Goal: Answer question/provide support: Share knowledge or assist other users

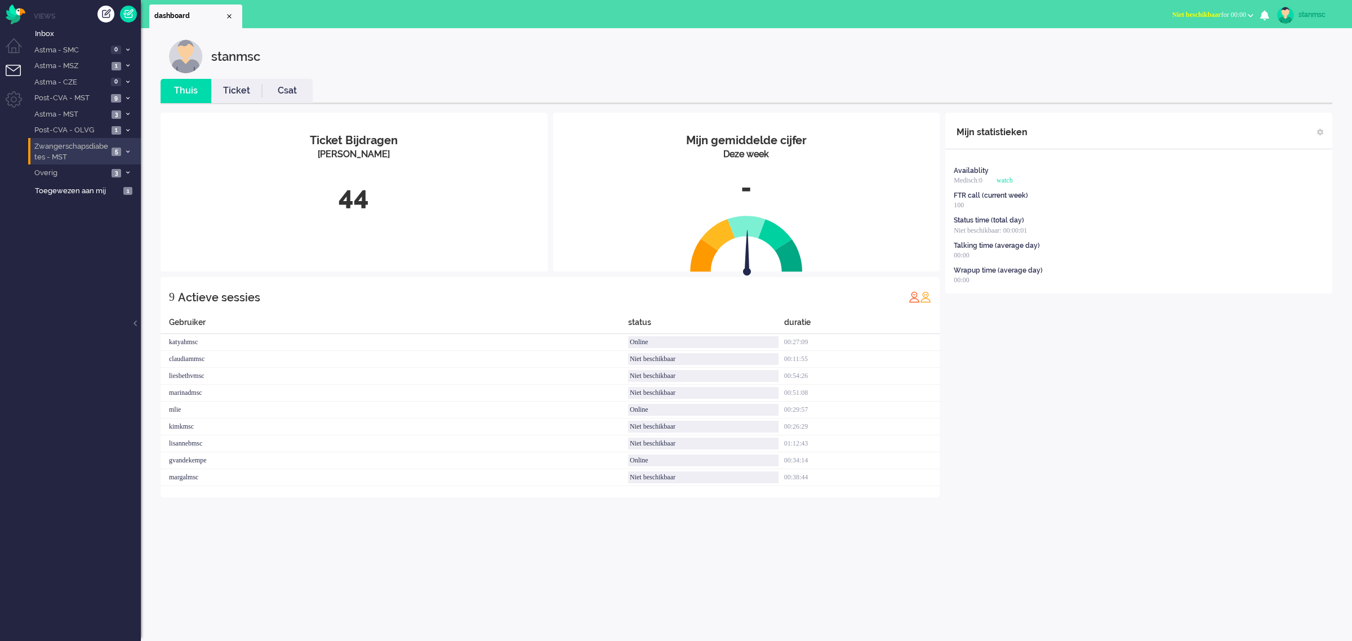
click at [75, 145] on span "Zwangerschapsdiabetes - MST" at bounding box center [71, 151] width 76 height 21
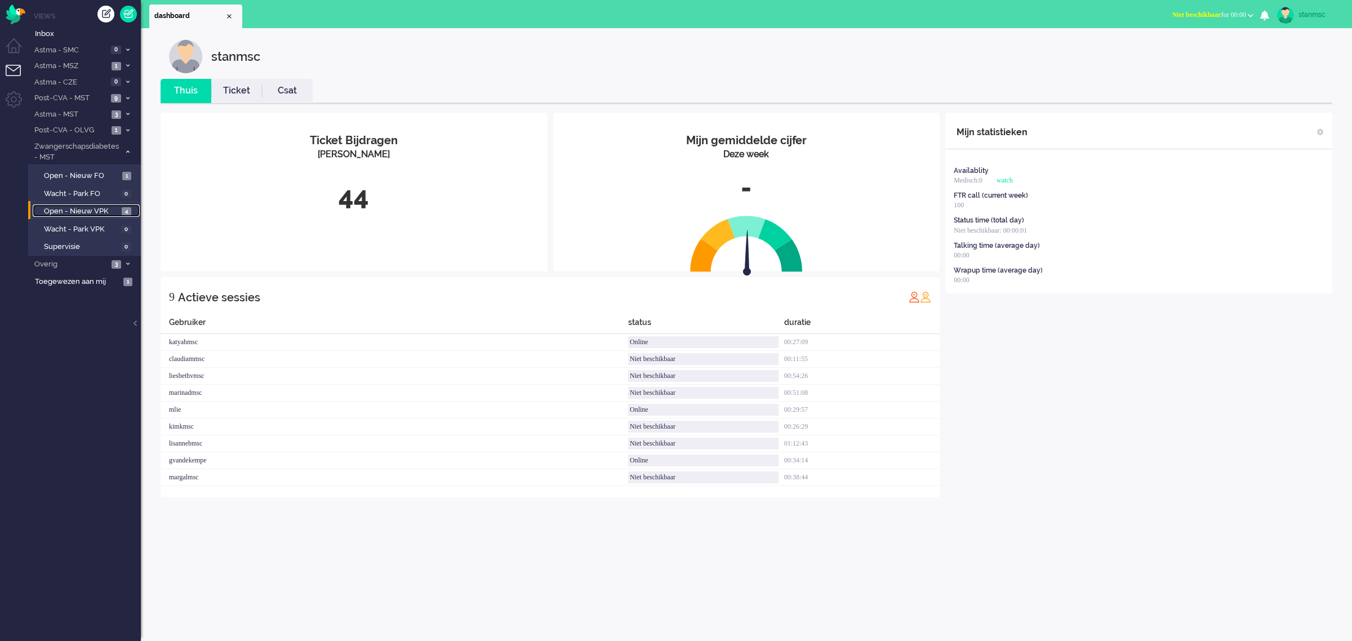
click at [80, 207] on span "Open - Nieuw VPK" at bounding box center [81, 211] width 75 height 11
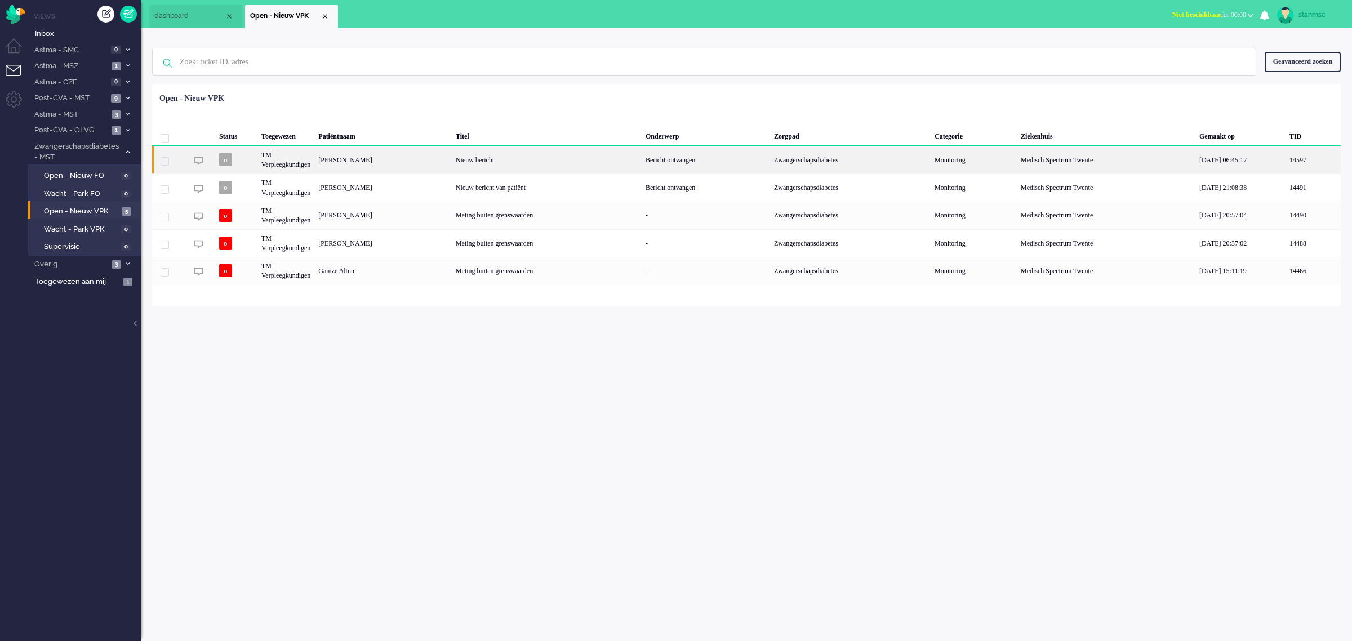
click at [356, 159] on div "[PERSON_NAME]" at bounding box center [382, 160] width 137 height 28
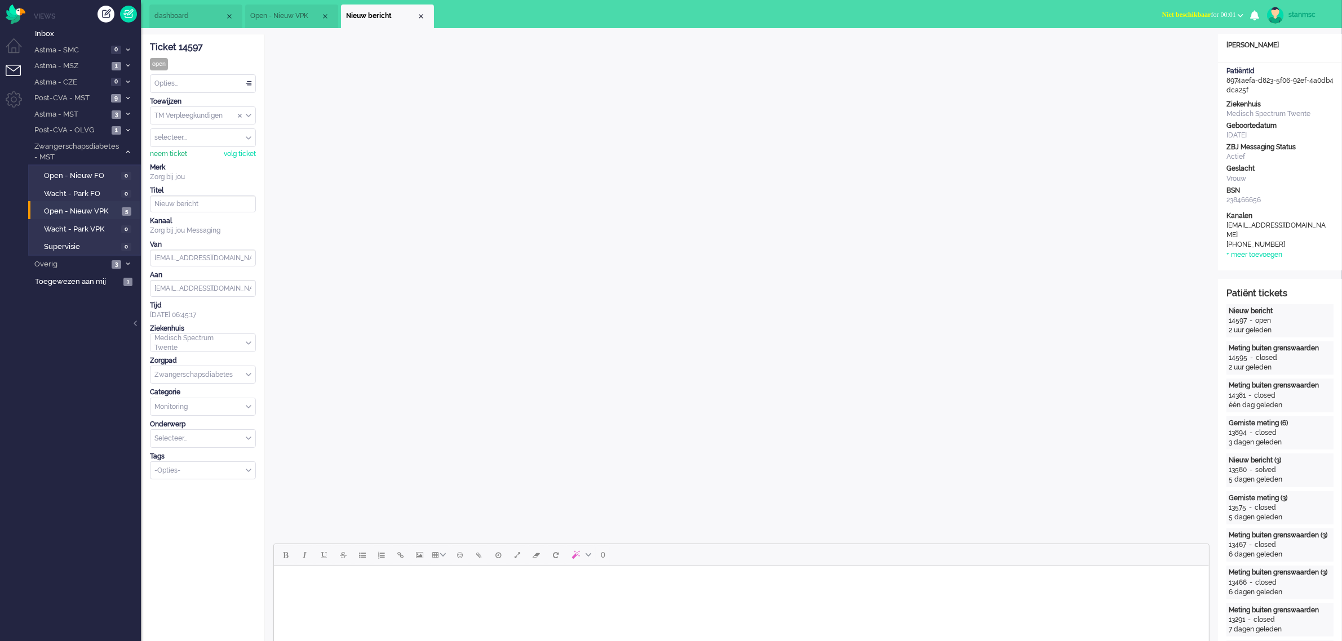
click at [165, 154] on div "neem ticket" at bounding box center [168, 154] width 37 height 10
click at [72, 79] on span "Astma - CZE" at bounding box center [71, 82] width 76 height 11
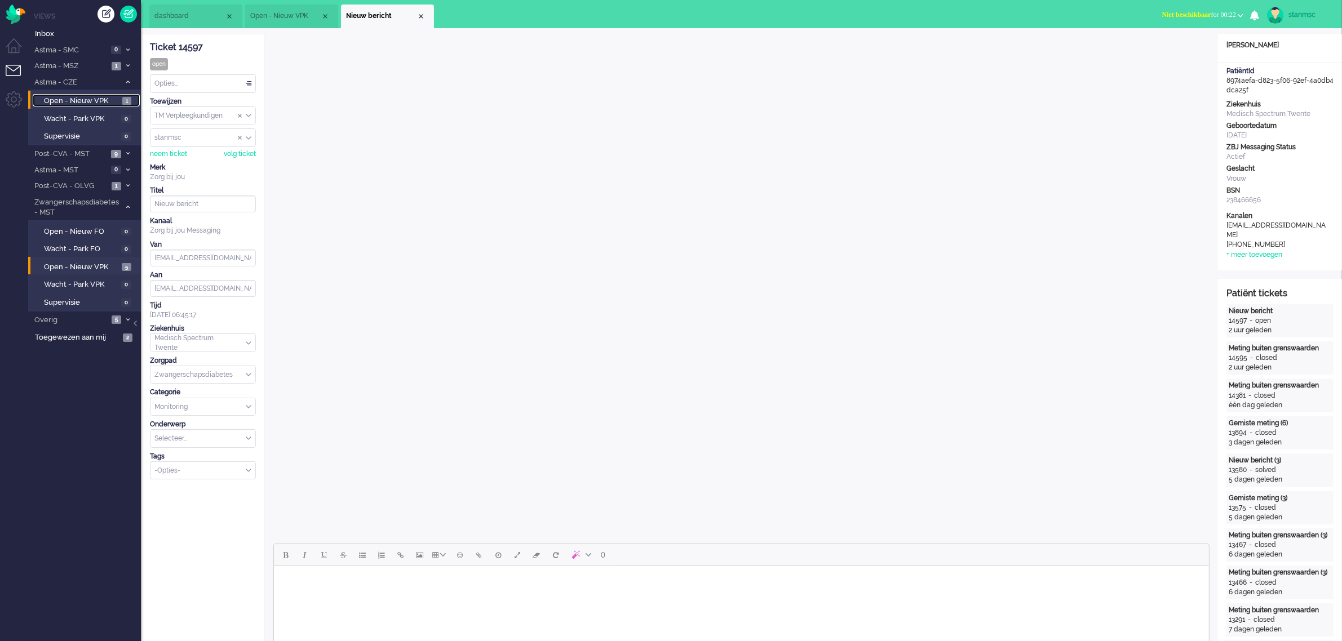
click at [74, 102] on span "Open - Nieuw VPK" at bounding box center [82, 101] width 76 height 11
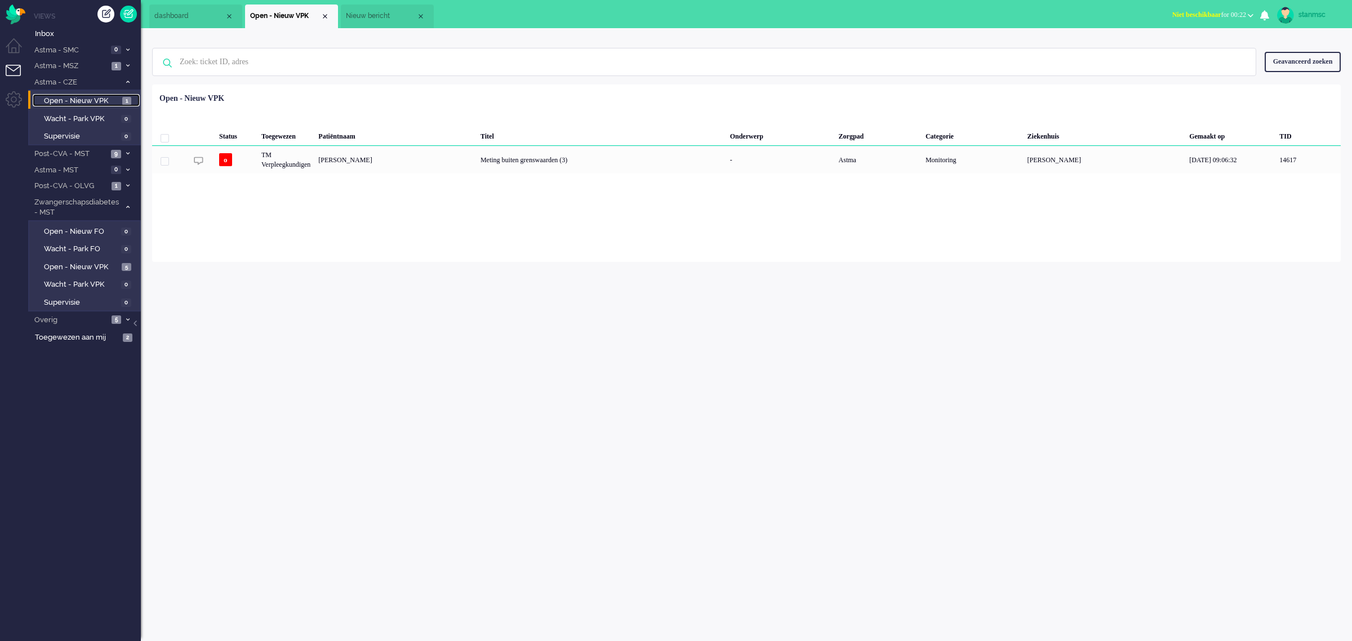
click at [378, 14] on span "Nieuw bericht" at bounding box center [381, 16] width 70 height 10
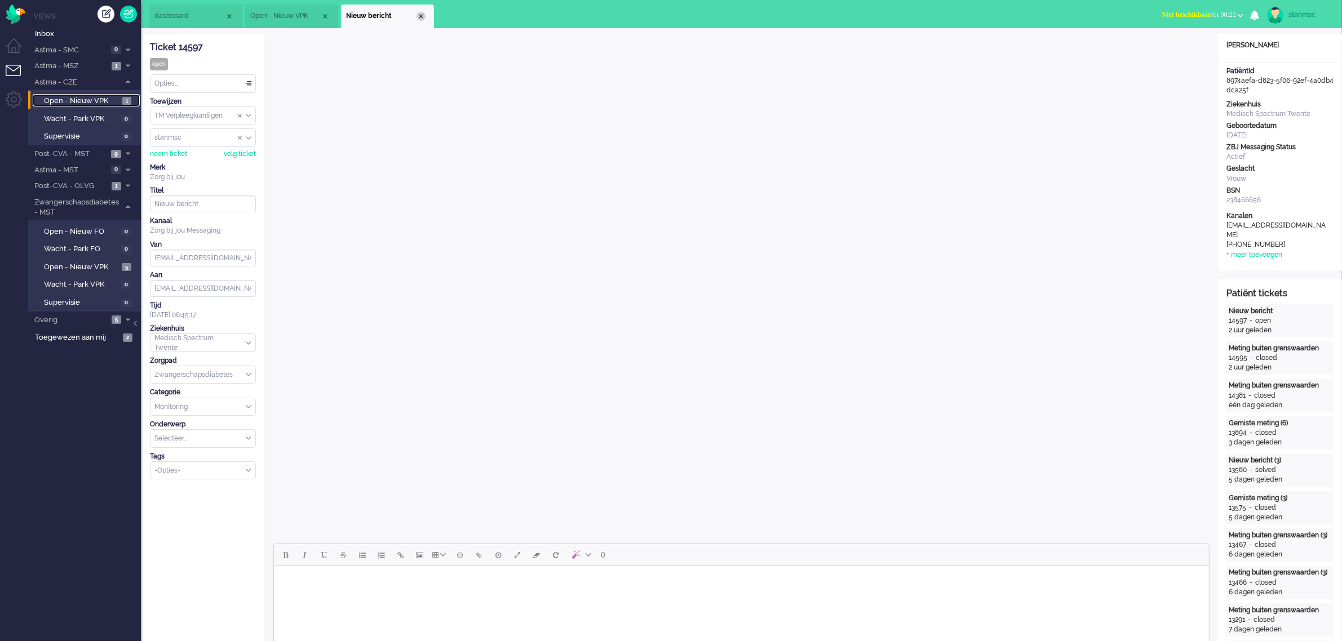
click at [421, 15] on div "Close tab" at bounding box center [420, 16] width 9 height 9
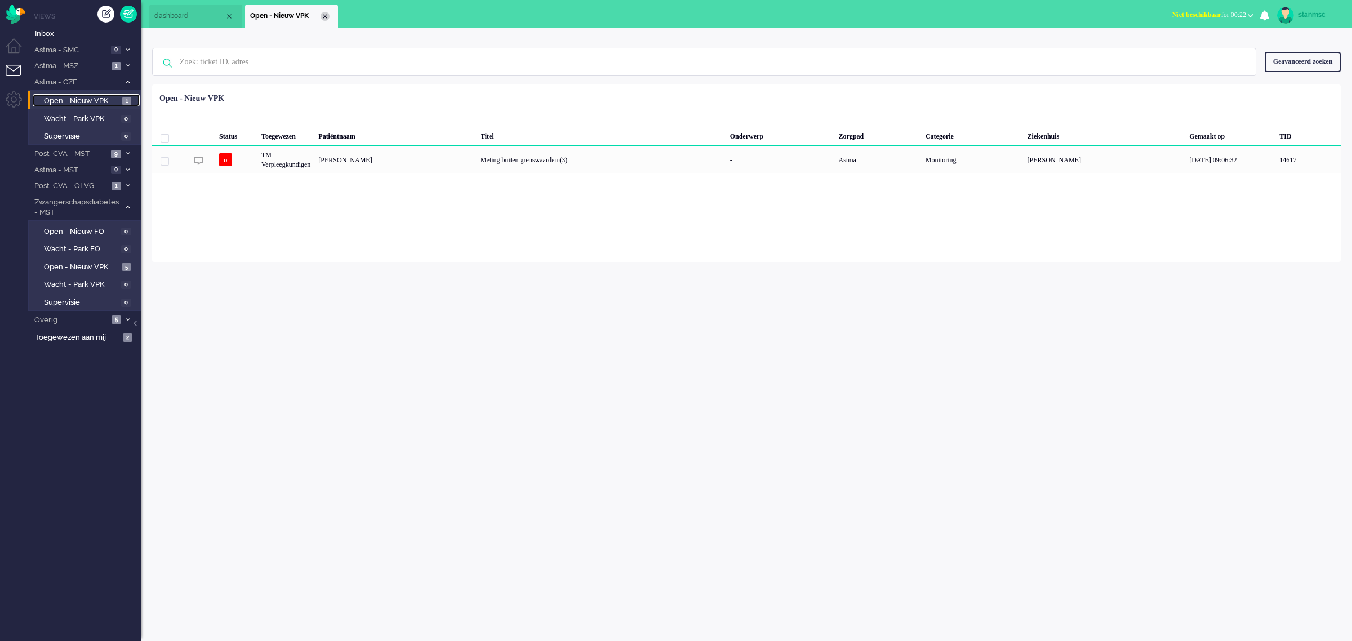
click at [327, 15] on div "Close tab" at bounding box center [325, 16] width 9 height 9
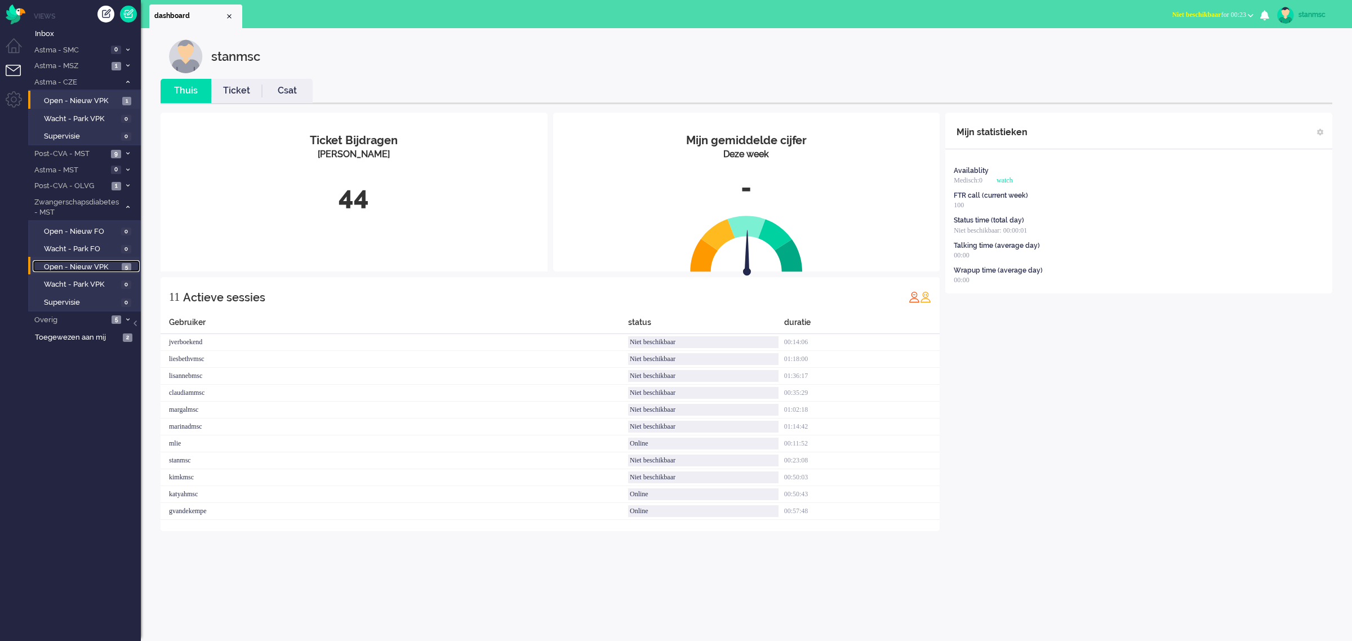
click at [79, 268] on span "Open - Nieuw VPK" at bounding box center [81, 267] width 75 height 11
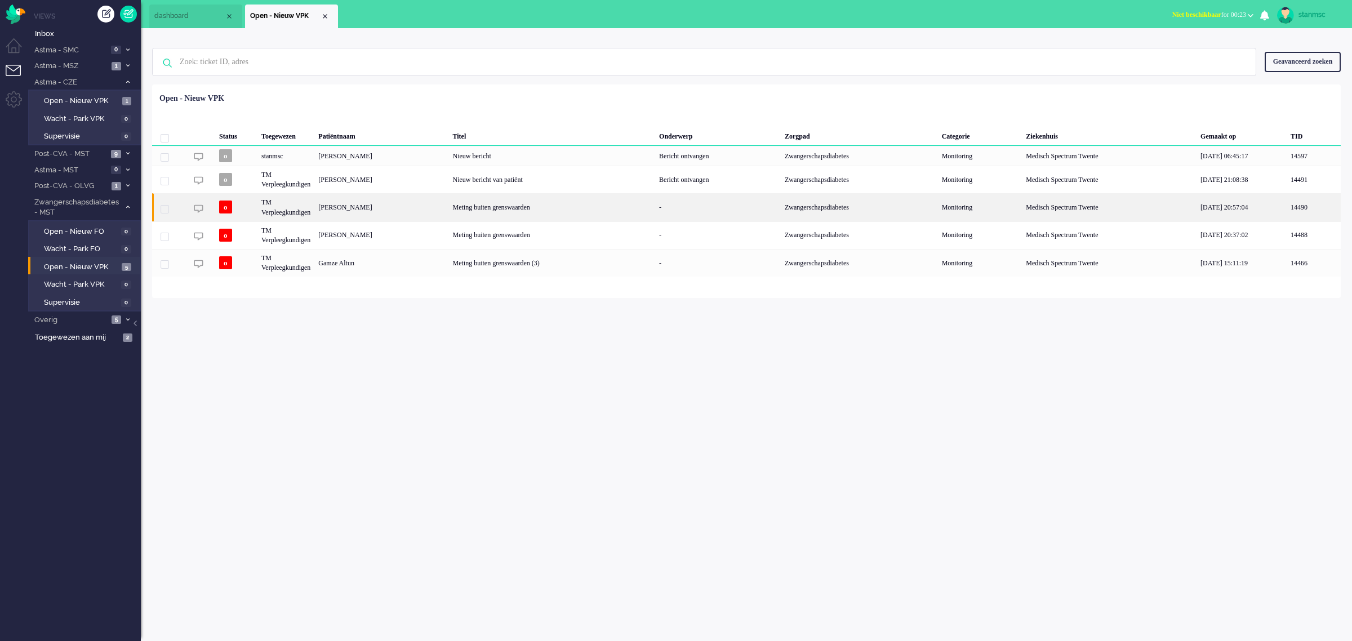
click at [304, 207] on div "TM Verpleegkundigen" at bounding box center [285, 207] width 57 height 28
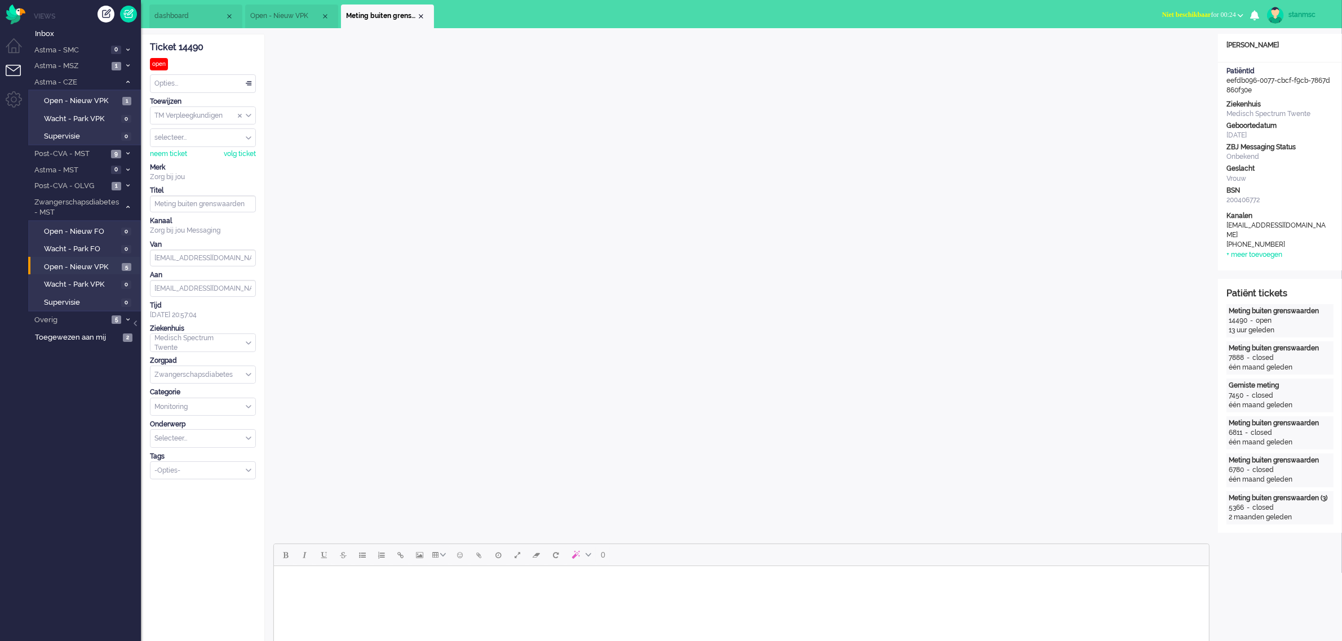
click at [286, 17] on span "Open - Nieuw VPK" at bounding box center [285, 16] width 70 height 10
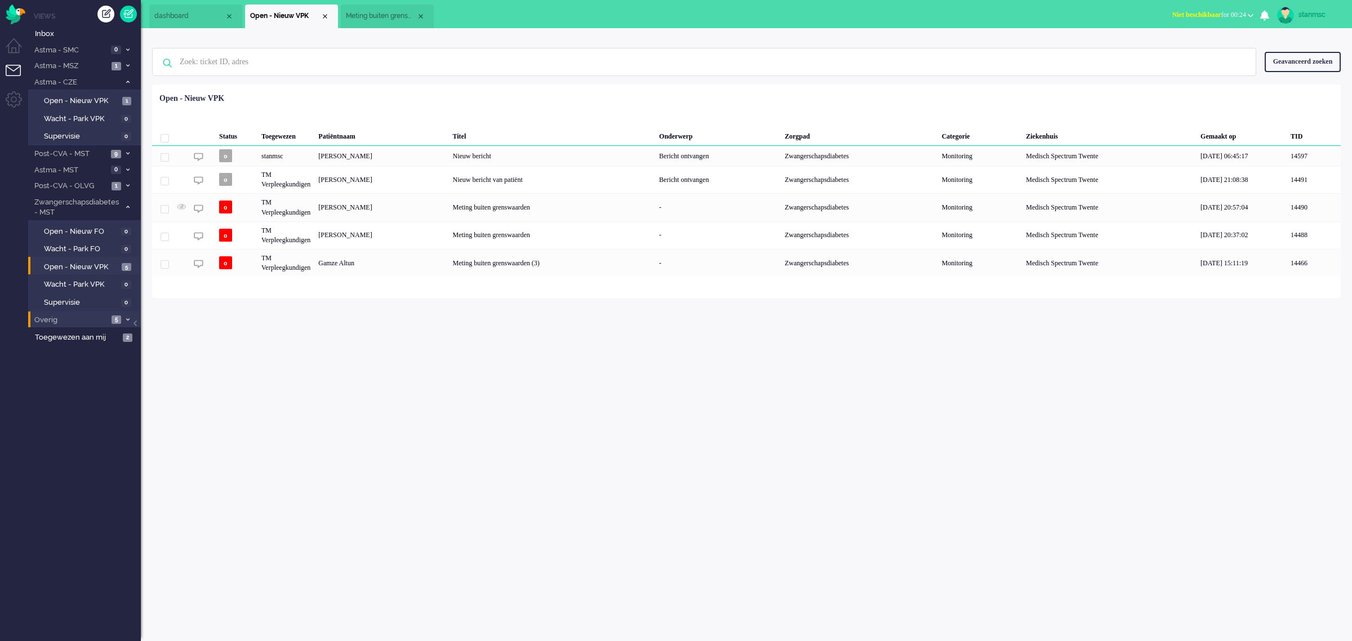
click at [77, 317] on span "Overig" at bounding box center [71, 320] width 76 height 11
click at [92, 335] on span "Zonder zorgpad" at bounding box center [81, 339] width 75 height 11
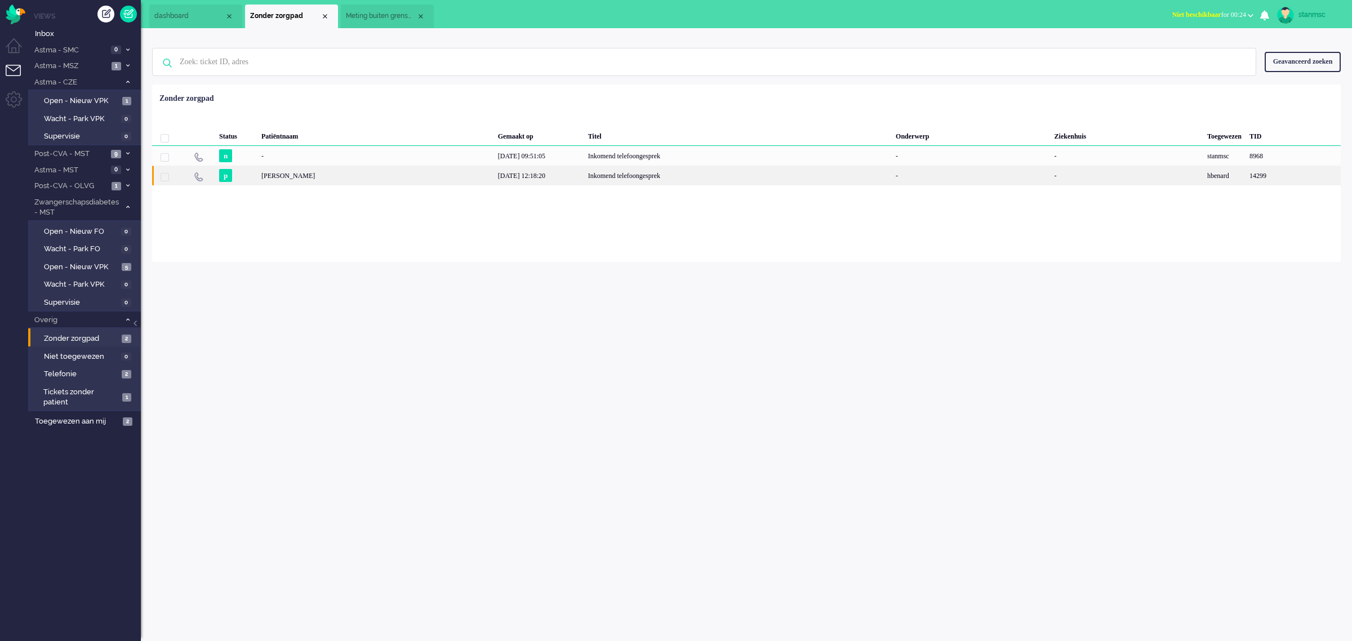
click at [286, 178] on div "[PERSON_NAME]" at bounding box center [375, 176] width 237 height 20
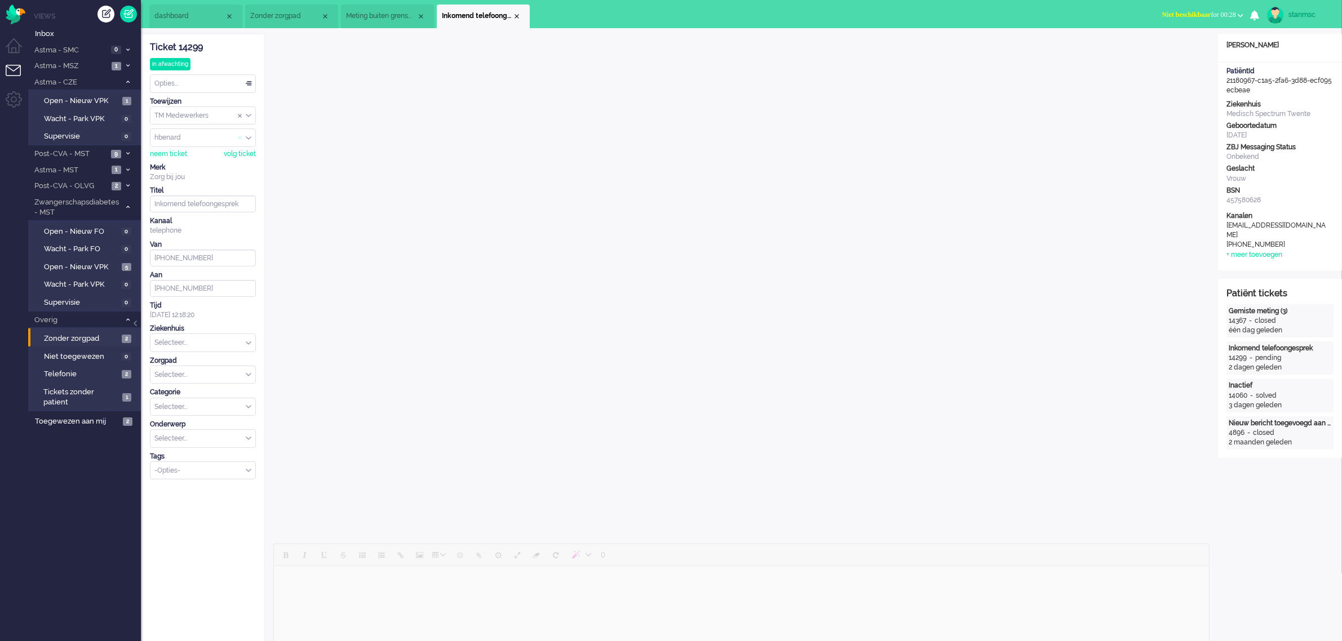
click at [240, 139] on span "Assign User" at bounding box center [240, 138] width 5 height 8
click at [175, 155] on div "neem ticket" at bounding box center [168, 154] width 37 height 10
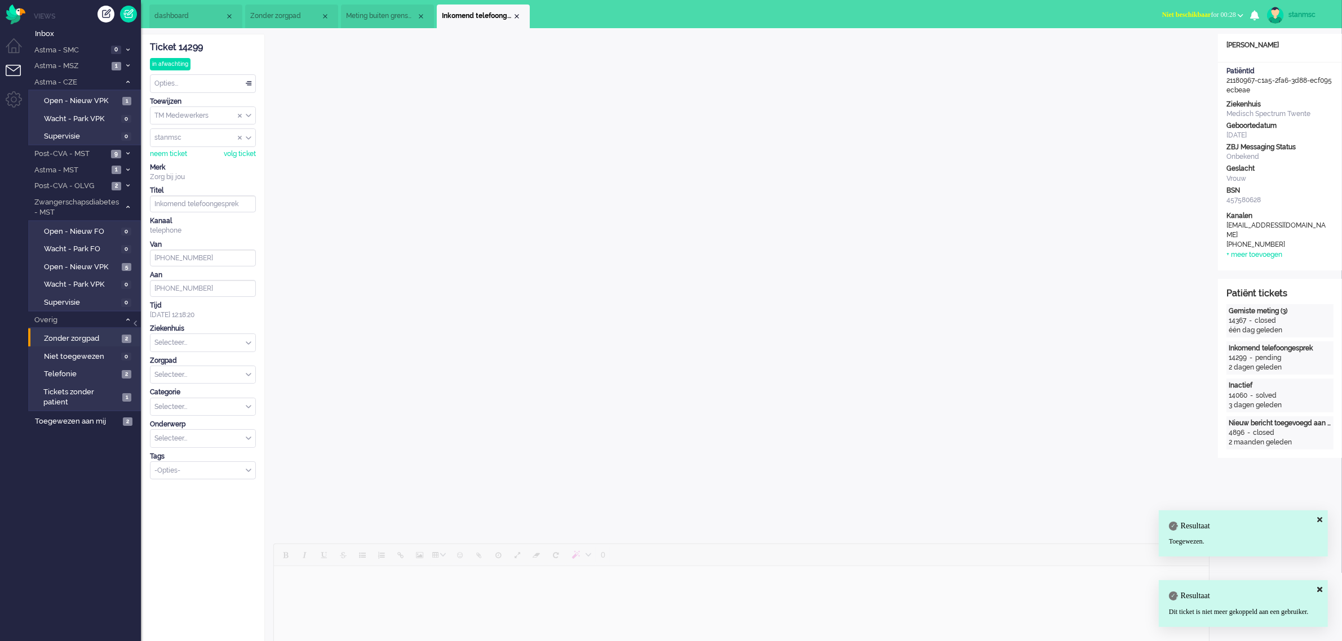
click at [248, 474] on div "-Opties-" at bounding box center [202, 470] width 105 height 17
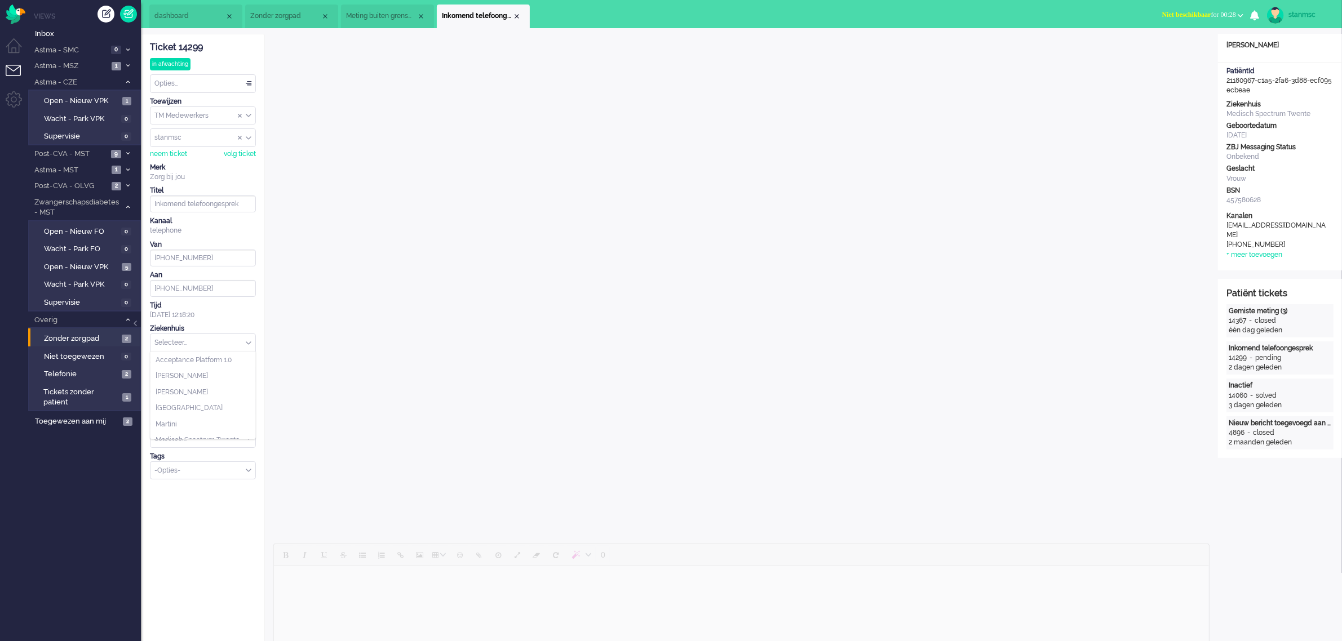
click at [246, 344] on div "Selecteer..." at bounding box center [202, 342] width 105 height 17
click at [211, 362] on span "Medisch Spectrum Twente" at bounding box center [198, 367] width 84 height 10
type input "[PHONE_NUMBER]"
click at [248, 375] on div "Selecteer..." at bounding box center [202, 374] width 105 height 17
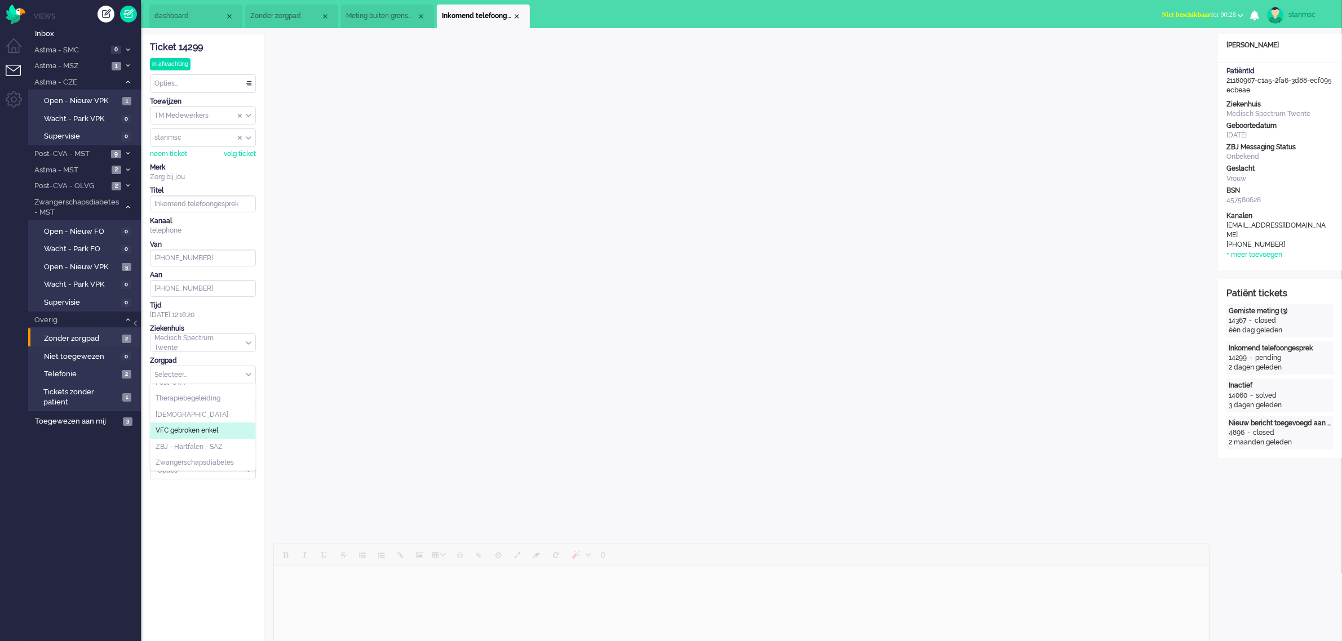
scroll to position [70, 0]
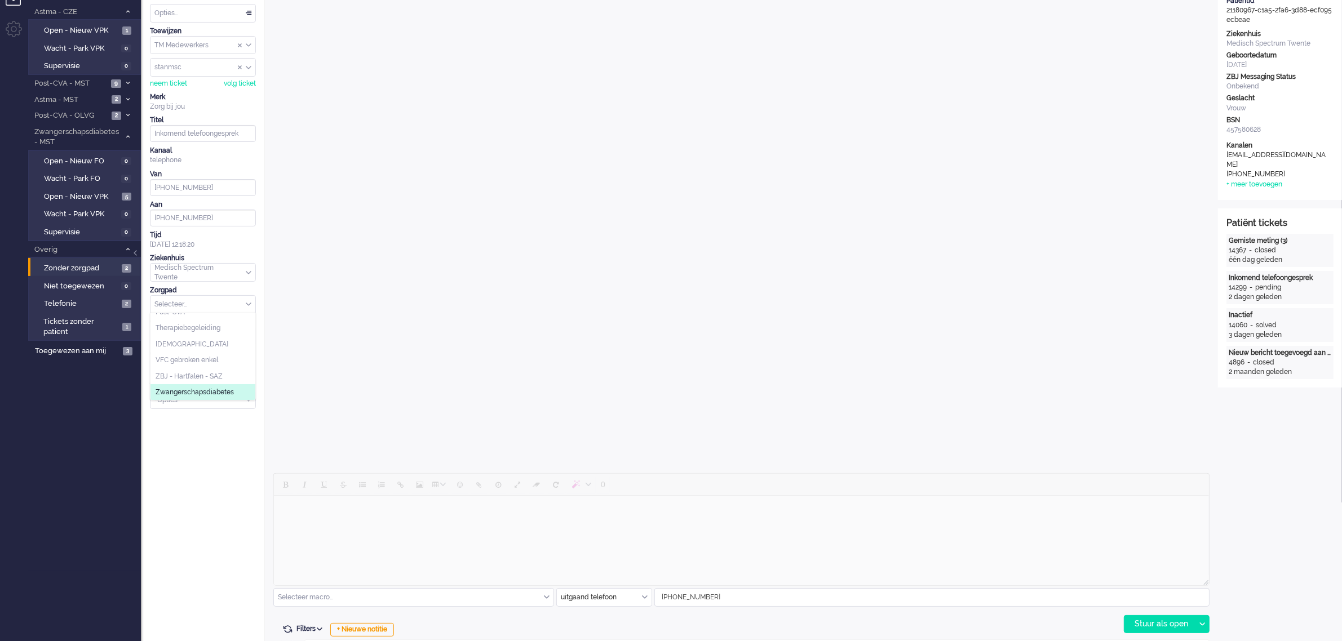
click at [198, 392] on span "Zwangerschapsdiabetes" at bounding box center [195, 393] width 78 height 10
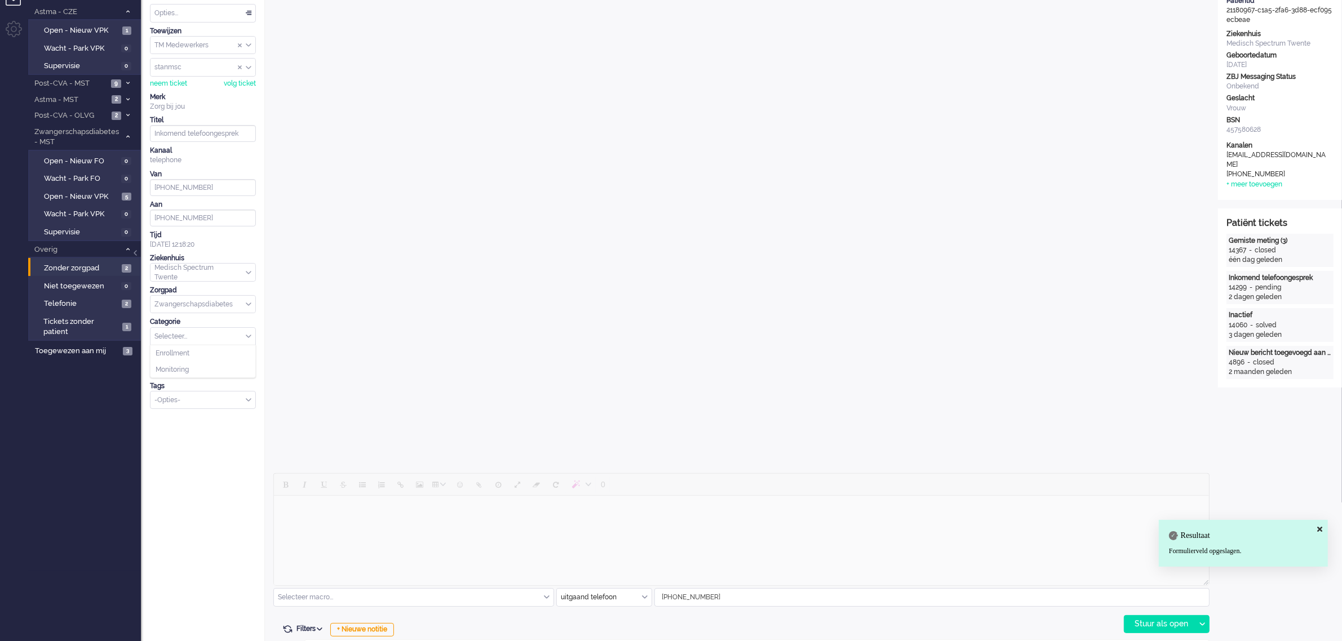
click at [246, 335] on div "Selecteer..." at bounding box center [202, 336] width 105 height 17
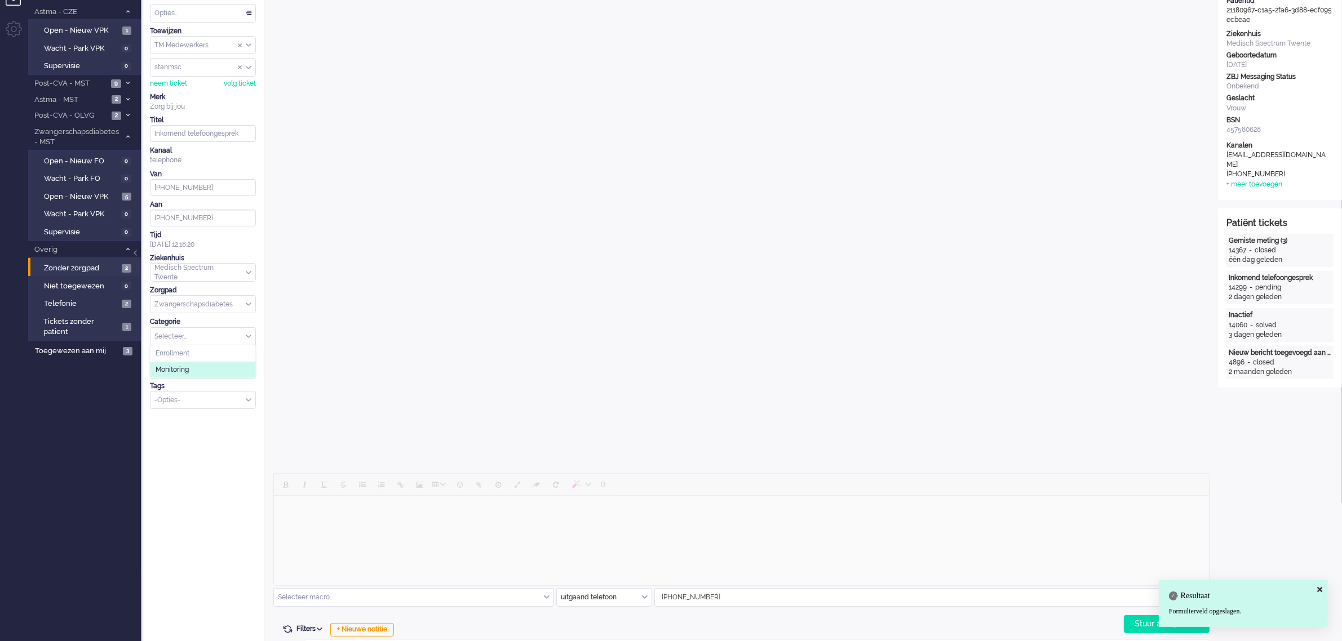
click at [195, 370] on li "Monitoring" at bounding box center [202, 370] width 105 height 16
click at [246, 401] on div "-Opties-" at bounding box center [202, 400] width 105 height 17
click at [202, 418] on li "supervisie" at bounding box center [202, 417] width 105 height 16
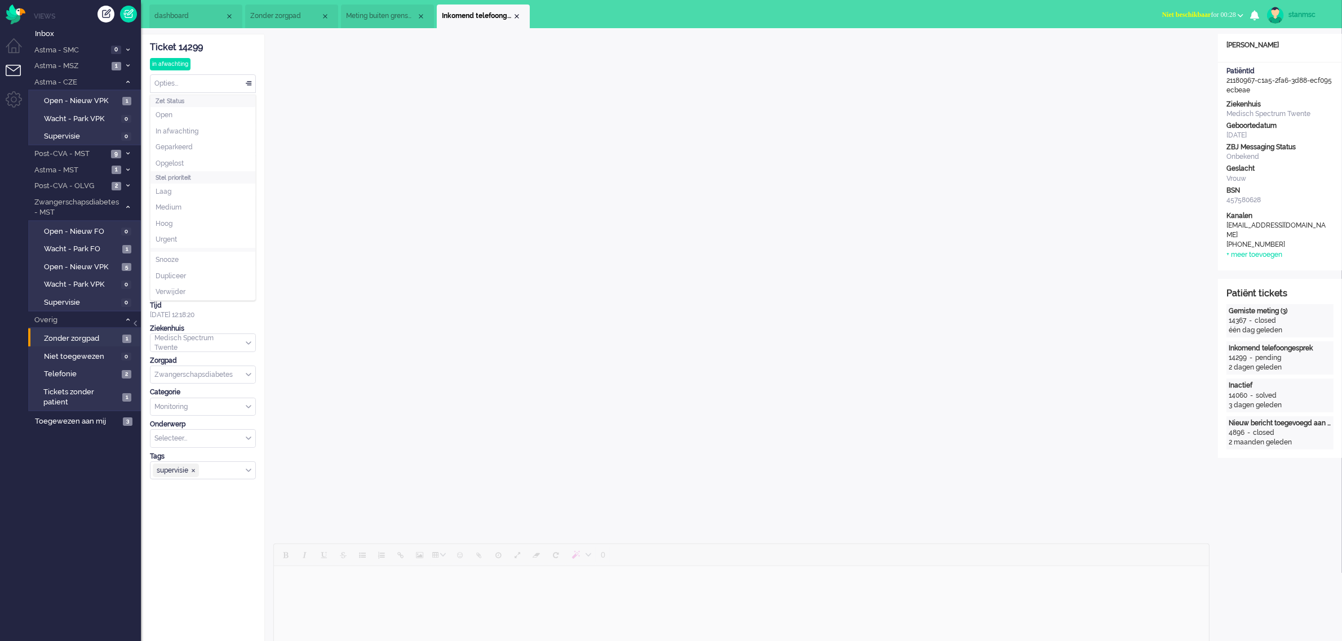
click at [182, 82] on div "Opties..." at bounding box center [202, 83] width 105 height 17
click at [238, 47] on div "Ticket 14299" at bounding box center [203, 47] width 106 height 13
click at [164, 85] on div "Opties..." at bounding box center [202, 83] width 105 height 17
click at [166, 83] on div "Opties..." at bounding box center [202, 83] width 105 height 17
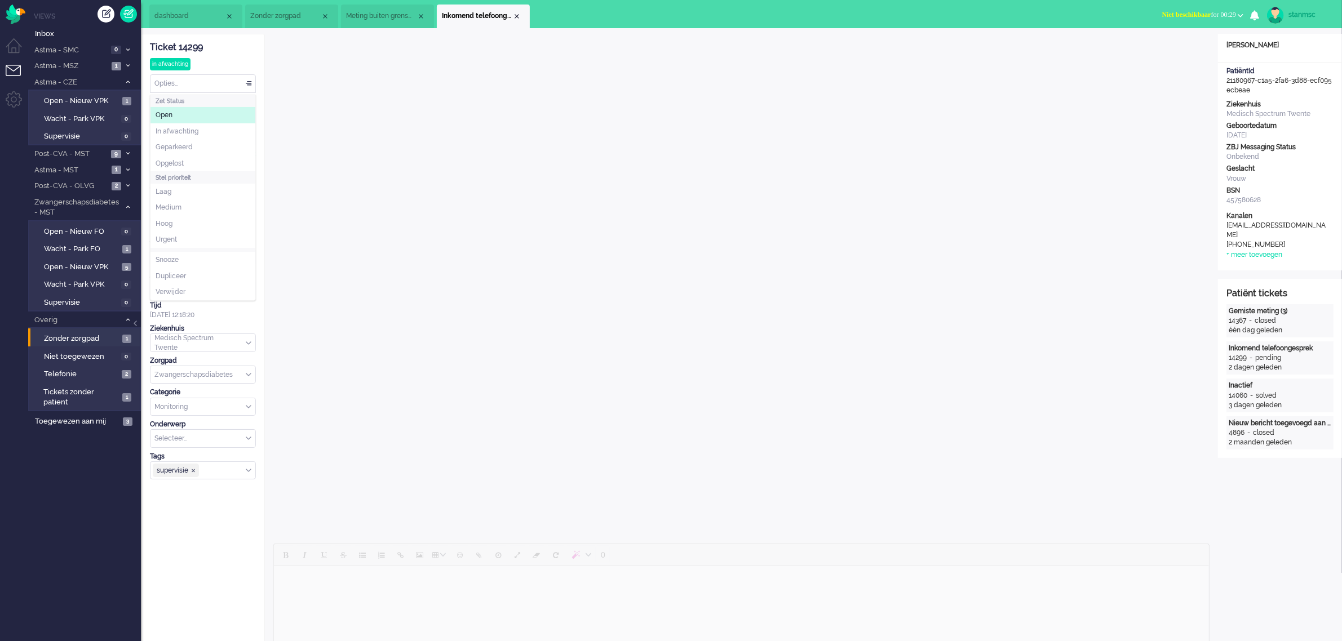
click at [176, 117] on li "Open" at bounding box center [202, 115] width 105 height 16
click at [516, 17] on div "Close tab" at bounding box center [516, 16] width 9 height 9
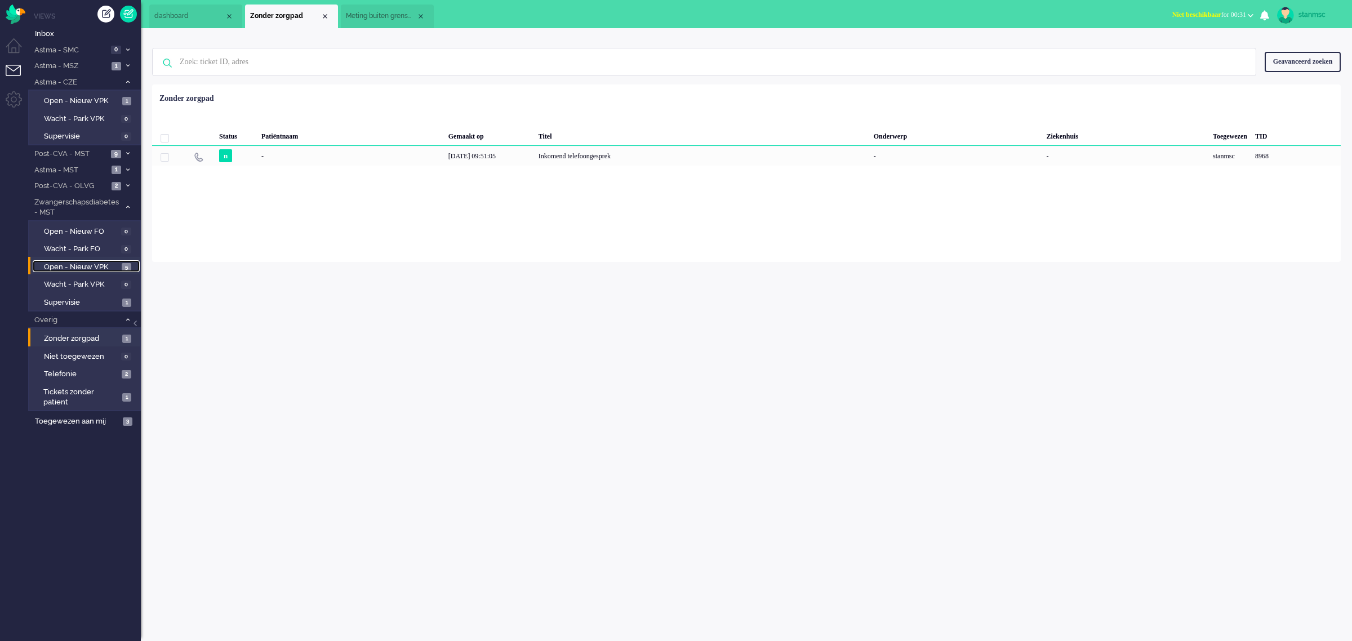
click at [91, 263] on span "Open - Nieuw VPK" at bounding box center [81, 267] width 75 height 11
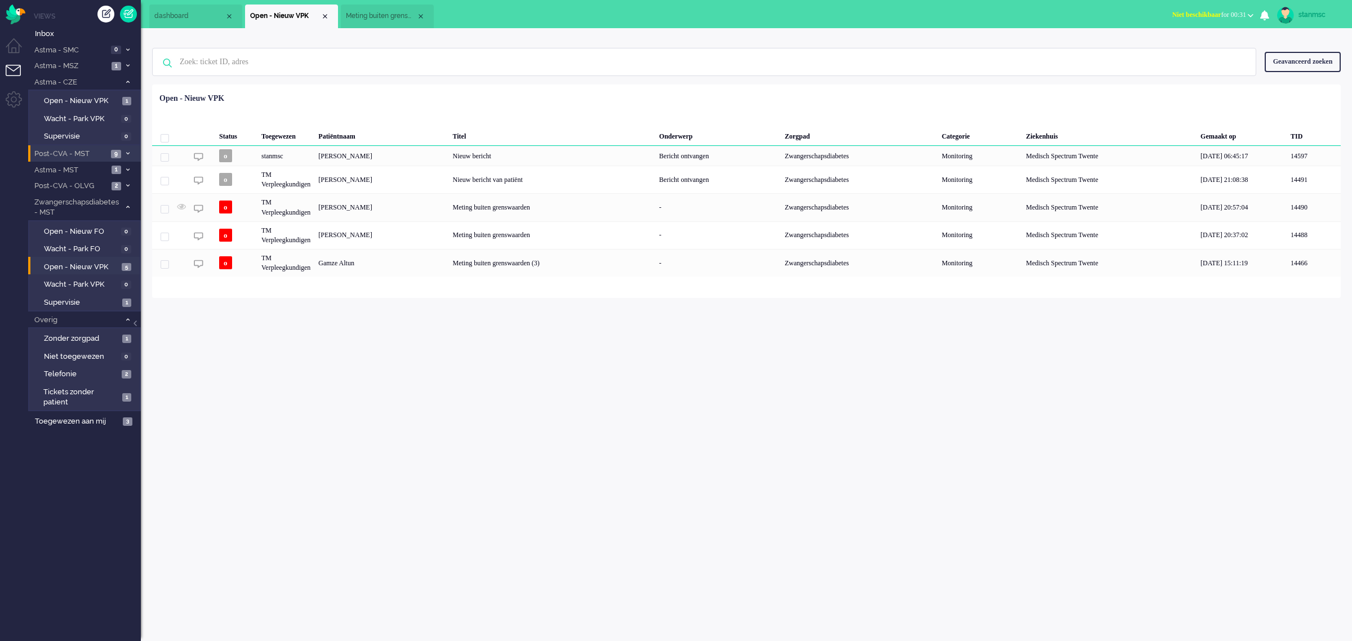
click at [86, 152] on span "Post-CVA - MST" at bounding box center [70, 154] width 75 height 11
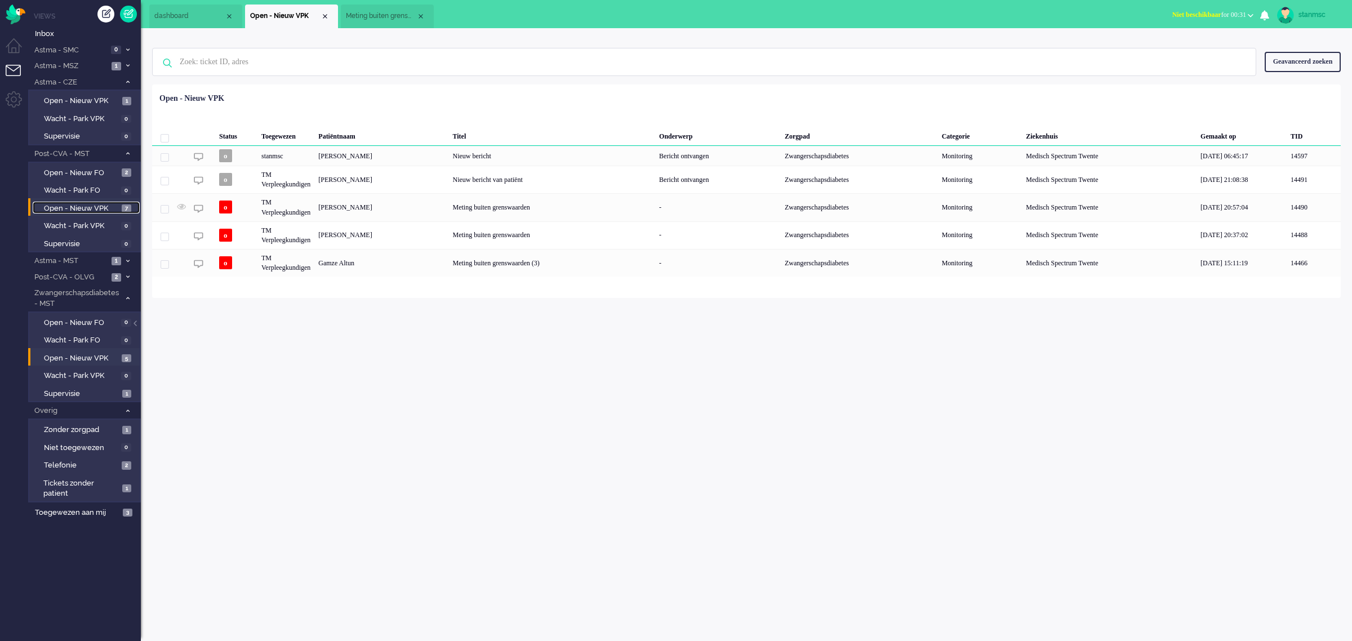
click at [89, 207] on span "Open - Nieuw VPK" at bounding box center [81, 208] width 75 height 11
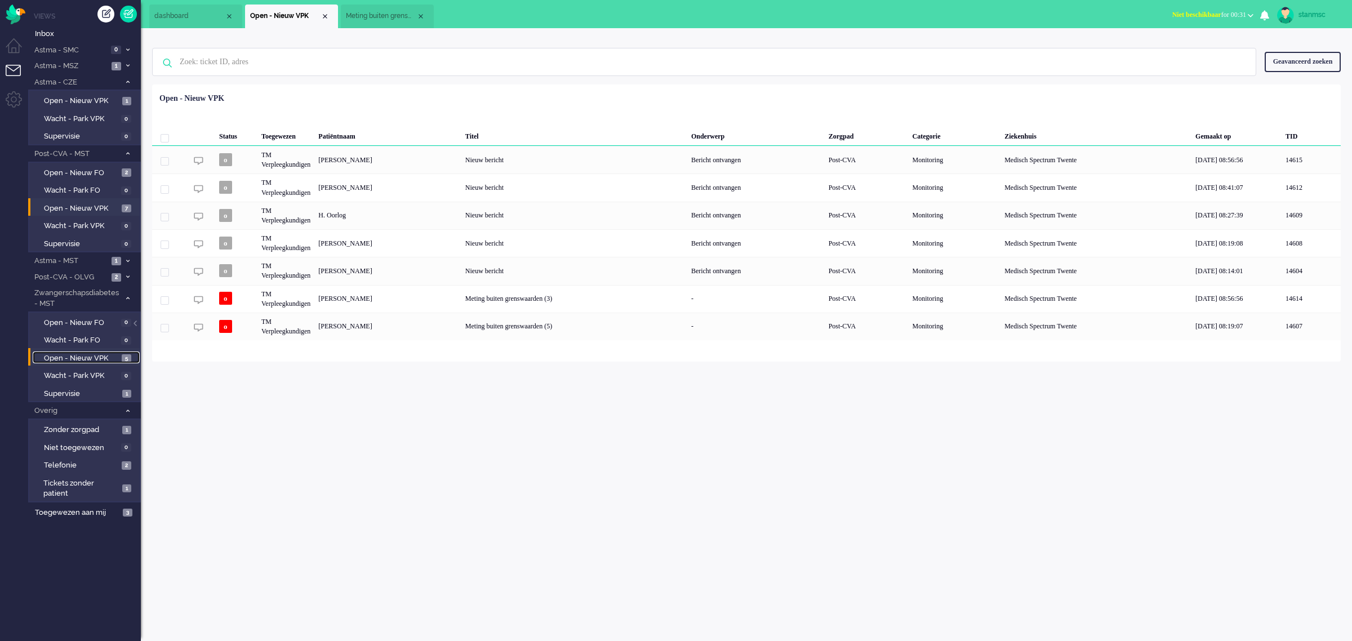
click at [80, 354] on span "Open - Nieuw VPK" at bounding box center [81, 358] width 75 height 11
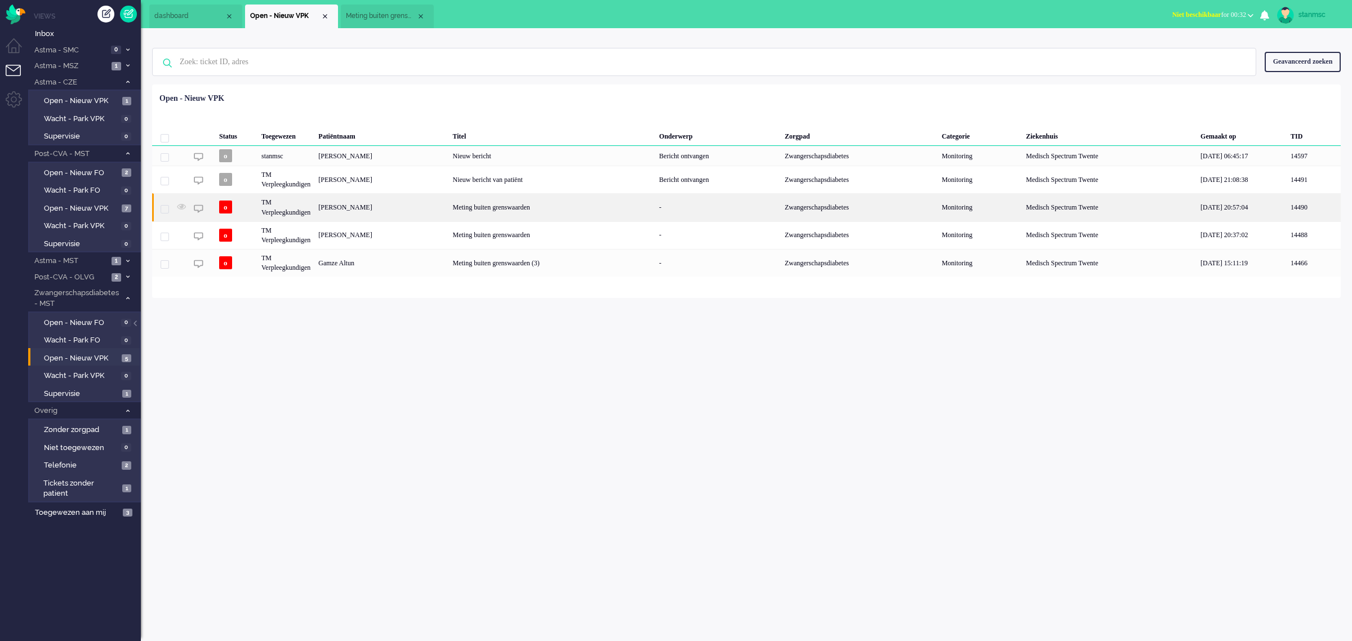
click at [248, 210] on div "o" at bounding box center [236, 207] width 42 height 28
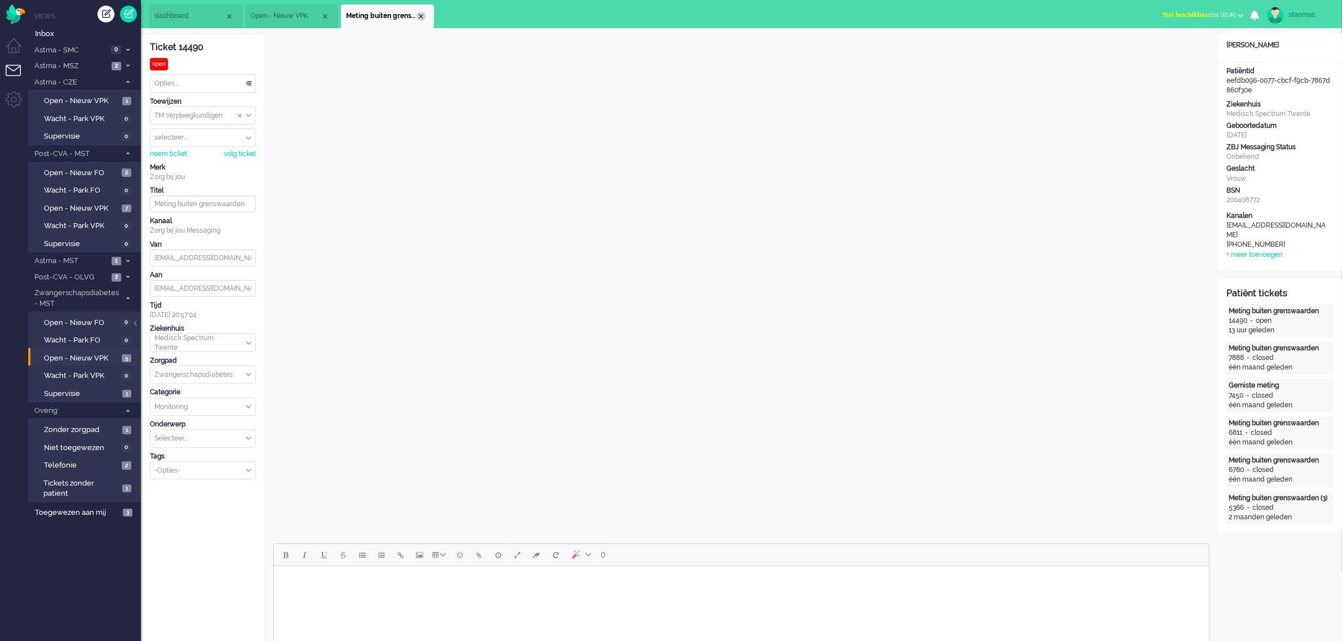
click at [421, 12] on div "Close tab" at bounding box center [420, 16] width 9 height 9
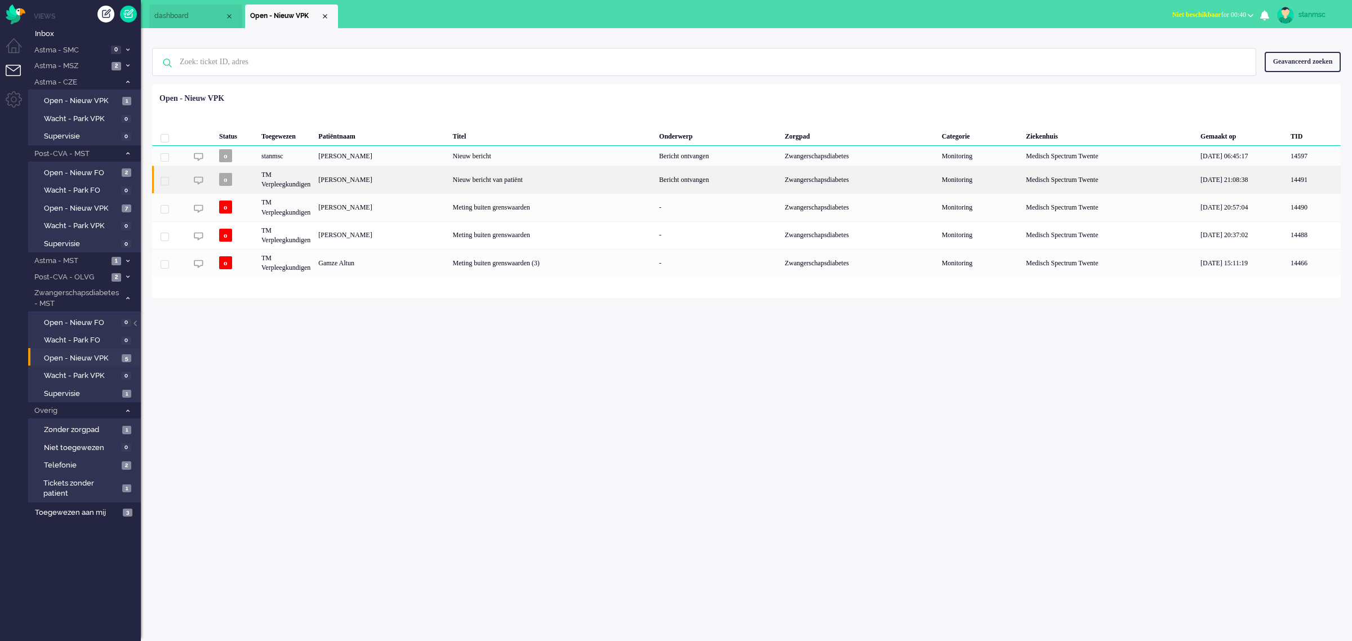
click at [350, 181] on div "[PERSON_NAME]" at bounding box center [381, 180] width 134 height 28
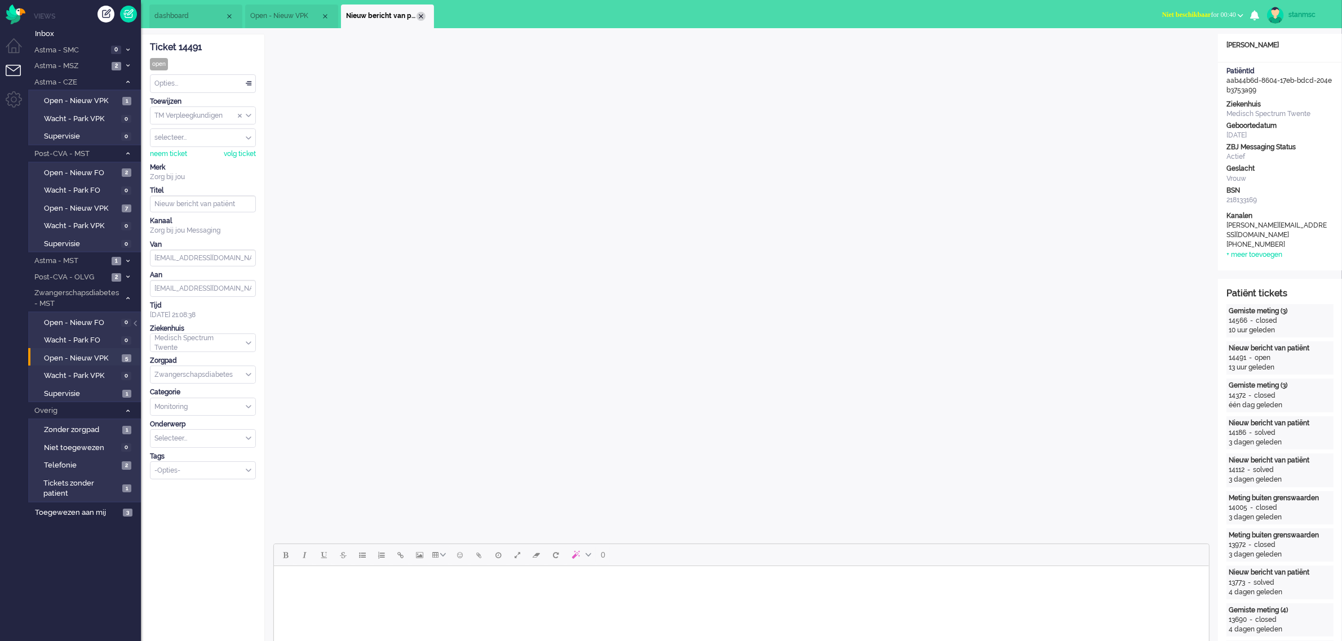
click at [420, 16] on div "Close tab" at bounding box center [420, 16] width 9 height 9
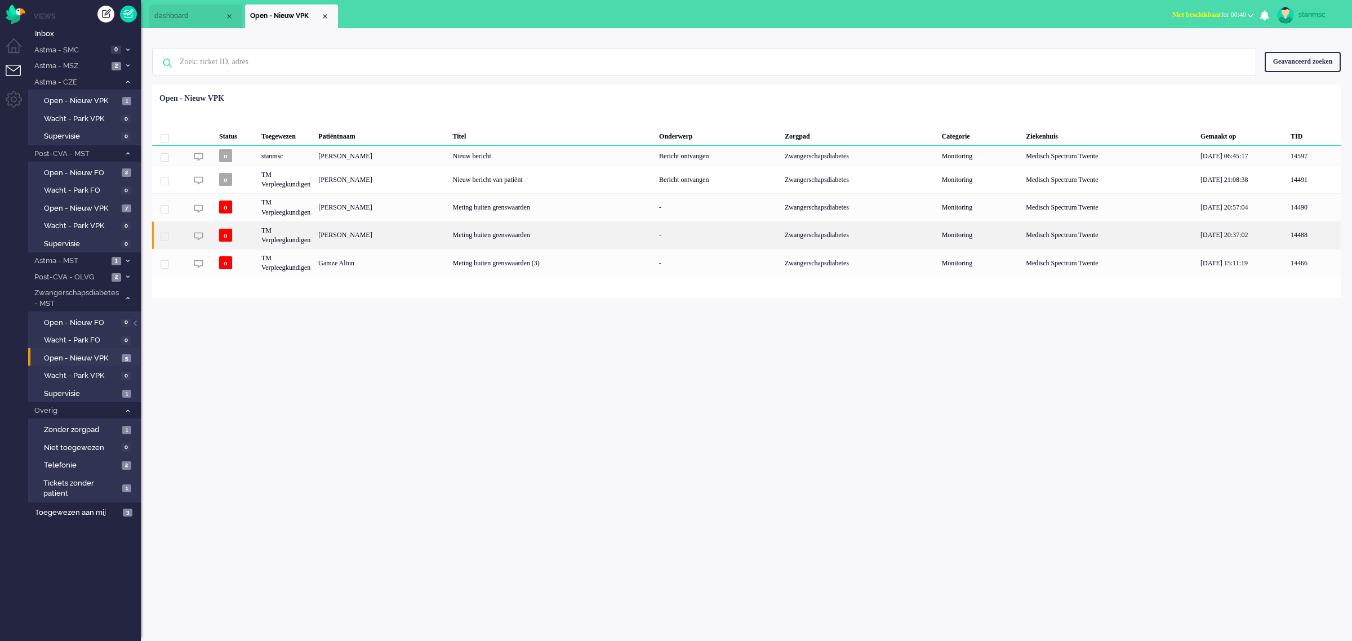
click at [314, 235] on div "TM Verpleegkundigen" at bounding box center [285, 235] width 57 height 28
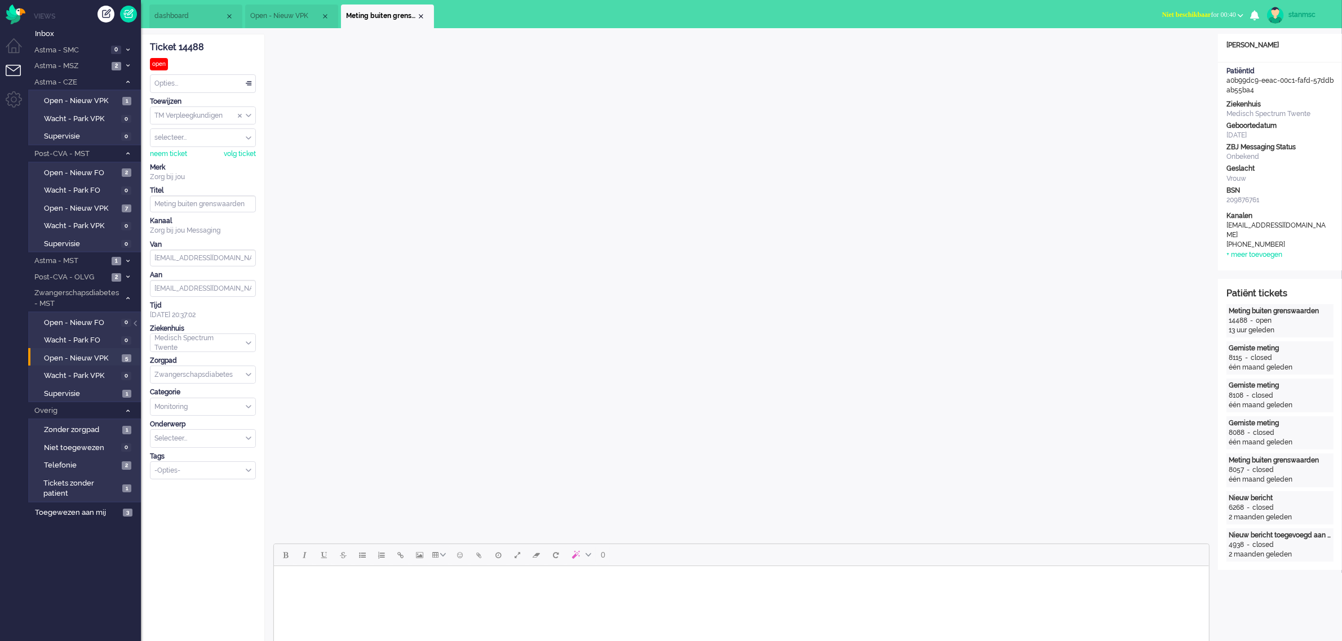
click at [419, 19] on div "Close tab" at bounding box center [420, 16] width 9 height 9
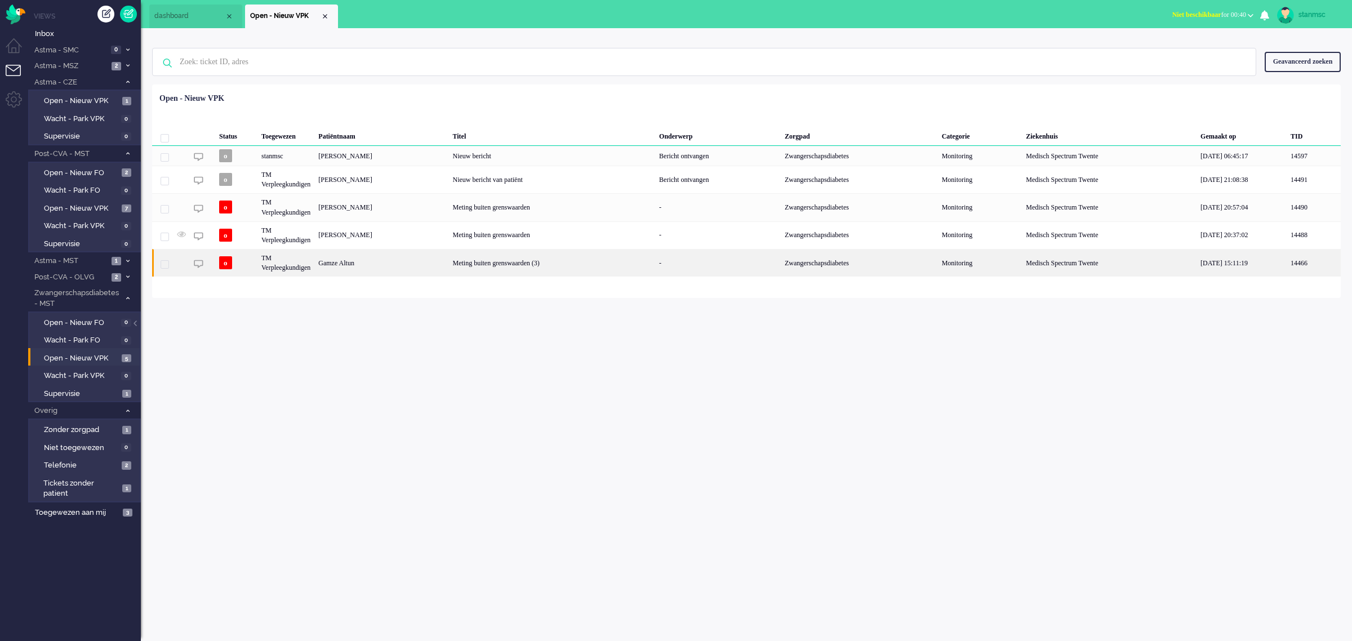
click at [339, 263] on div "Gamze Altun" at bounding box center [381, 263] width 134 height 28
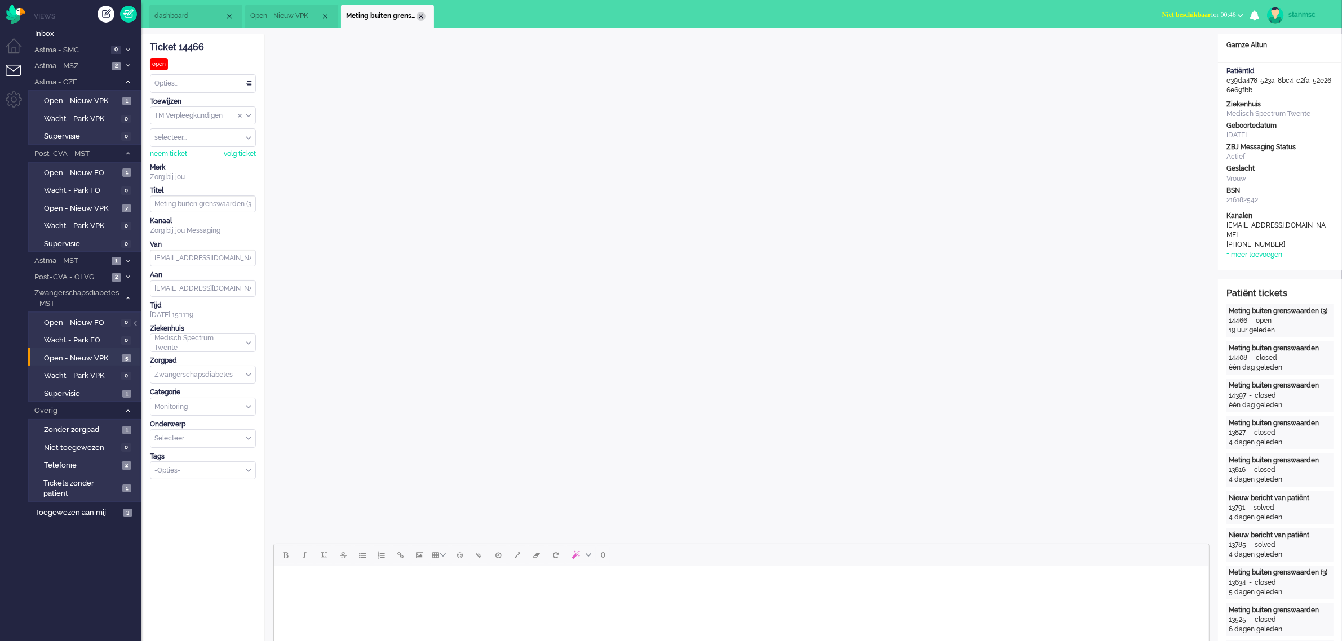
click at [419, 16] on div "Close tab" at bounding box center [420, 16] width 9 height 9
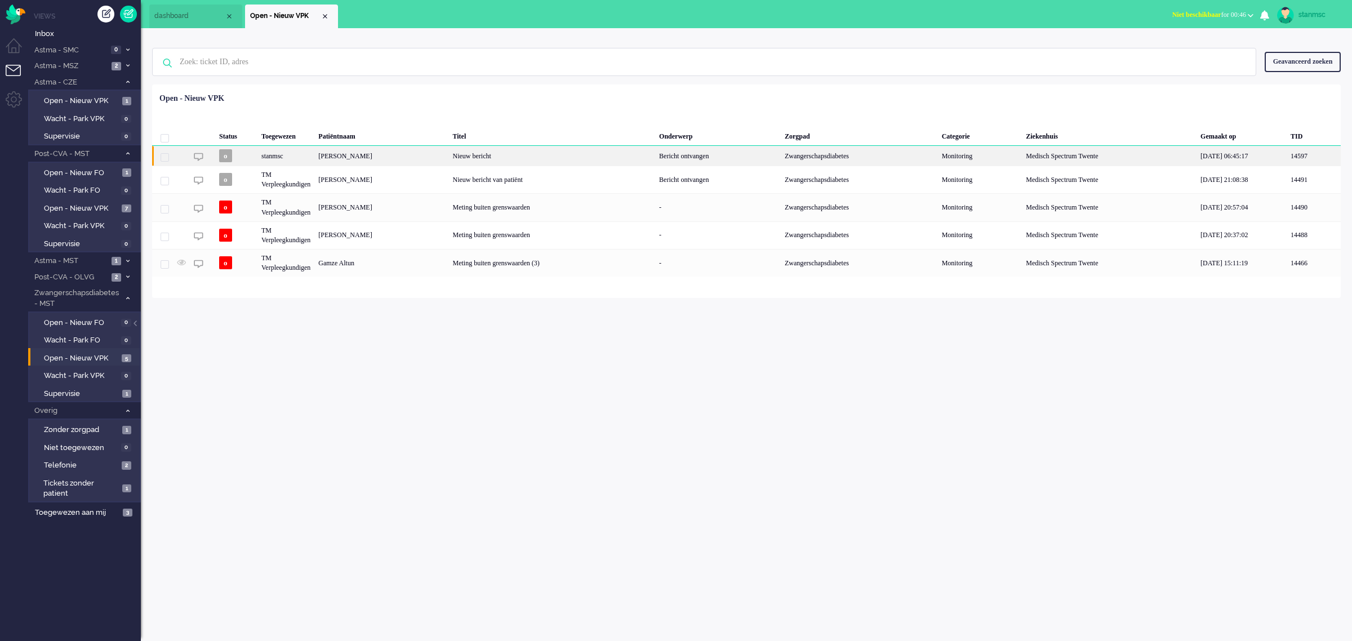
click at [293, 156] on div "stanmsc" at bounding box center [285, 156] width 57 height 20
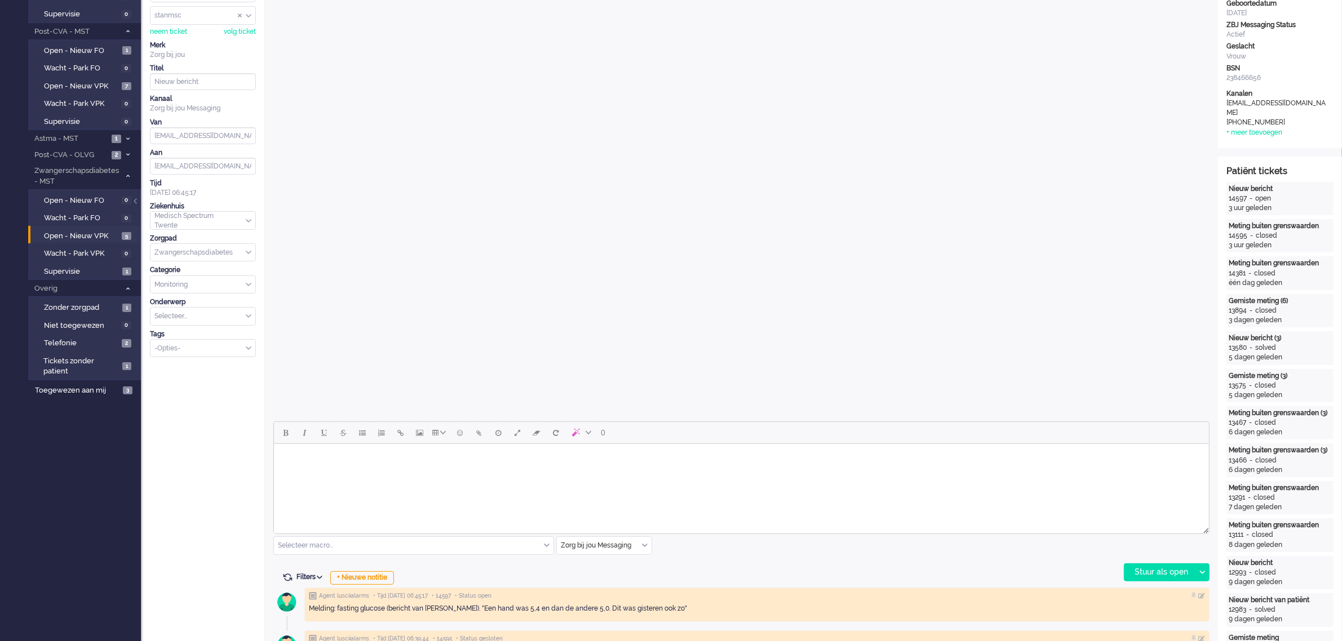
scroll to position [141, 0]
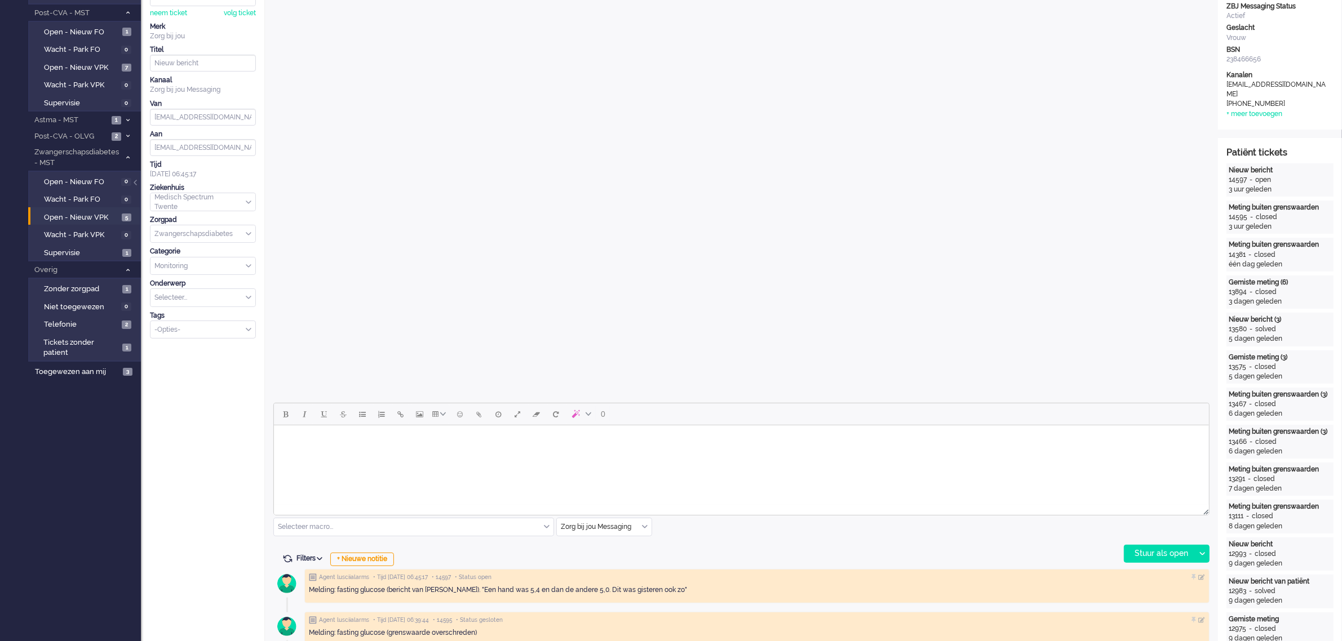
click at [297, 439] on body "Rich Text Area. Press ALT-0 for help." at bounding box center [741, 440] width 926 height 20
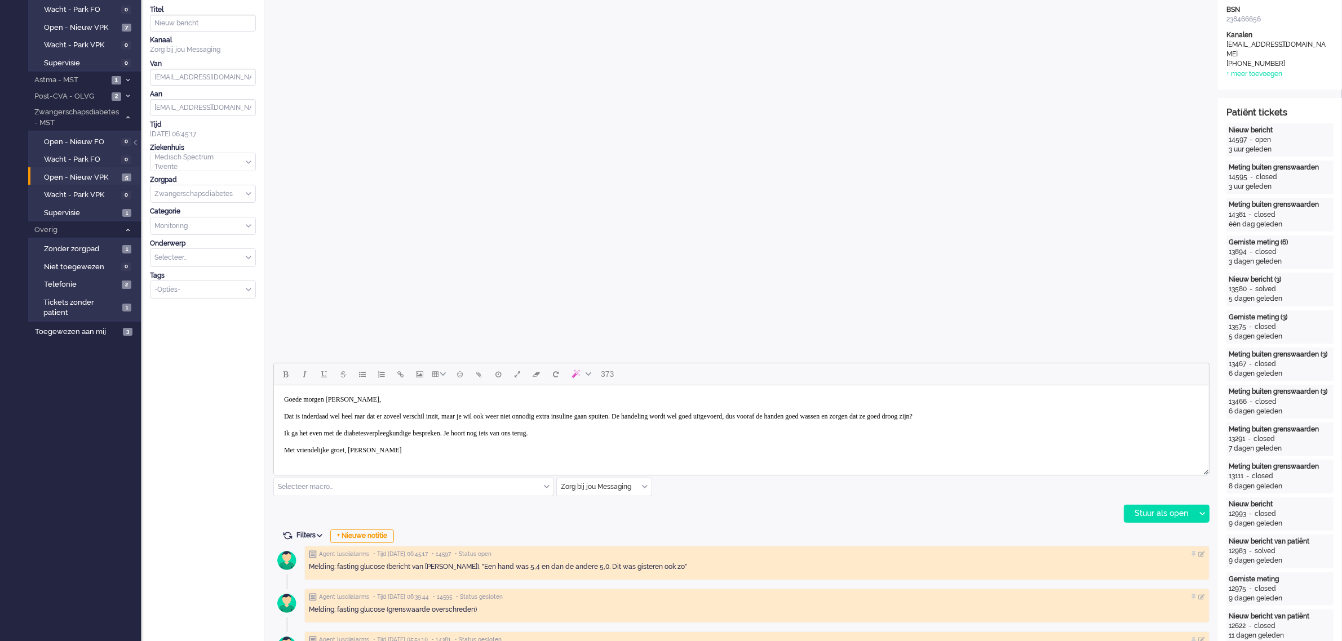
scroll to position [211, 0]
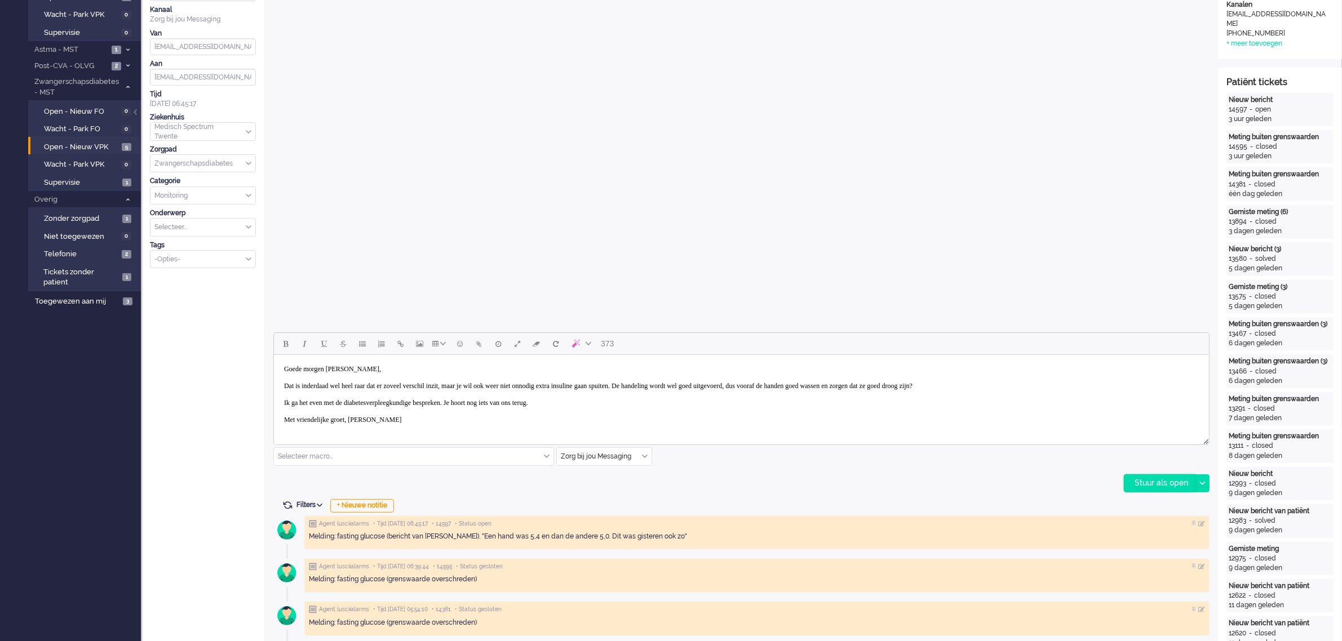
click at [1148, 482] on div "Stuur als open" at bounding box center [1159, 483] width 70 height 17
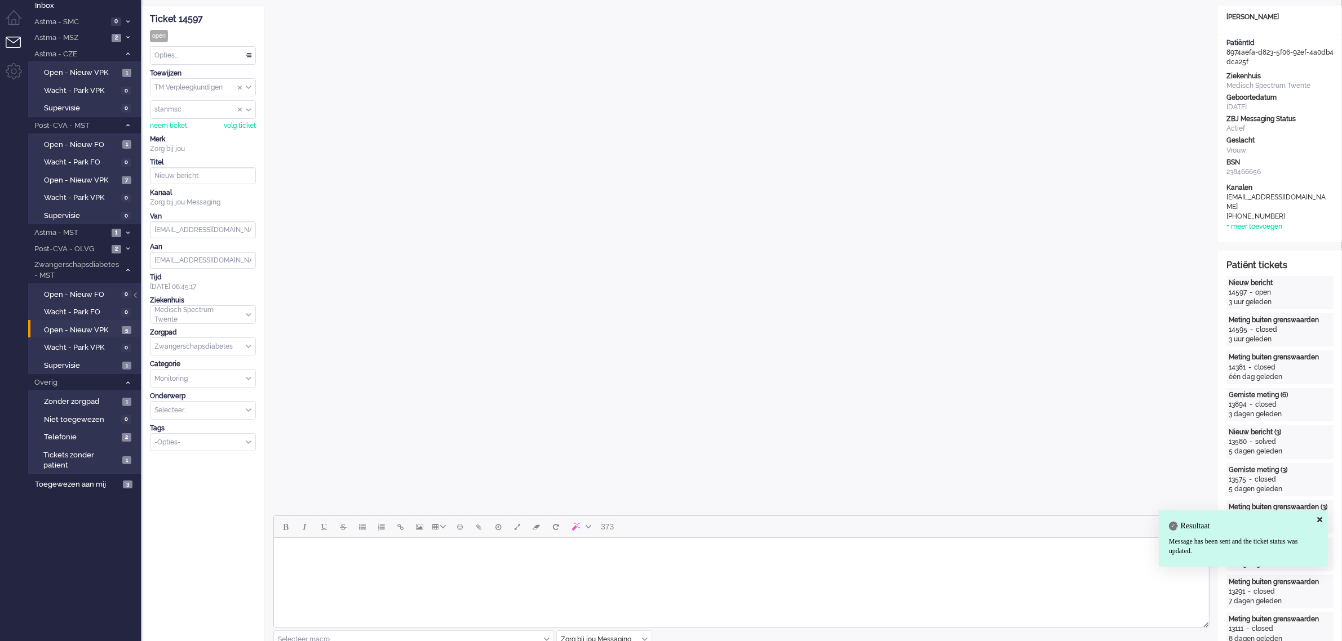
scroll to position [0, 0]
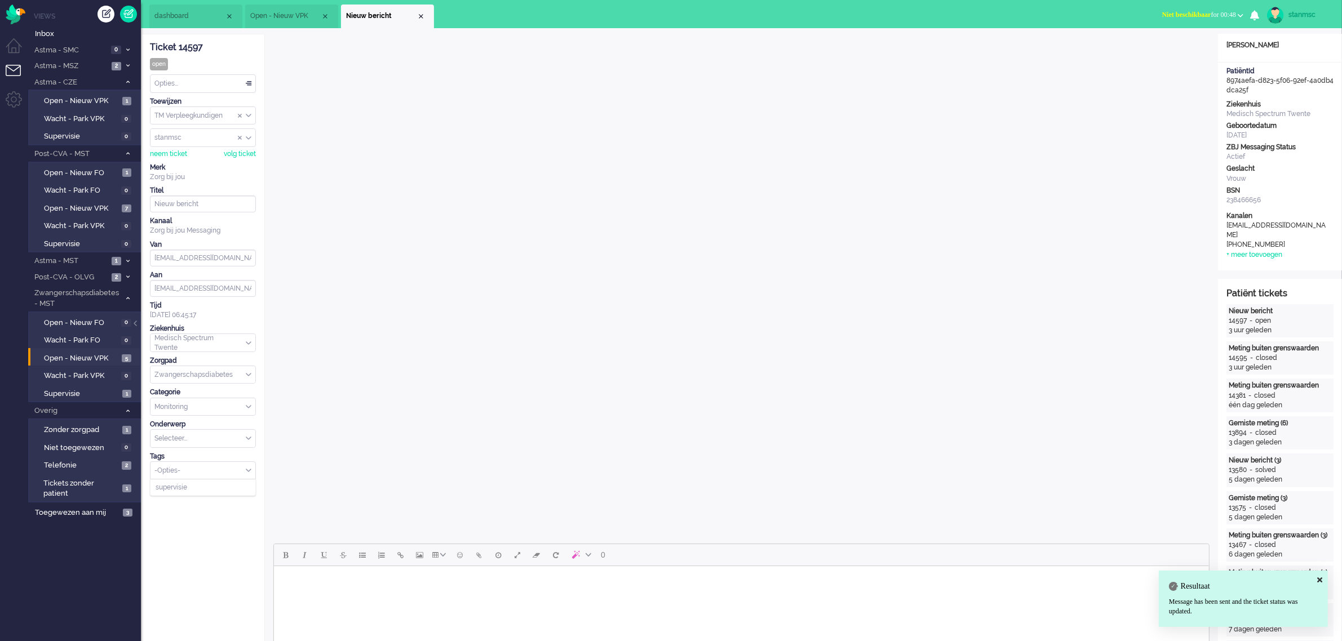
click at [248, 470] on div "-Opties-" at bounding box center [202, 470] width 105 height 17
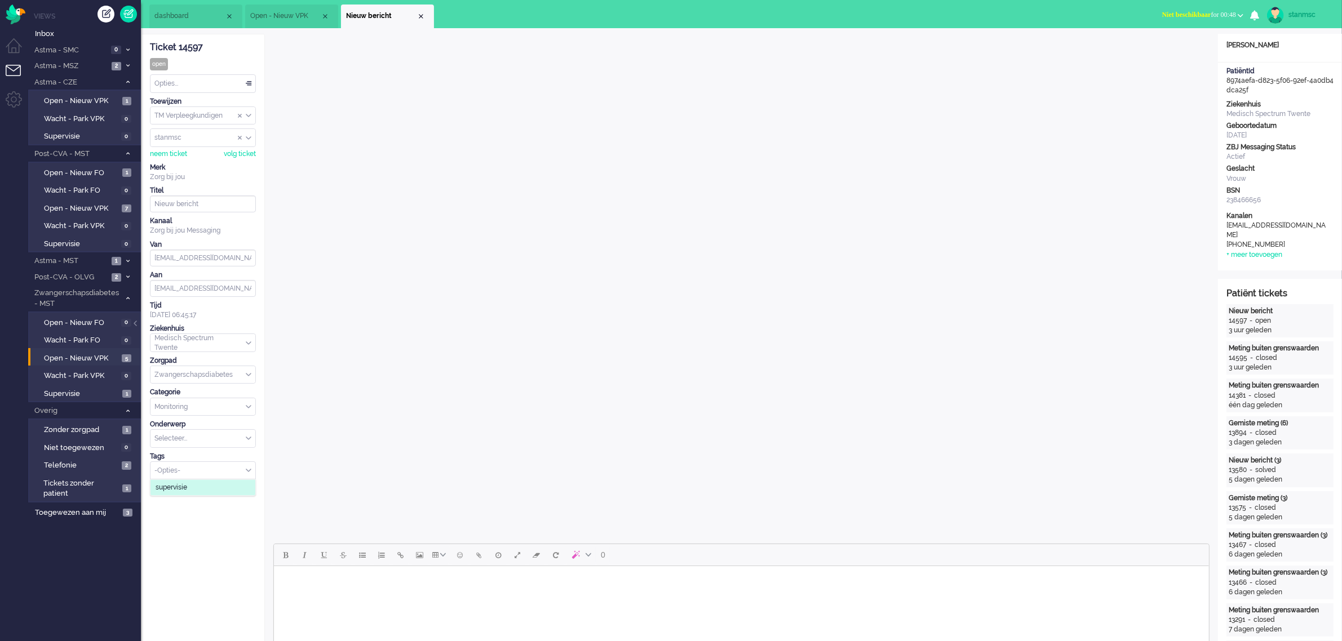
click at [206, 494] on li "supervisie" at bounding box center [202, 487] width 105 height 16
click at [423, 14] on div "Close tab" at bounding box center [420, 16] width 9 height 9
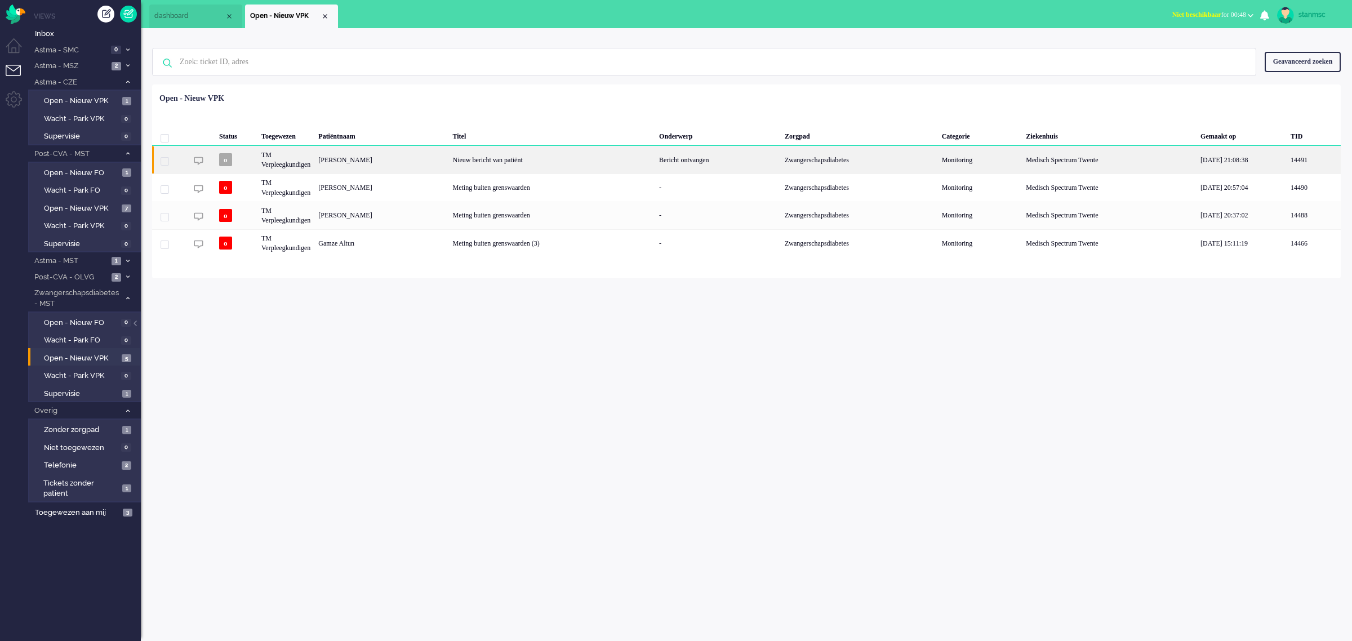
click at [299, 159] on div "TM Verpleegkundigen" at bounding box center [285, 160] width 57 height 28
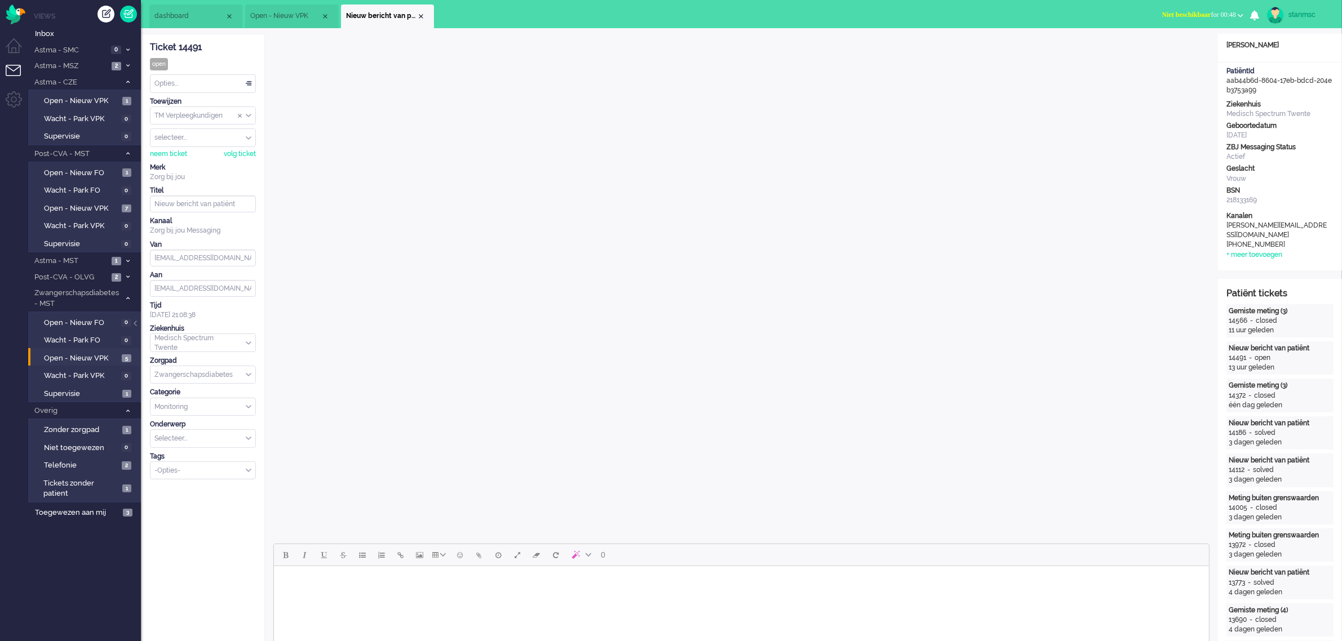
click at [1198, 15] on span "Niet beschikbaar" at bounding box center [1186, 15] width 49 height 8
click at [1170, 48] on label "Online" at bounding box center [1196, 51] width 89 height 10
click at [165, 155] on div "neem ticket" at bounding box center [168, 154] width 37 height 10
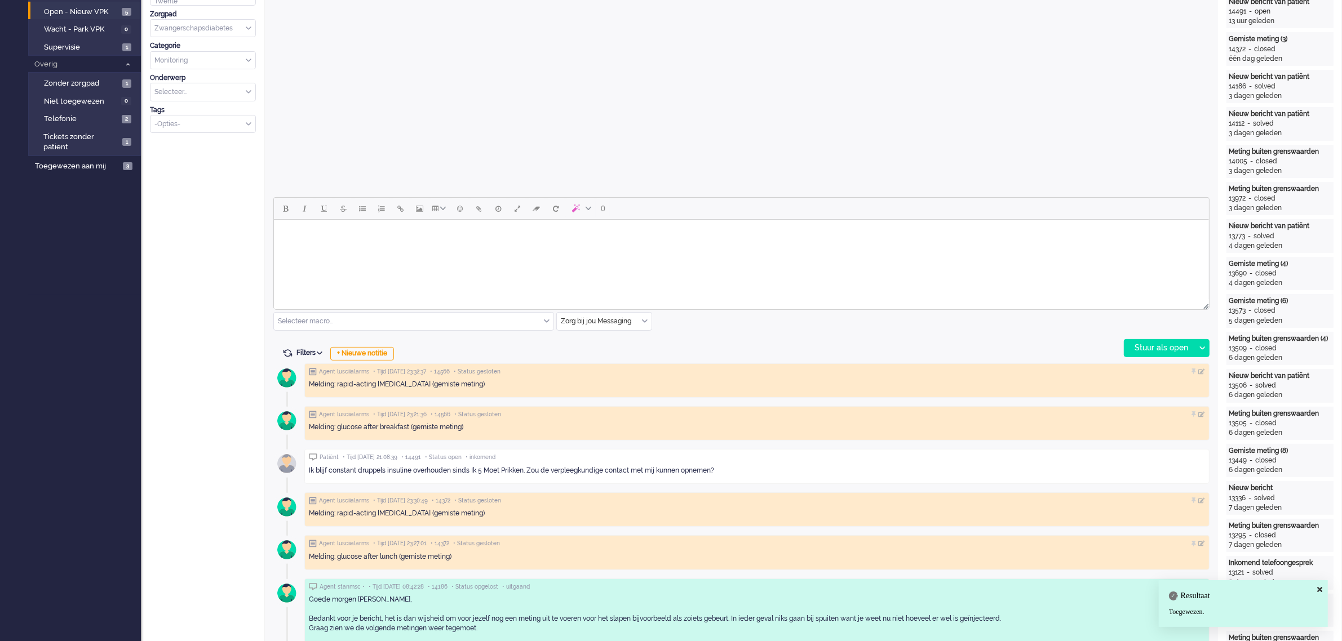
scroll to position [352, 0]
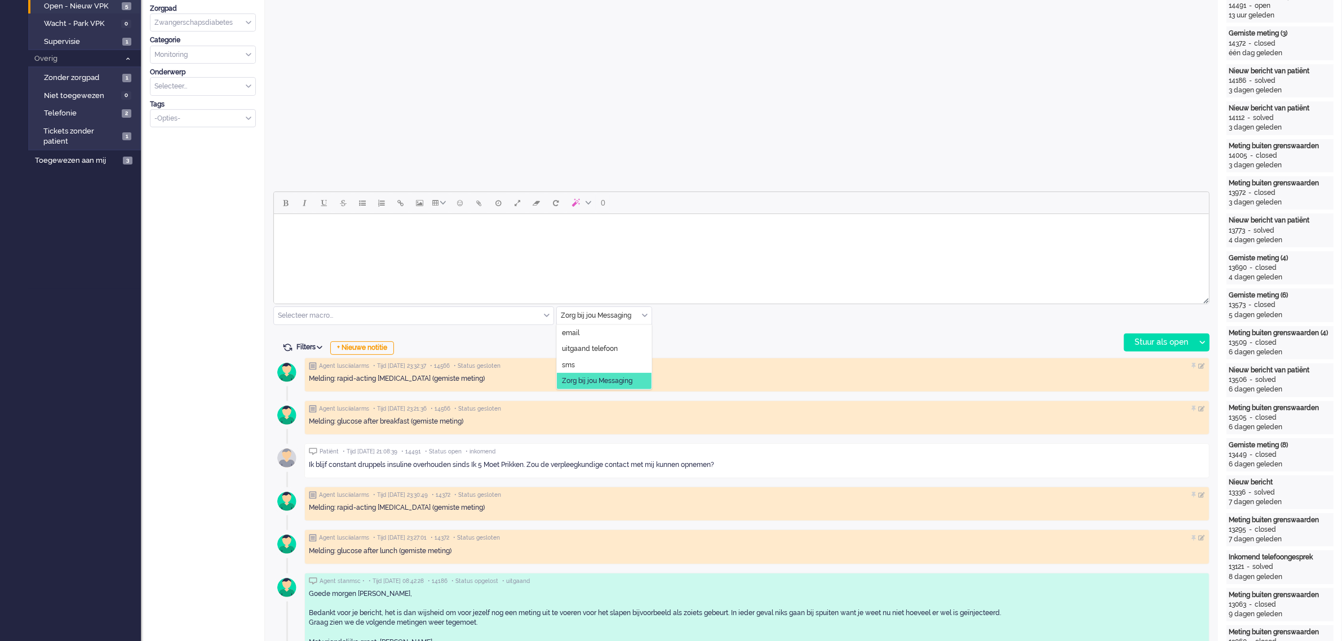
click at [641, 314] on div "Zorg bij jou Messaging" at bounding box center [604, 315] width 95 height 17
click at [611, 347] on span "uitgaand telefoon" at bounding box center [590, 349] width 56 height 10
click at [1158, 341] on div "Stuur als open" at bounding box center [1159, 342] width 70 height 17
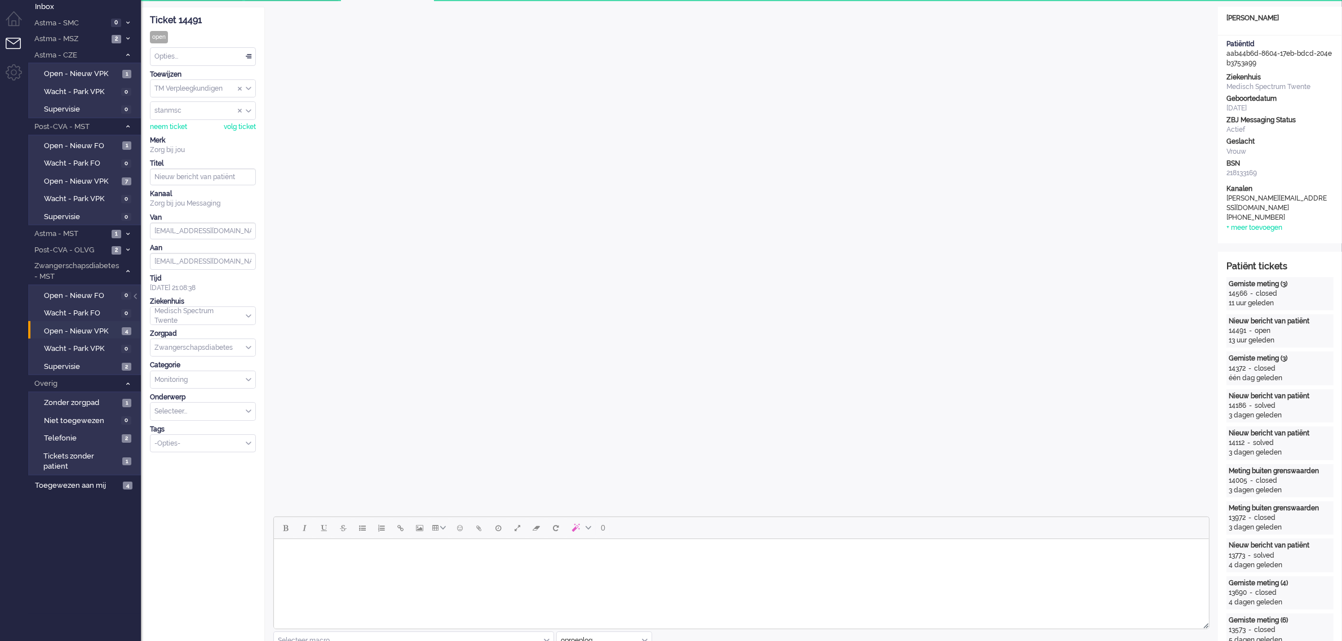
scroll to position [493, 0]
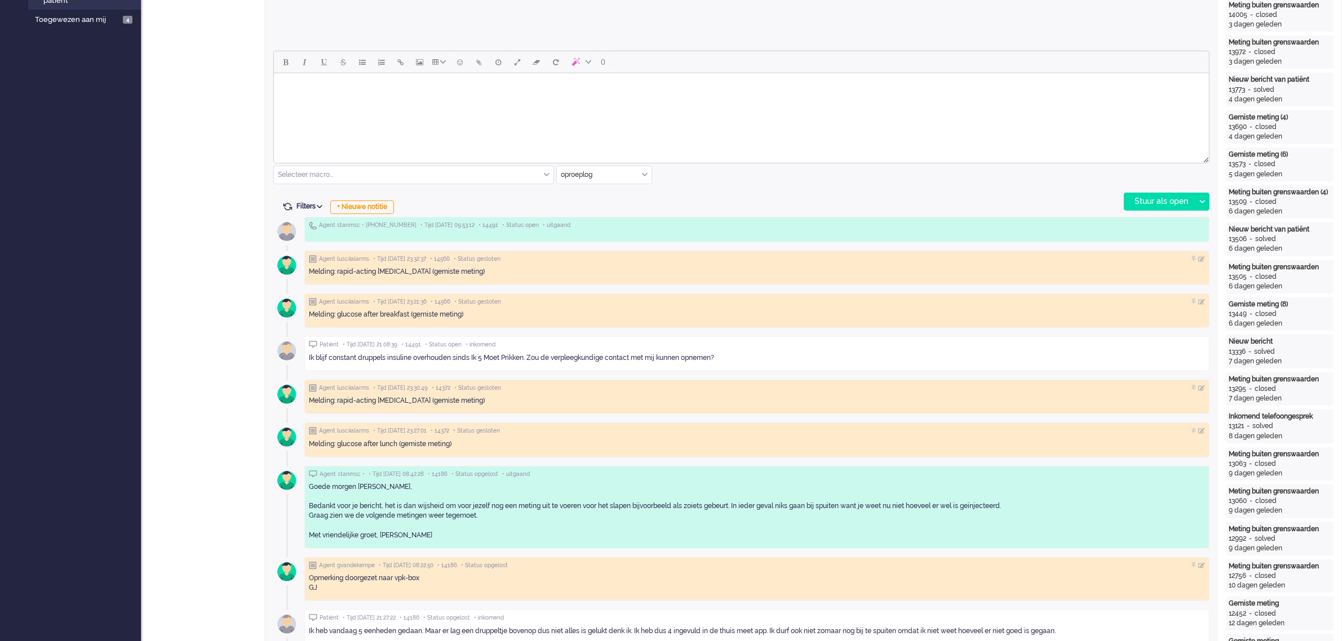
click at [645, 172] on div "oproeplog" at bounding box center [604, 174] width 95 height 17
click at [601, 240] on span "Zorg bij jou Messaging" at bounding box center [597, 241] width 70 height 10
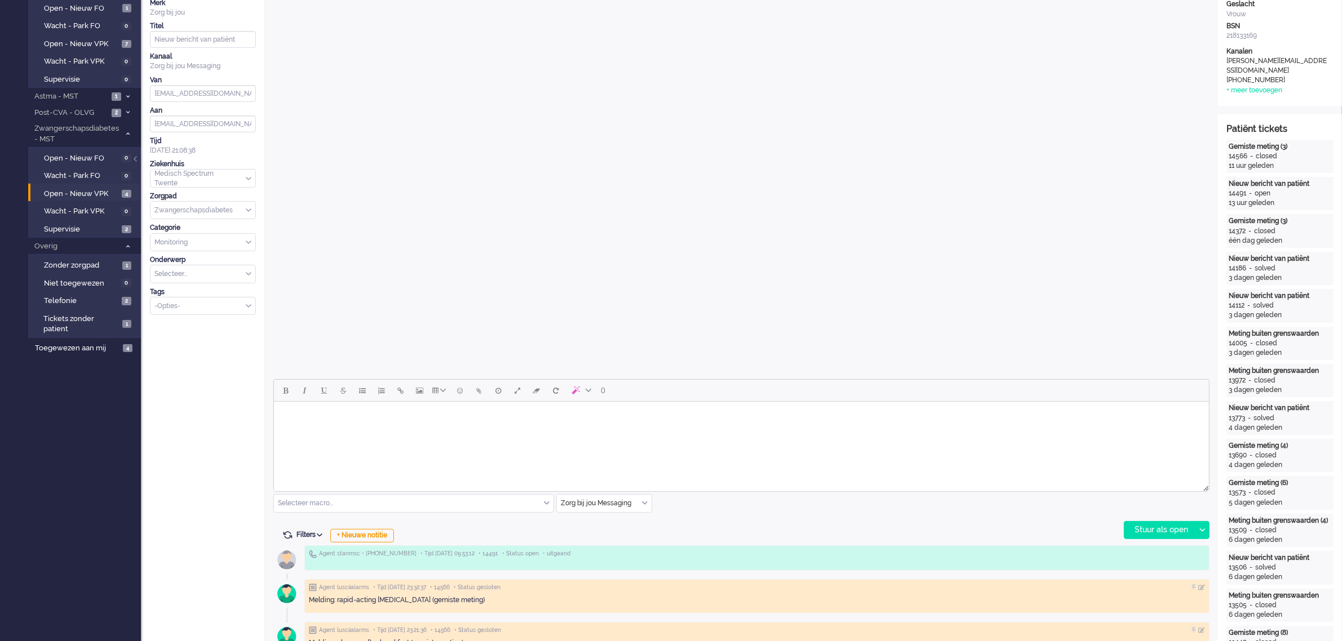
scroll to position [282, 0]
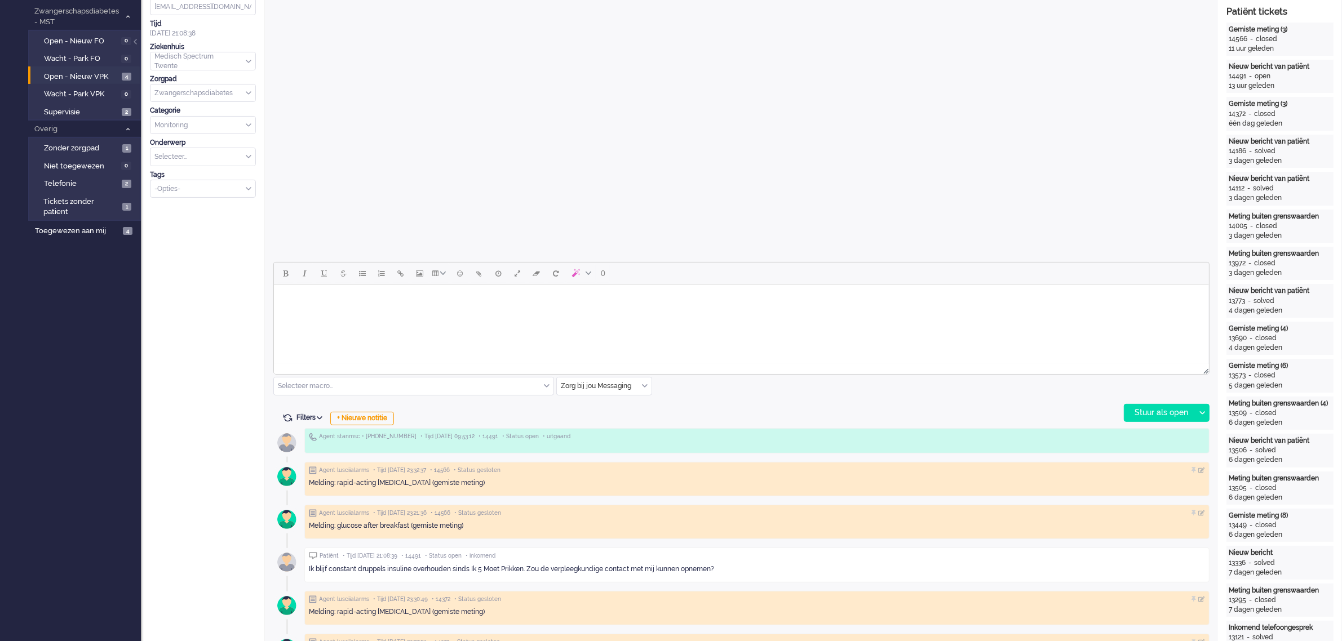
click at [348, 313] on html at bounding box center [740, 299] width 935 height 29
click at [1147, 410] on div "Stuur als open" at bounding box center [1159, 413] width 70 height 17
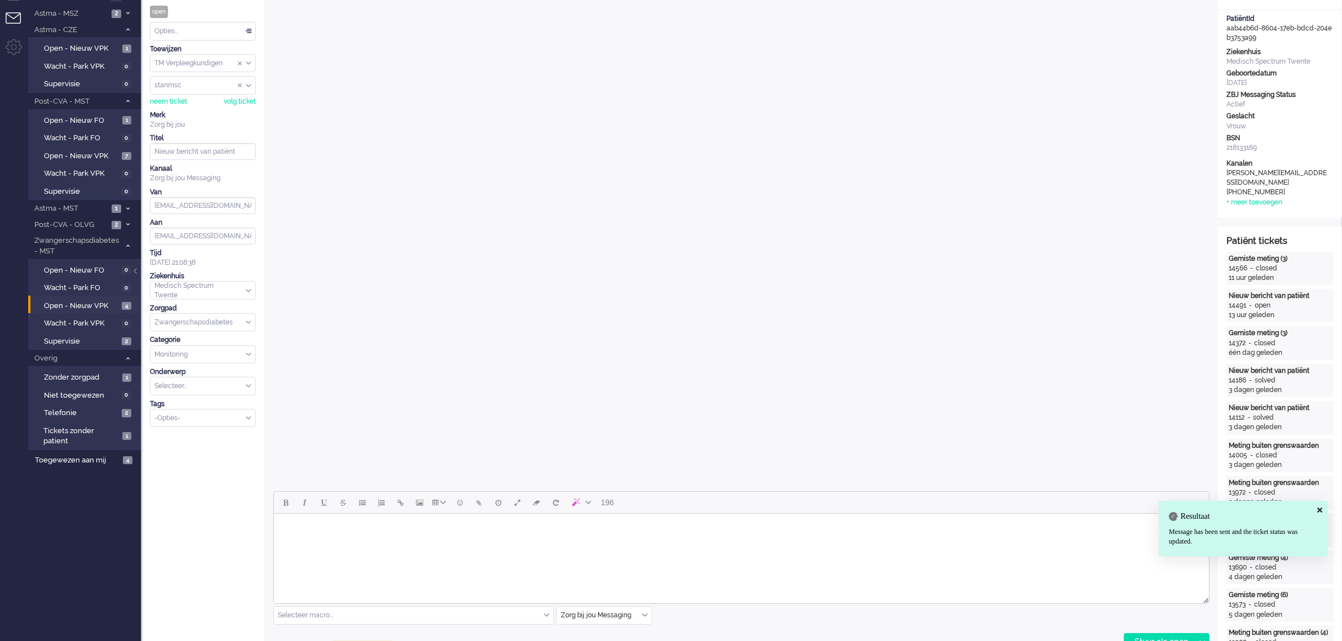
scroll to position [0, 0]
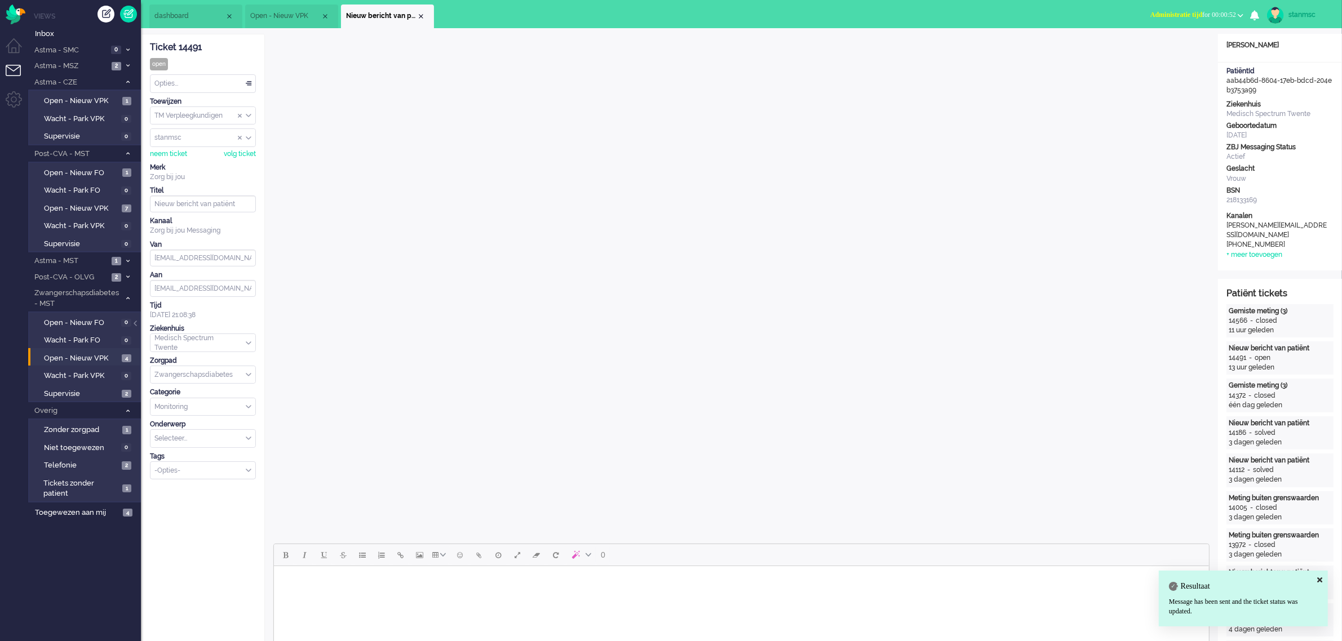
click at [1181, 14] on span "Administratie tijd" at bounding box center [1176, 15] width 52 height 8
click at [1170, 51] on label "Online" at bounding box center [1196, 51] width 89 height 10
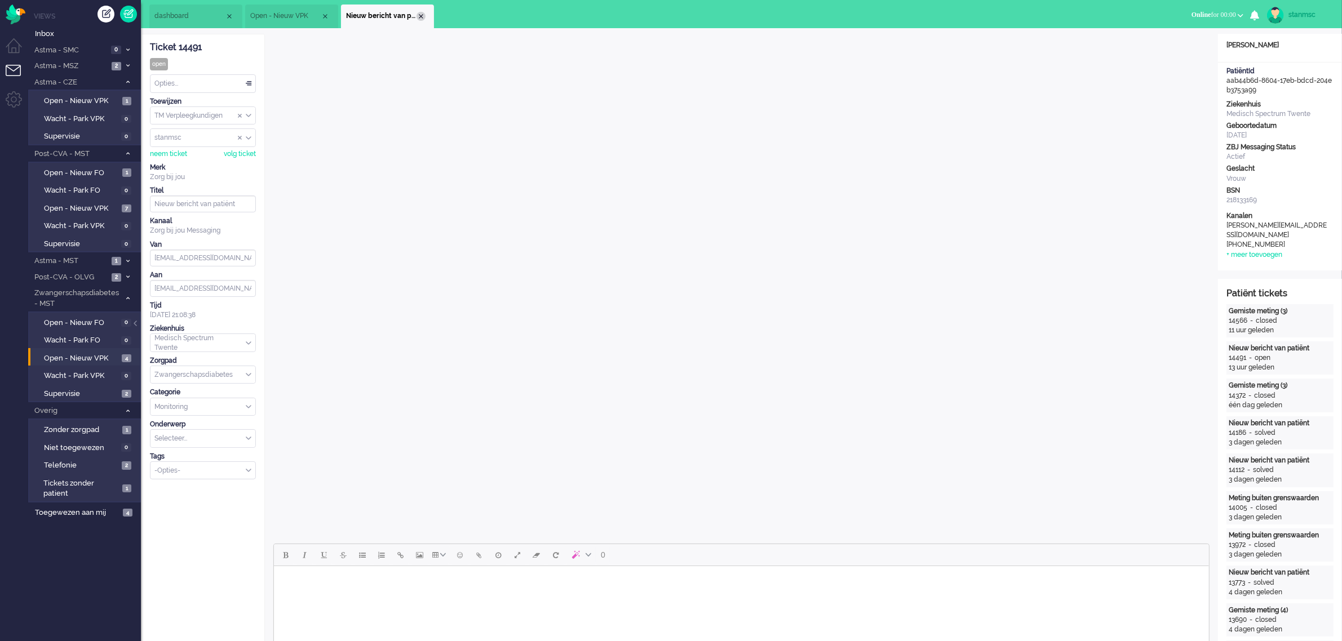
click at [421, 14] on div "Close tab" at bounding box center [420, 16] width 9 height 9
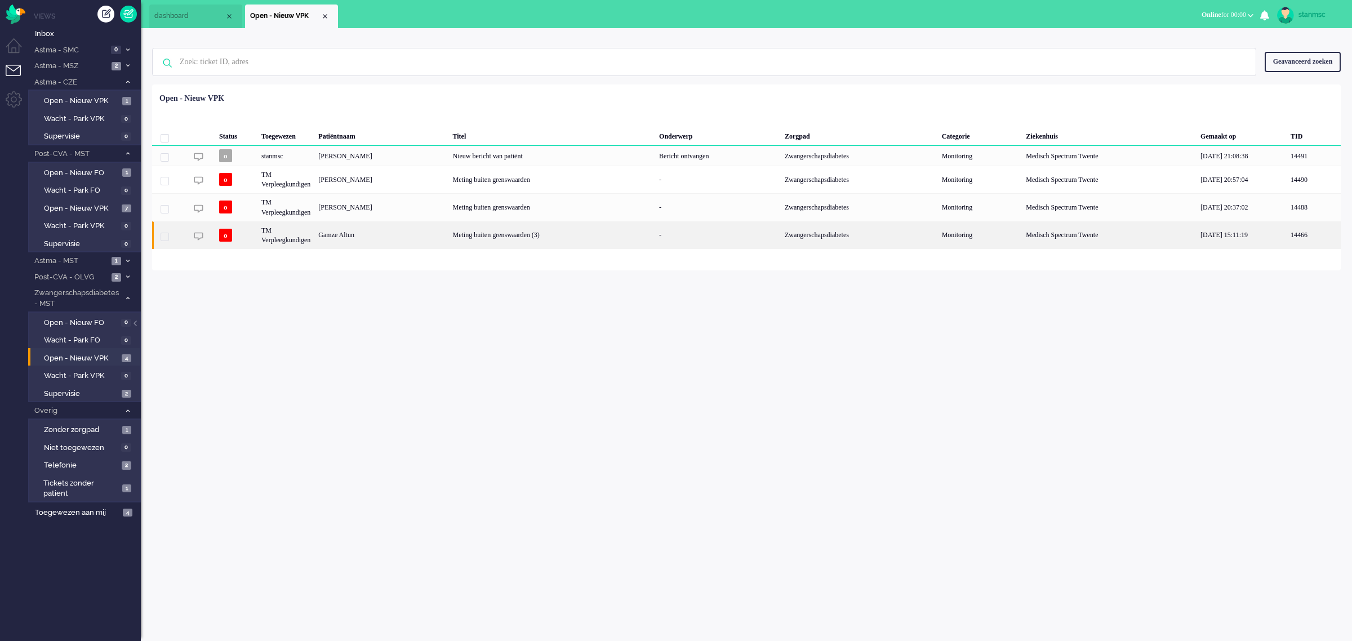
click at [308, 238] on div "TM Verpleegkundigen" at bounding box center [285, 235] width 57 height 28
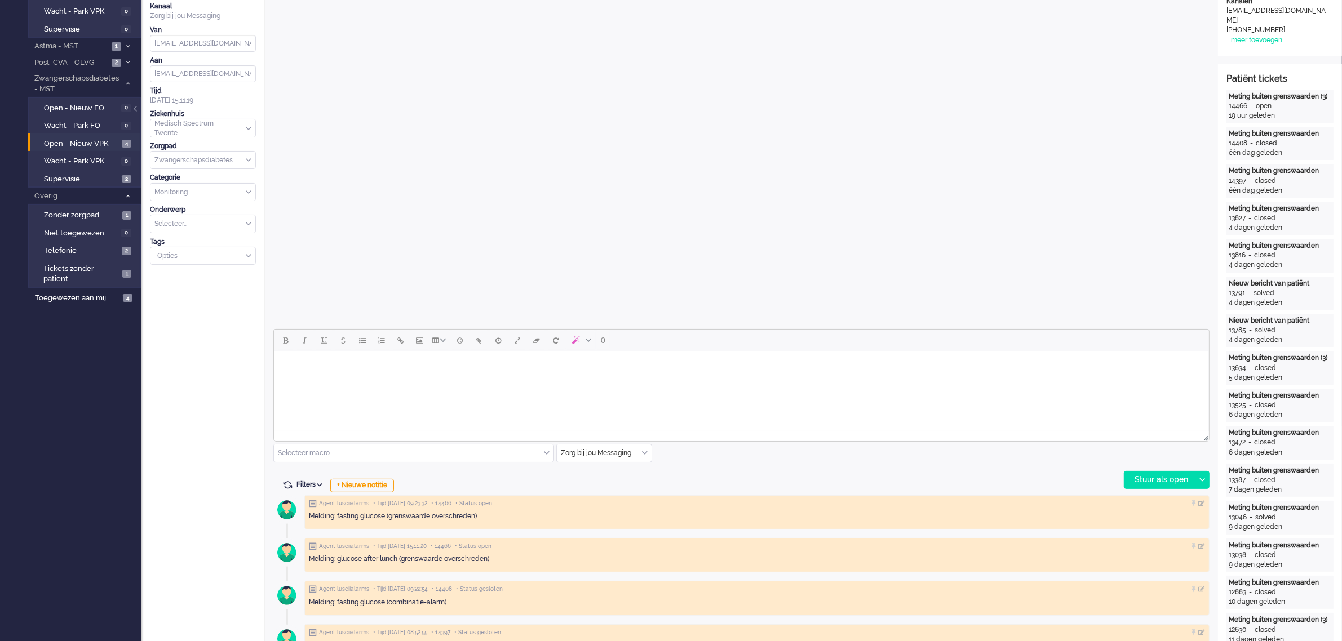
scroll to position [282, 0]
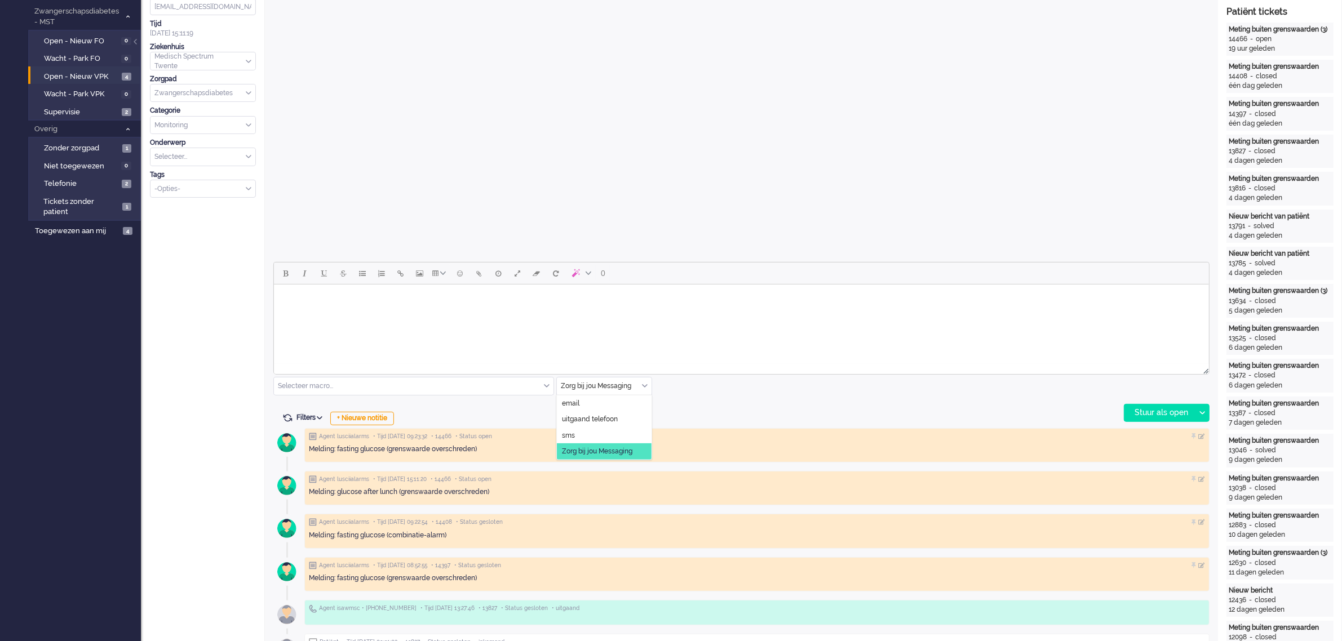
click at [644, 387] on div "Zorg bij jou Messaging" at bounding box center [604, 386] width 95 height 17
click at [620, 418] on li "uitgaand telefoon" at bounding box center [604, 419] width 95 height 16
click at [1162, 412] on div "Stuur als open" at bounding box center [1159, 413] width 70 height 17
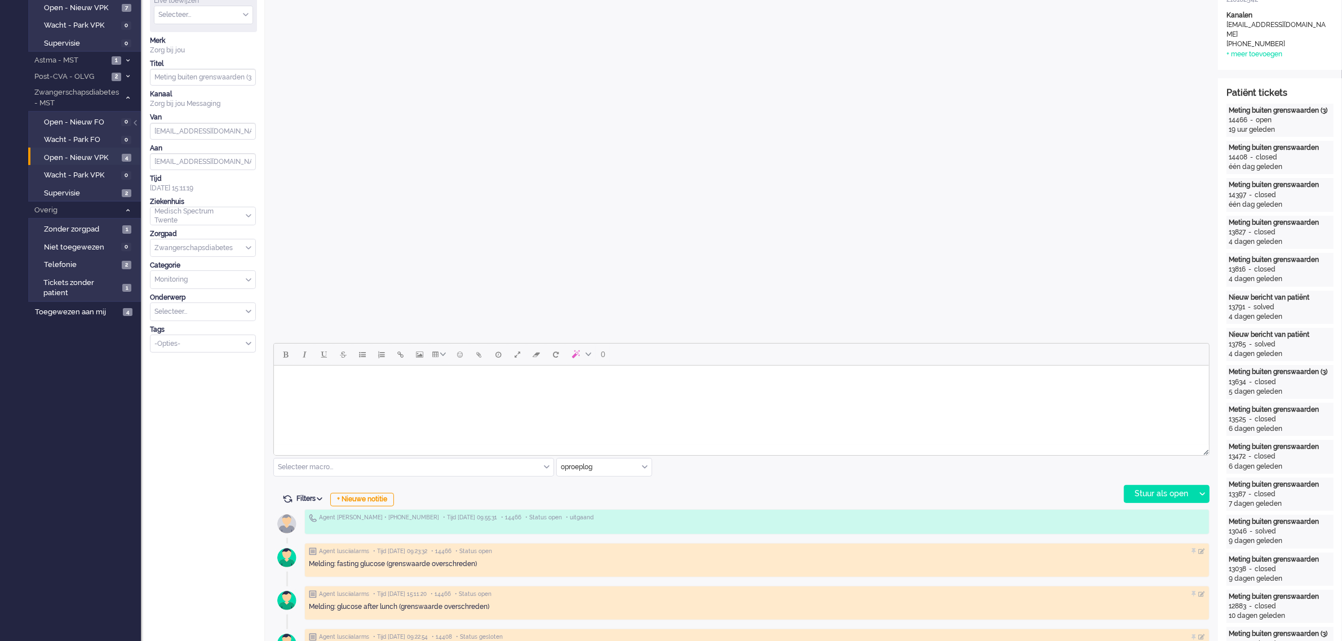
scroll to position [0, 0]
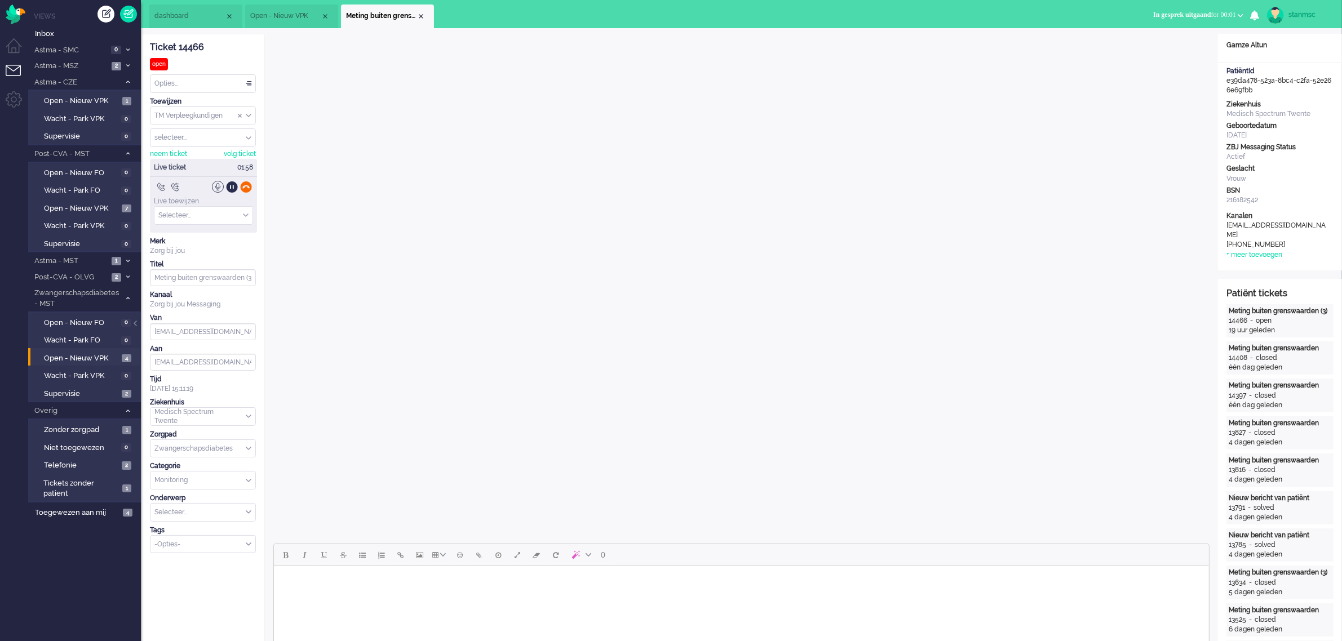
click at [248, 188] on div at bounding box center [246, 187] width 12 height 12
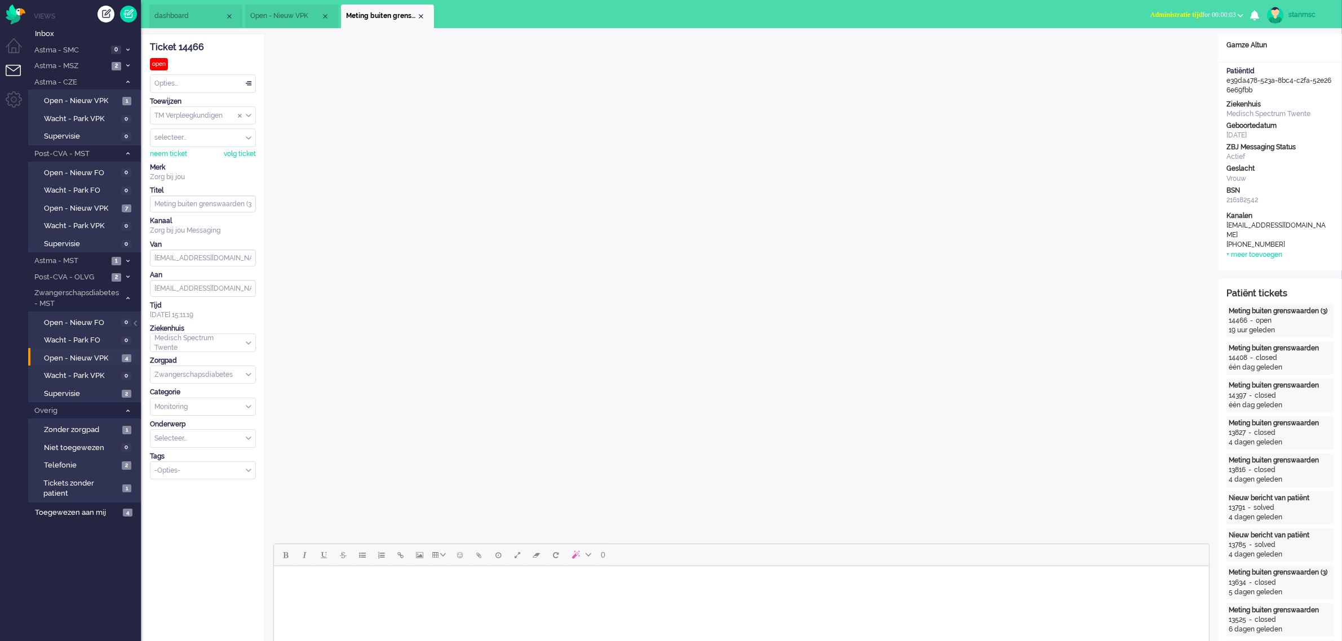
click at [247, 469] on div "-Opties-" at bounding box center [202, 470] width 105 height 17
click at [221, 492] on li "supervisie" at bounding box center [202, 487] width 105 height 16
click at [175, 154] on div "neem ticket" at bounding box center [168, 154] width 37 height 10
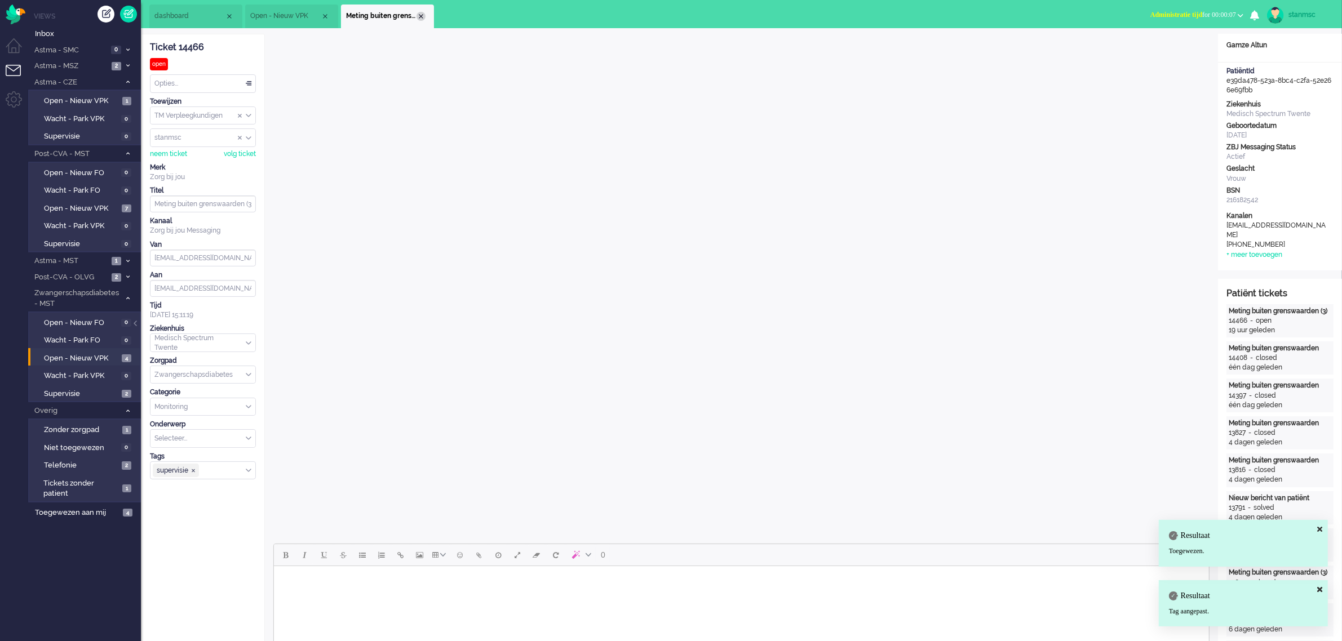
click at [423, 16] on div "Close tab" at bounding box center [420, 16] width 9 height 9
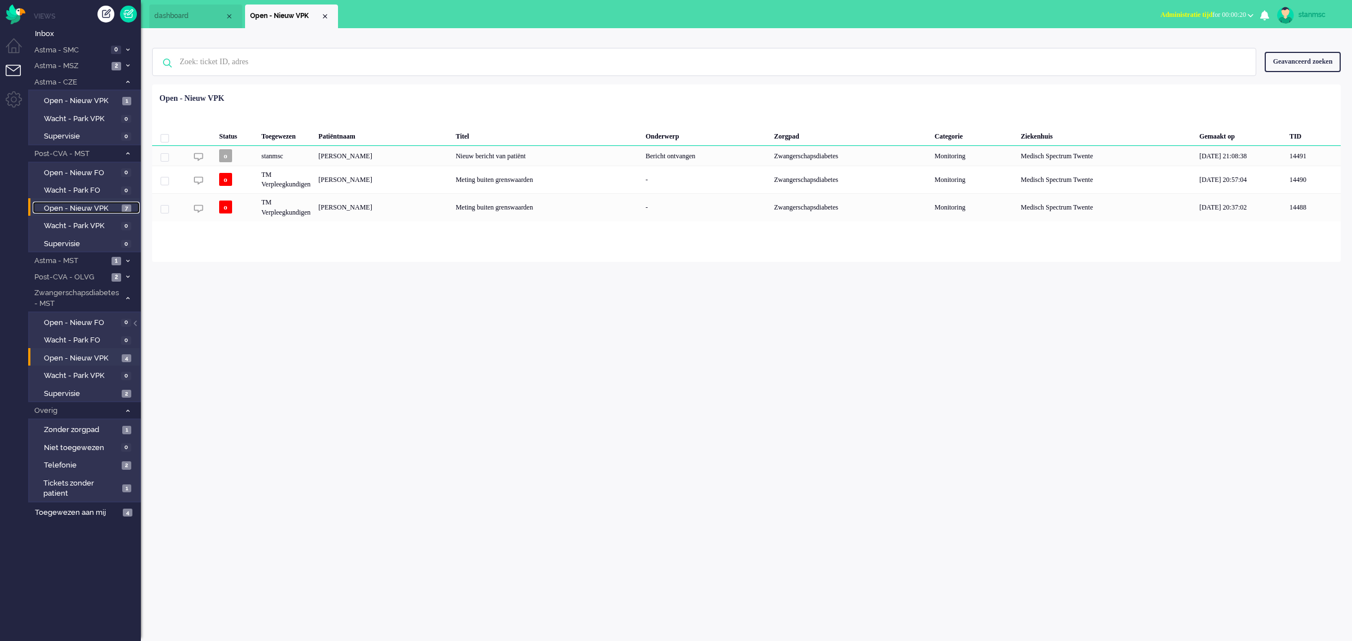
click at [89, 210] on span "Open - Nieuw VPK" at bounding box center [81, 208] width 75 height 11
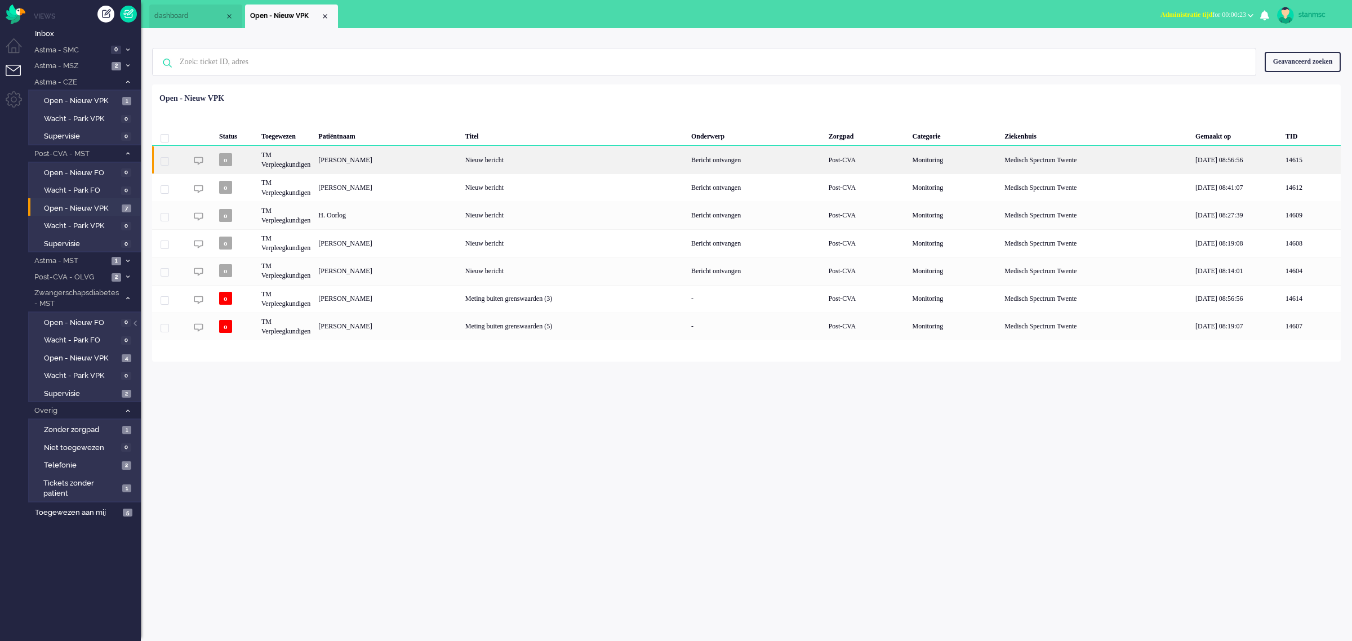
click at [381, 161] on div "[PERSON_NAME]" at bounding box center [387, 160] width 147 height 28
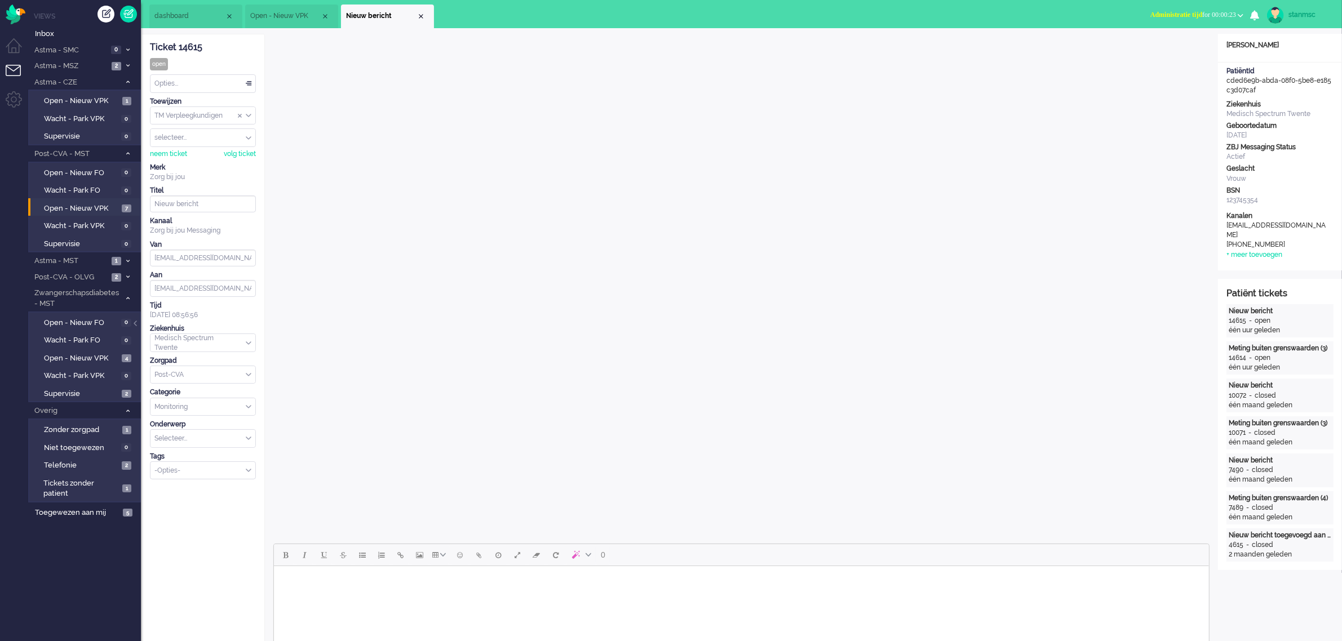
click at [1187, 18] on span "Administratie tijd" at bounding box center [1176, 15] width 52 height 8
click at [1167, 48] on label "Online" at bounding box center [1196, 51] width 89 height 10
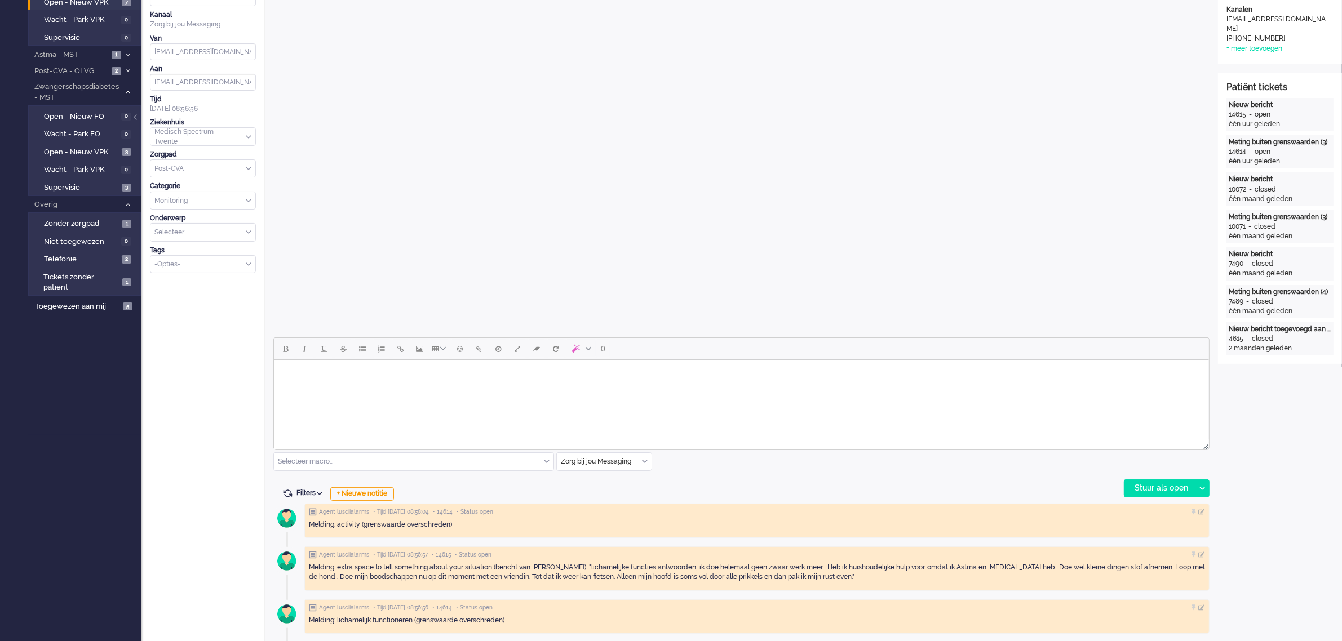
scroll to position [352, 0]
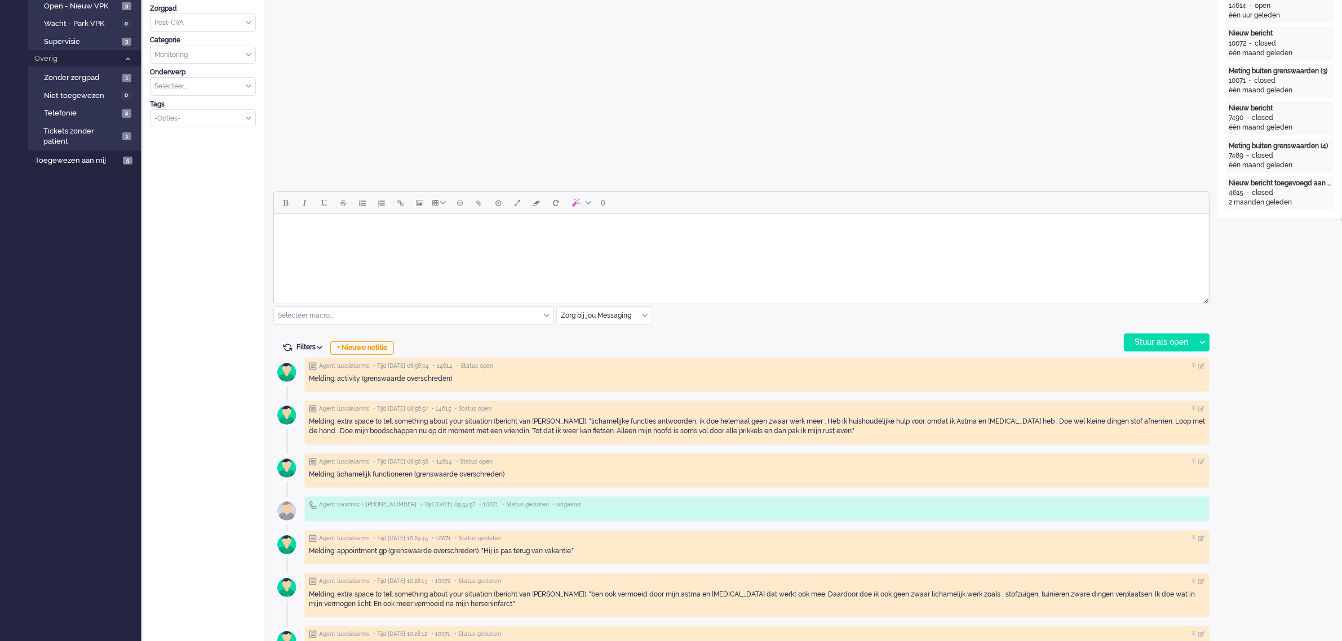
click at [407, 230] on body "Rich Text Area. Press ALT-0 for help." at bounding box center [741, 229] width 926 height 20
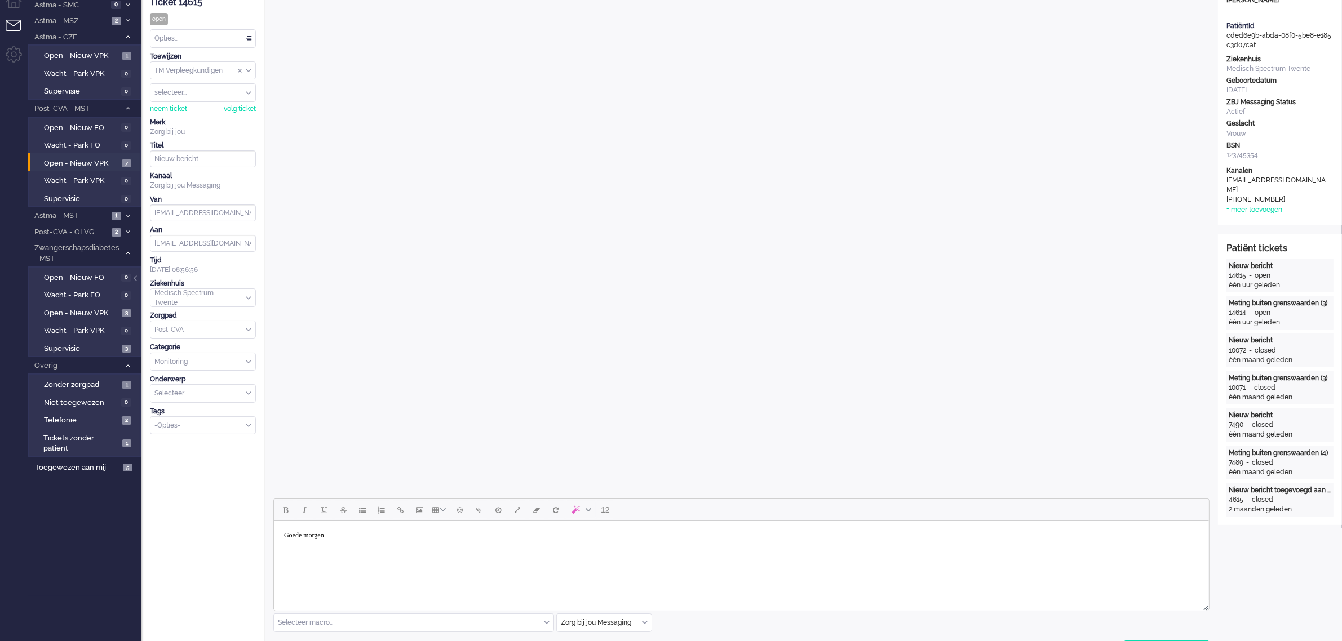
scroll to position [70, 0]
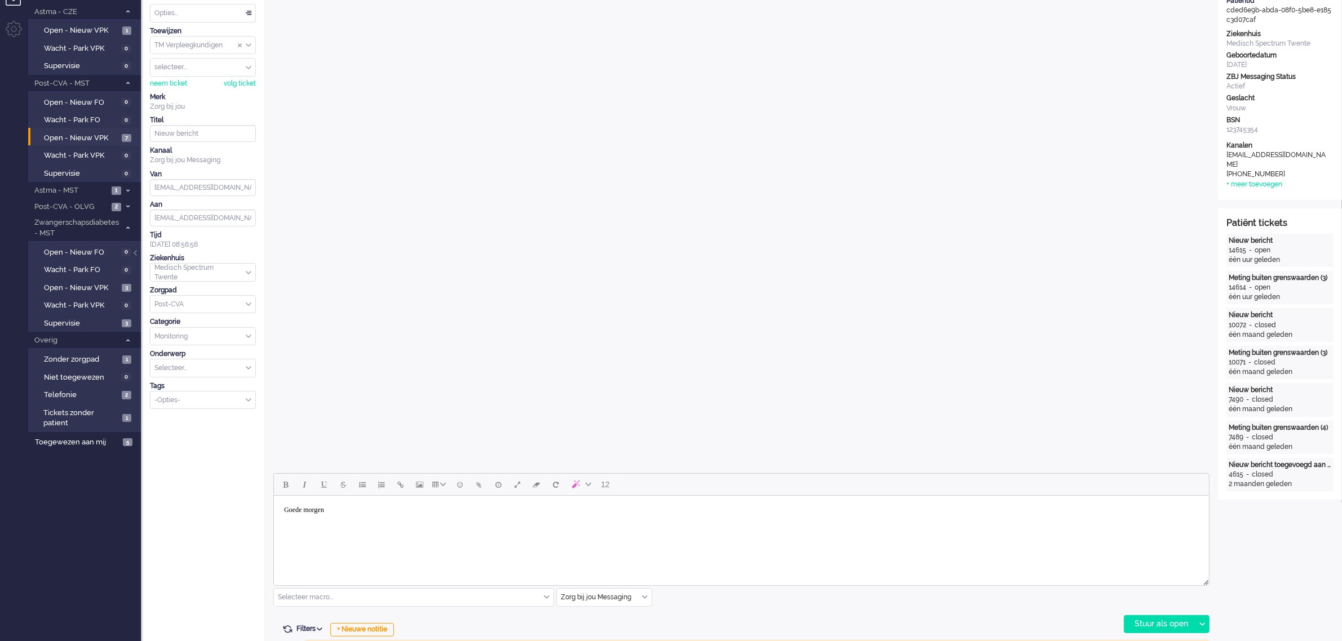
click at [347, 508] on body "Goede morgen" at bounding box center [741, 510] width 926 height 20
click at [875, 531] on body "Goede morgen mevrouw [PERSON_NAME], Bedankt voor het invullen van de metingen e…" at bounding box center [741, 518] width 926 height 37
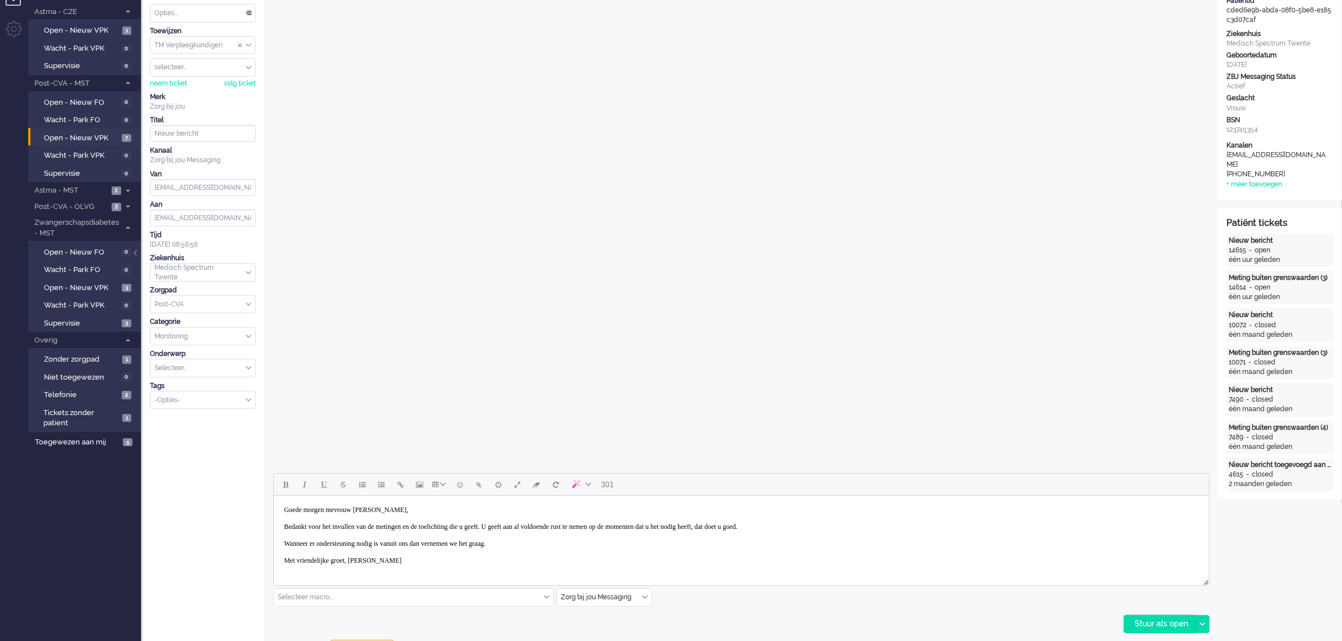
click at [1147, 624] on div "Stuur als open" at bounding box center [1159, 624] width 70 height 17
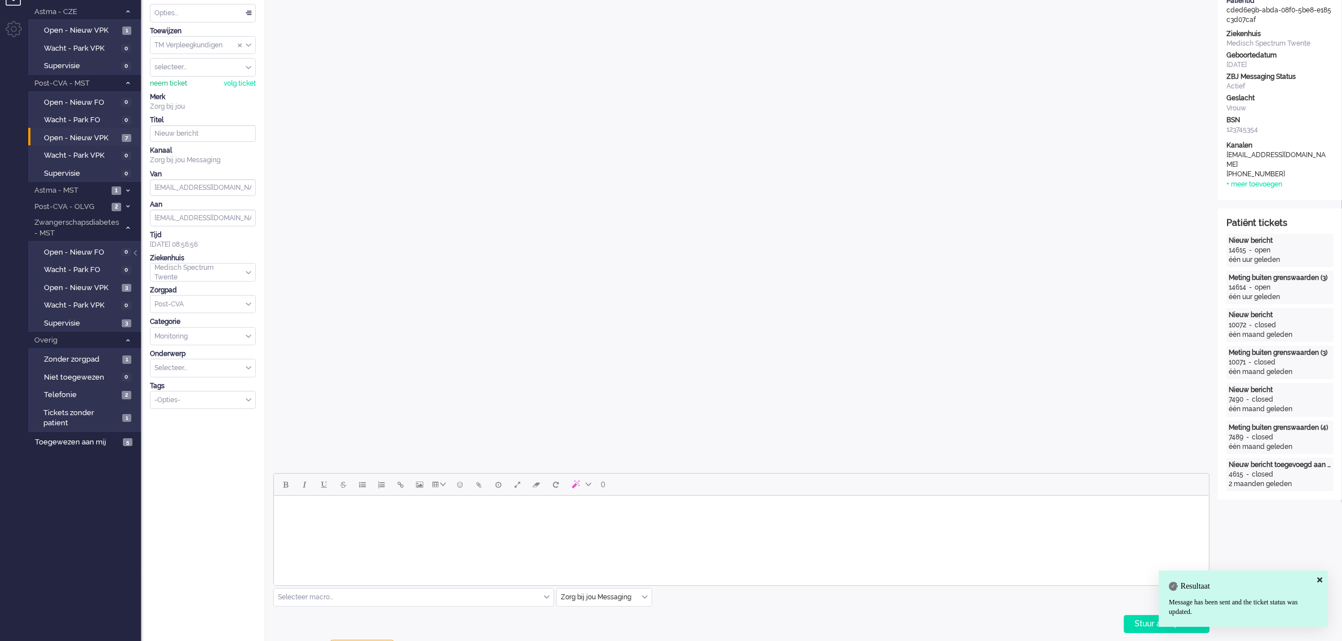
click at [166, 79] on div "neem ticket" at bounding box center [168, 84] width 37 height 10
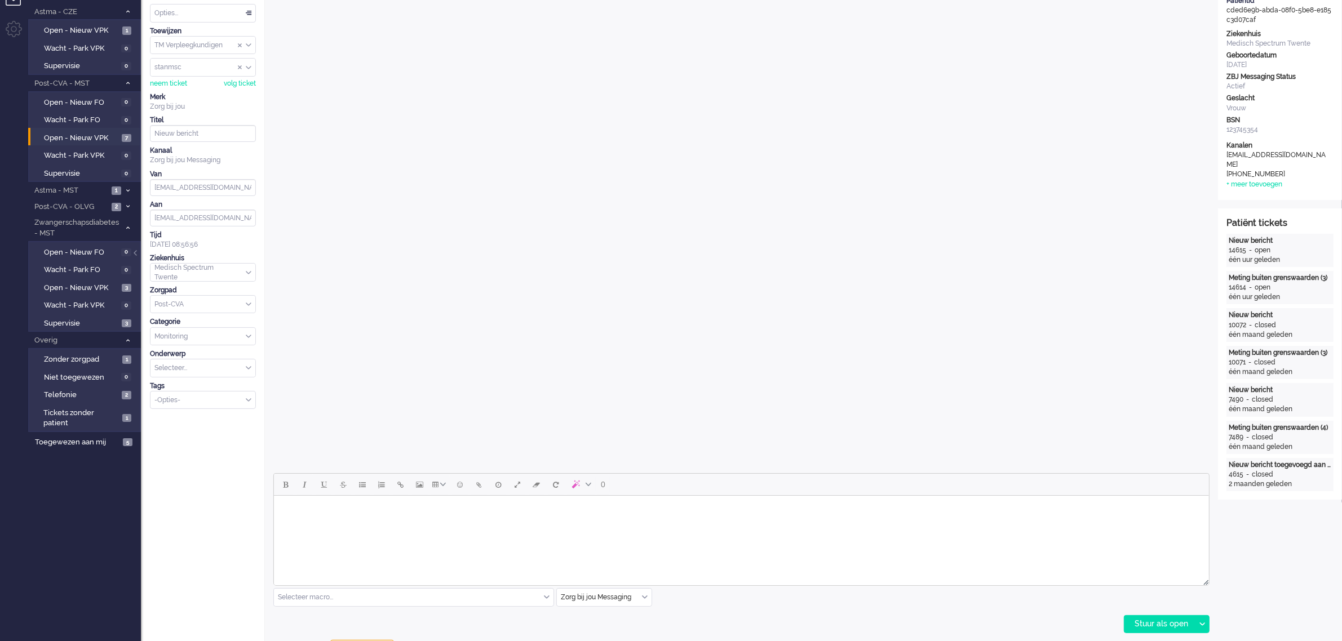
click at [203, 17] on div "Opties..." at bounding box center [202, 13] width 105 height 17
click at [194, 92] on li "Opgelost" at bounding box center [202, 93] width 105 height 16
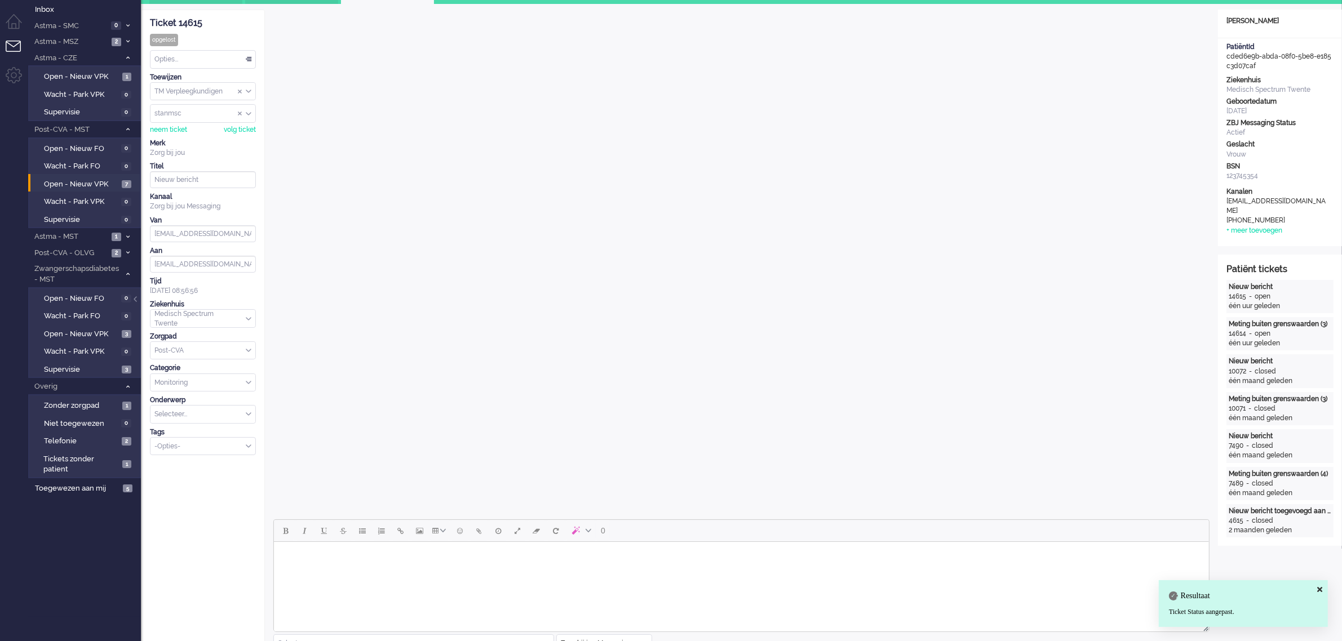
scroll to position [0, 0]
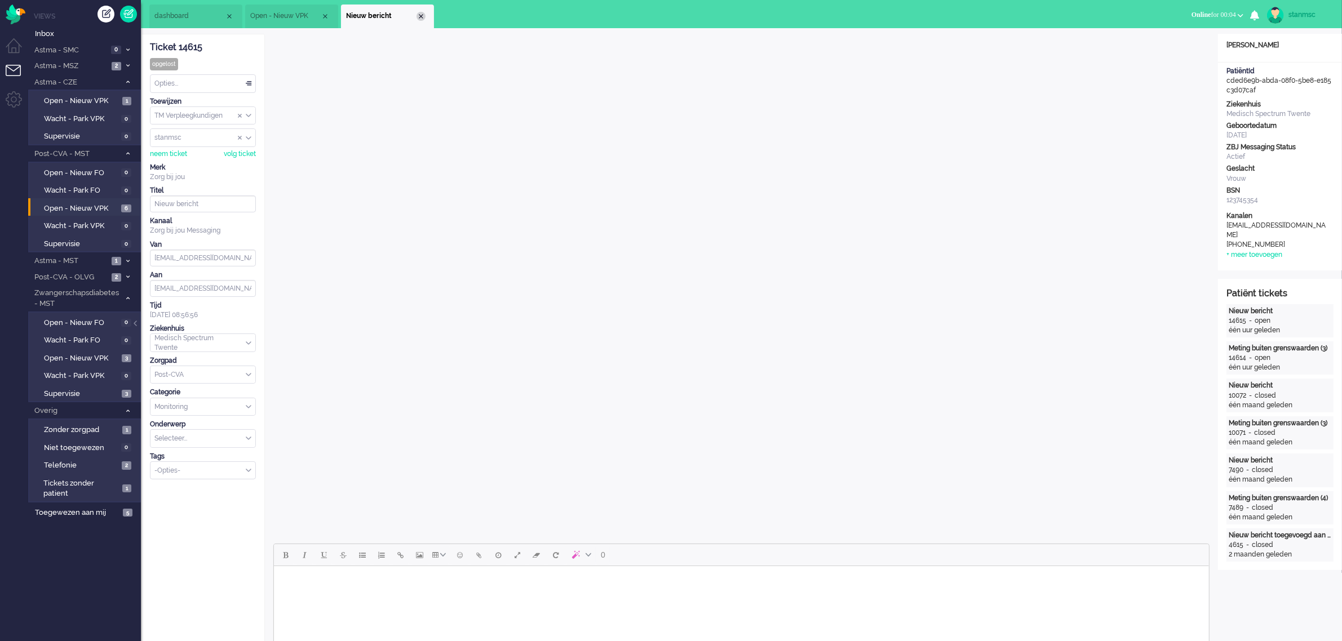
click at [423, 13] on div "Close tab" at bounding box center [420, 16] width 9 height 9
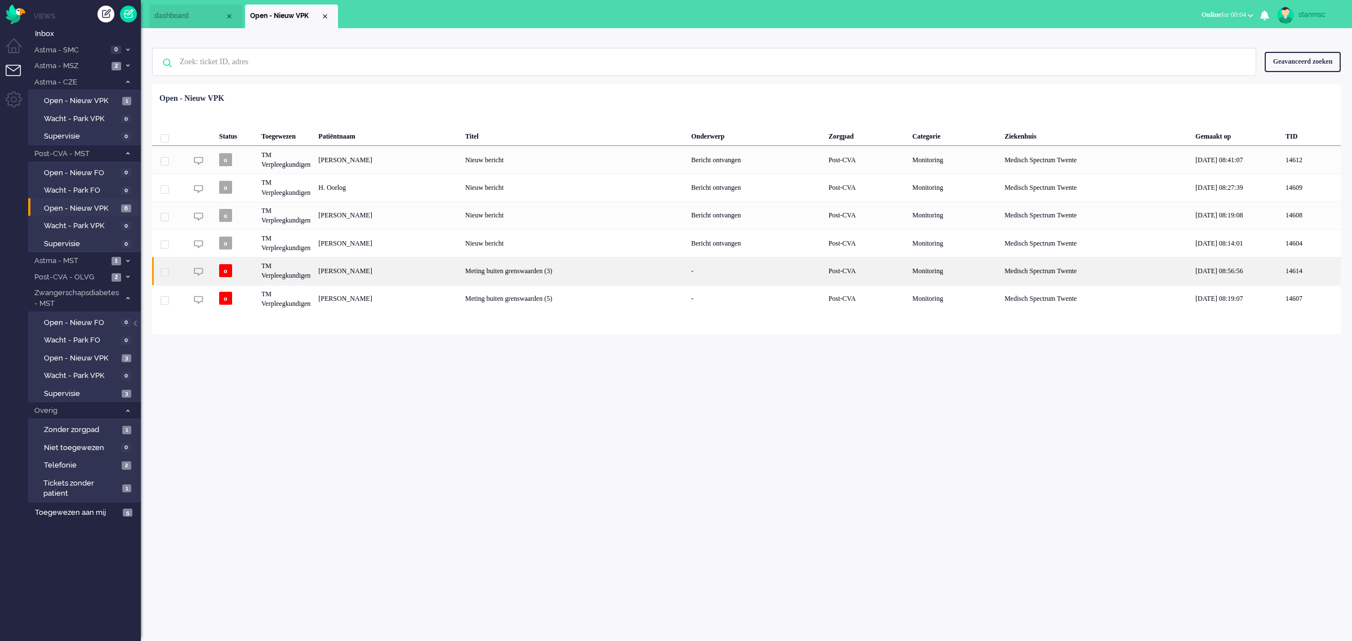
click at [372, 274] on div "[PERSON_NAME]" at bounding box center [387, 271] width 147 height 28
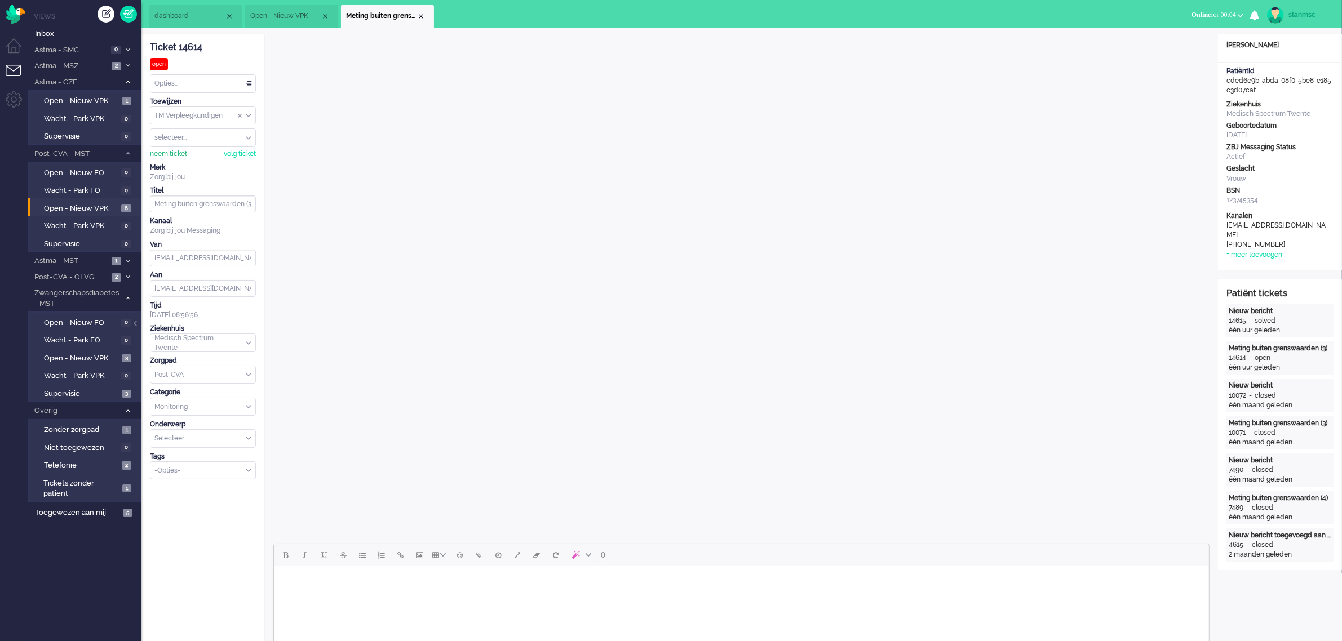
click at [179, 155] on div "neem ticket" at bounding box center [168, 154] width 37 height 10
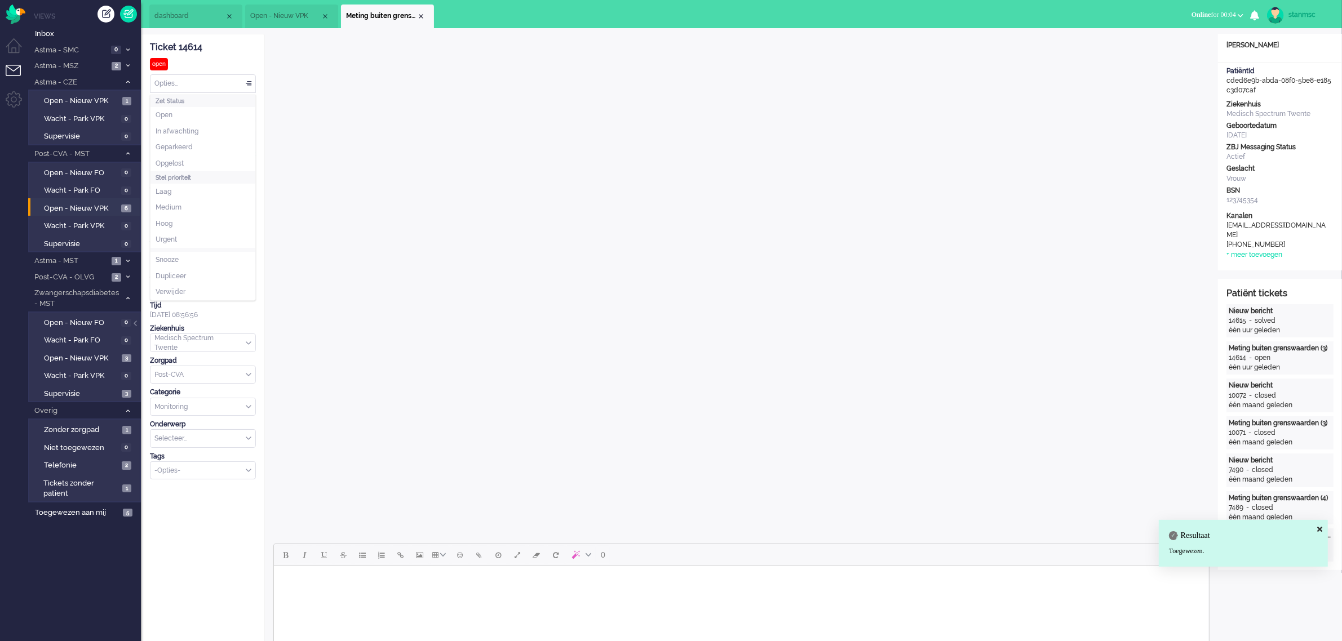
click at [188, 82] on div "Opties..." at bounding box center [202, 83] width 105 height 17
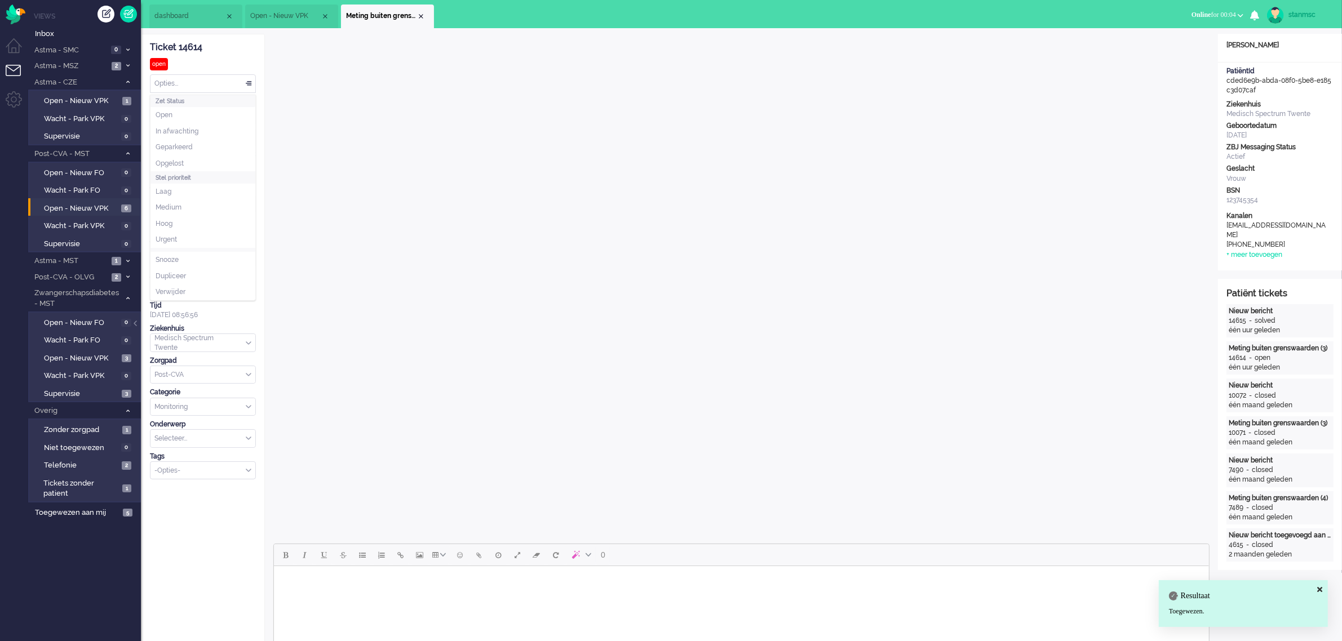
click at [190, 81] on div "Opties..." at bounding box center [202, 83] width 105 height 17
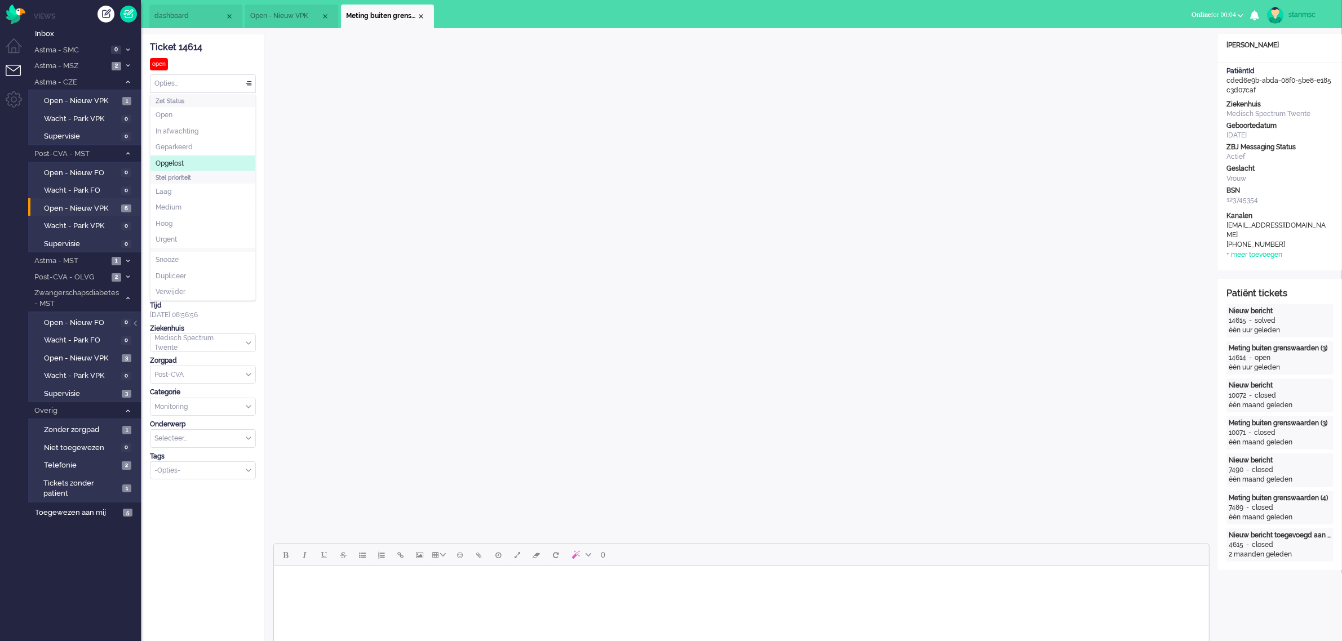
click at [189, 162] on li "Opgelost" at bounding box center [202, 164] width 105 height 16
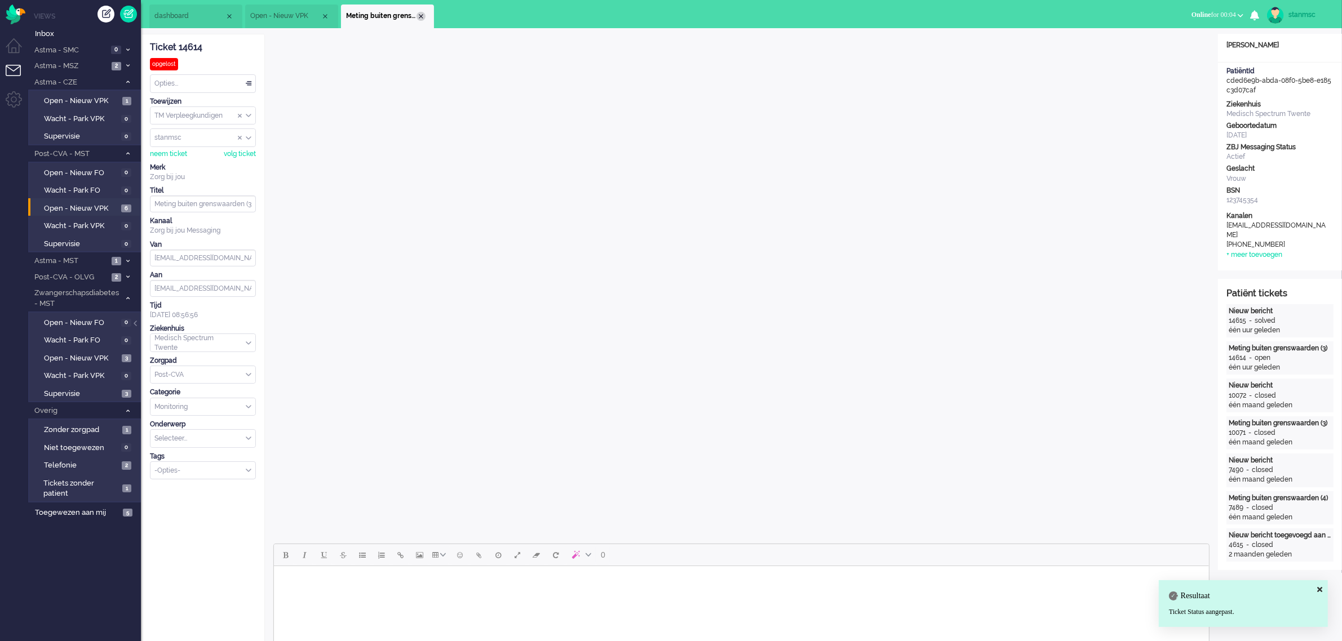
click at [421, 15] on div "Close tab" at bounding box center [420, 16] width 9 height 9
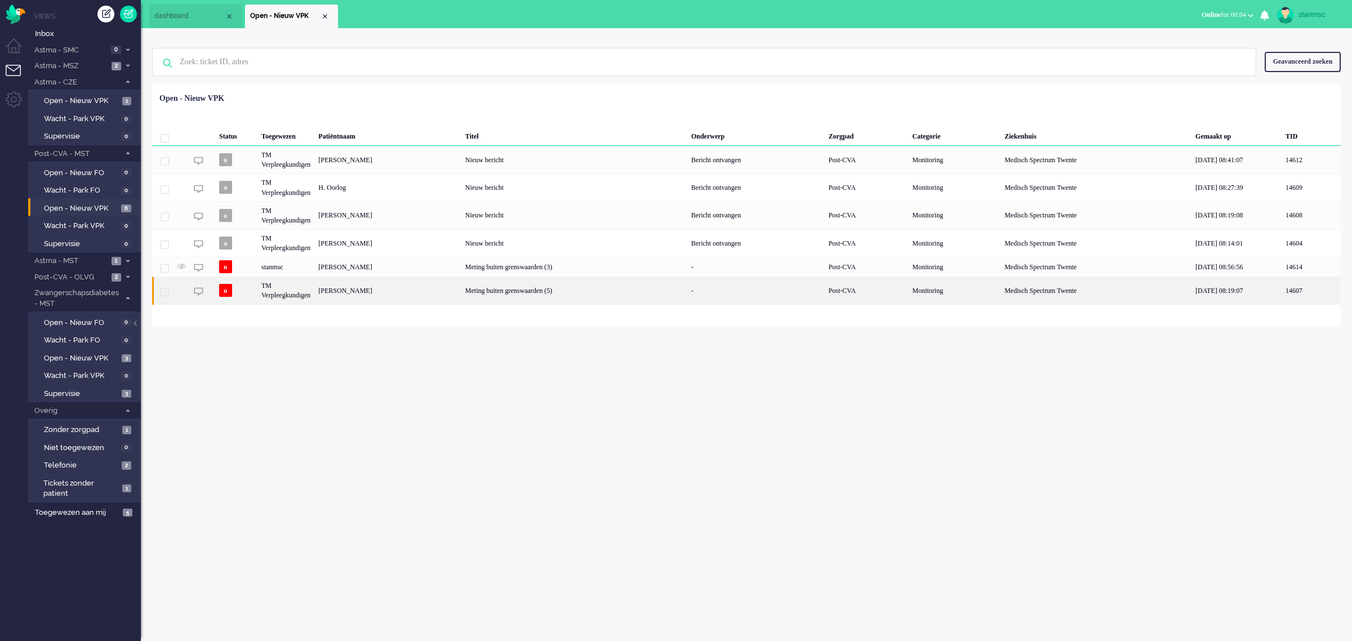
click at [301, 294] on div "TM Verpleegkundigen" at bounding box center [285, 291] width 57 height 28
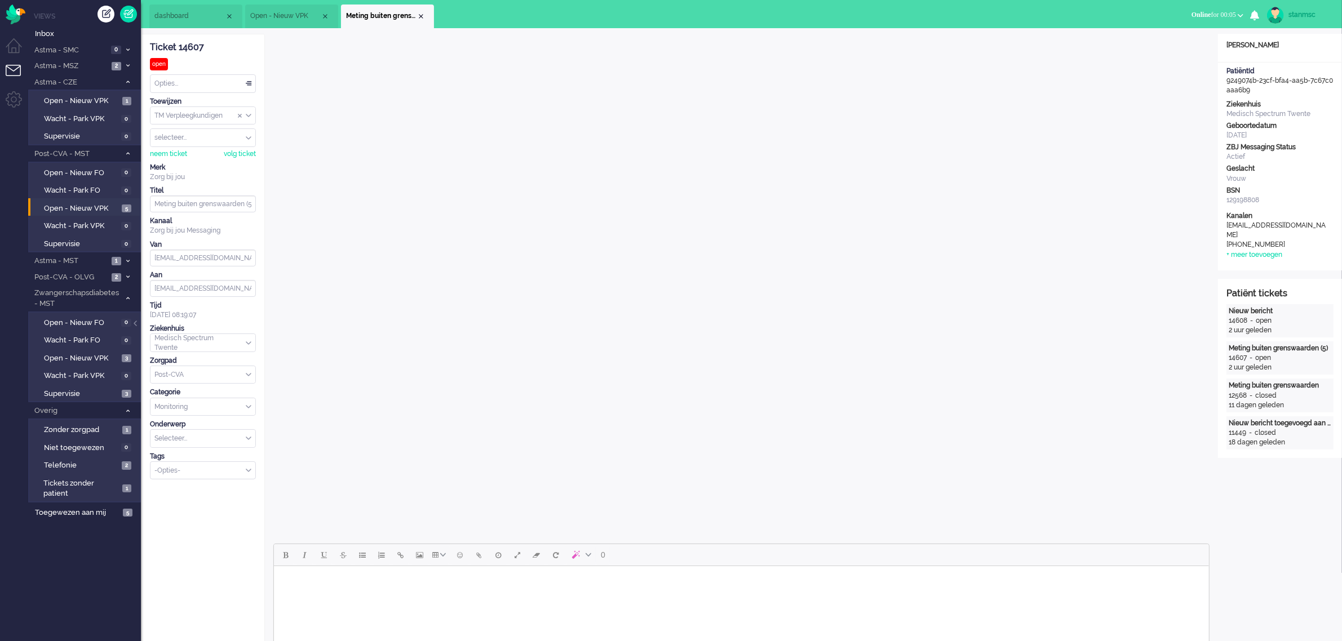
click at [364, 592] on html at bounding box center [740, 580] width 935 height 29
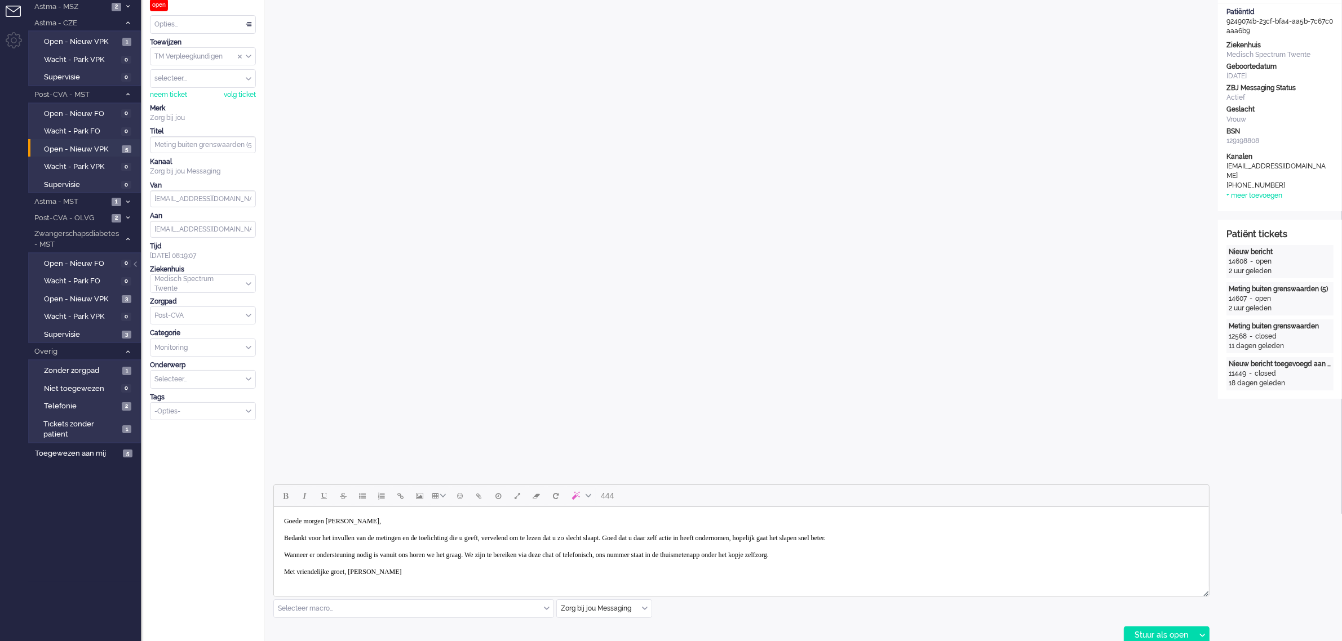
scroll to position [211, 0]
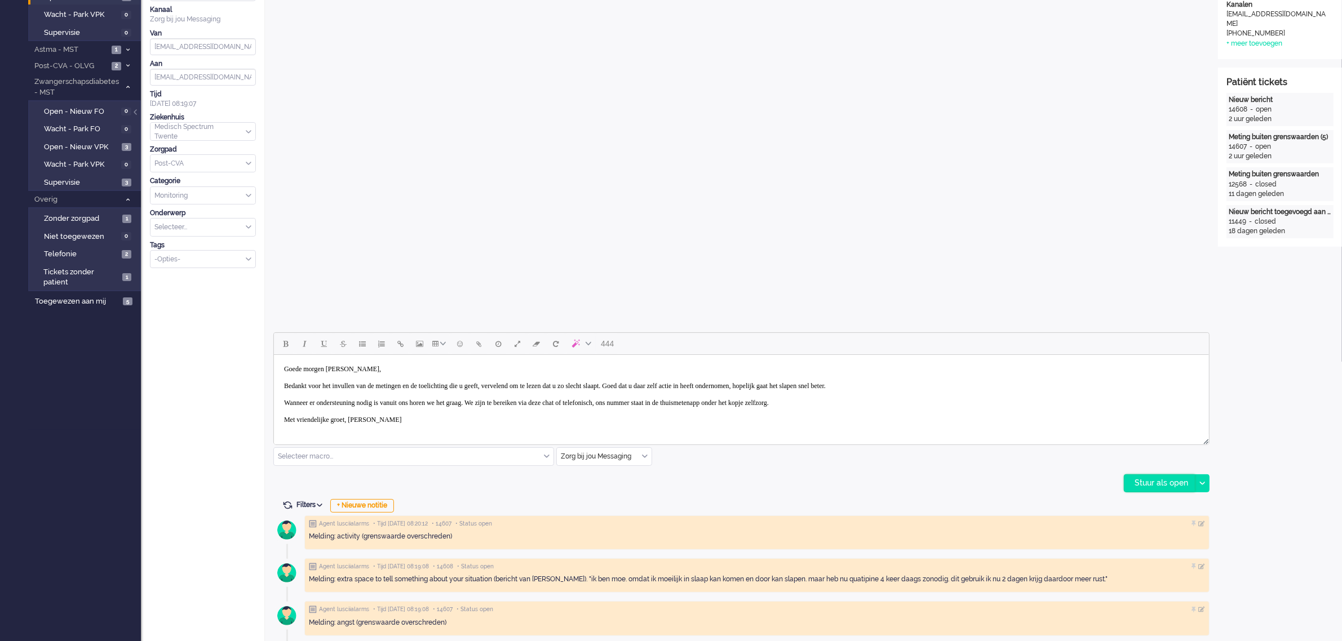
click at [1142, 477] on div "Stuur als open" at bounding box center [1159, 483] width 70 height 17
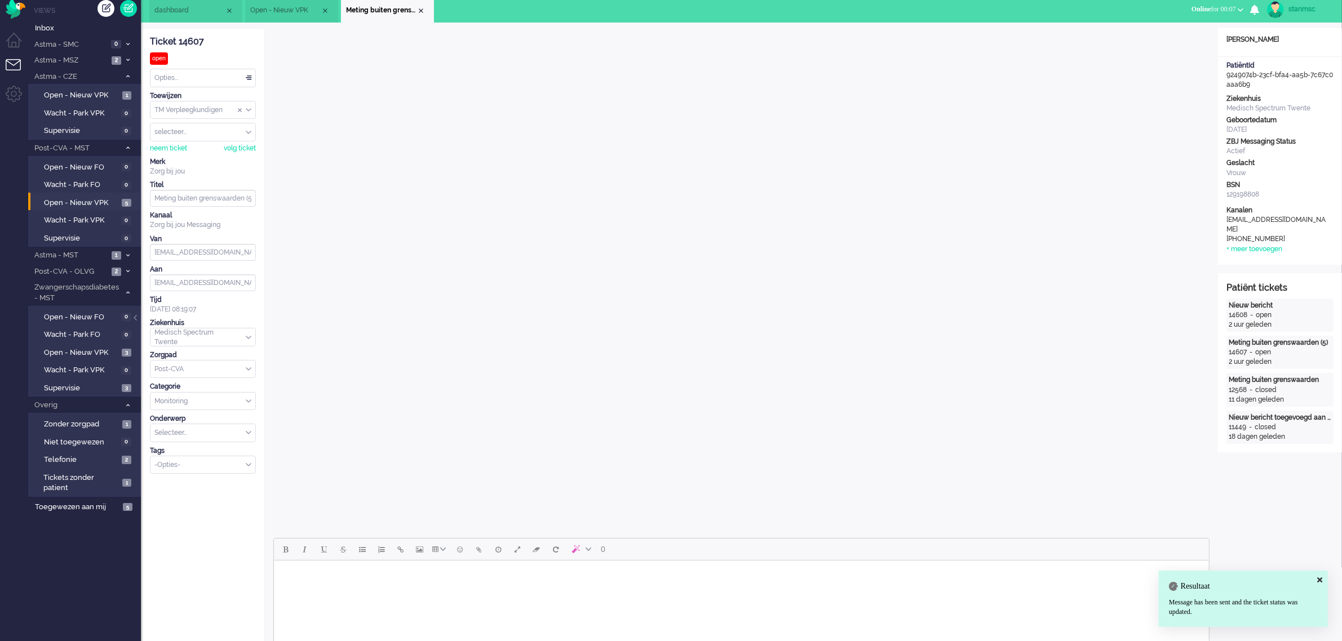
scroll to position [0, 0]
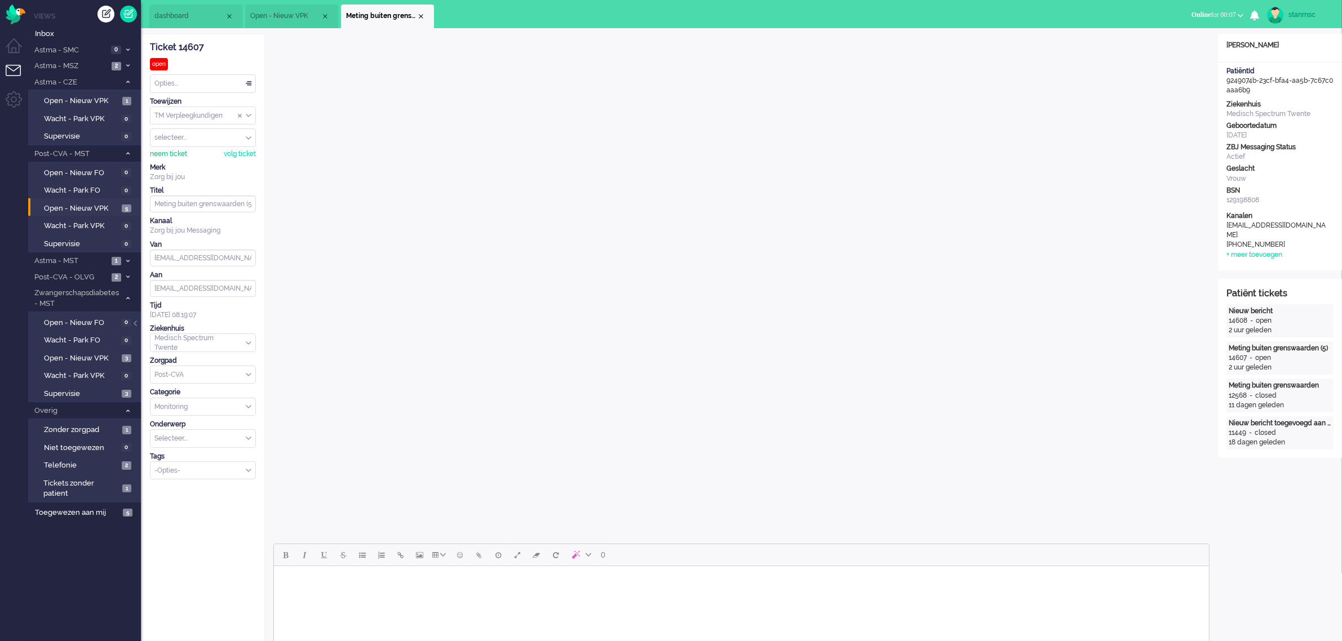
click at [175, 153] on div "neem ticket" at bounding box center [168, 154] width 37 height 10
click at [179, 85] on div "Opties..." at bounding box center [202, 83] width 105 height 17
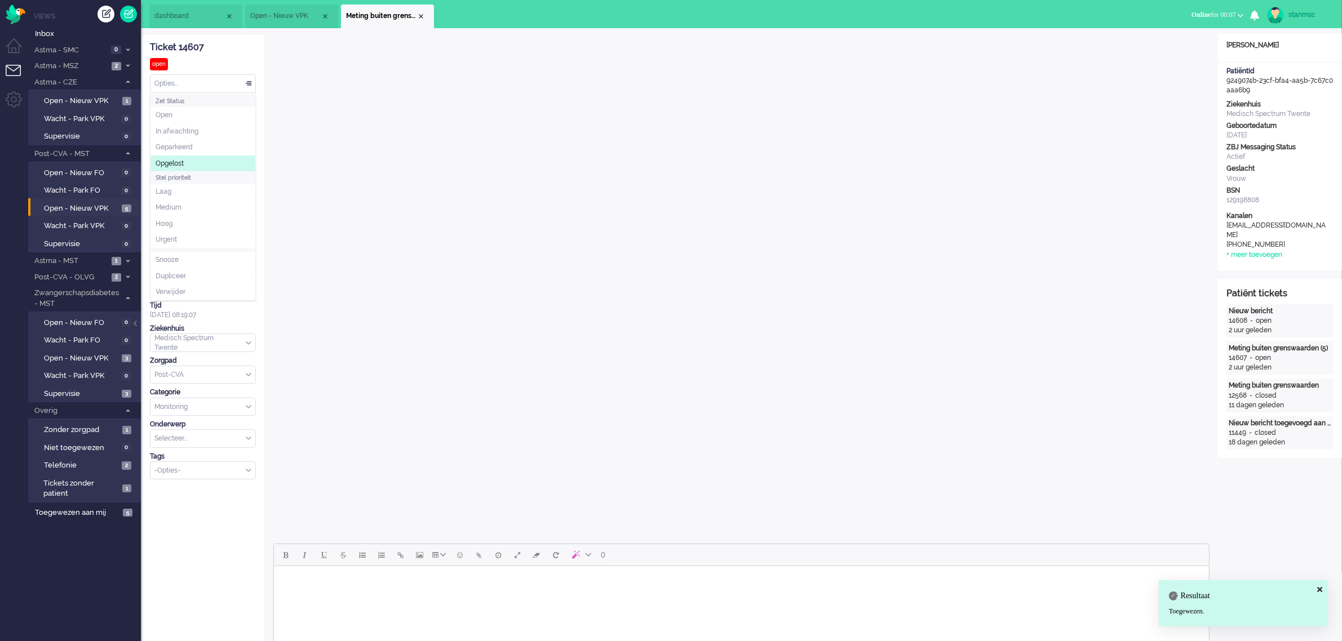
click at [178, 159] on span "Opgelost" at bounding box center [170, 164] width 28 height 10
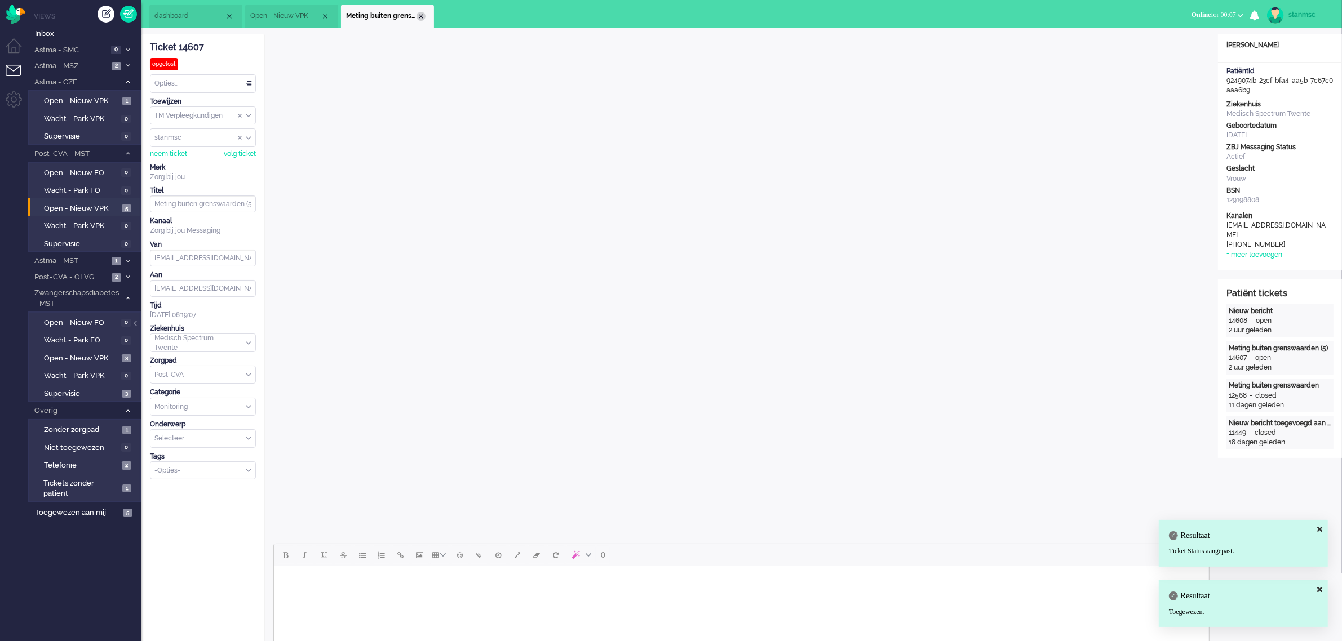
click at [420, 15] on div "Close tab" at bounding box center [420, 16] width 9 height 9
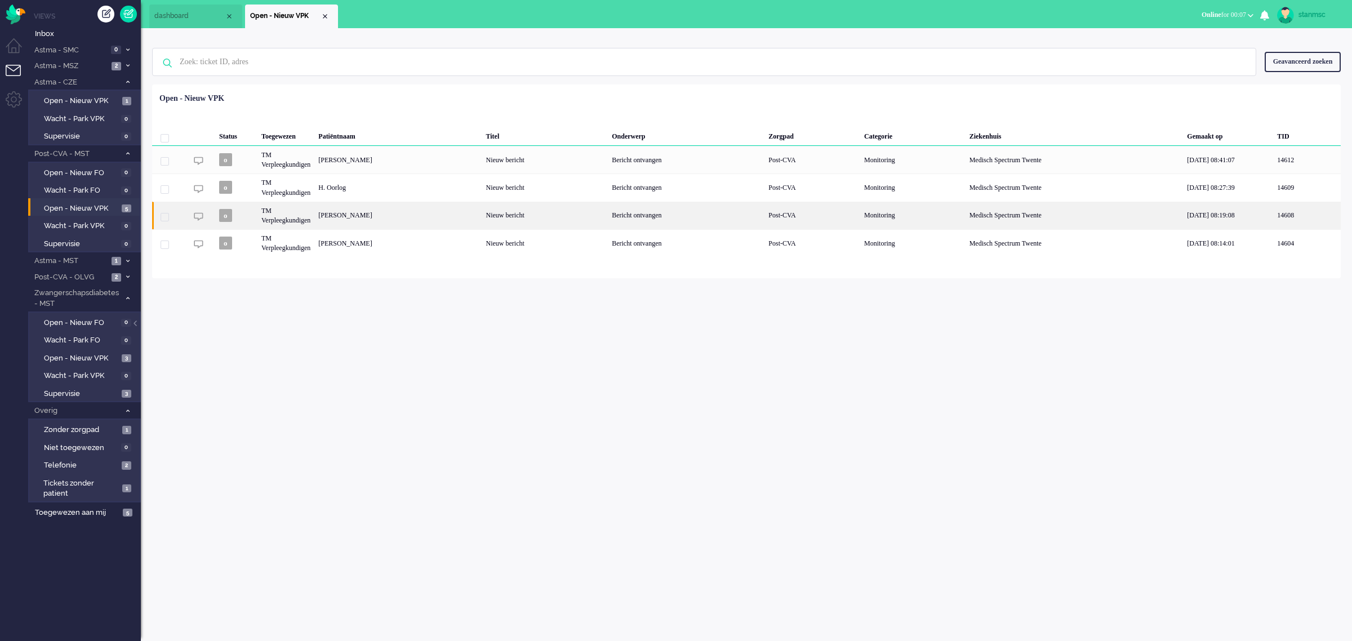
click at [311, 214] on div "TM Verpleegkundigen" at bounding box center [285, 216] width 57 height 28
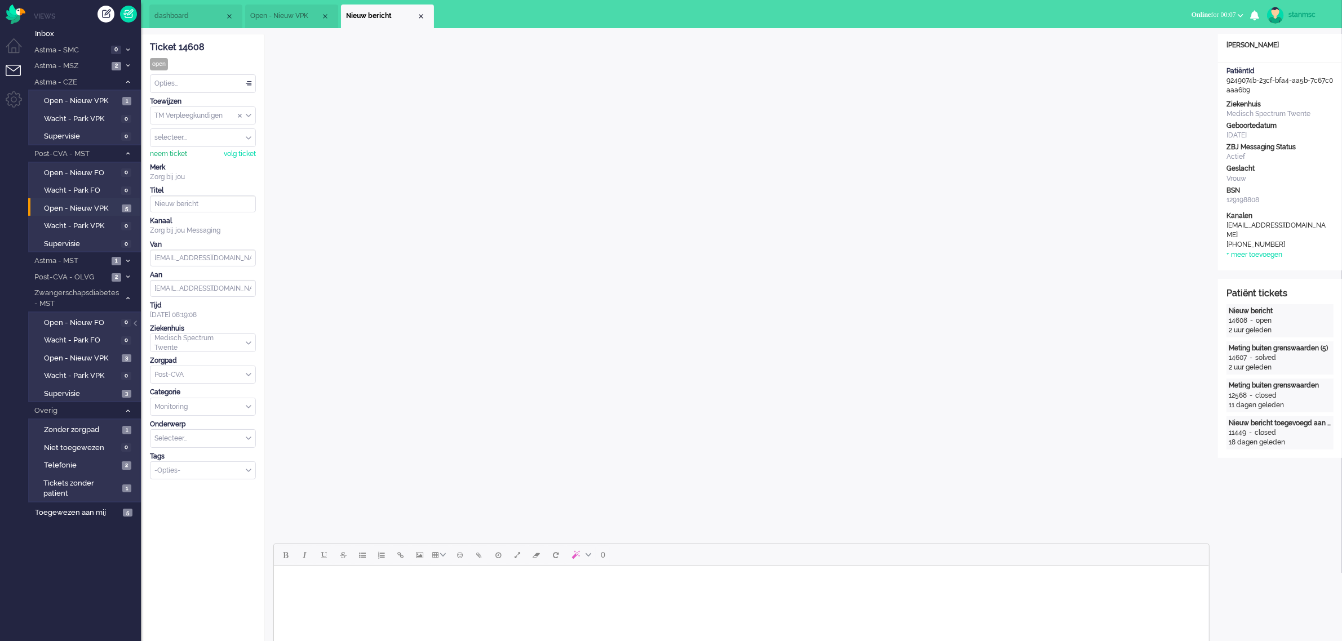
click at [174, 150] on div "neem ticket" at bounding box center [168, 154] width 37 height 10
click at [206, 85] on div "Opties..." at bounding box center [202, 83] width 105 height 17
click at [198, 82] on div "Opties..." at bounding box center [202, 83] width 105 height 17
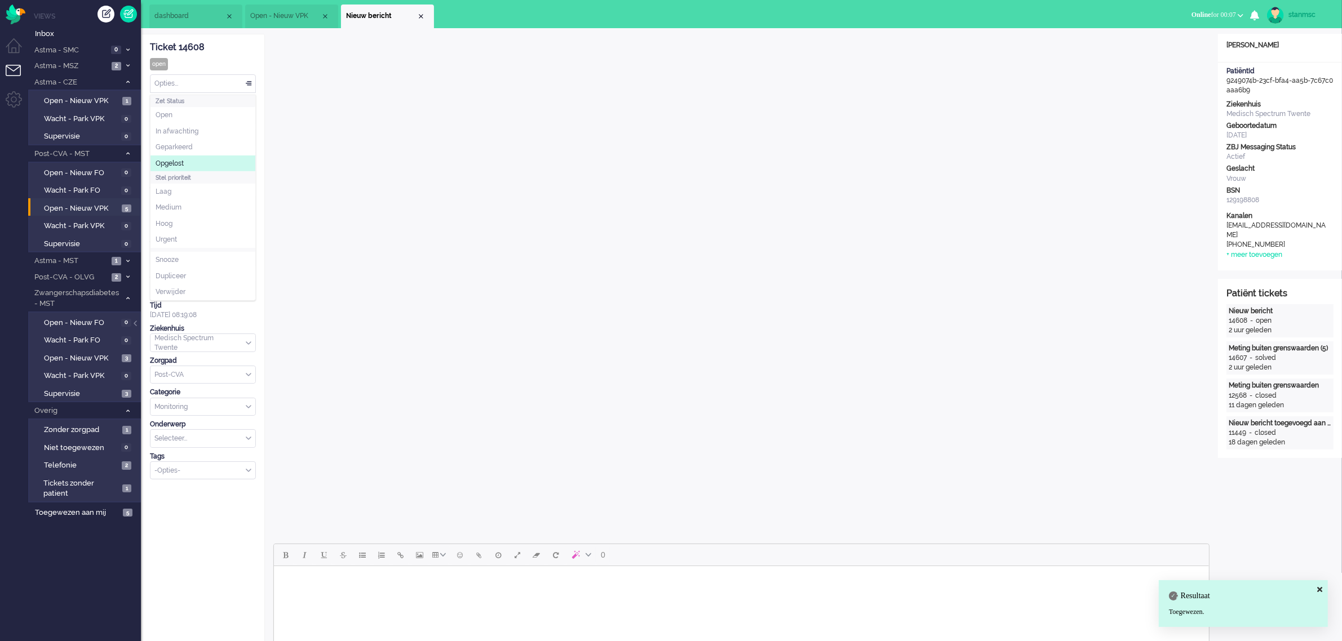
click at [190, 159] on li "Opgelost" at bounding box center [202, 164] width 105 height 16
click at [418, 17] on div "Close tab" at bounding box center [420, 16] width 9 height 9
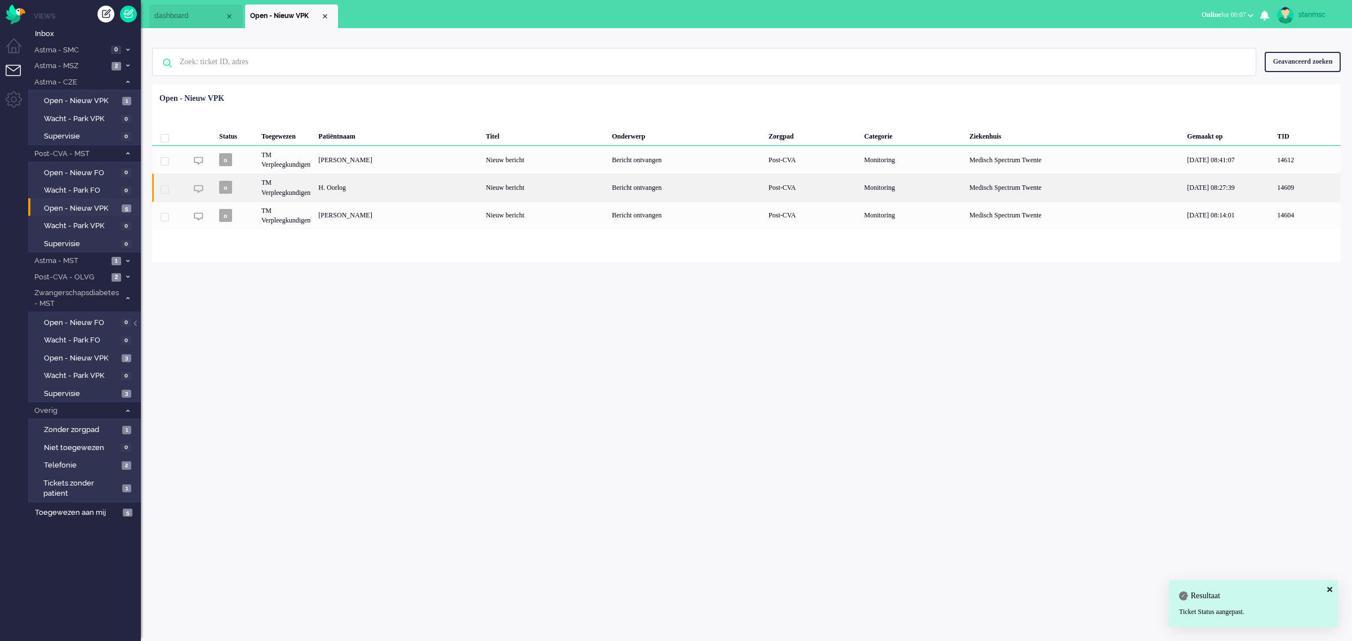
click at [338, 185] on div "H. Oorlog" at bounding box center [397, 188] width 167 height 28
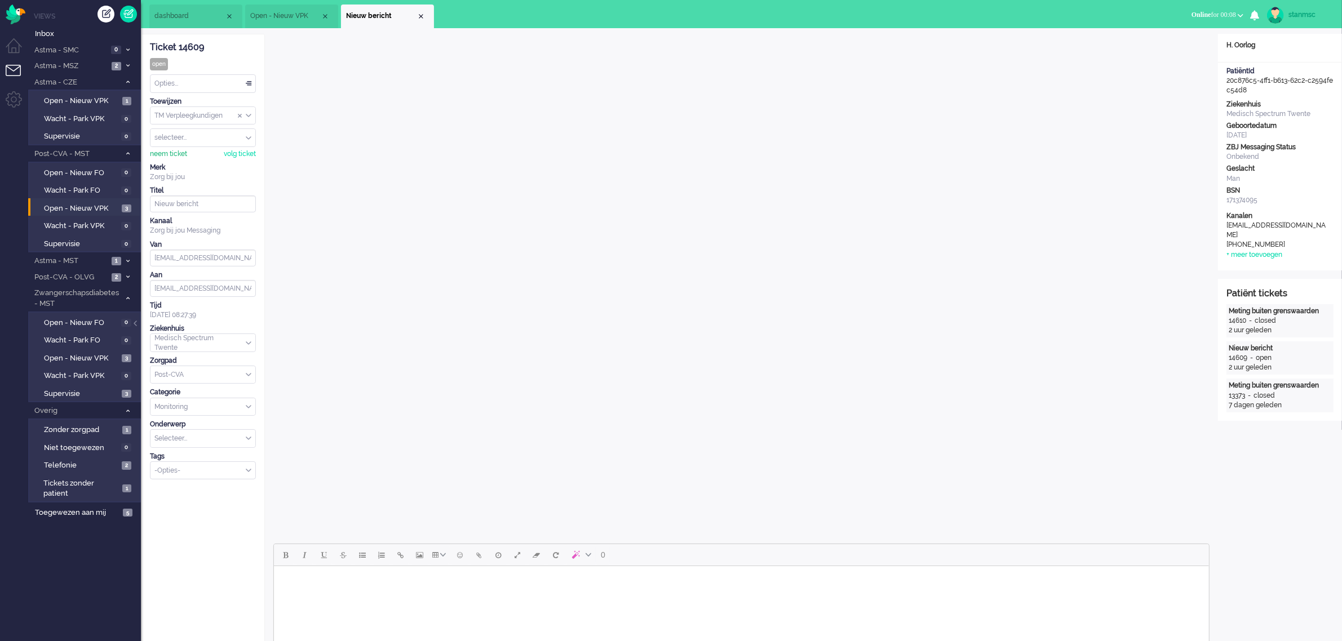
click at [172, 157] on div "neem ticket" at bounding box center [168, 154] width 37 height 10
click at [193, 82] on div "Opties..." at bounding box center [202, 83] width 105 height 17
click at [184, 162] on span "Opgelost" at bounding box center [170, 164] width 28 height 10
click at [423, 16] on div "Close tab" at bounding box center [420, 16] width 9 height 9
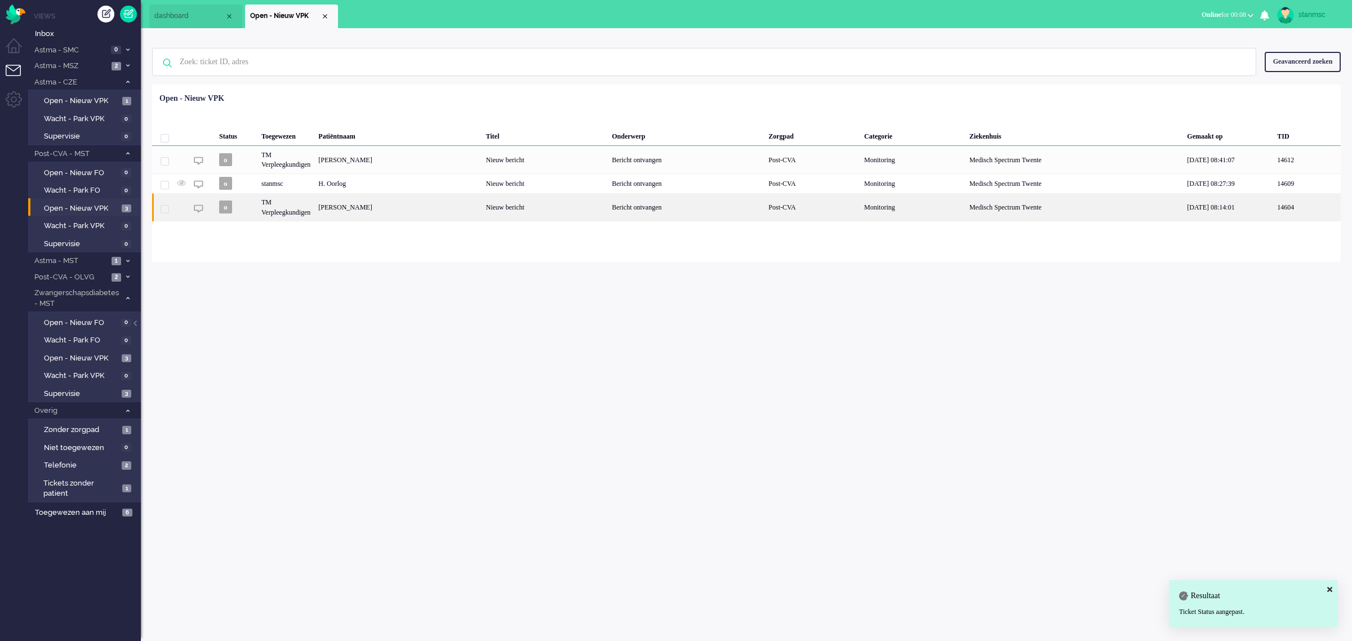
click at [376, 206] on div "[PERSON_NAME]" at bounding box center [397, 207] width 167 height 28
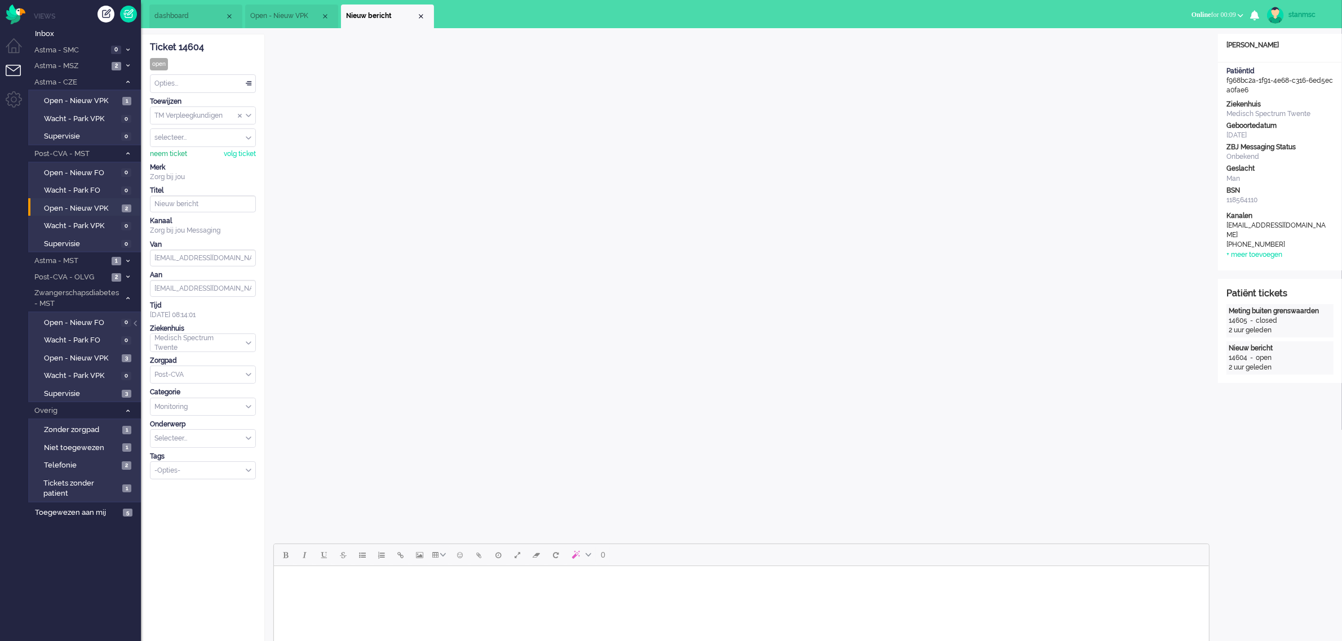
click at [166, 156] on div "neem ticket" at bounding box center [168, 154] width 37 height 10
click at [176, 83] on div "Opties..." at bounding box center [202, 83] width 105 height 17
click at [183, 161] on span "Opgelost" at bounding box center [170, 164] width 28 height 10
click at [418, 12] on div "Close tab" at bounding box center [420, 16] width 9 height 9
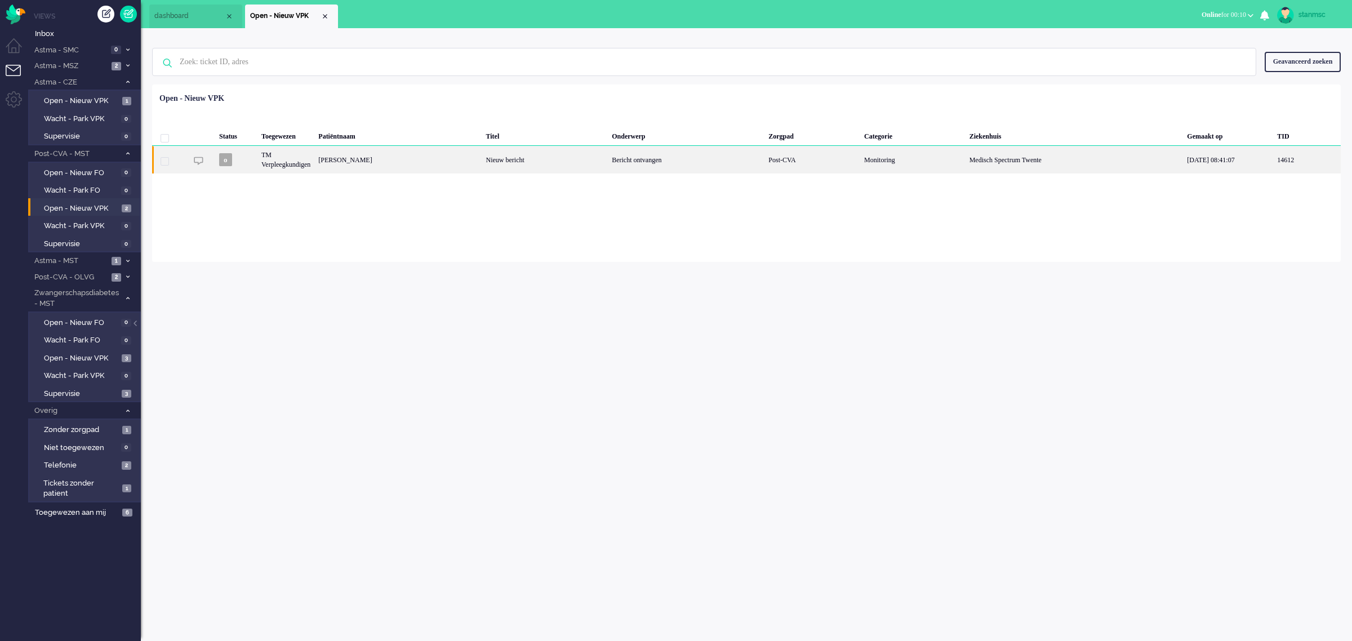
click at [365, 159] on div "[PERSON_NAME]" at bounding box center [397, 160] width 167 height 28
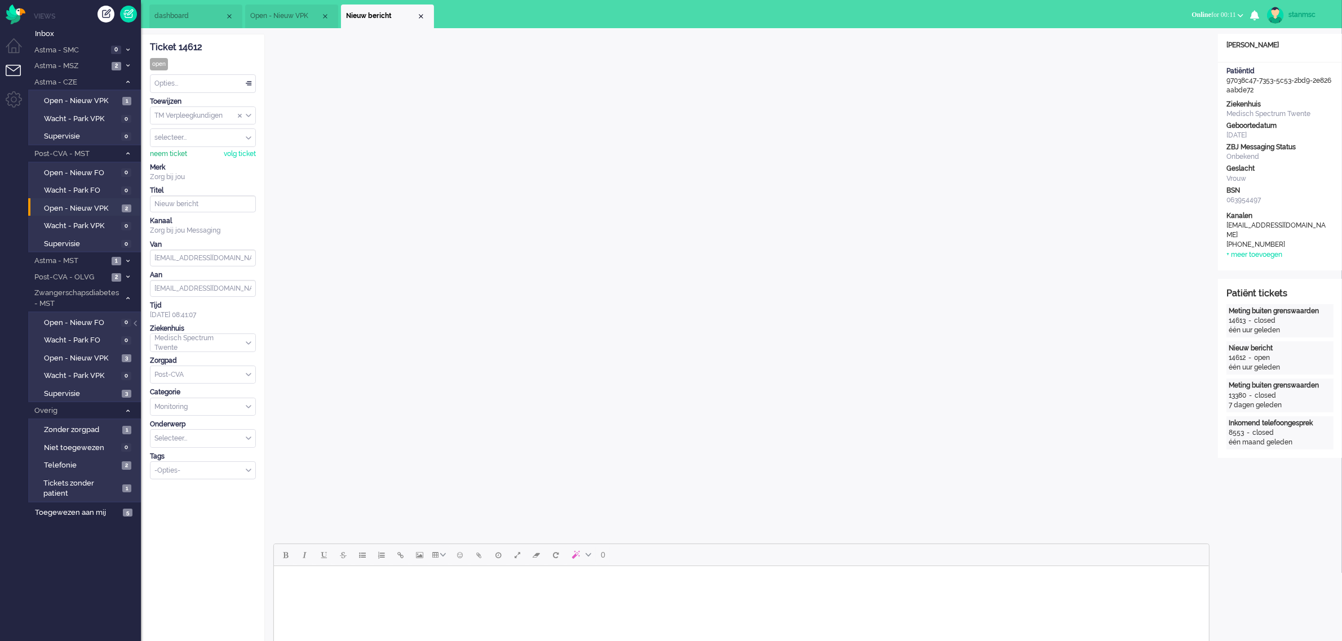
click at [179, 153] on div "neem ticket" at bounding box center [168, 154] width 37 height 10
click at [210, 83] on div "Opties..." at bounding box center [202, 83] width 105 height 17
click at [194, 159] on li "Opgelost" at bounding box center [202, 164] width 105 height 16
click at [424, 13] on div "Close tab" at bounding box center [420, 16] width 9 height 9
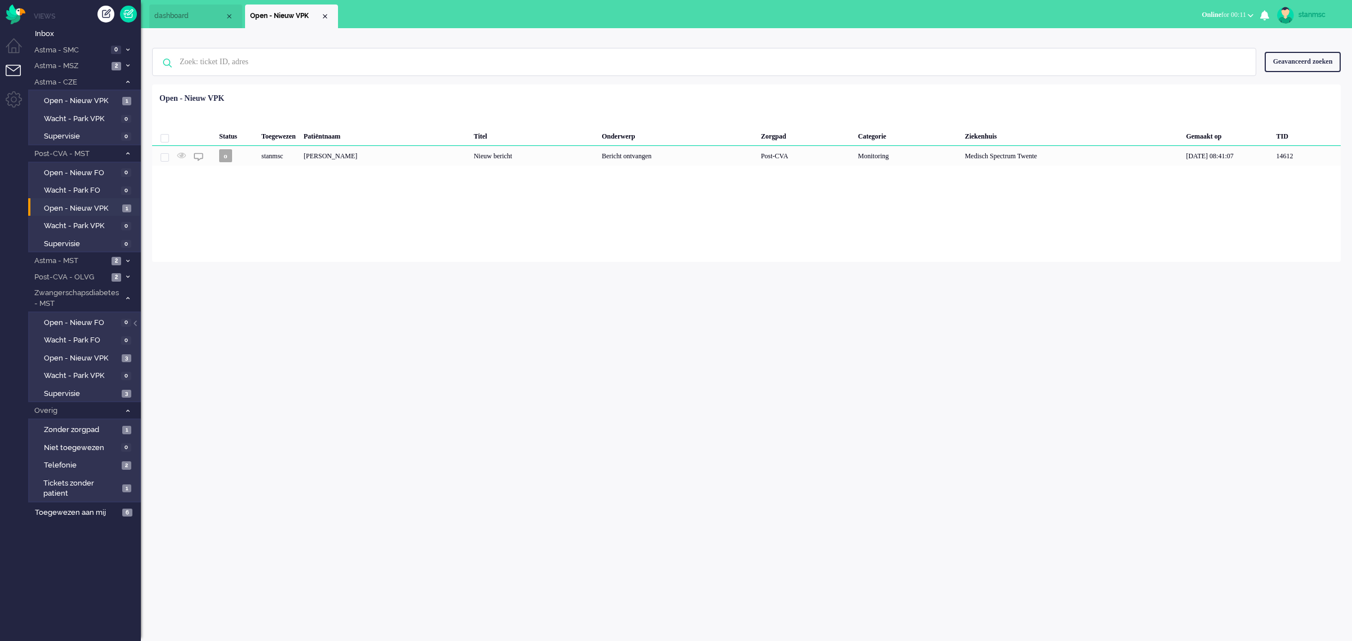
click at [197, 10] on li "dashboard" at bounding box center [195, 17] width 93 height 24
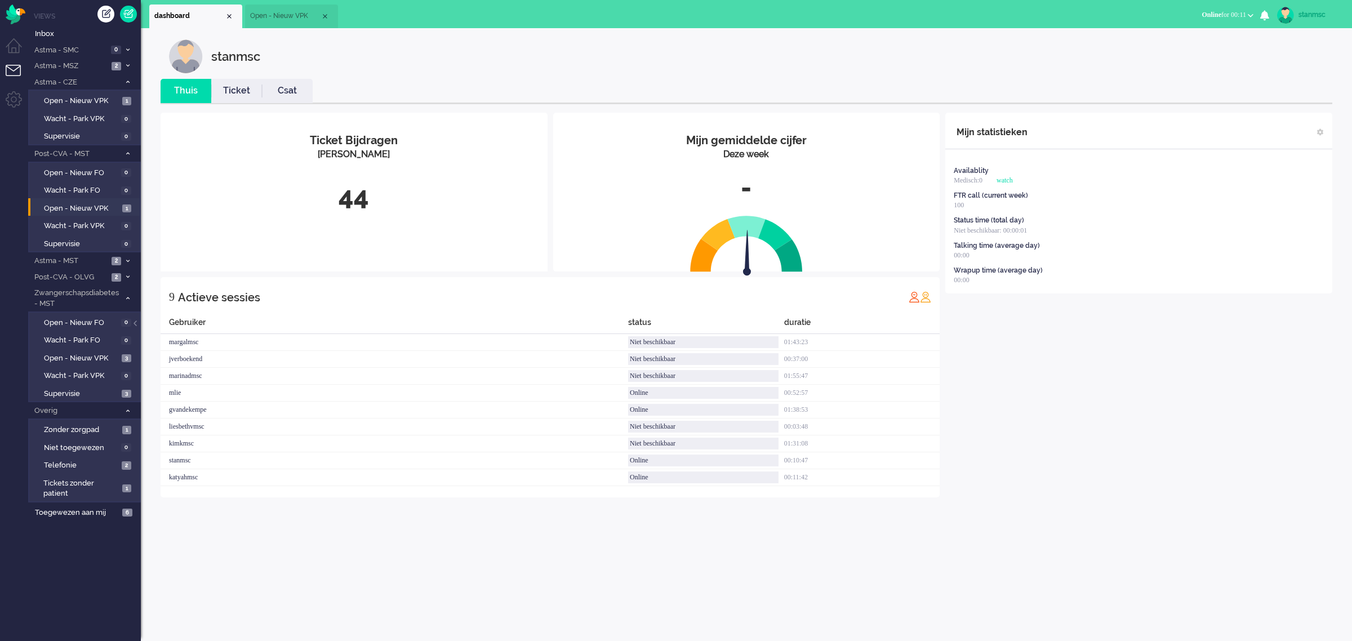
click at [242, 92] on link "Ticket" at bounding box center [236, 91] width 51 height 13
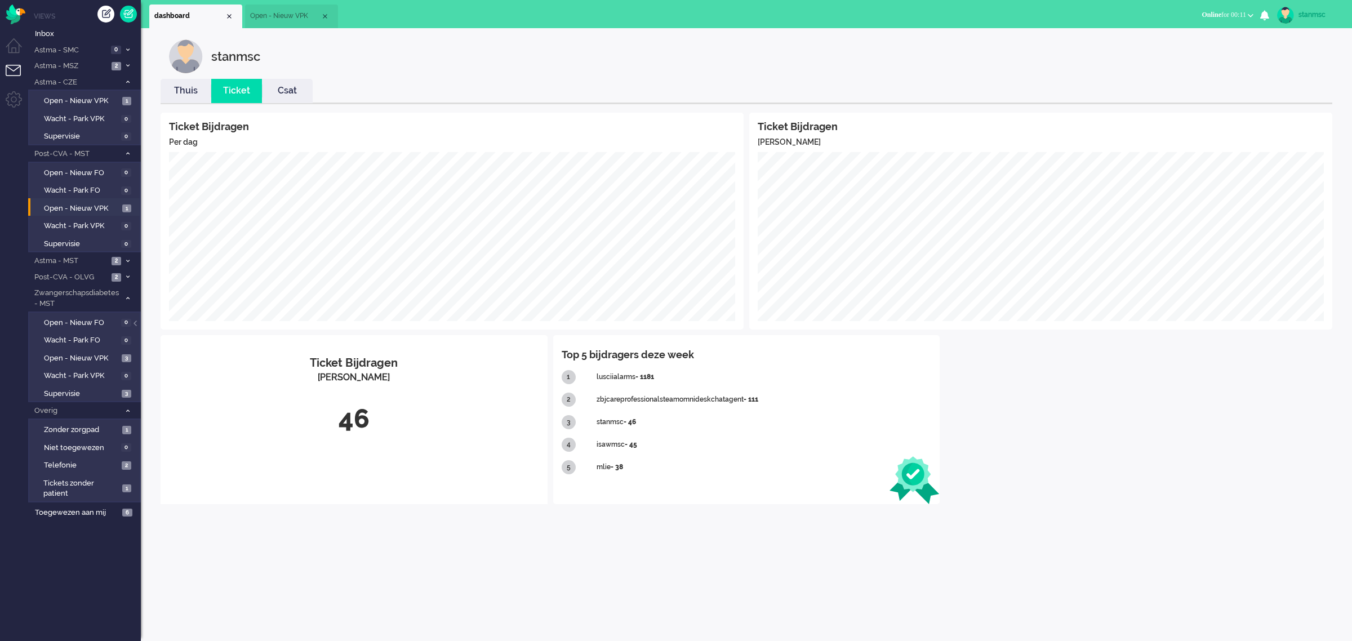
click at [179, 94] on link "Thuis" at bounding box center [186, 91] width 51 height 13
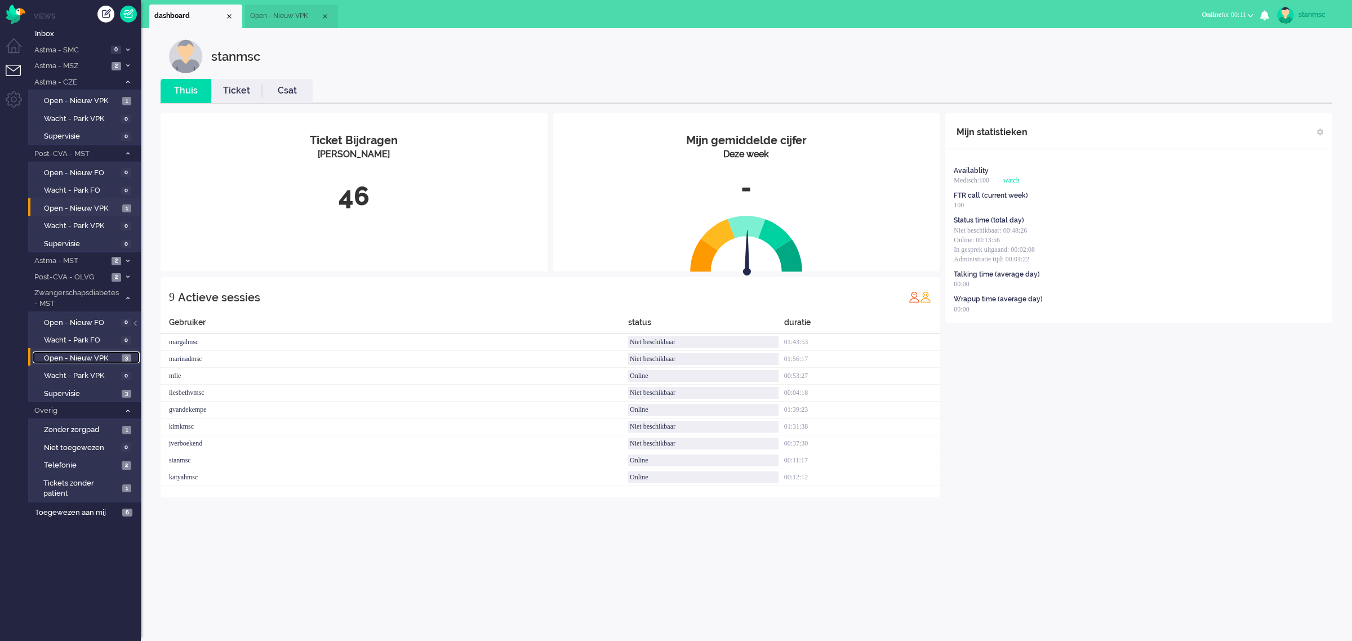
click at [94, 355] on span "Open - Nieuw VPK" at bounding box center [81, 358] width 75 height 11
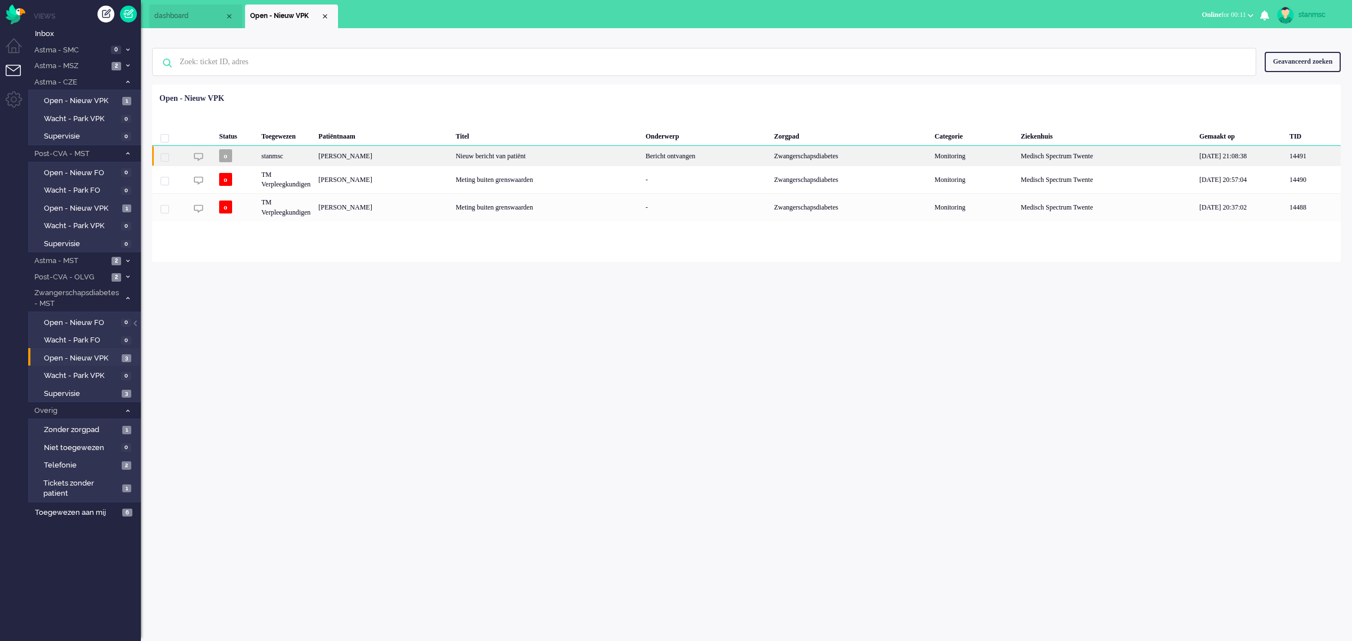
click at [305, 156] on div "stanmsc" at bounding box center [285, 156] width 57 height 20
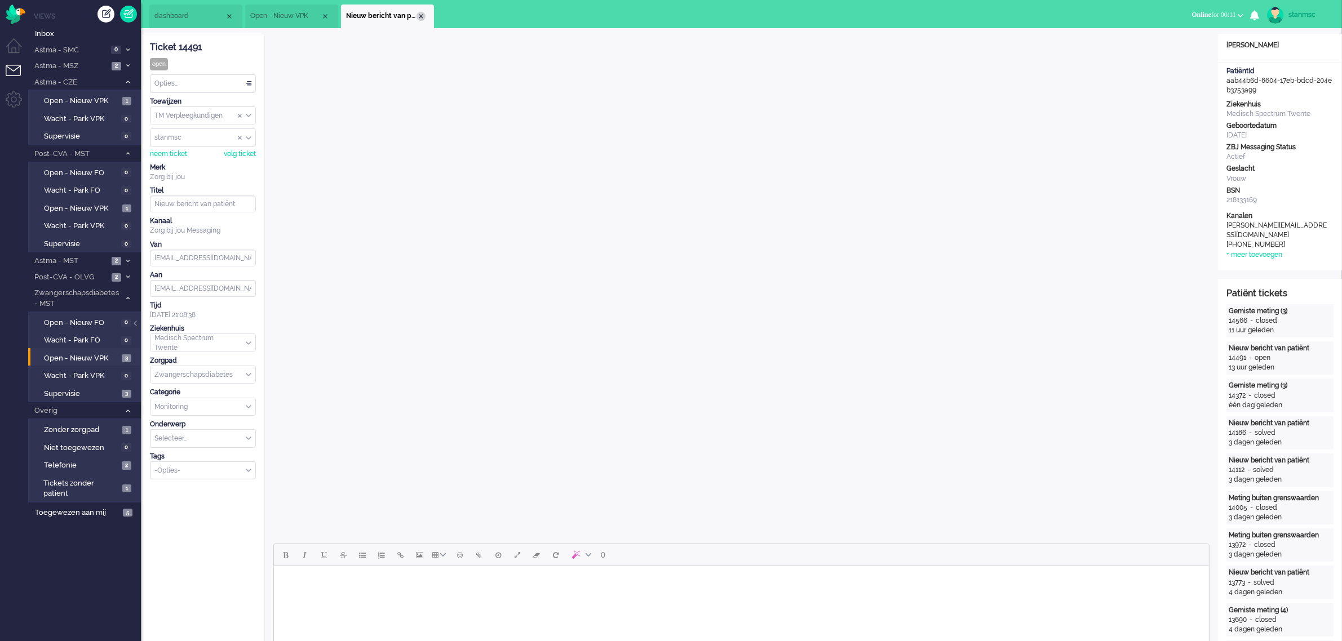
click at [423, 15] on div "Close tab" at bounding box center [420, 16] width 9 height 9
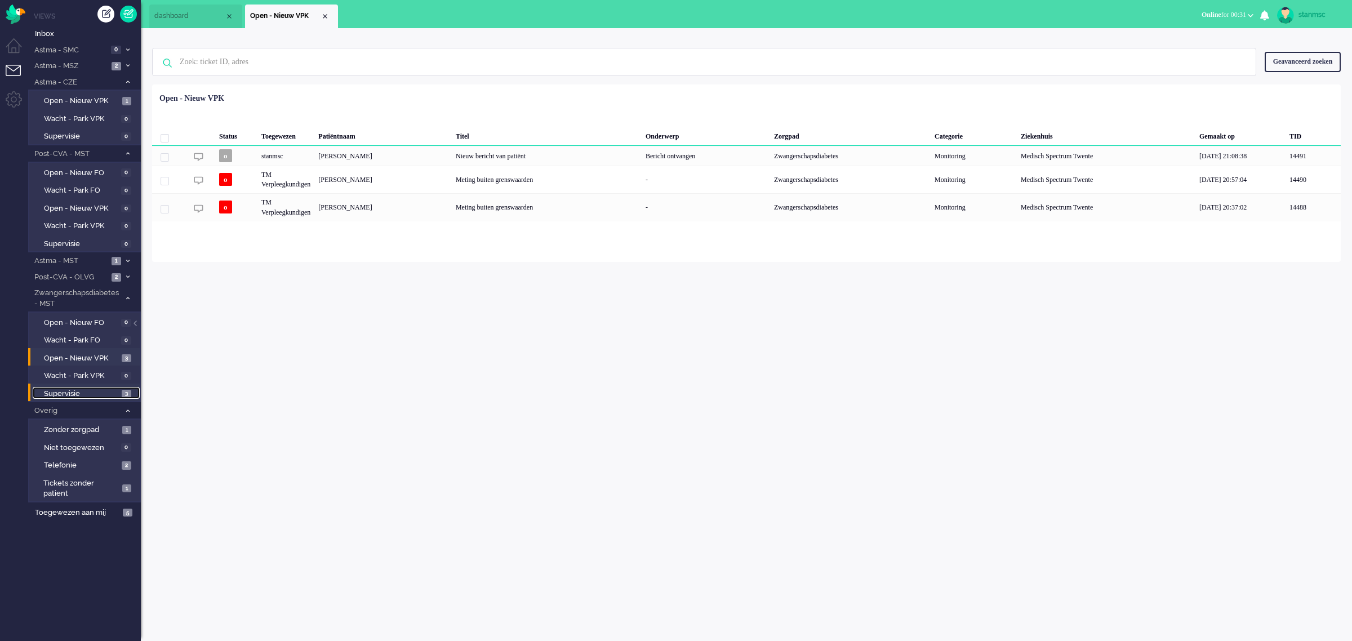
click at [82, 389] on span "Supervisie" at bounding box center [81, 394] width 75 height 11
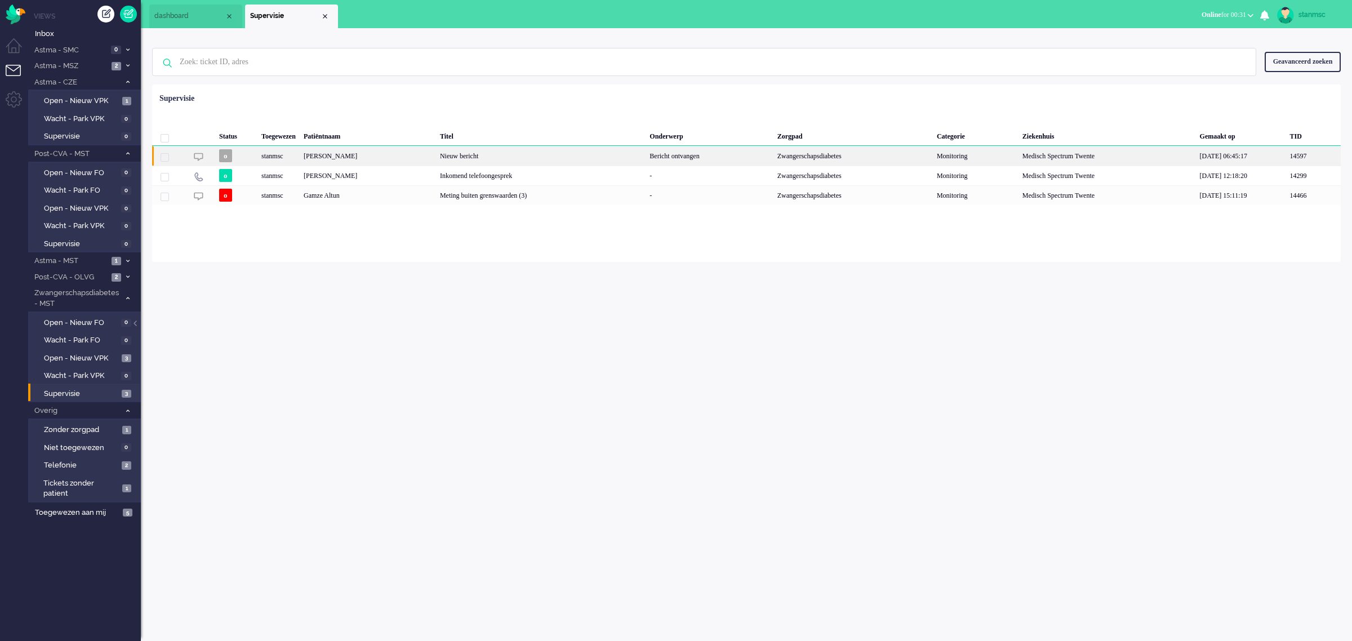
click at [300, 153] on div "stanmsc" at bounding box center [278, 156] width 42 height 20
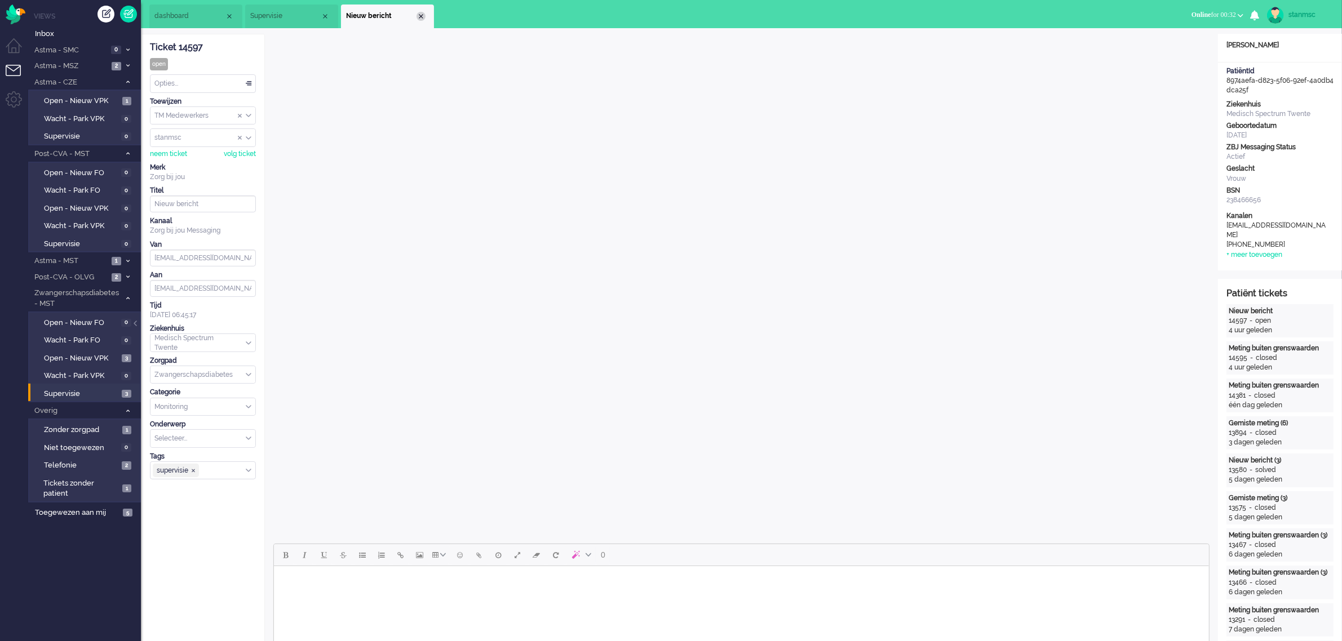
click at [421, 17] on div "Close tab" at bounding box center [420, 16] width 9 height 9
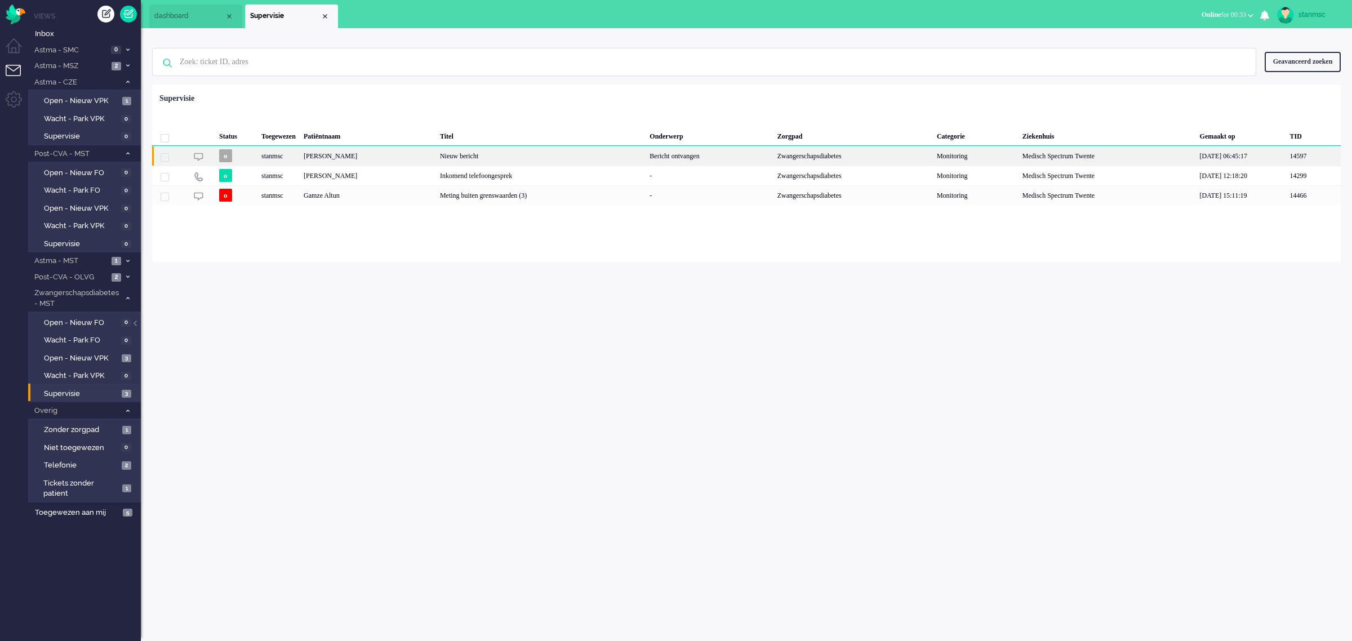
click at [300, 156] on div "stanmsc" at bounding box center [278, 156] width 42 height 20
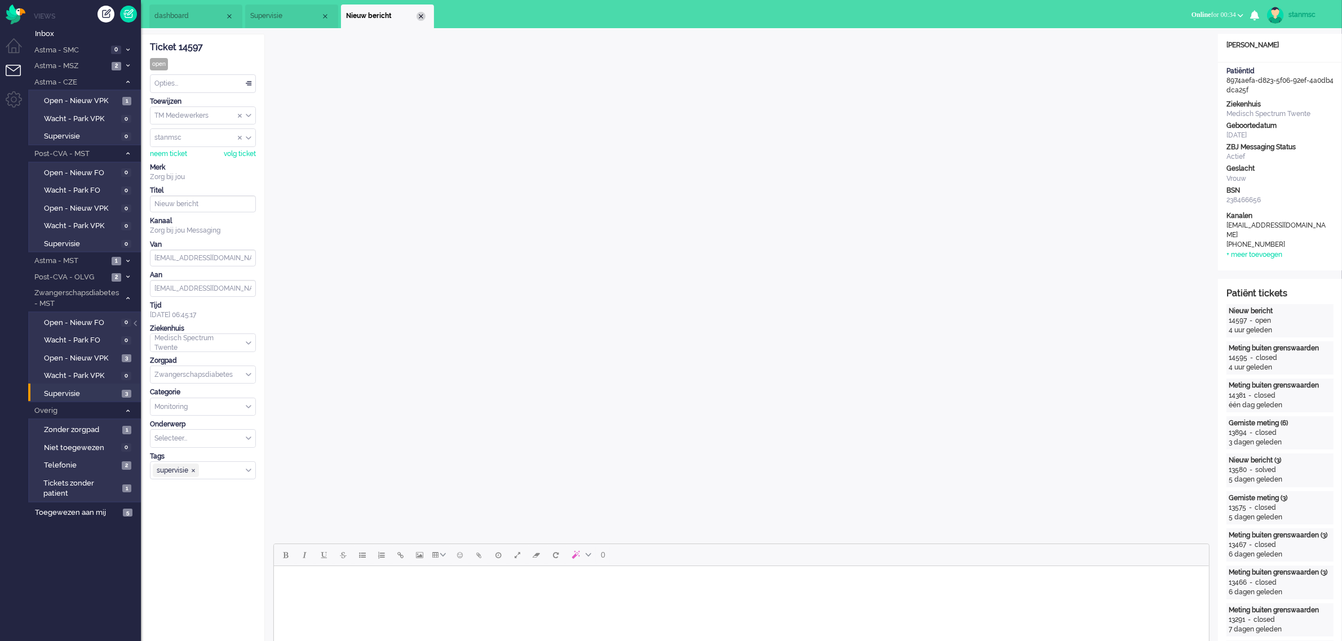
click at [420, 17] on div "Close tab" at bounding box center [420, 16] width 9 height 9
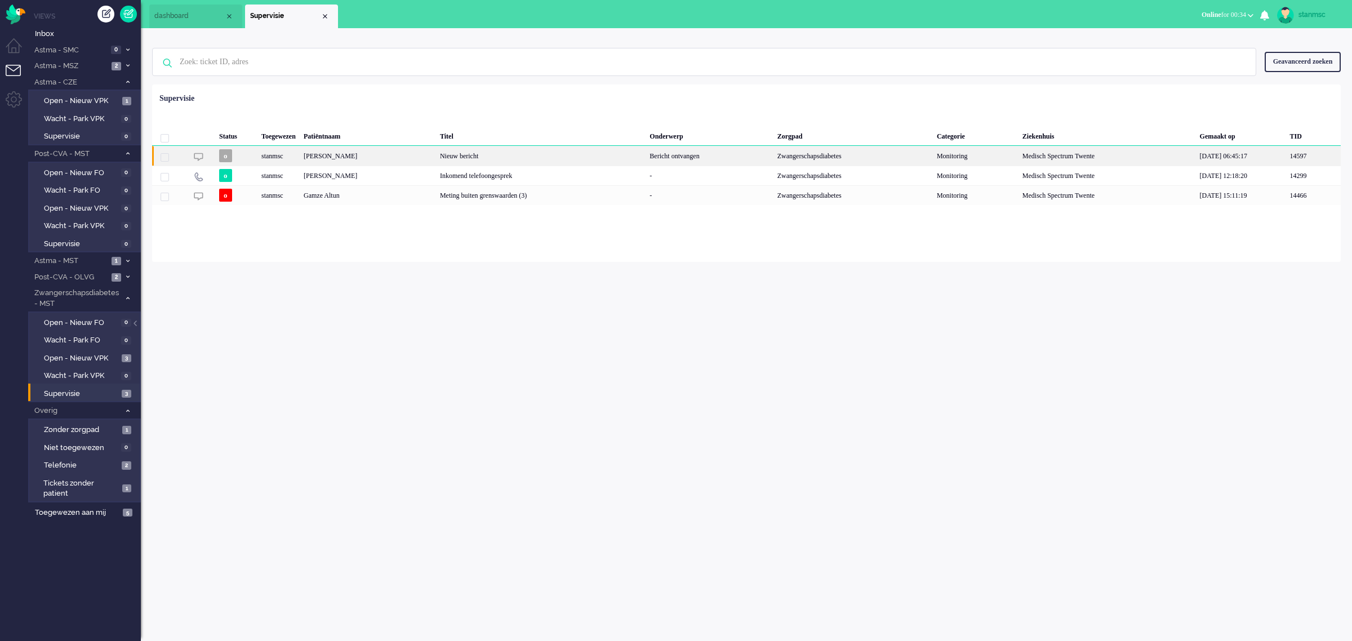
click at [288, 158] on div "stanmsc" at bounding box center [278, 156] width 42 height 20
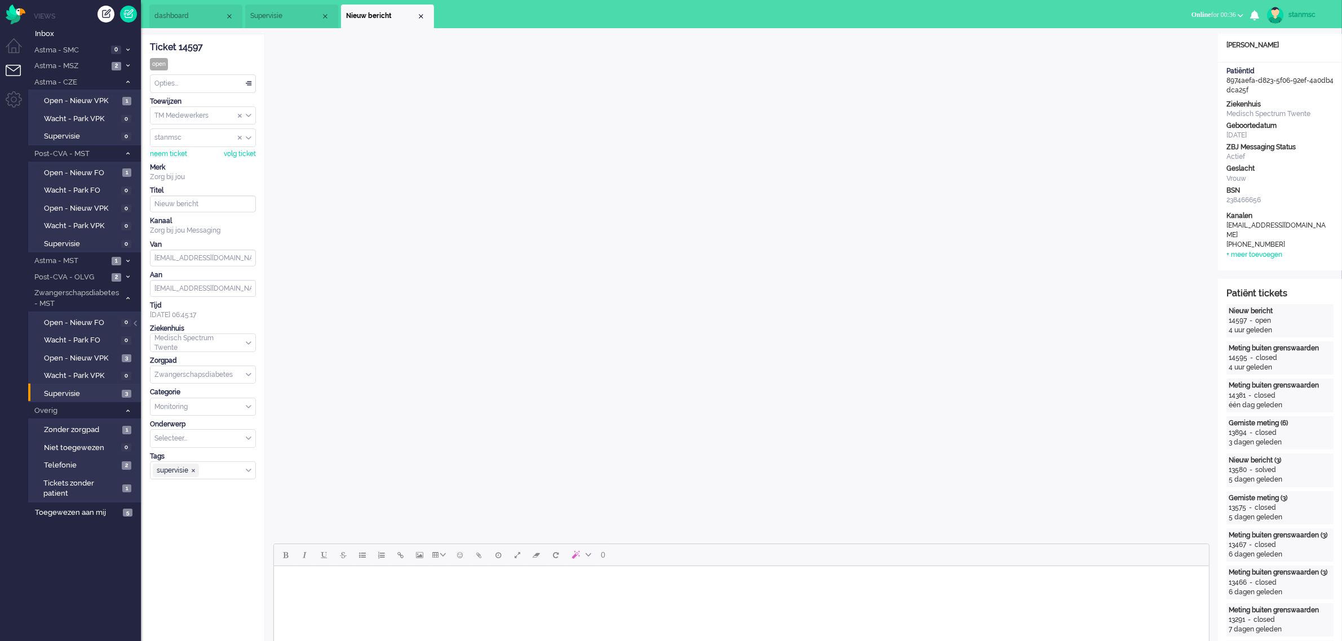
click at [277, 12] on span "Supervisie" at bounding box center [285, 16] width 70 height 10
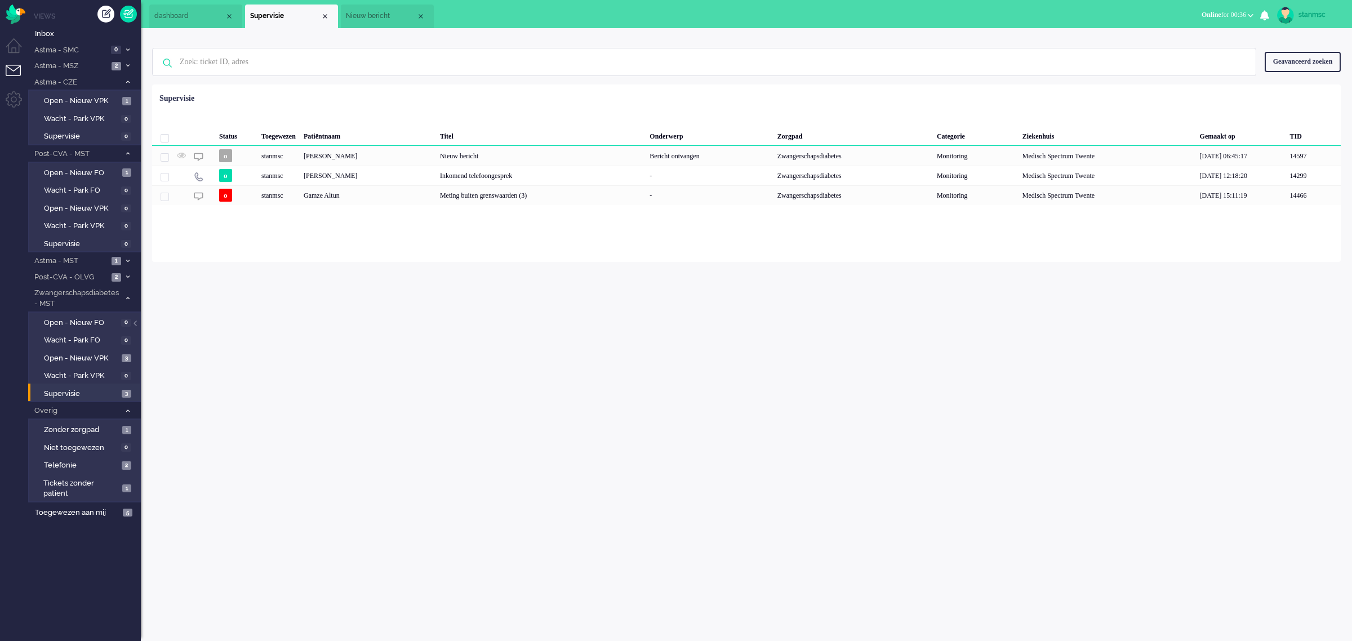
click at [368, 19] on span "Nieuw bericht" at bounding box center [381, 16] width 70 height 10
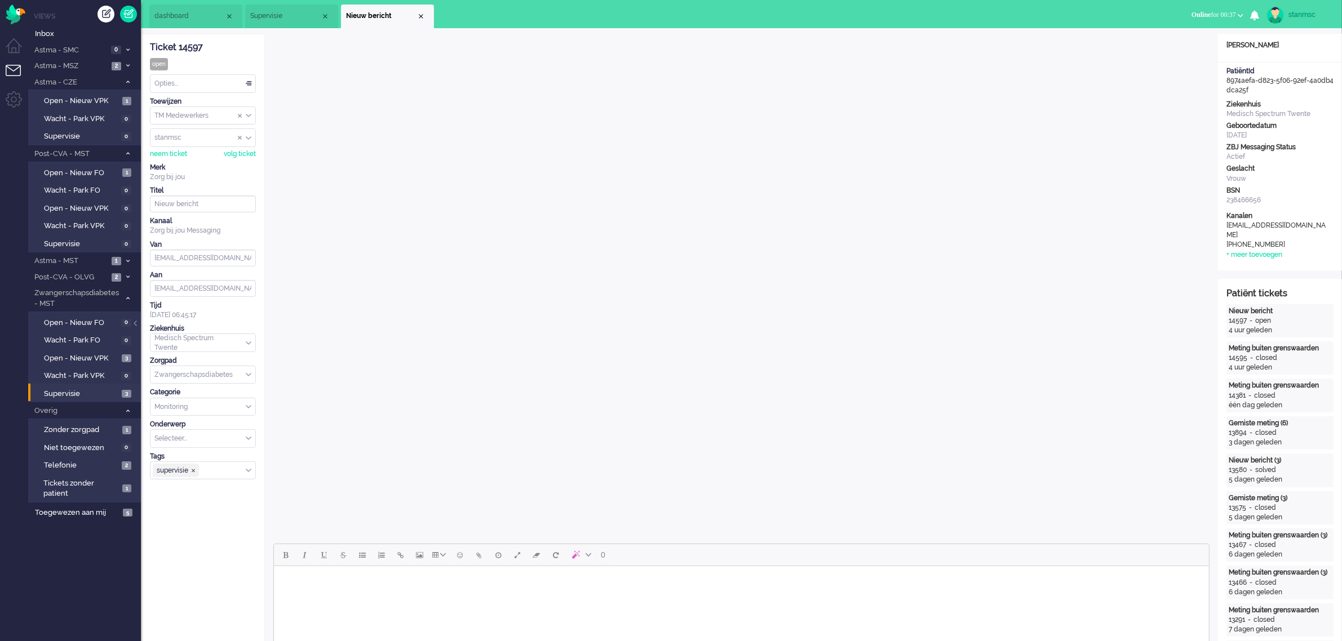
click at [270, 14] on span "Supervisie" at bounding box center [285, 16] width 70 height 10
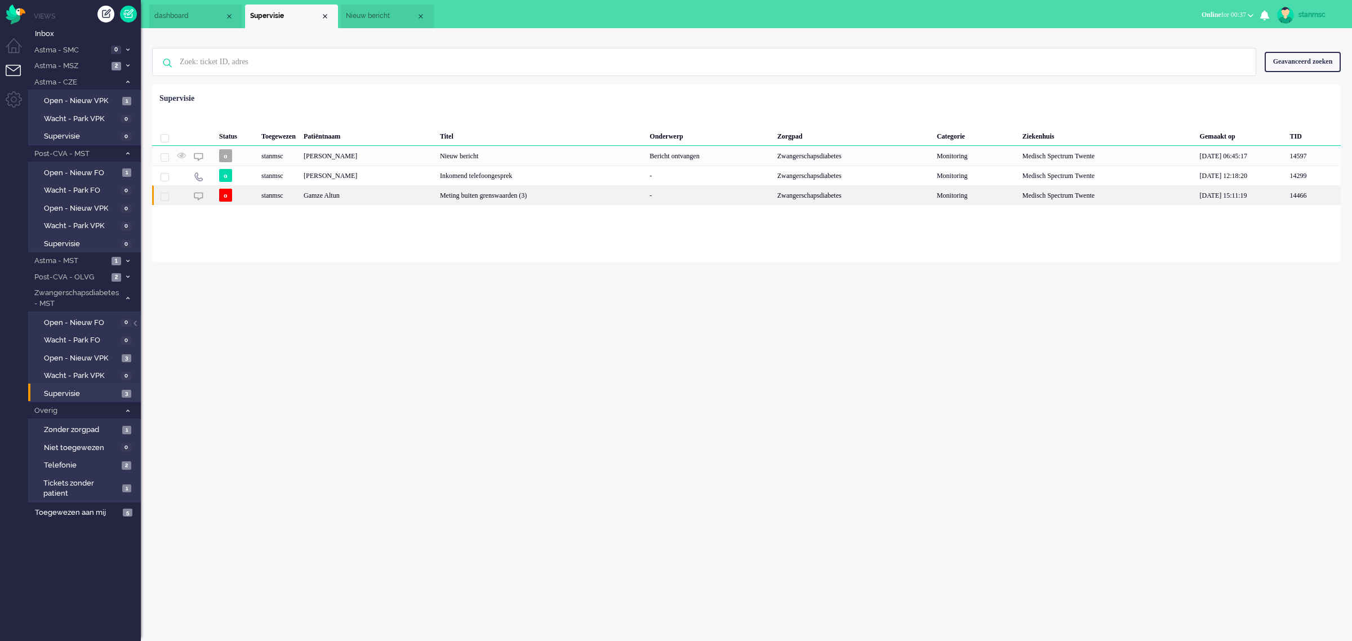
click at [300, 196] on div "stanmsc" at bounding box center [278, 195] width 42 height 20
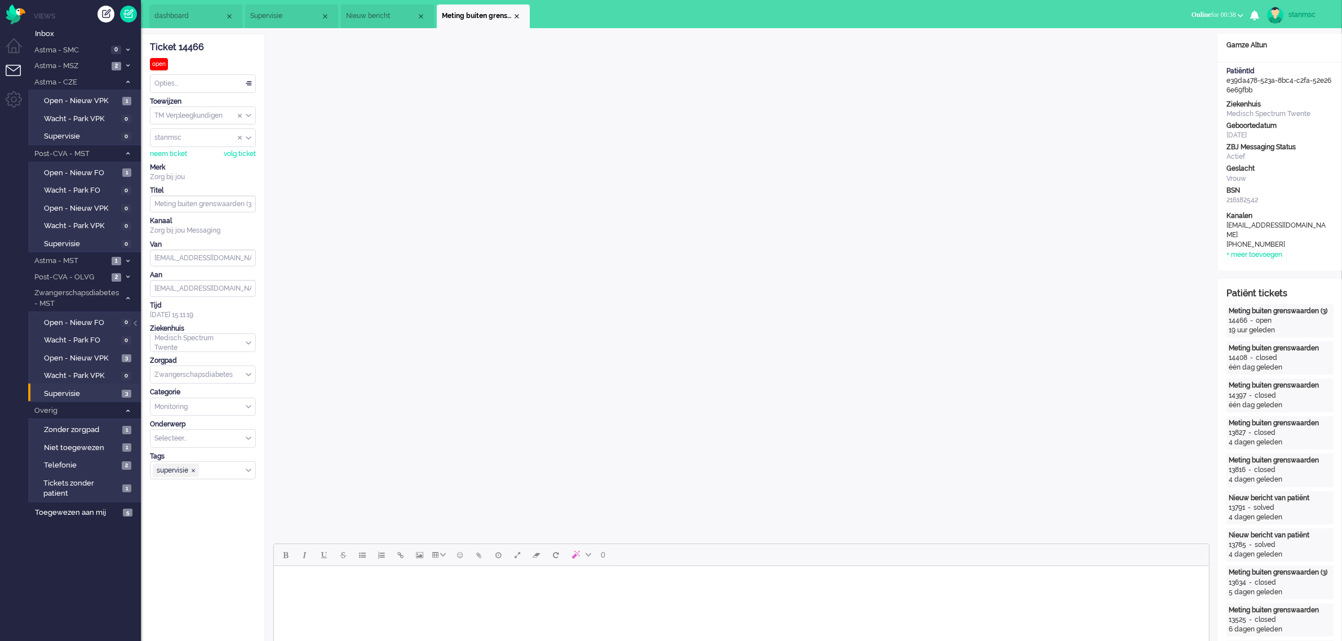
click at [303, 11] on span "Supervisie" at bounding box center [285, 16] width 70 height 10
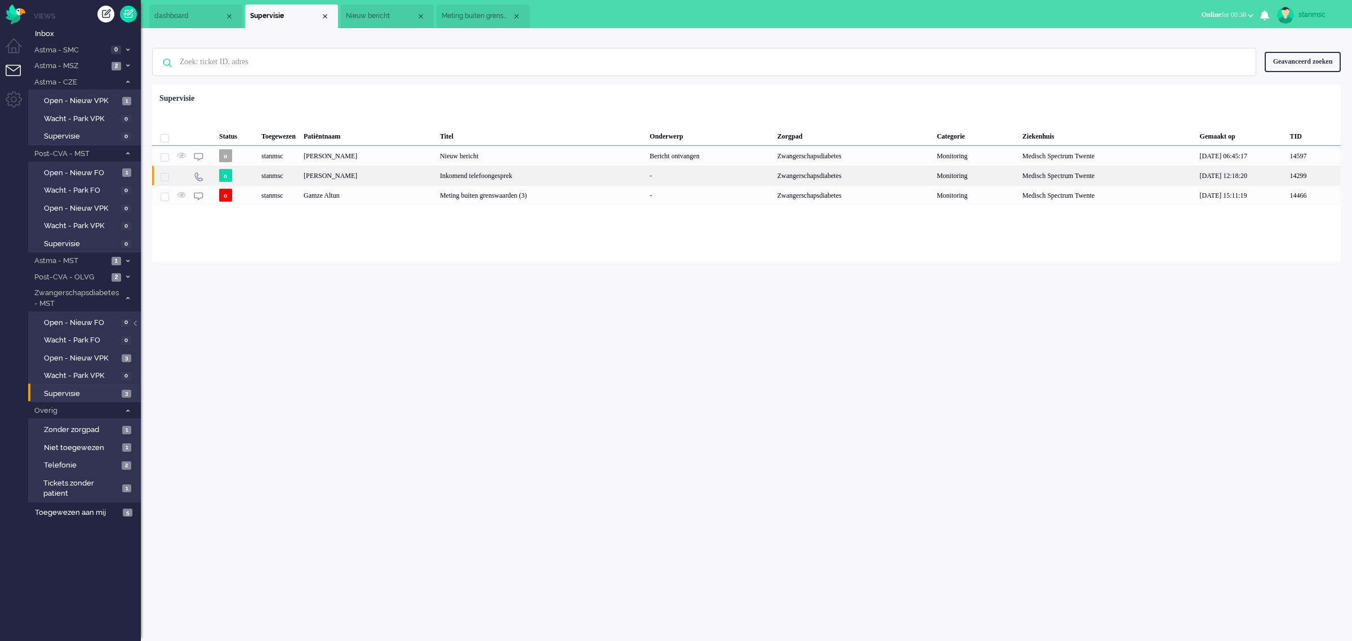
click at [352, 175] on div "[PERSON_NAME]" at bounding box center [368, 176] width 136 height 20
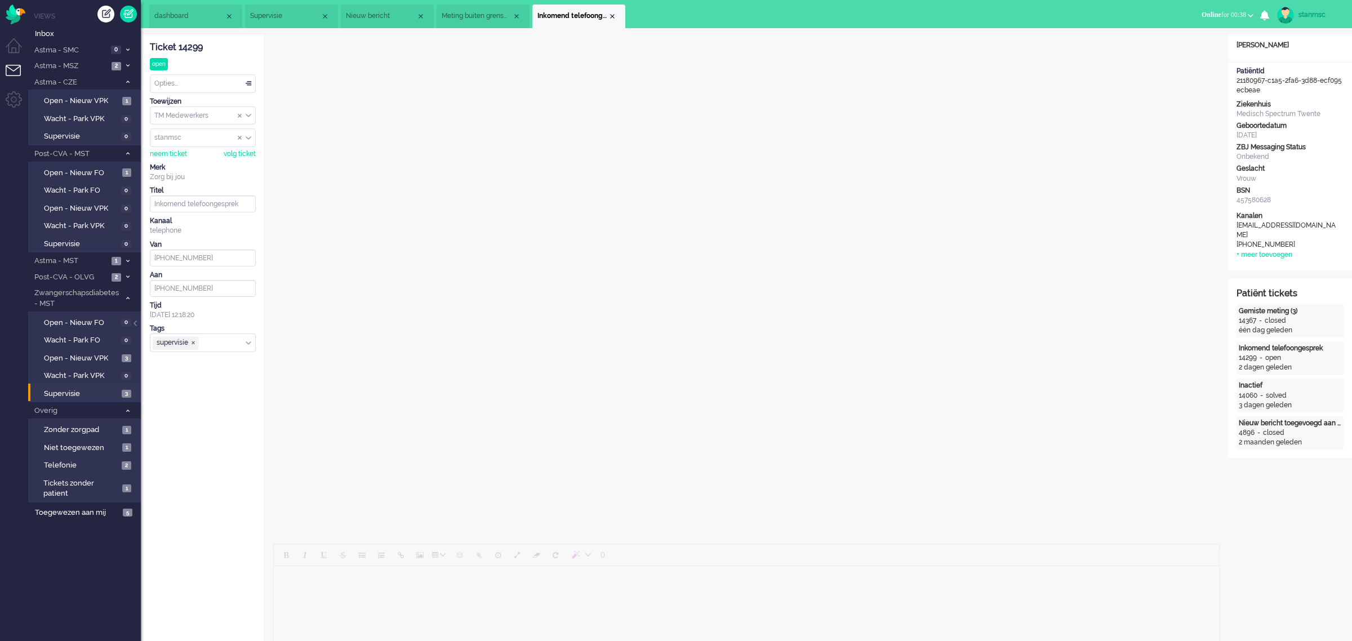
type input "[PHONE_NUMBER]"
click at [474, 14] on span "Meting buiten grenswaarden (3)" at bounding box center [477, 16] width 70 height 10
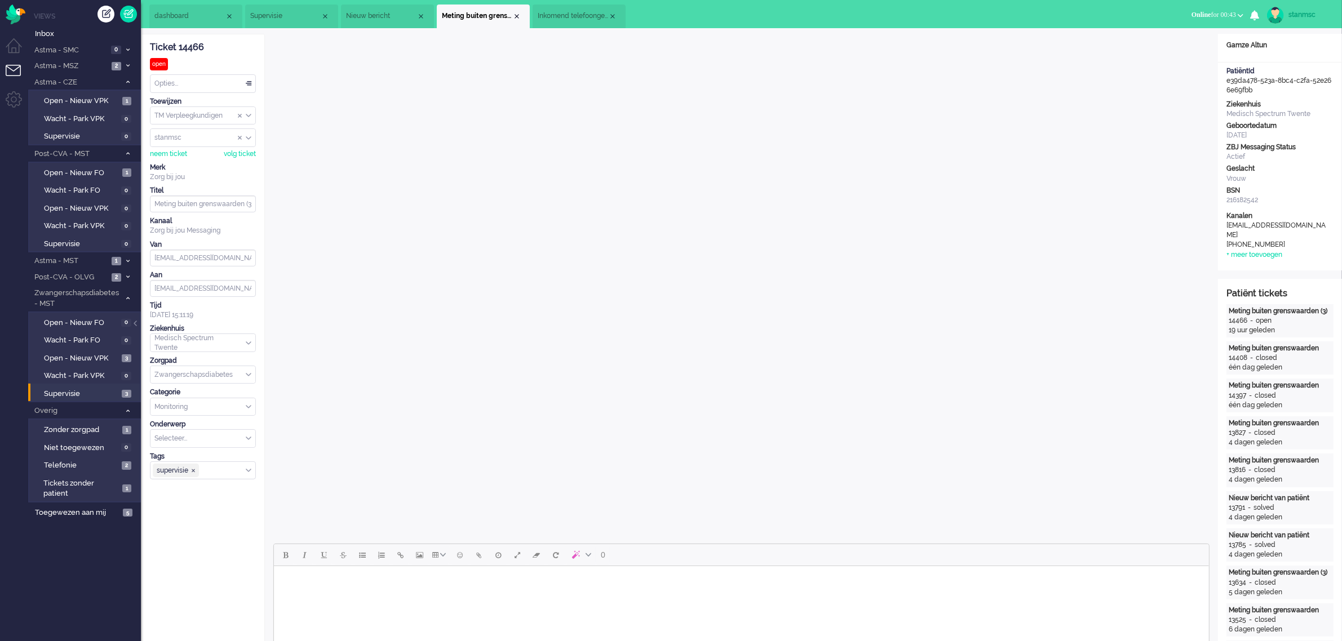
click at [376, 15] on span "Nieuw bericht" at bounding box center [381, 16] width 70 height 10
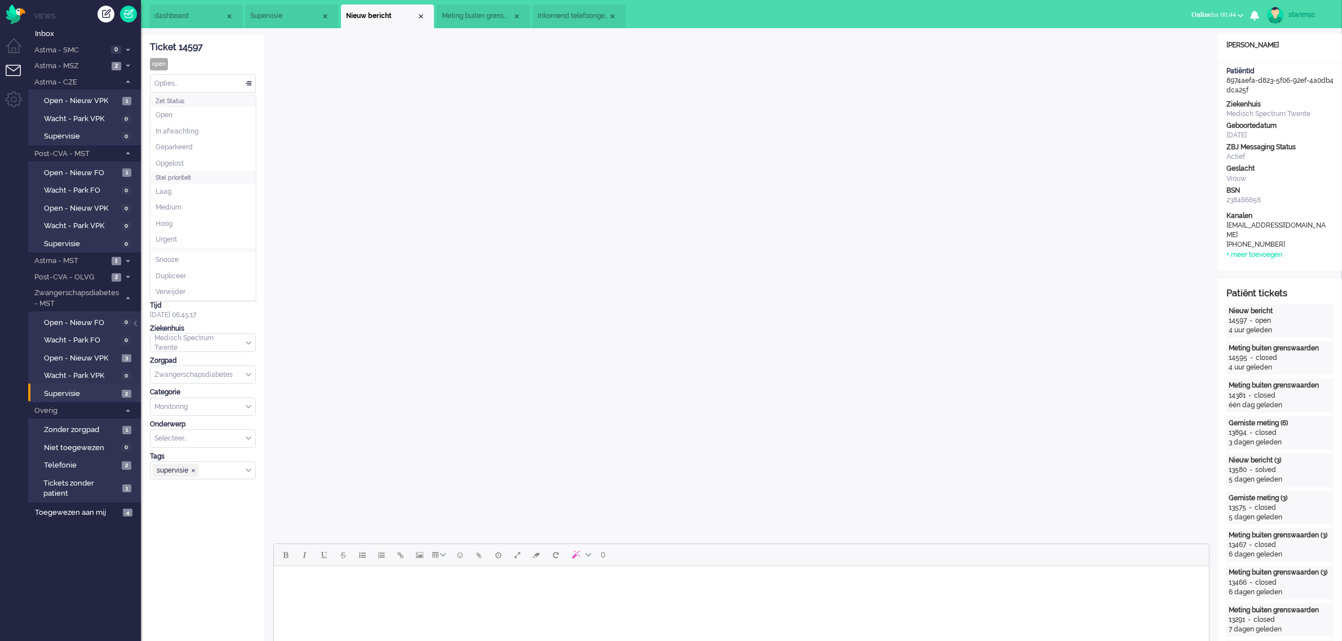
click at [196, 86] on div "Opties..." at bounding box center [202, 83] width 105 height 17
click at [189, 165] on li "Opgelost" at bounding box center [202, 164] width 105 height 16
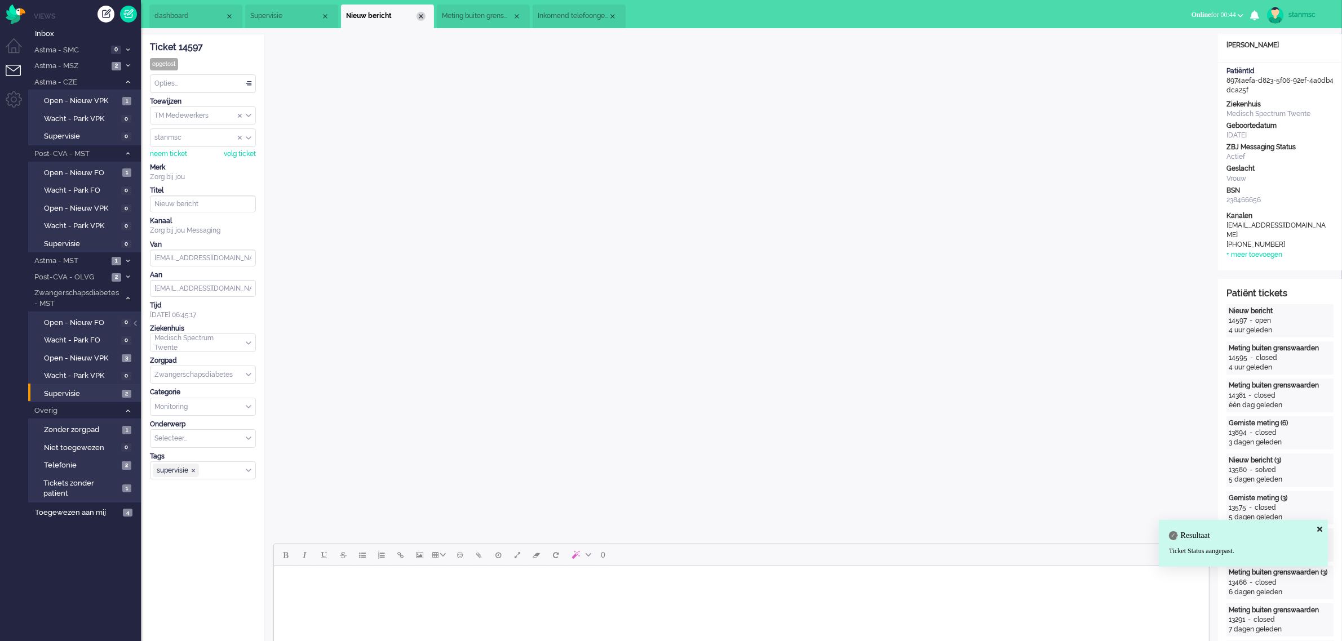
click at [423, 16] on div "Close tab" at bounding box center [420, 16] width 9 height 9
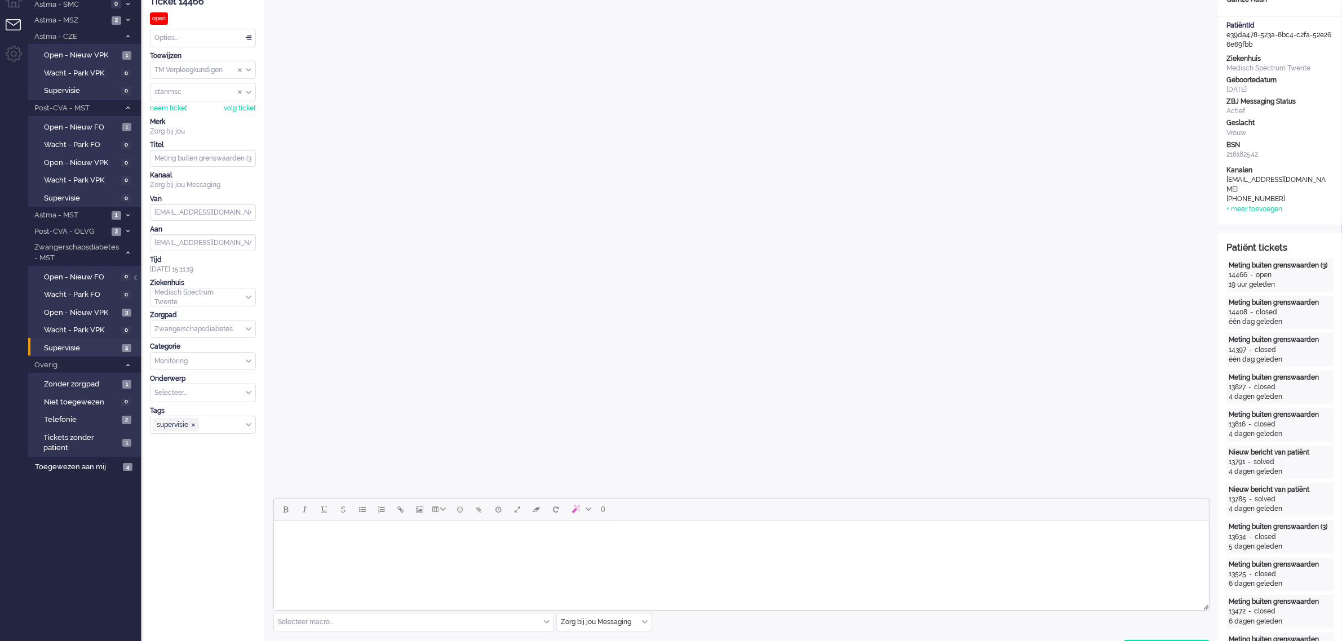
scroll to position [141, 0]
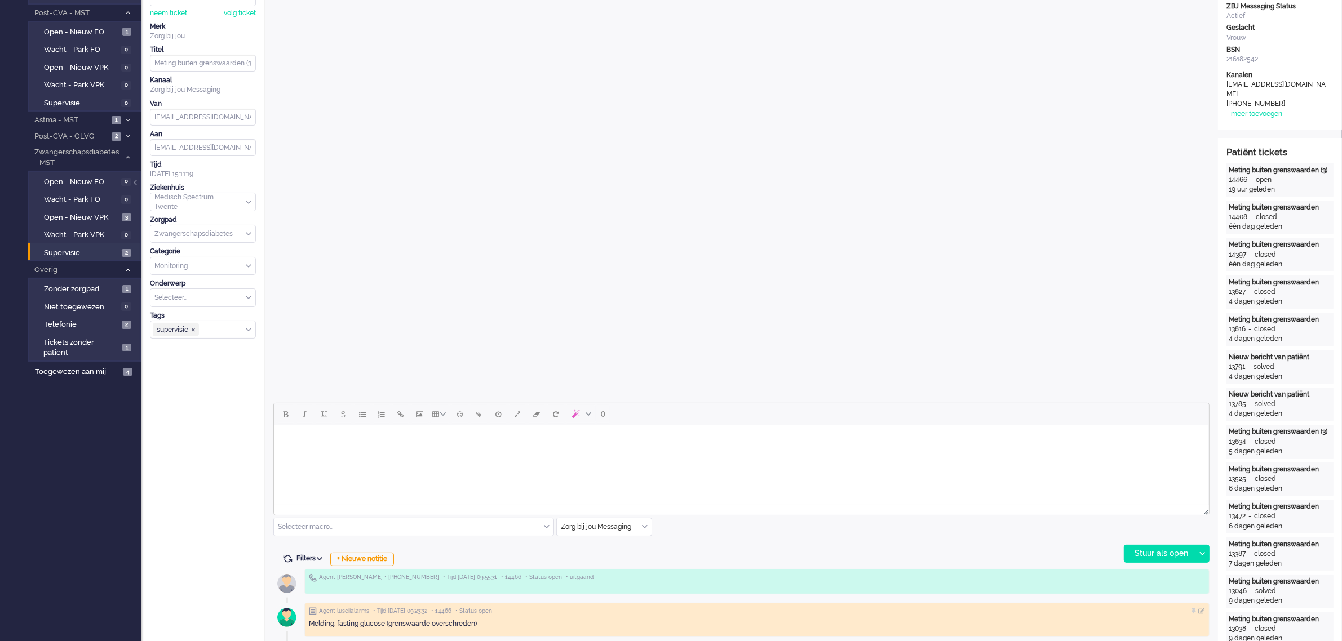
click at [318, 446] on body "Rich Text Area. Press ALT-0 for help." at bounding box center [741, 440] width 926 height 20
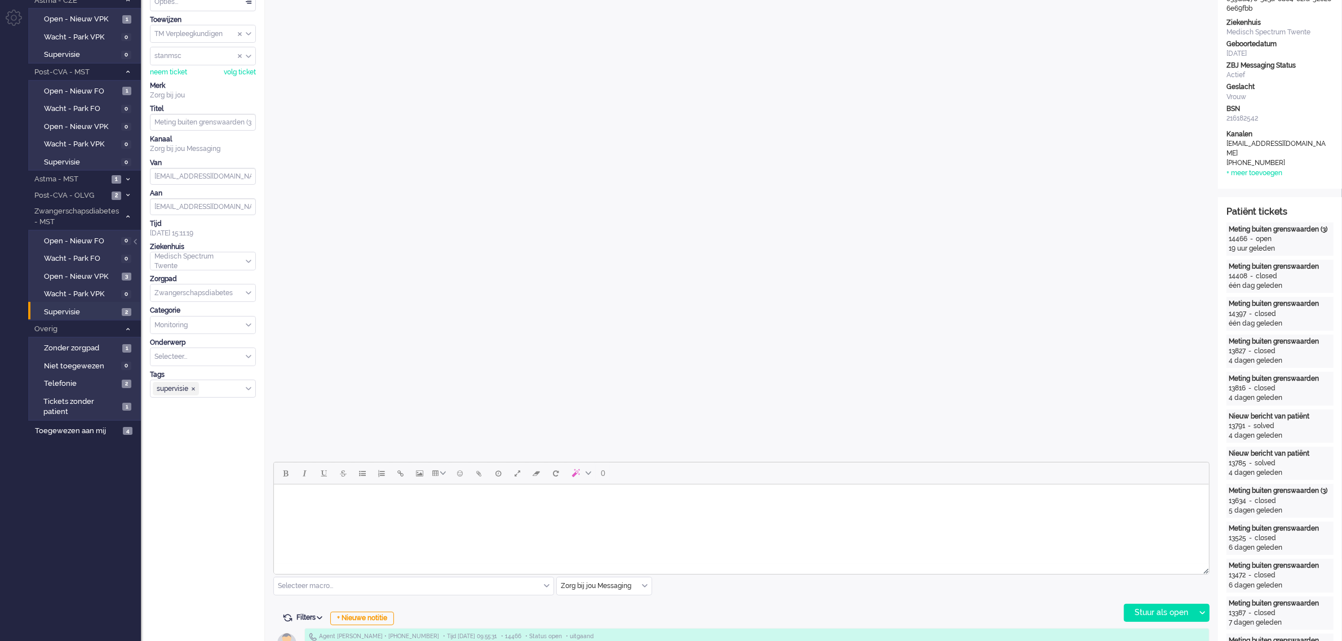
scroll to position [0, 0]
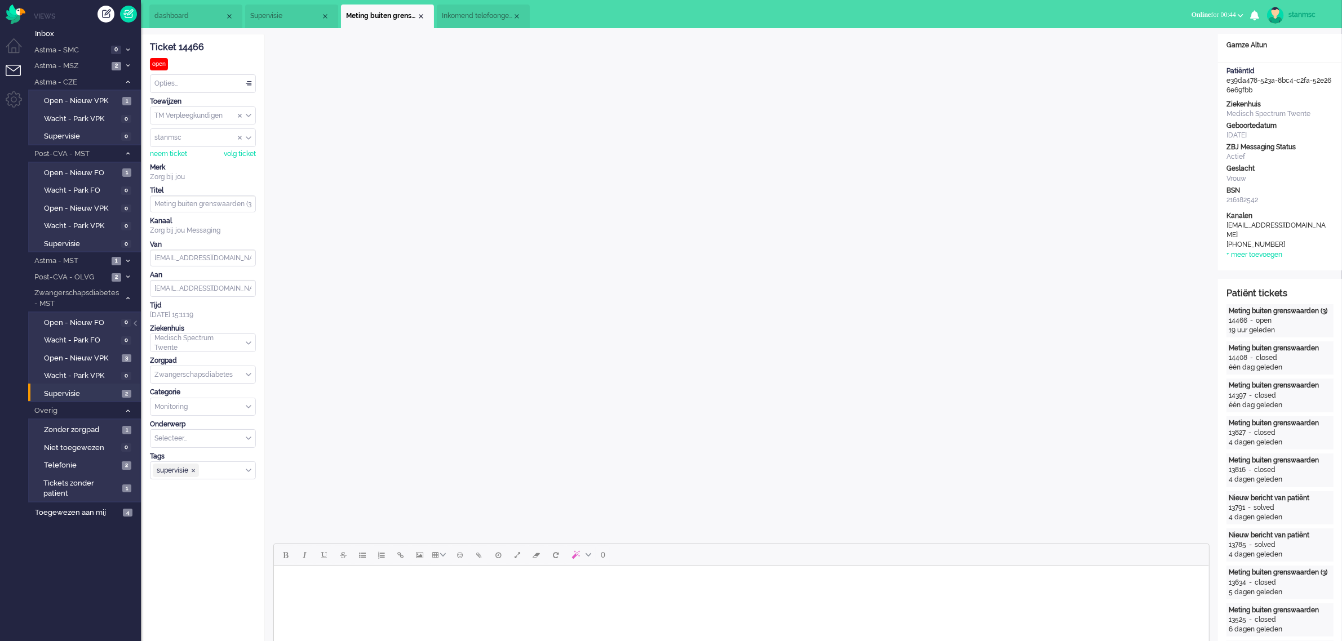
click at [475, 14] on span "Inkomend telefoongesprek" at bounding box center [477, 16] width 70 height 10
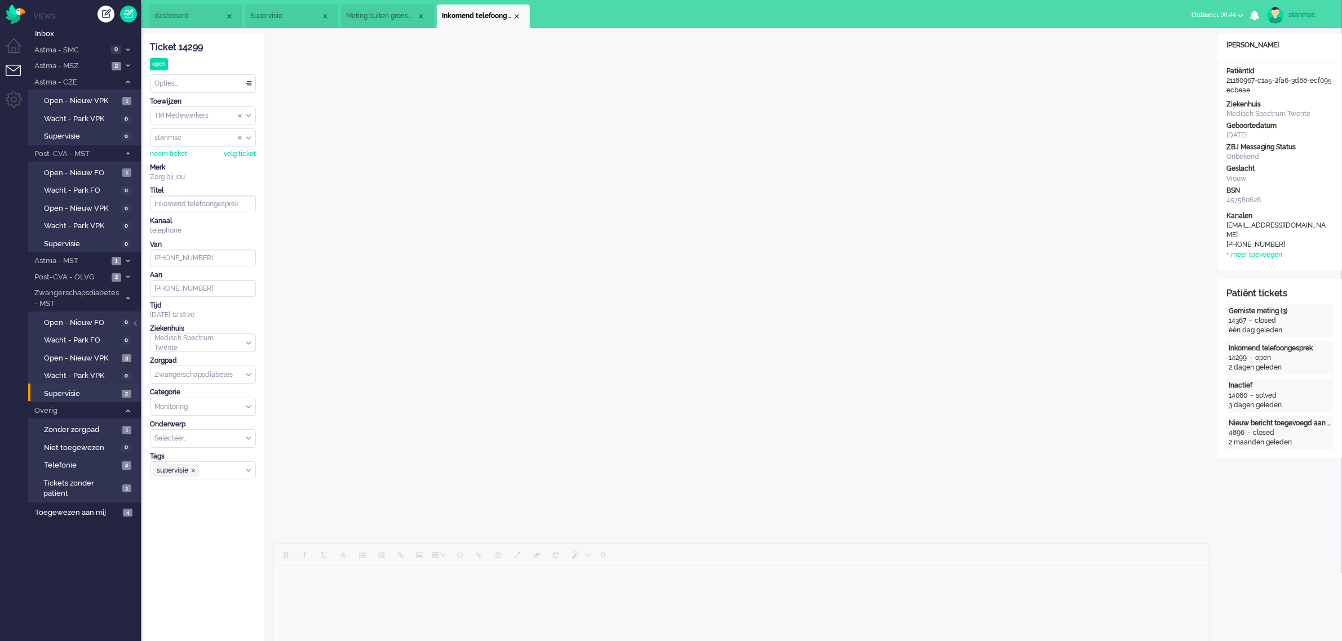
click at [183, 86] on div "Opties..." at bounding box center [202, 83] width 105 height 17
click at [179, 164] on span "Opgelost" at bounding box center [170, 164] width 28 height 10
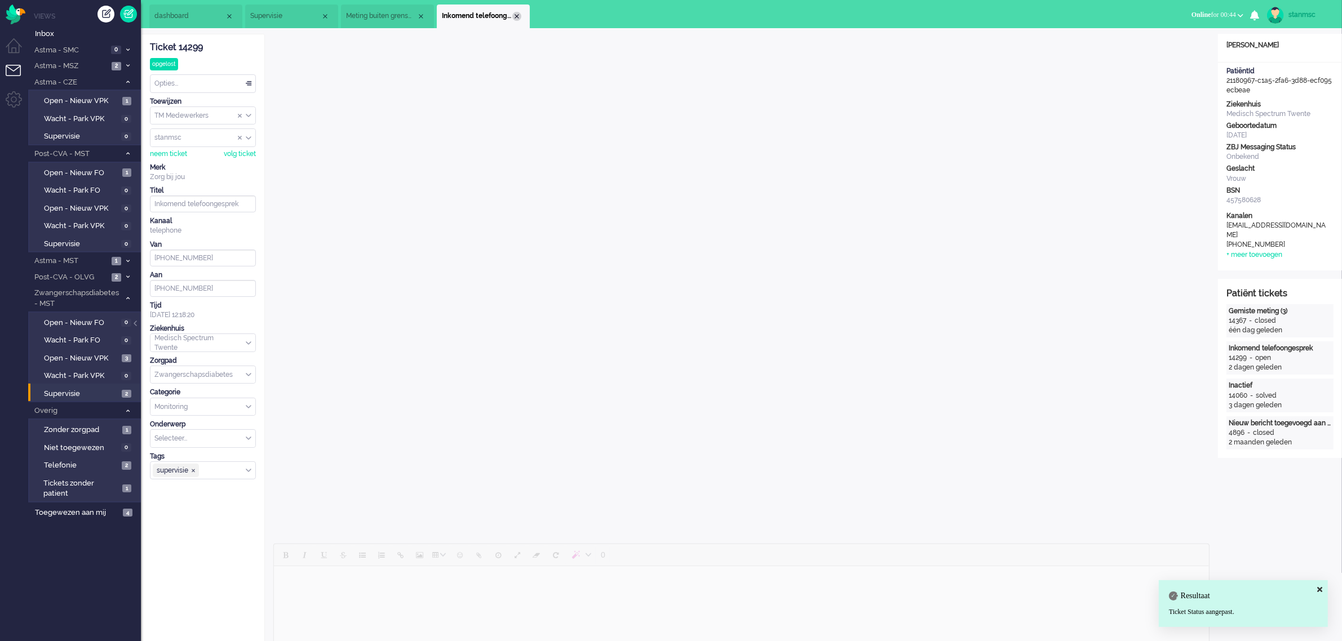
click at [516, 14] on div "Close tab" at bounding box center [516, 16] width 9 height 9
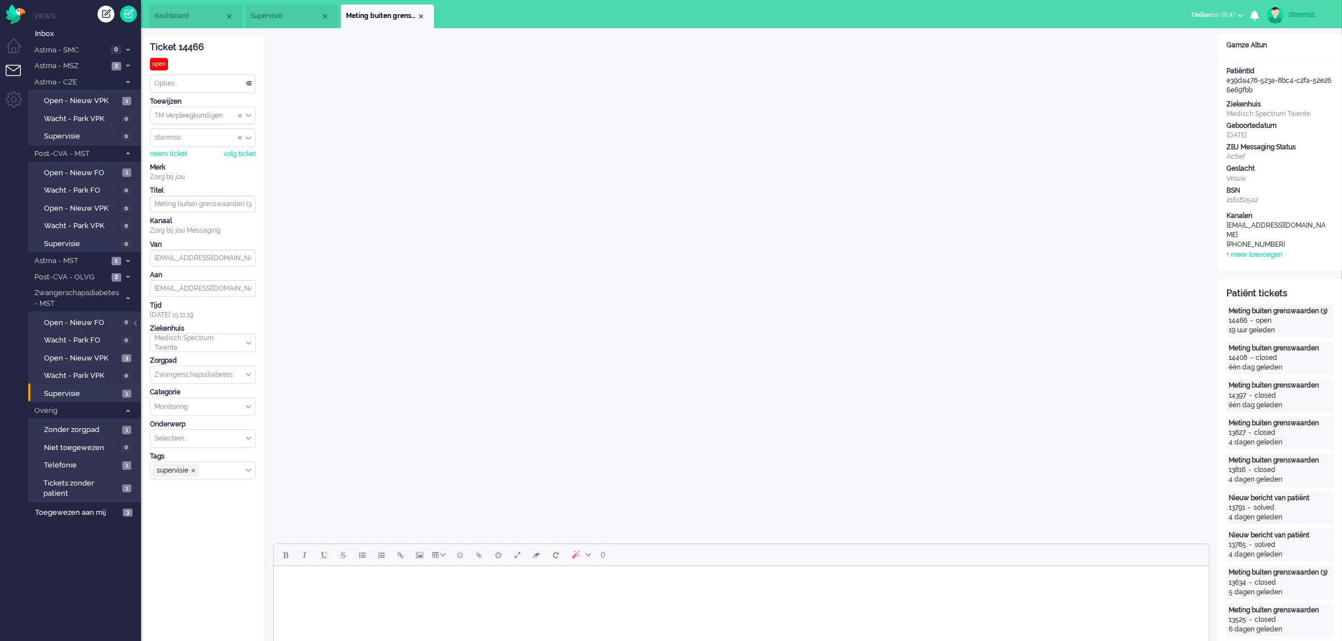
click at [1218, 14] on span "Online for 00:47" at bounding box center [1213, 15] width 45 height 8
click at [1167, 40] on label "Niet beschikbaar" at bounding box center [1196, 38] width 89 height 10
click at [1170, 12] on span "Niet beschikbaar" at bounding box center [1186, 15] width 49 height 8
click at [1167, 48] on label "Online" at bounding box center [1196, 51] width 89 height 10
click at [365, 586] on body "Rich Text Area. Press ALT-0 for help." at bounding box center [741, 581] width 926 height 20
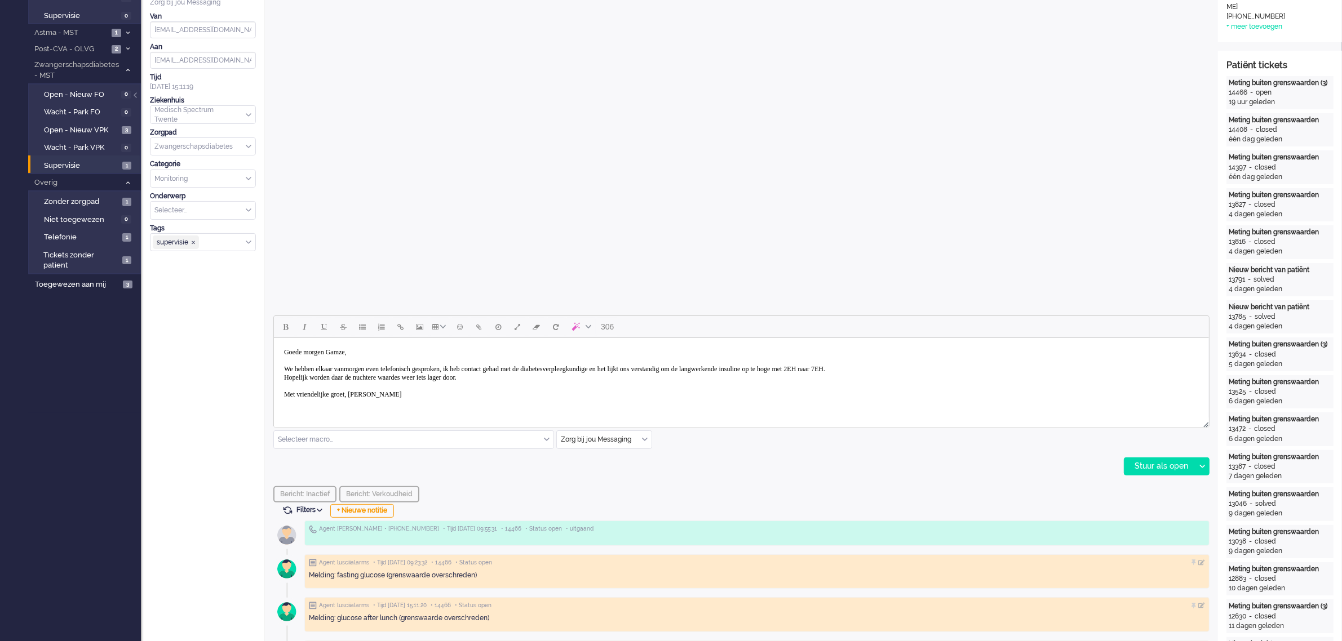
scroll to position [282, 0]
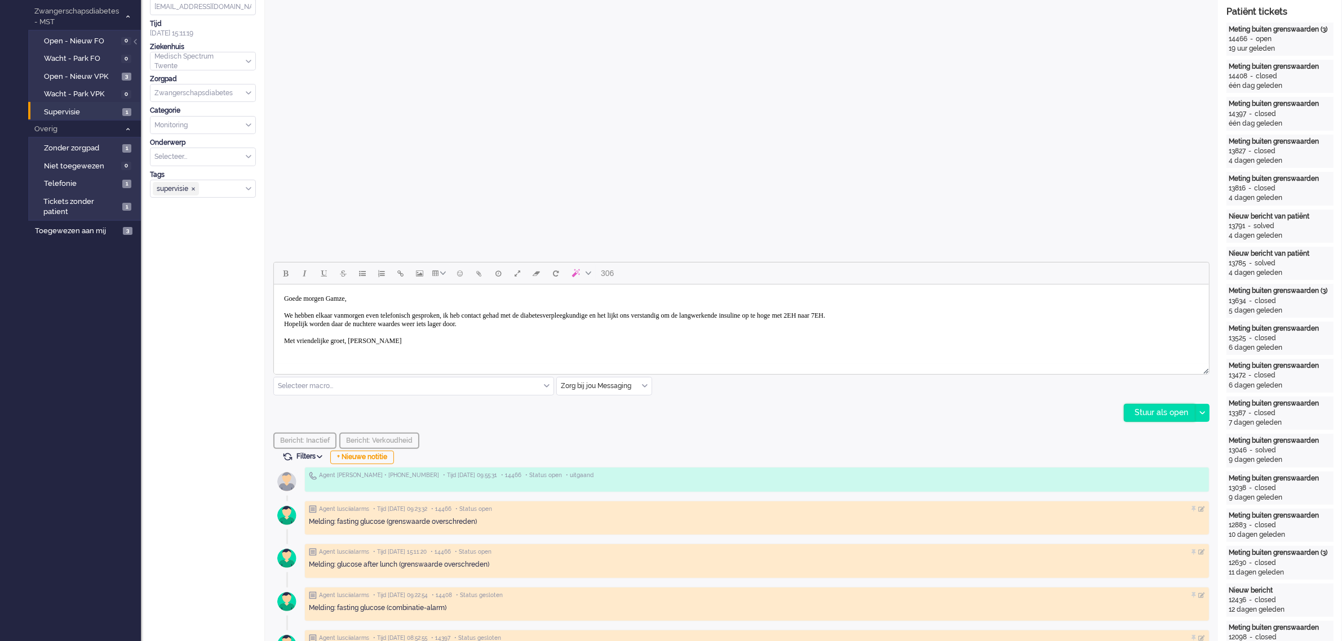
click at [1144, 412] on div "Stuur als open" at bounding box center [1159, 413] width 70 height 17
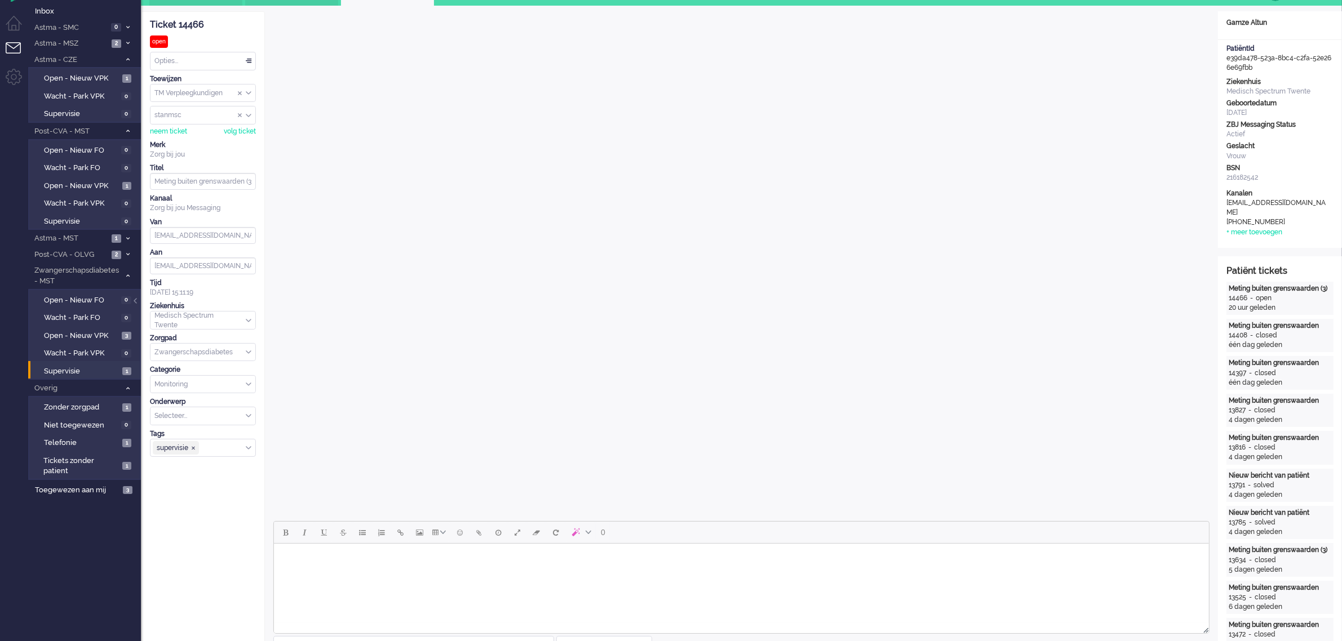
scroll to position [0, 0]
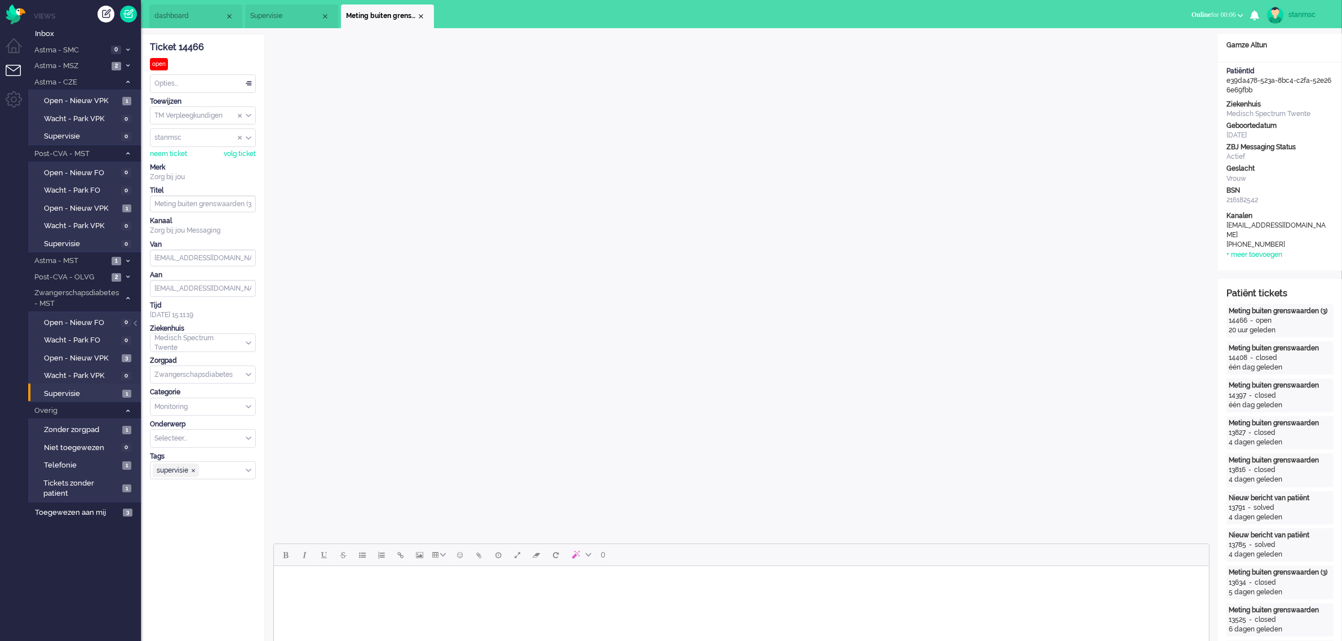
click at [179, 82] on div "Opties..." at bounding box center [202, 83] width 105 height 17
click at [190, 162] on li "Opgelost" at bounding box center [202, 164] width 105 height 16
drag, startPoint x: 1264, startPoint y: 196, endPoint x: 1226, endPoint y: 196, distance: 37.8
click at [1226, 196] on div "216182542" at bounding box center [1279, 201] width 107 height 10
copy div "216182542"
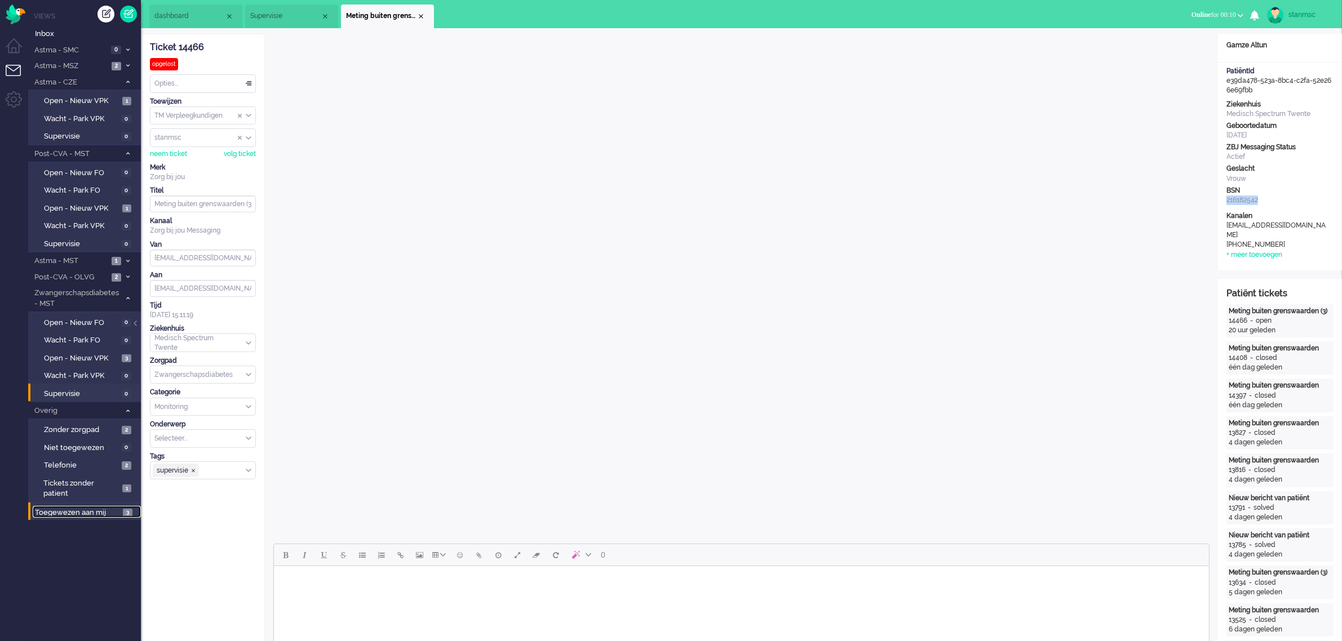
click at [80, 508] on span "Toegewezen aan mij" at bounding box center [77, 513] width 85 height 11
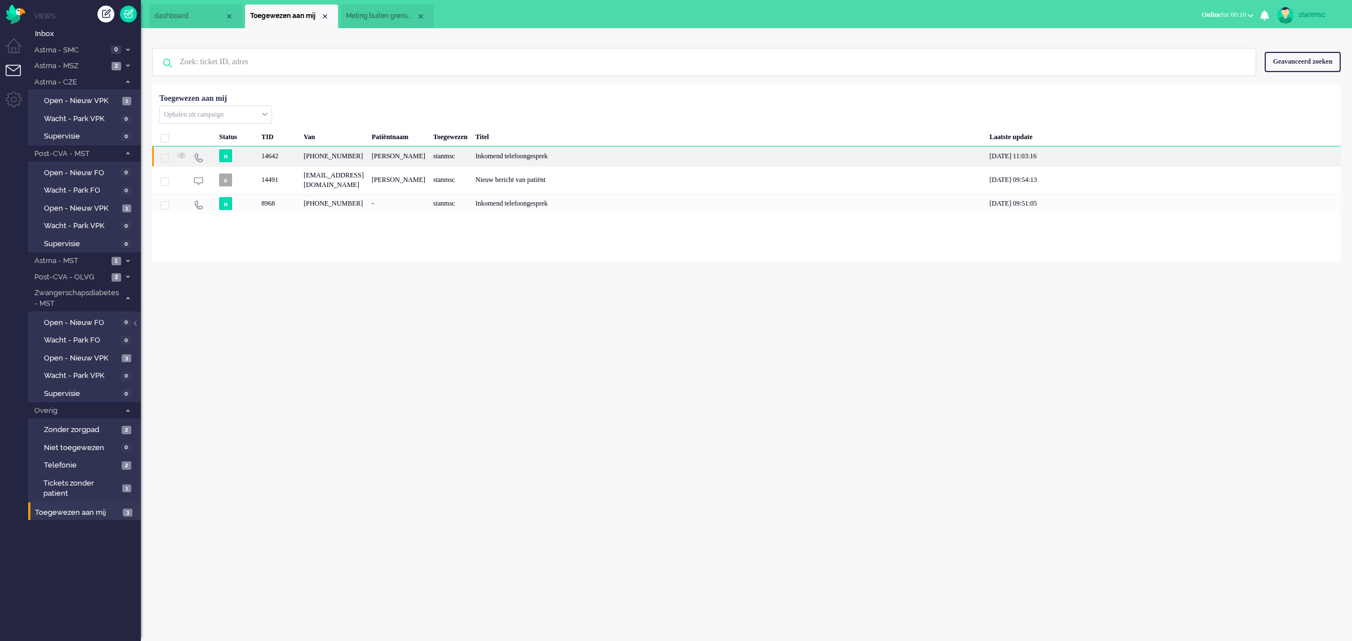
click at [294, 159] on div "14642" at bounding box center [278, 156] width 42 height 20
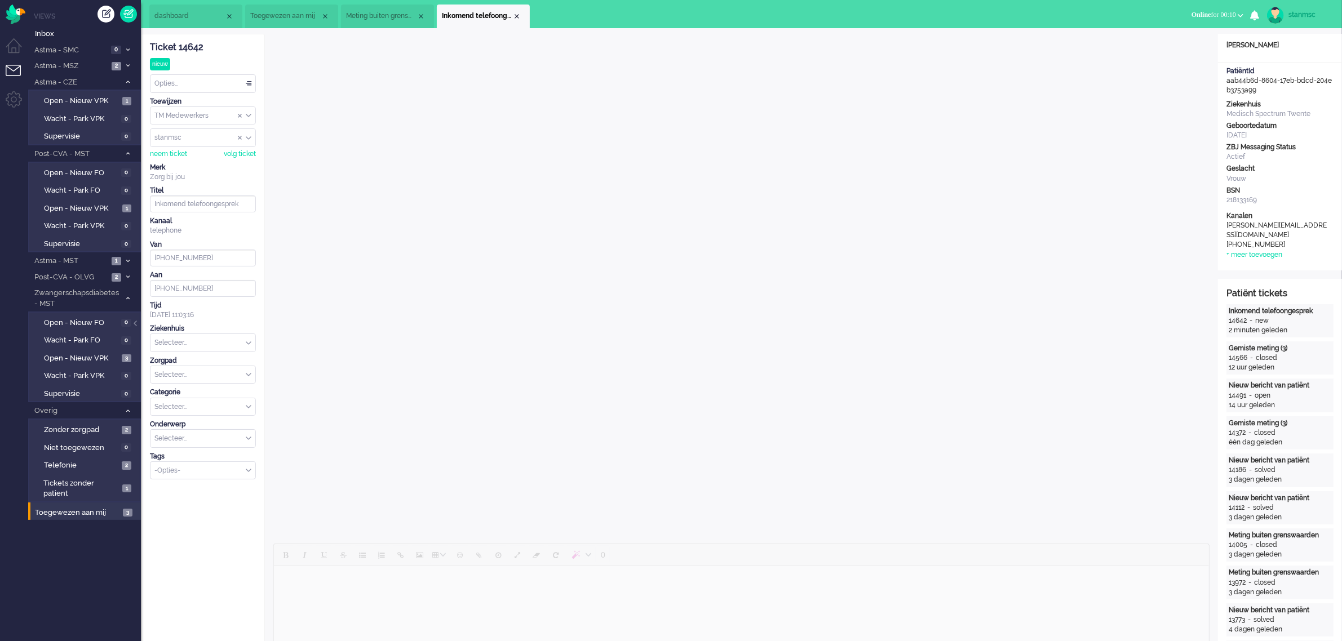
click at [375, 15] on span "Meting buiten grenswaarden (3)" at bounding box center [381, 16] width 70 height 10
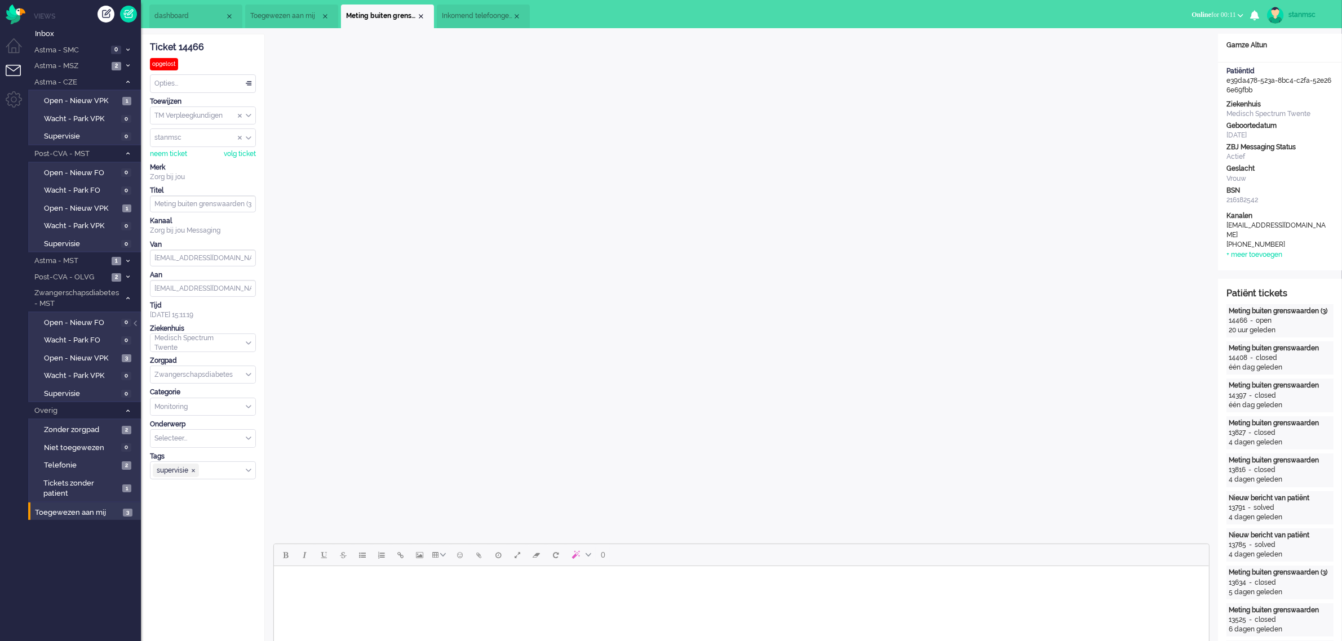
click at [477, 14] on span "Inkomend telefoongesprek" at bounding box center [477, 16] width 70 height 10
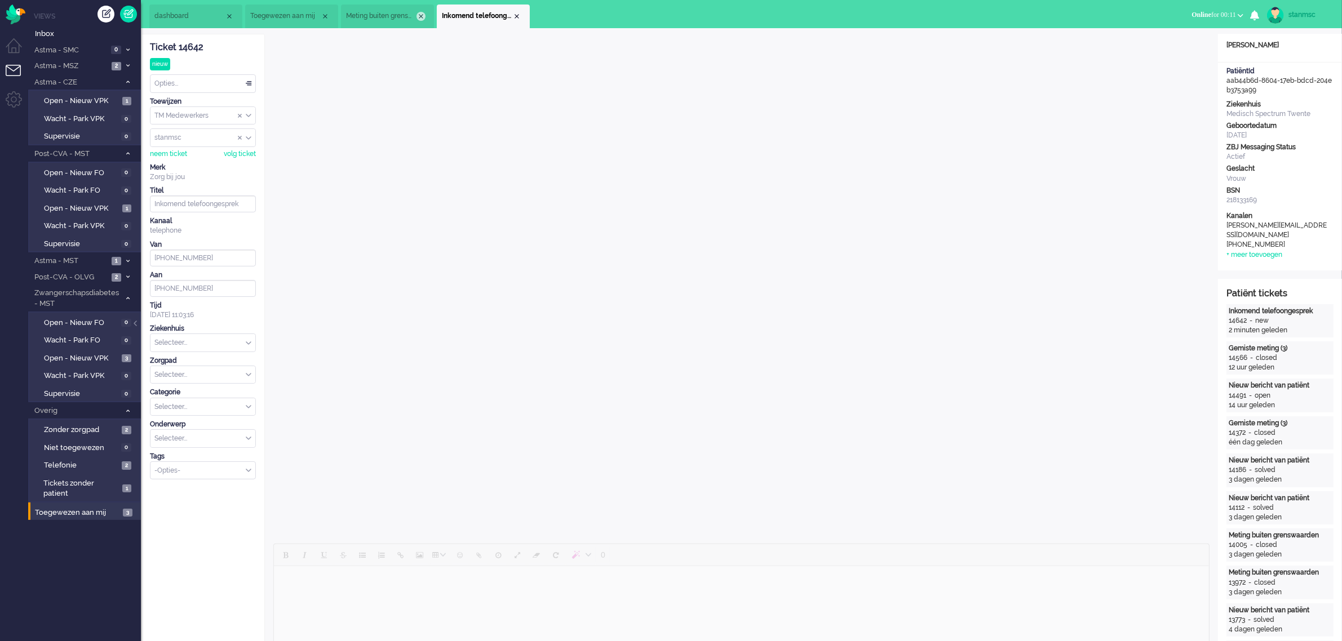
click at [424, 12] on div "Close tab" at bounding box center [420, 16] width 9 height 9
click at [218, 344] on input "text" at bounding box center [202, 342] width 105 height 17
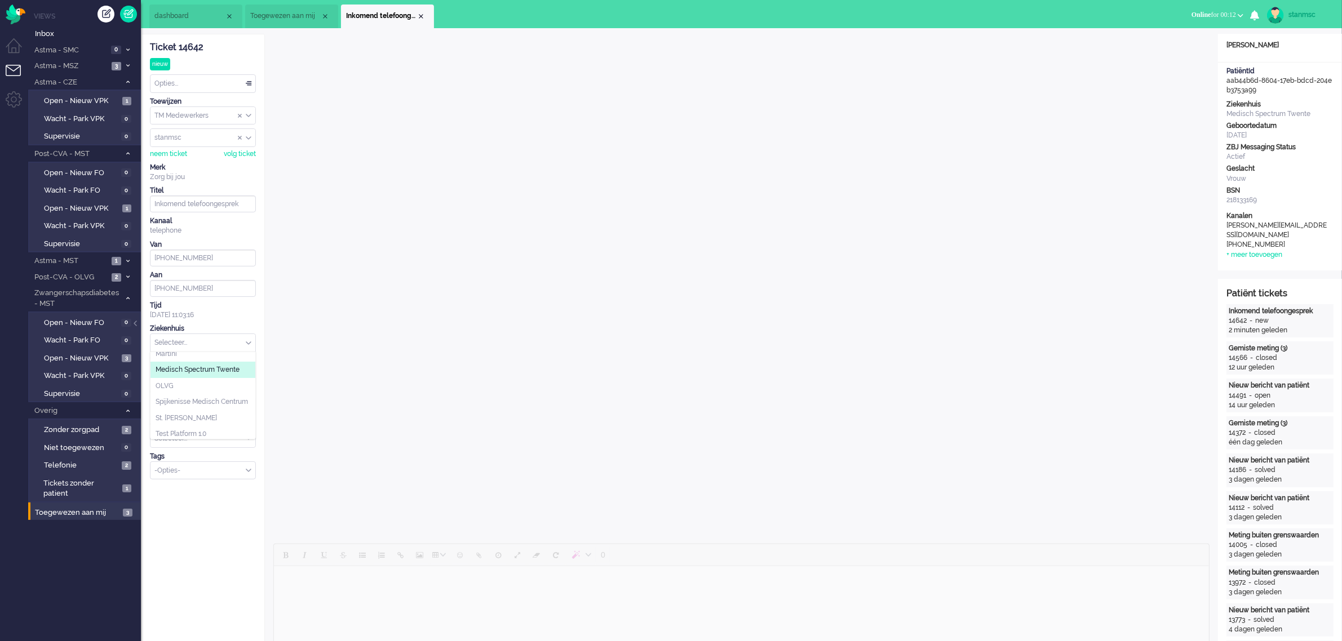
click at [201, 370] on span "Medisch Spectrum Twente" at bounding box center [198, 370] width 84 height 10
type input "[PHONE_NUMBER]"
click at [247, 375] on div "Selecteer..." at bounding box center [202, 374] width 105 height 17
click at [195, 457] on li "Zwangerschapsdiabetes" at bounding box center [202, 463] width 105 height 16
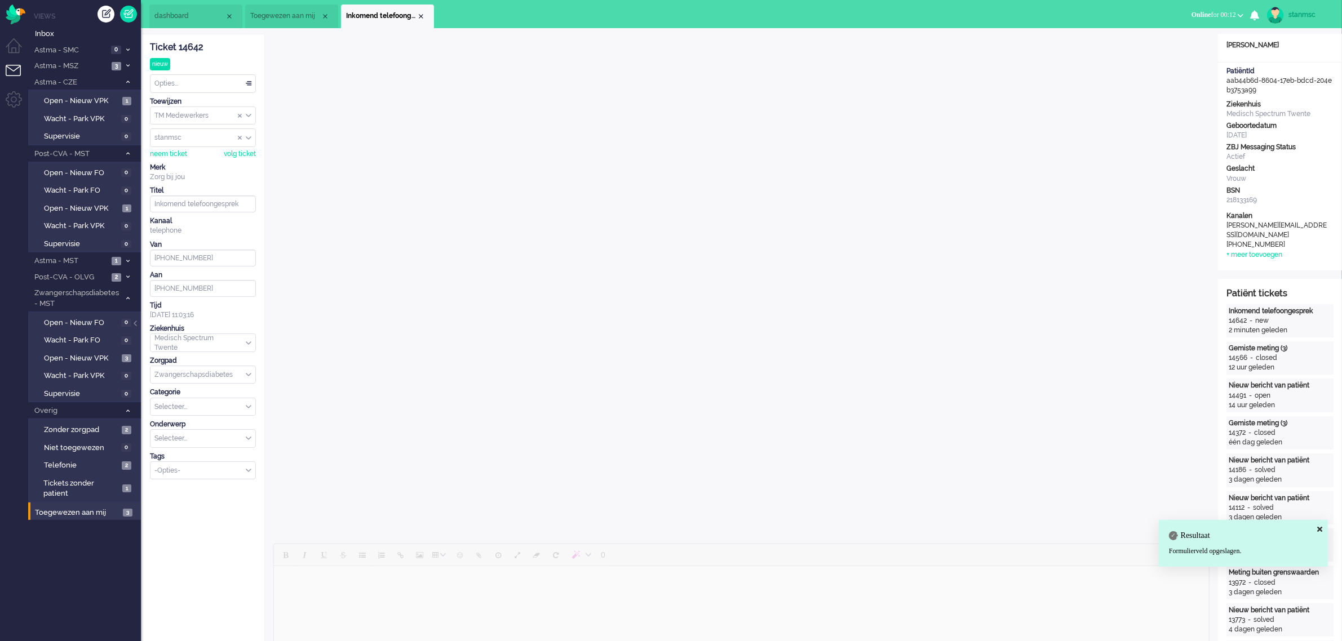
click at [243, 407] on input "text" at bounding box center [202, 406] width 105 height 17
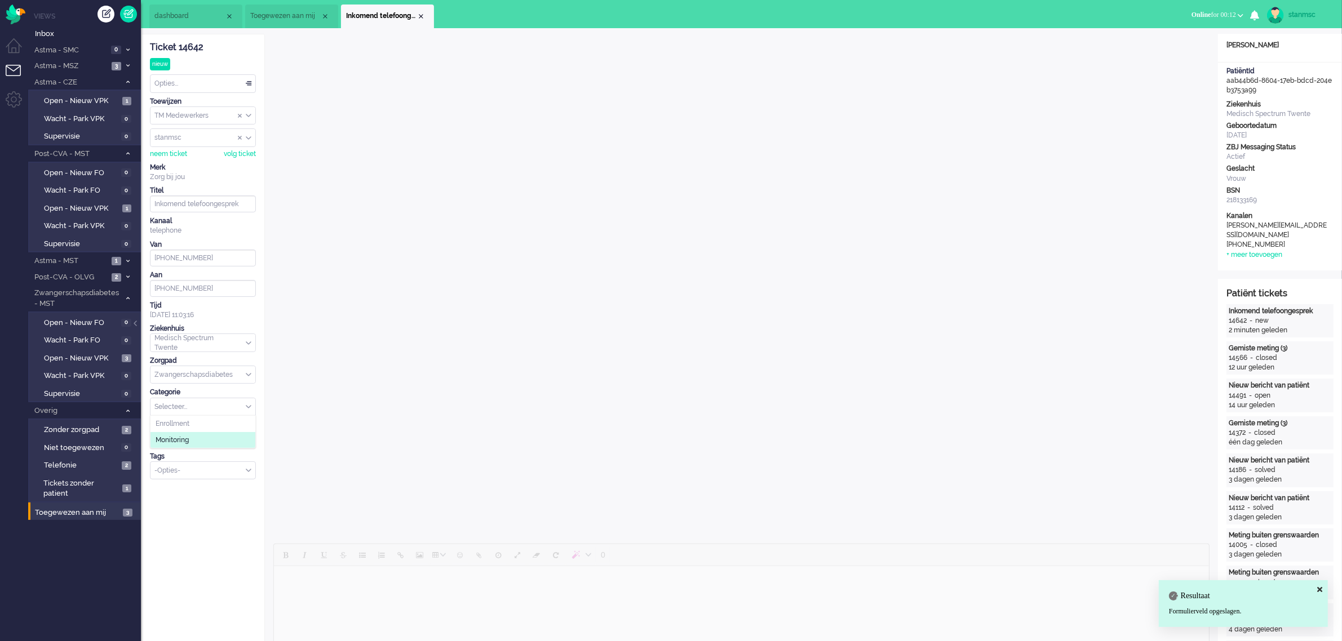
click at [189, 438] on span "Monitoring" at bounding box center [172, 441] width 33 height 10
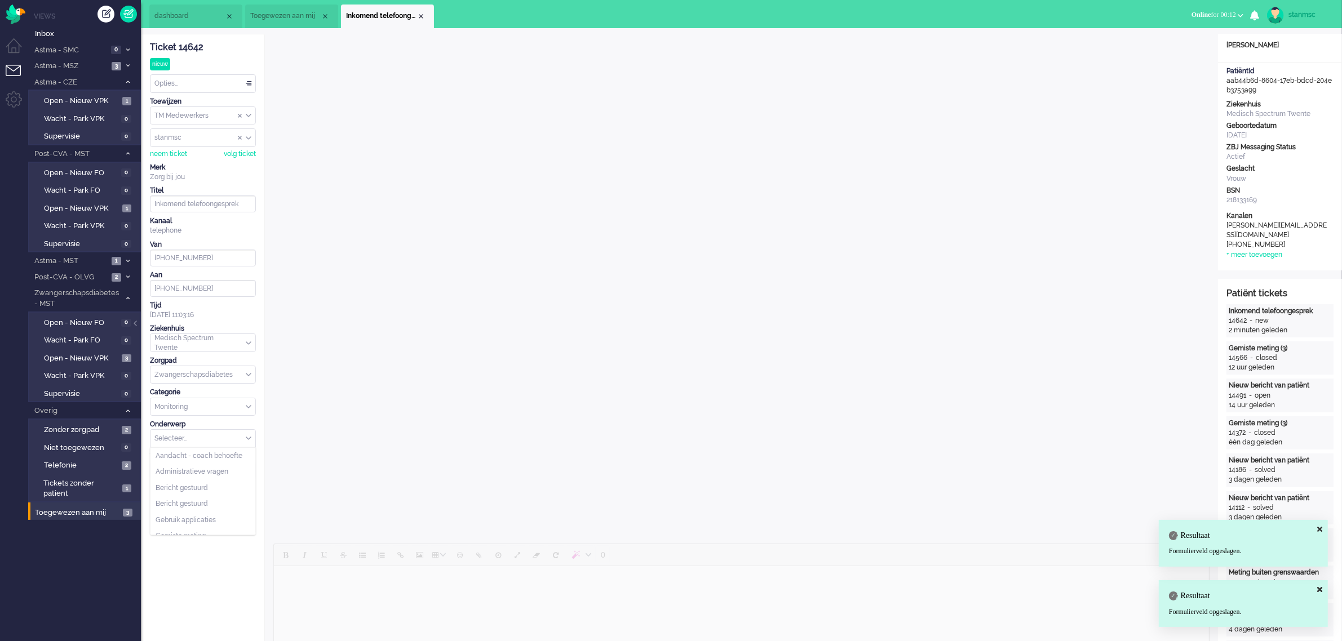
click at [246, 440] on div "Selecteer..." at bounding box center [202, 438] width 105 height 17
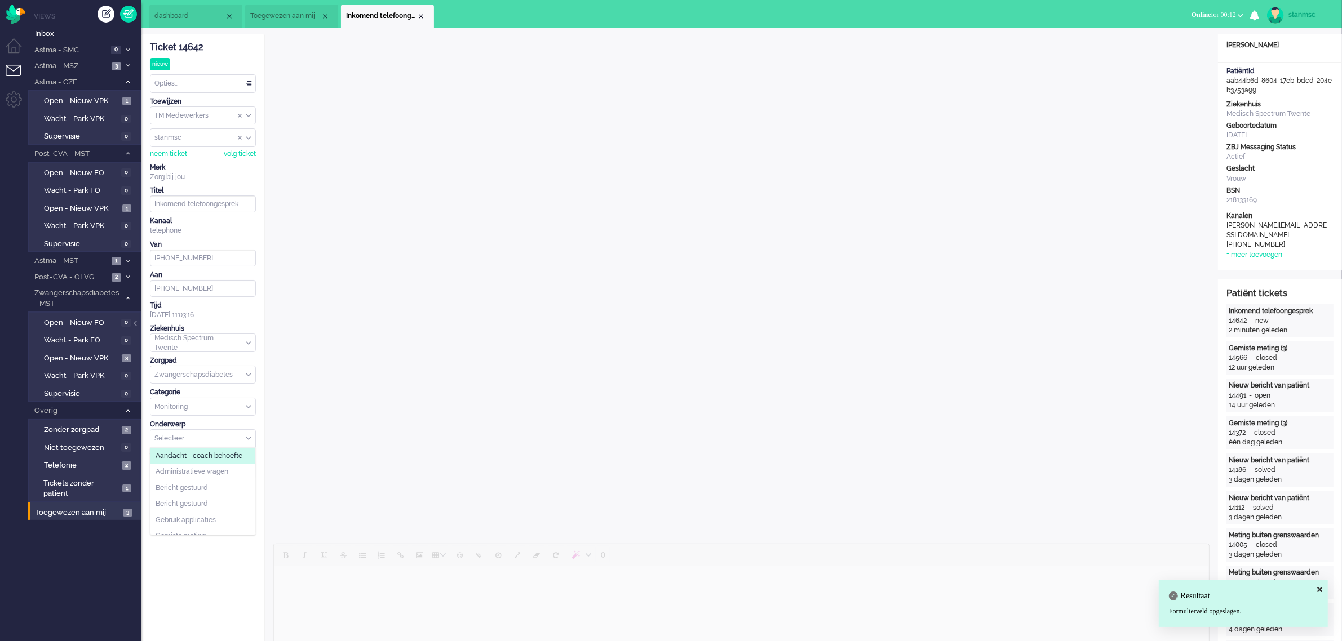
click at [207, 454] on span "Aandacht - coach behoefte" at bounding box center [199, 456] width 87 height 10
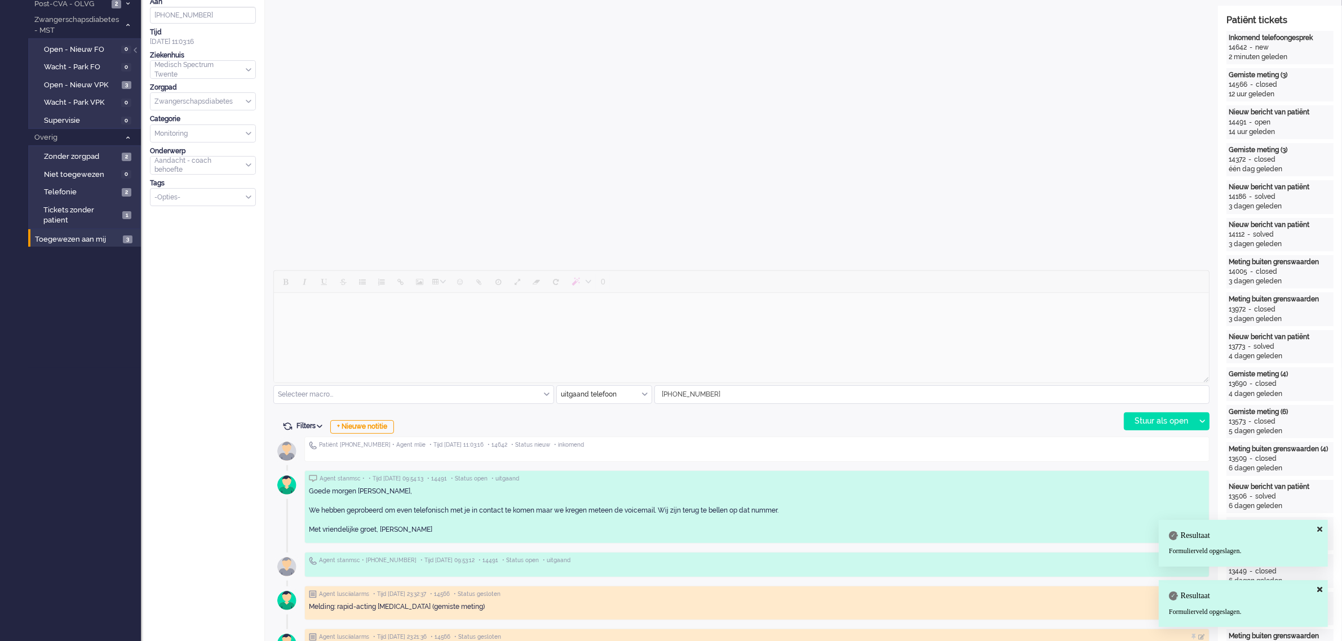
scroll to position [282, 0]
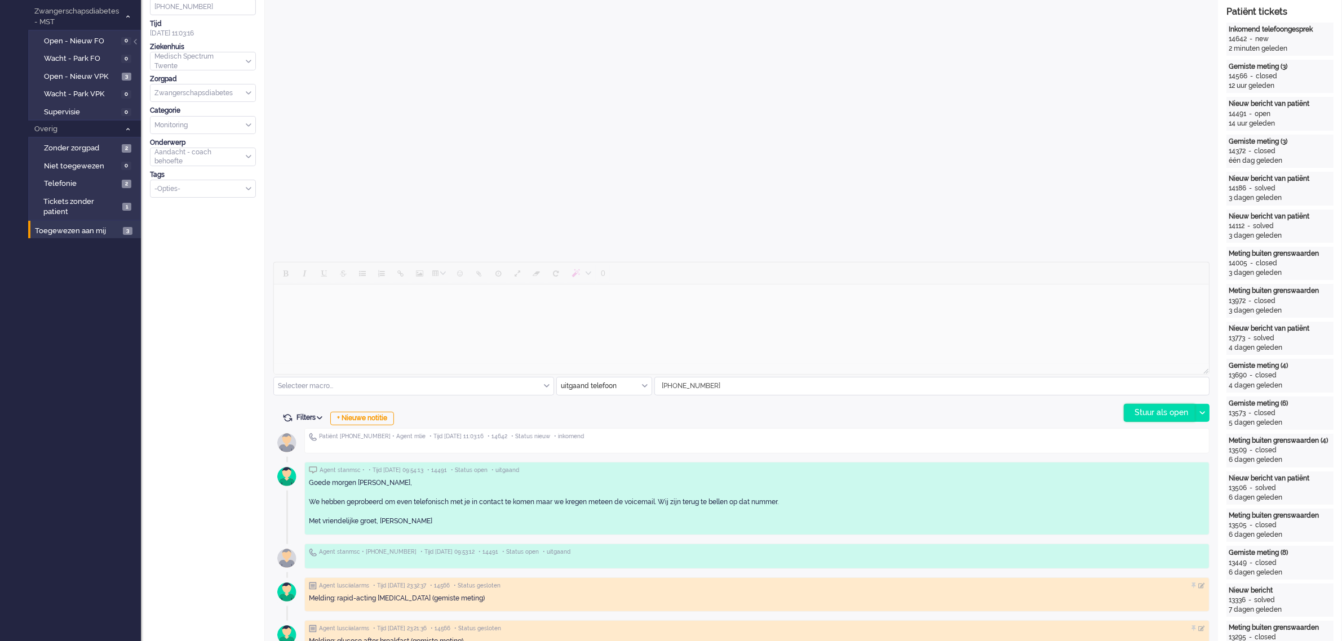
click at [1150, 412] on div "Stuur als open" at bounding box center [1159, 413] width 70 height 17
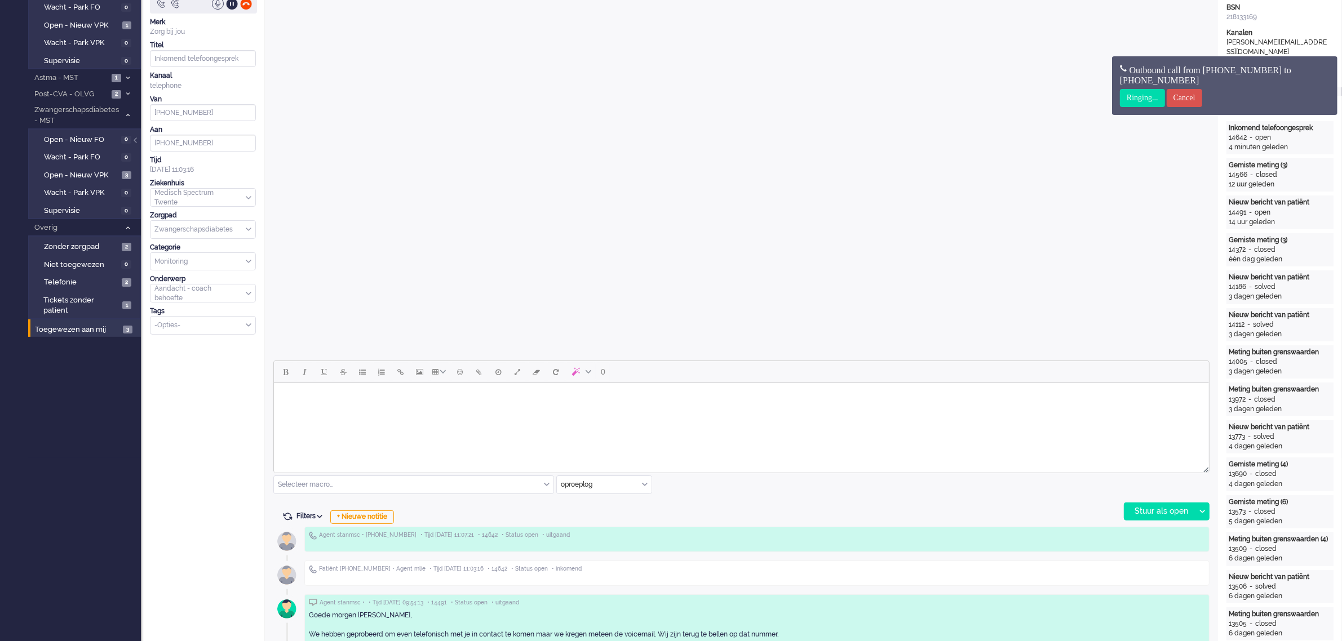
scroll to position [0, 0]
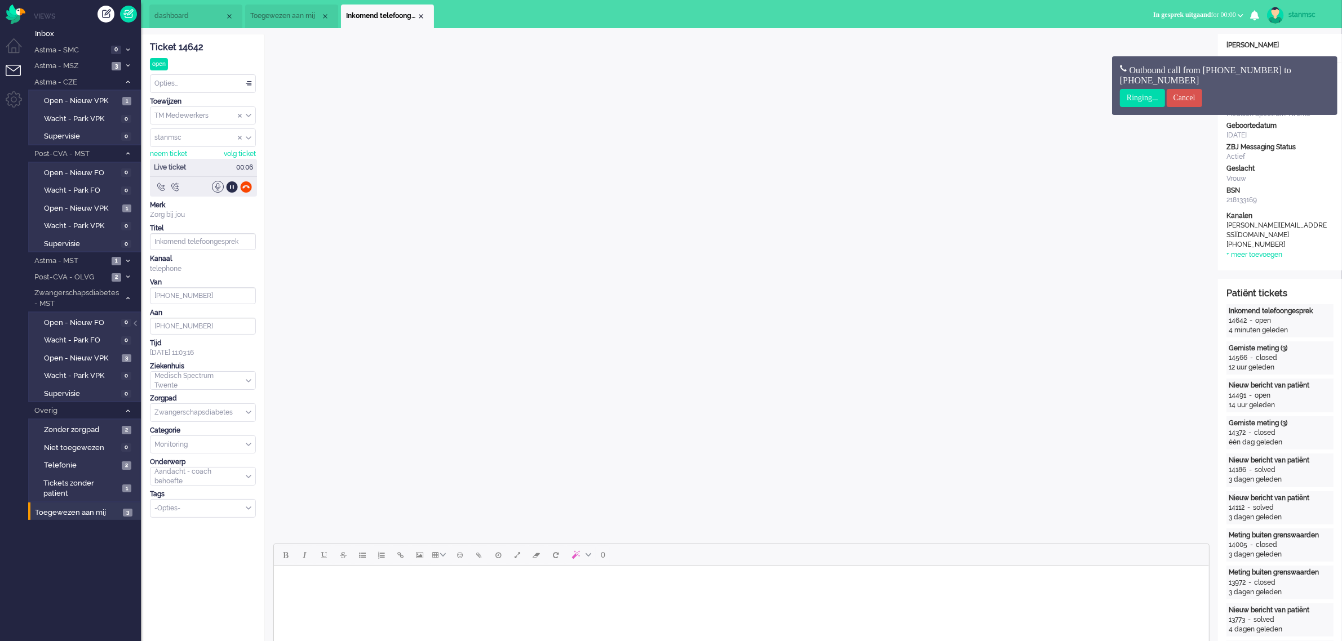
click at [282, 18] on span "Toegewezen aan mij" at bounding box center [285, 16] width 70 height 10
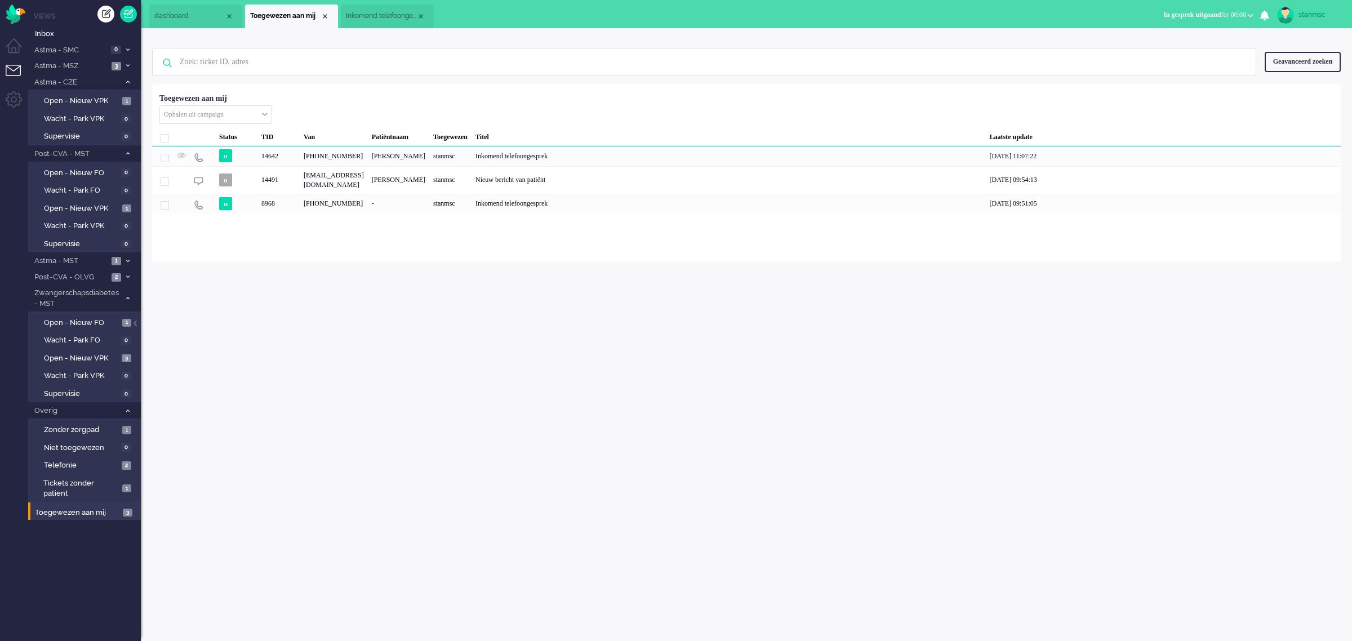
click at [373, 11] on span "Inkomend telefoongesprek" at bounding box center [381, 16] width 70 height 10
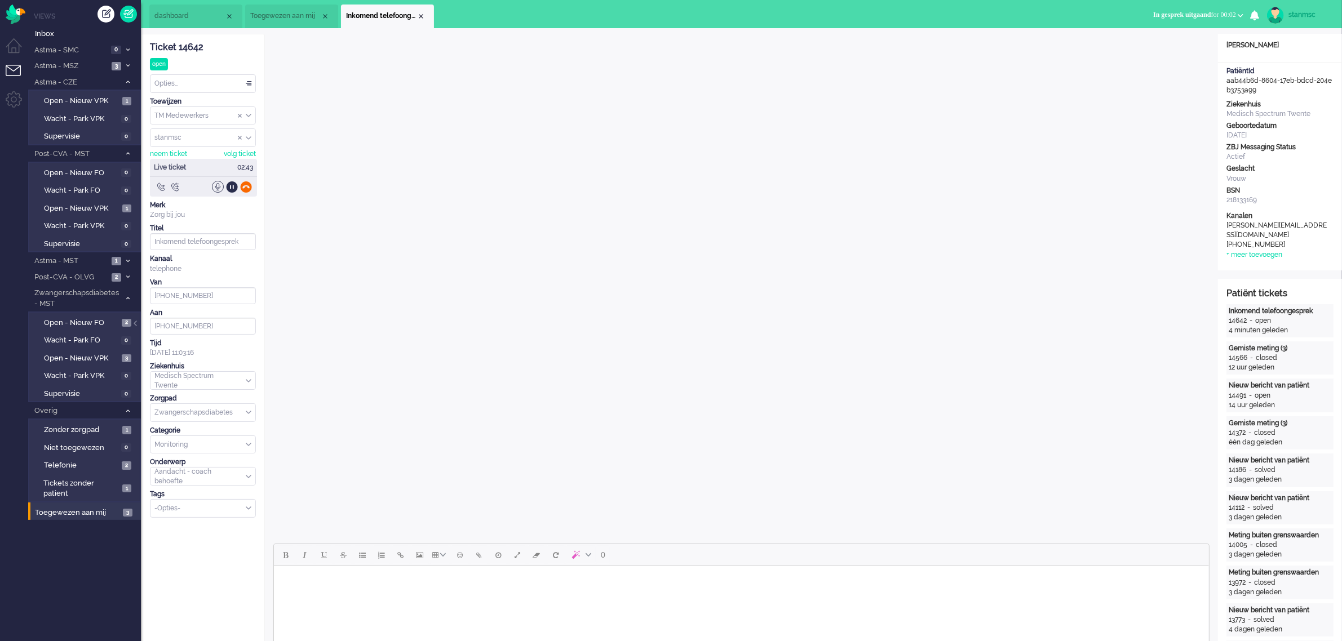
click at [247, 189] on div at bounding box center [246, 187] width 12 height 12
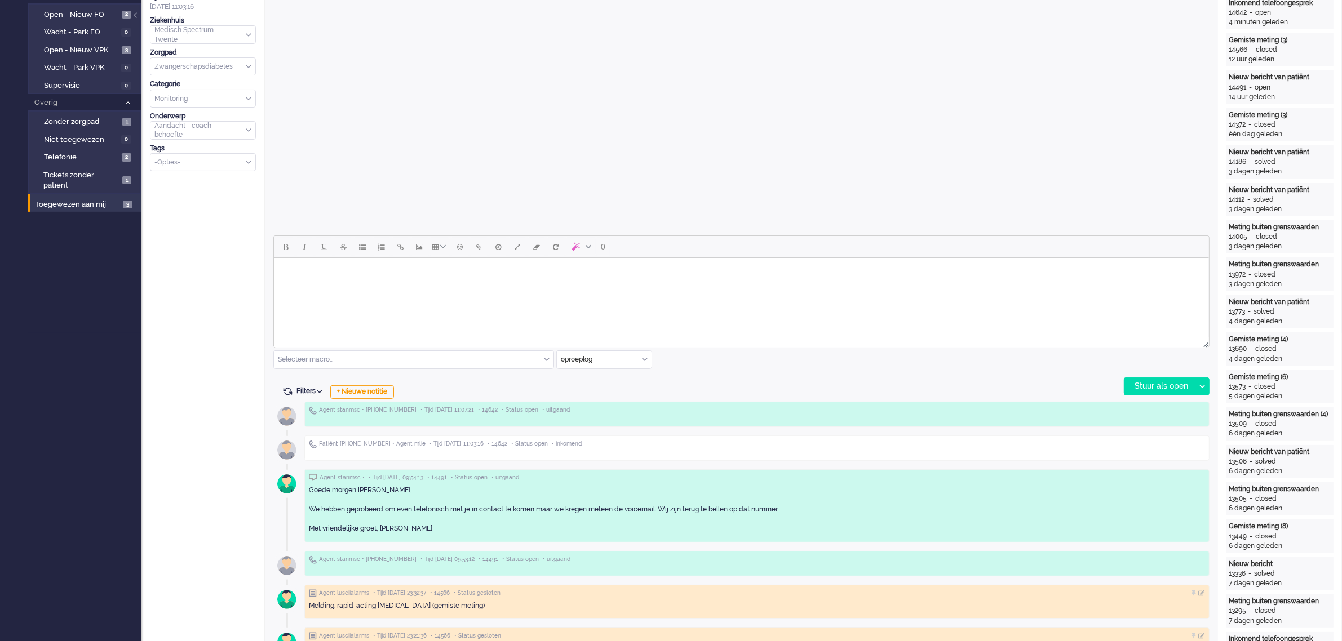
scroll to position [352, 0]
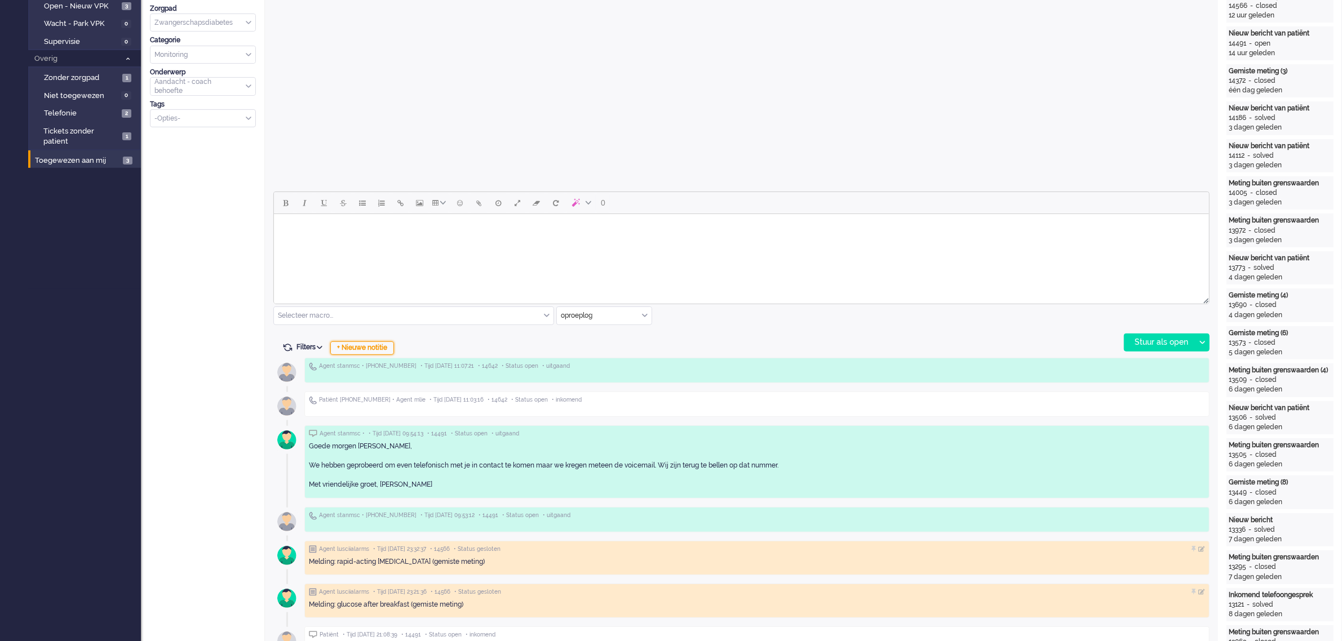
click at [359, 344] on div "+ Nieuwe notitie" at bounding box center [362, 348] width 64 height 14
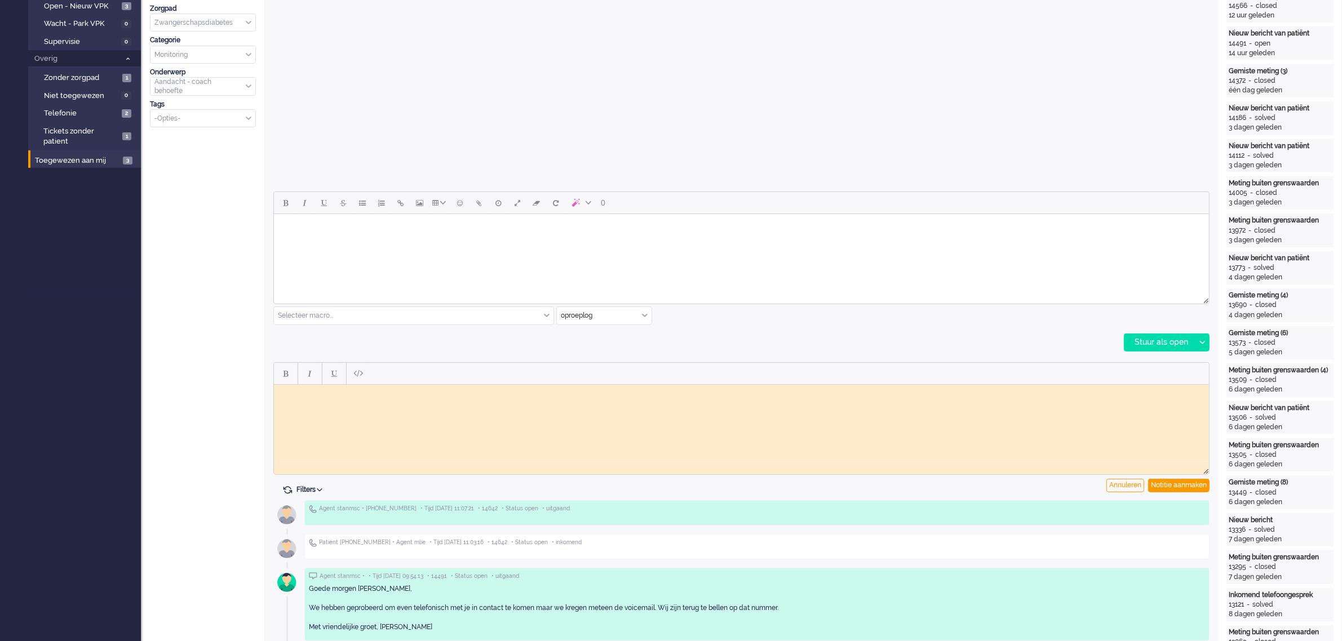
scroll to position [0, 0]
click at [326, 396] on body "Rich Text Area. Press ALT-0 for help." at bounding box center [741, 393] width 926 height 8
click at [1171, 485] on div "Notitie aanmaken" at bounding box center [1178, 486] width 61 height 14
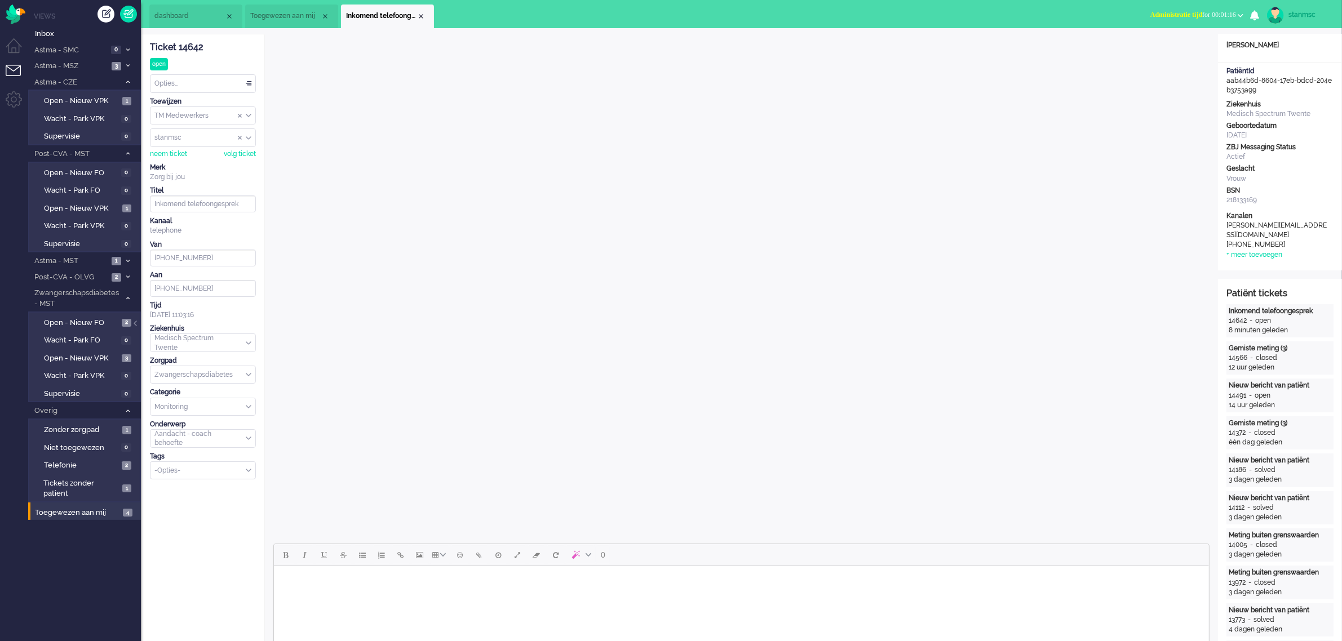
click at [275, 14] on span "Toegewezen aan mij" at bounding box center [285, 16] width 70 height 10
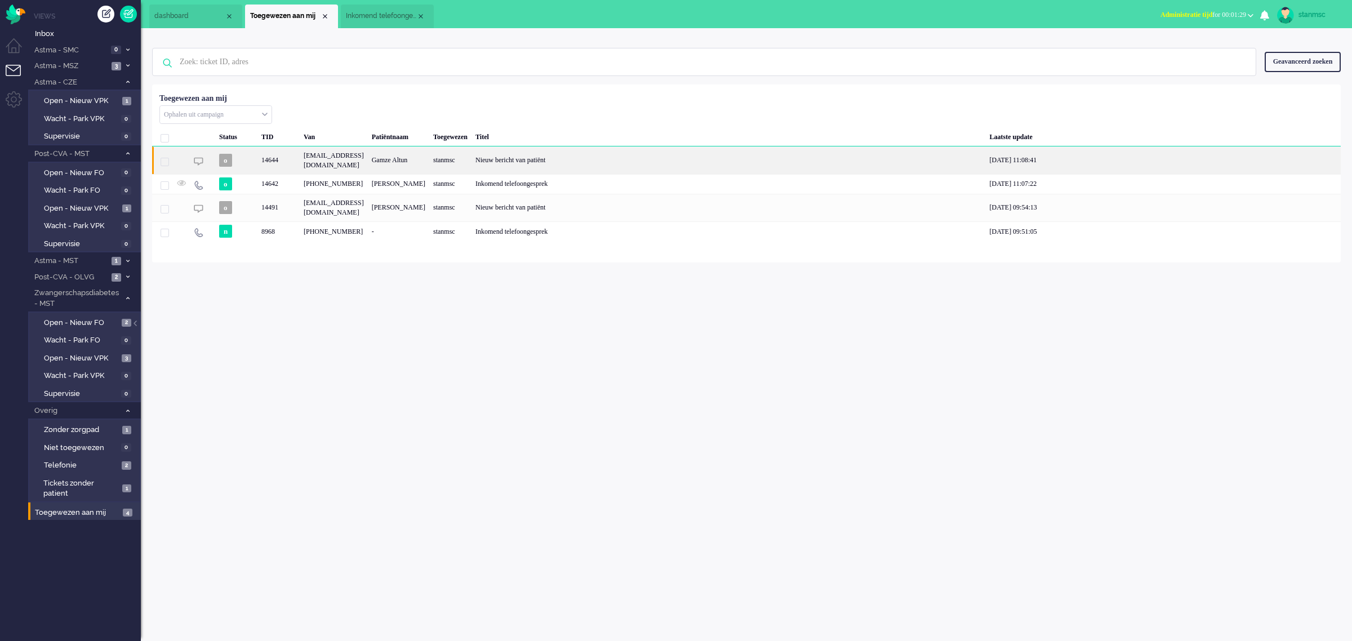
click at [368, 162] on div "[EMAIL_ADDRESS][DOMAIN_NAME]" at bounding box center [334, 160] width 68 height 28
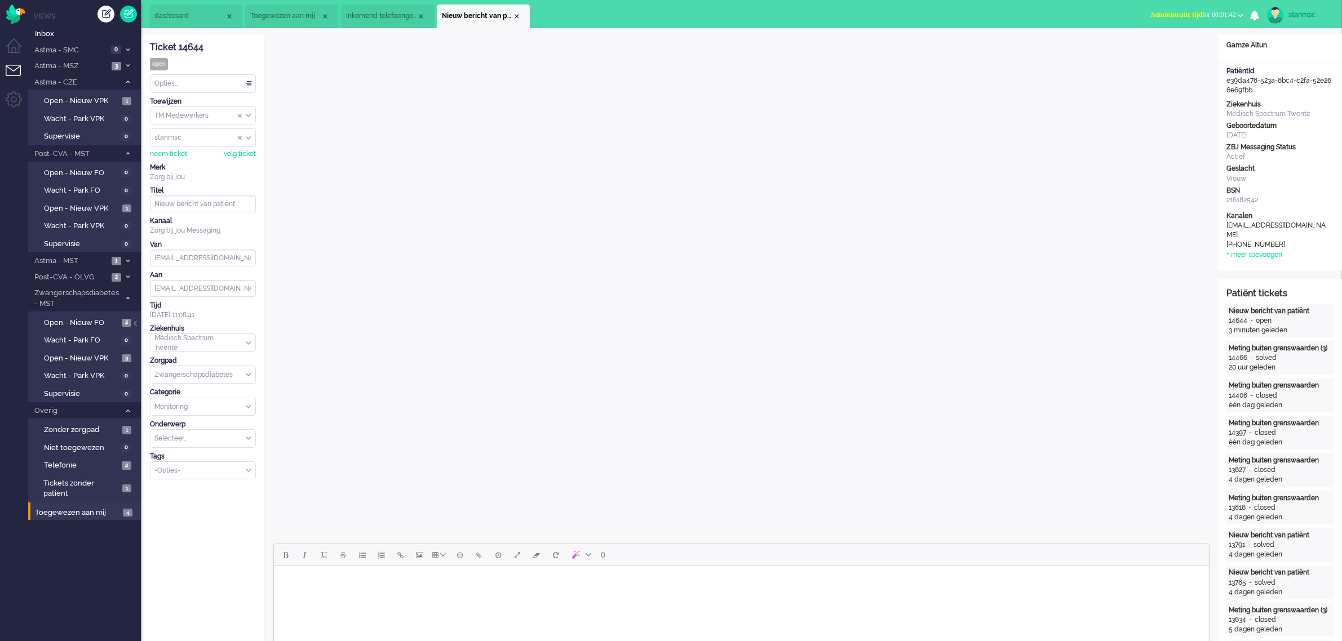
click at [211, 83] on div "Opties..." at bounding box center [202, 83] width 105 height 17
click at [189, 167] on li "Opgelost" at bounding box center [202, 164] width 105 height 16
click at [517, 15] on div "Close tab" at bounding box center [516, 16] width 9 height 9
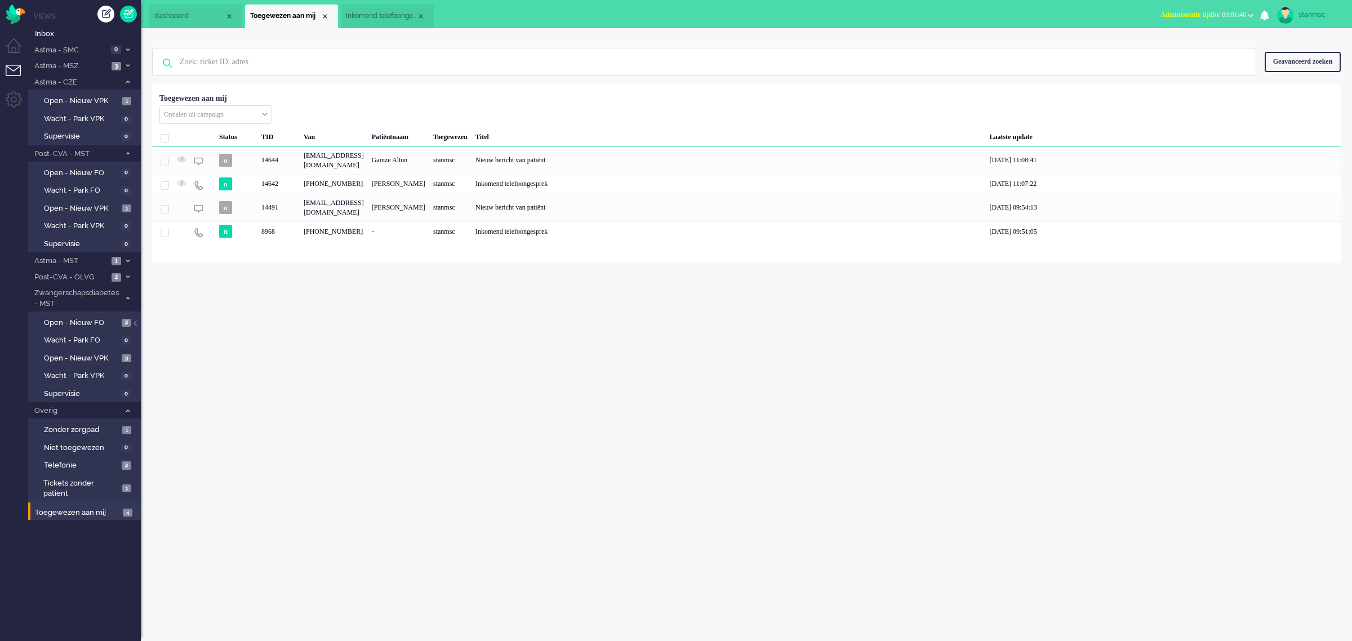
click at [1207, 15] on span "Administratie tijd for 00:01:46" at bounding box center [1204, 15] width 86 height 8
click at [1172, 48] on label "Online" at bounding box center [1206, 51] width 89 height 10
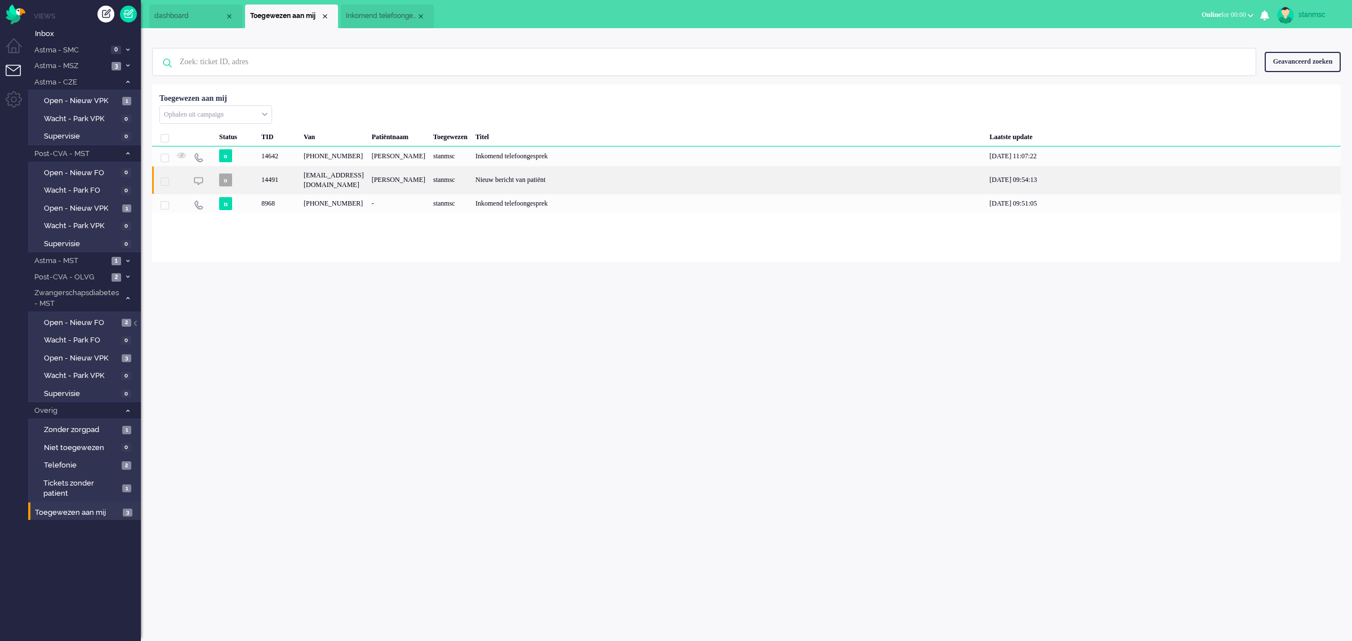
click at [368, 189] on div "[EMAIL_ADDRESS][DOMAIN_NAME]" at bounding box center [334, 180] width 68 height 28
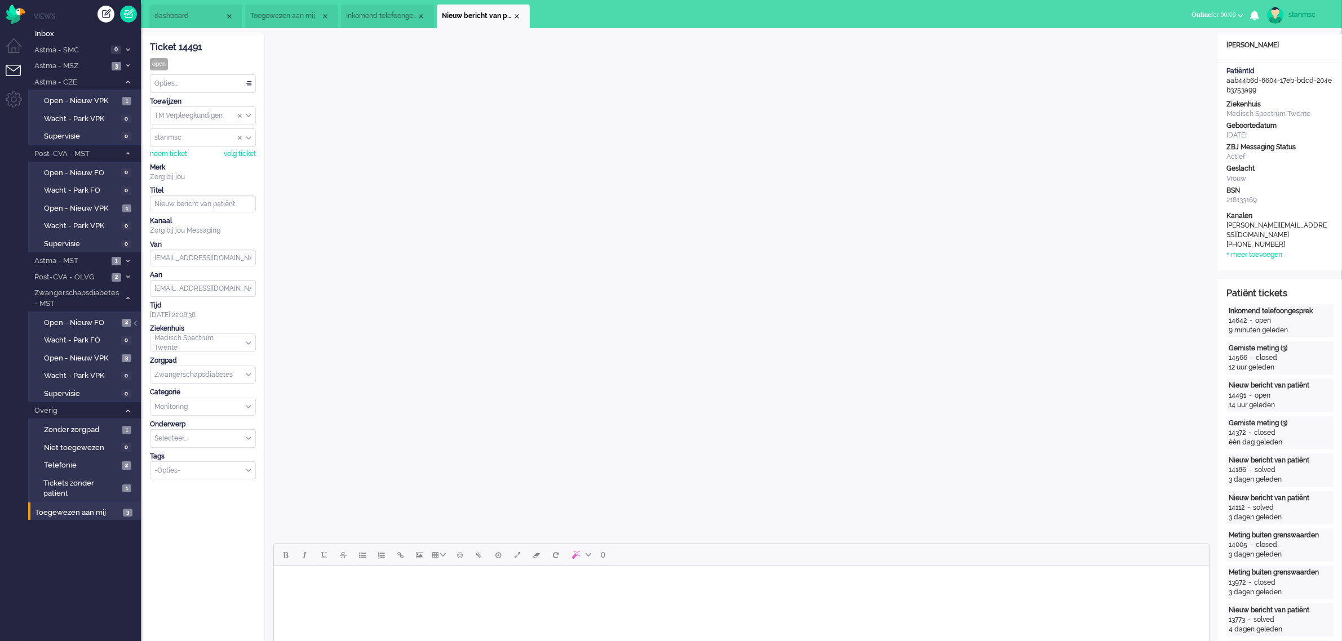
click at [212, 81] on div "Opties..." at bounding box center [202, 83] width 105 height 17
click at [189, 161] on li "Opgelost" at bounding box center [202, 164] width 105 height 16
click at [516, 16] on div "Close tab" at bounding box center [516, 16] width 9 height 9
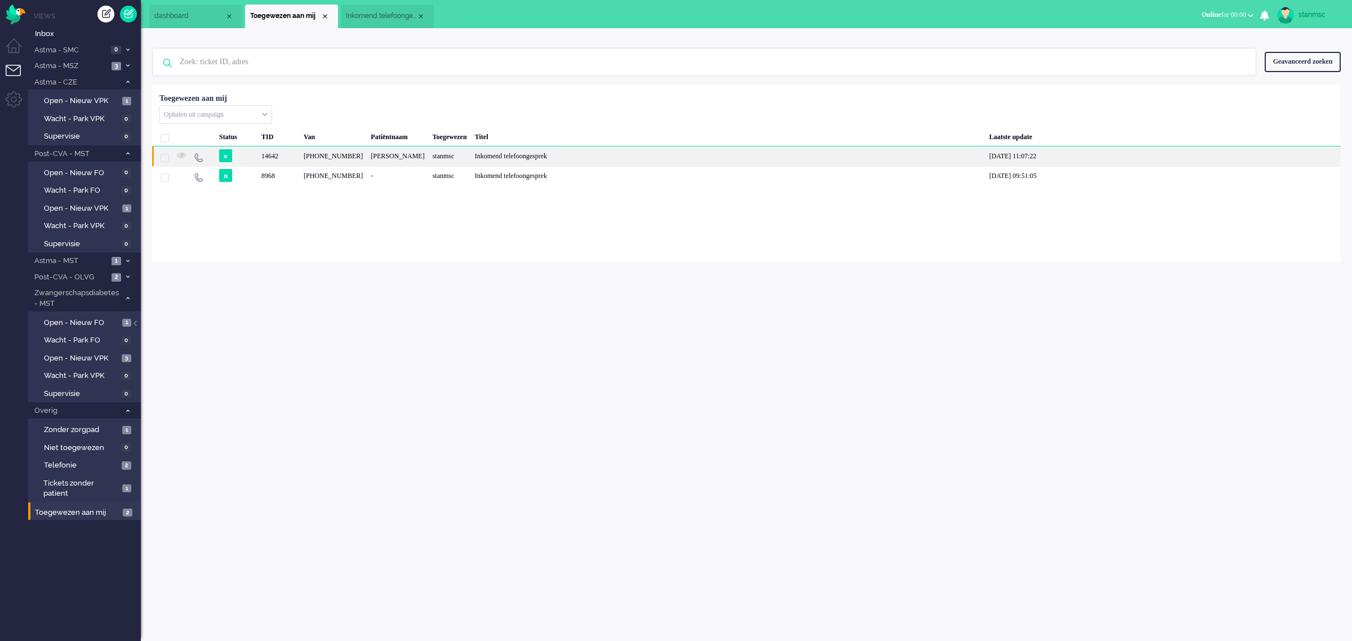
click at [288, 161] on div "14642" at bounding box center [278, 156] width 42 height 20
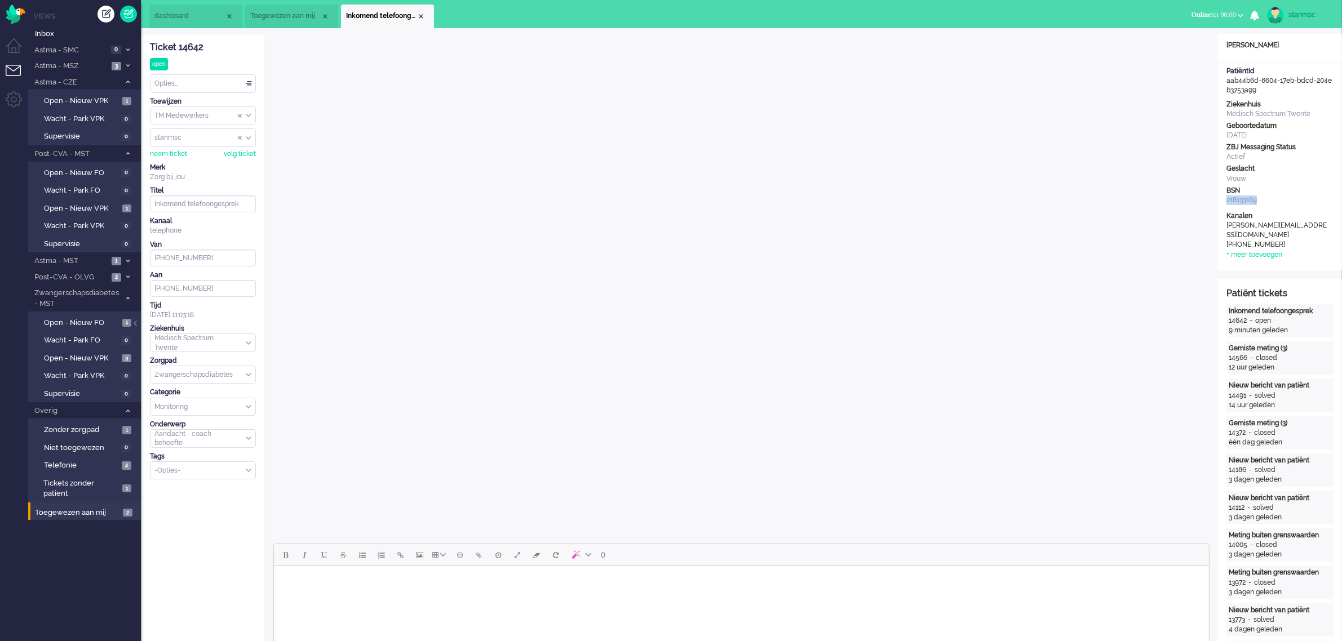
drag, startPoint x: 1262, startPoint y: 198, endPoint x: 1227, endPoint y: 199, distance: 34.9
click at [1227, 199] on div "218133169" at bounding box center [1279, 201] width 107 height 10
copy div "218133169"
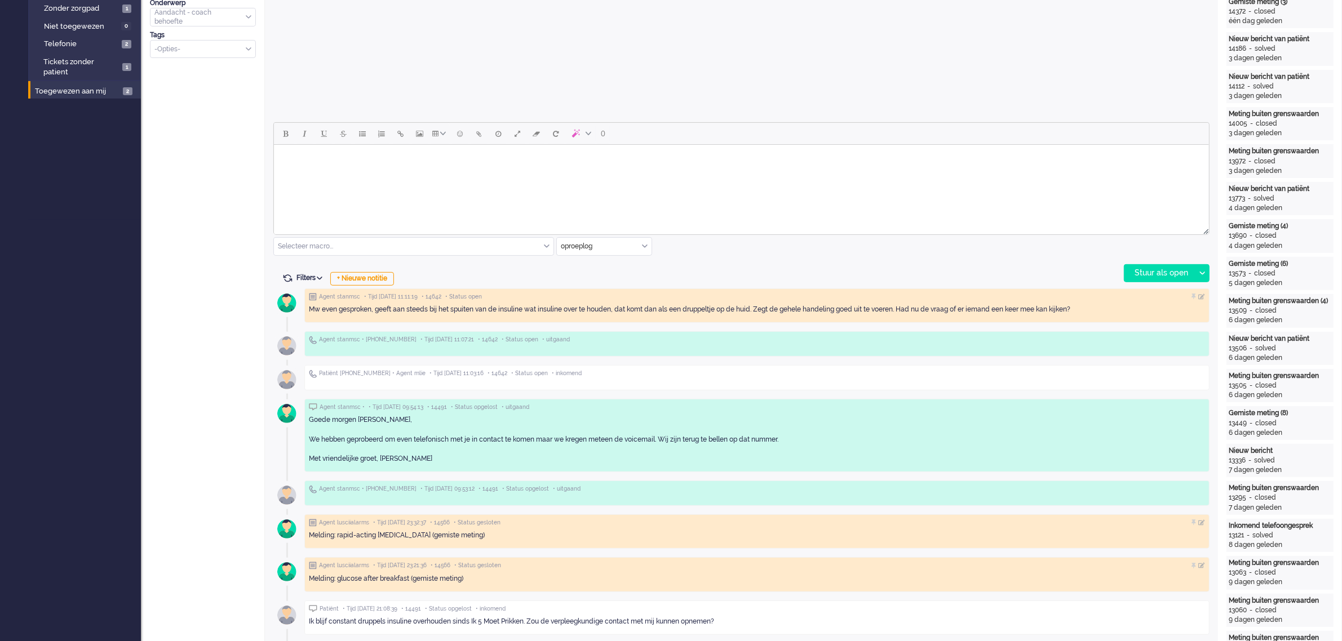
scroll to position [423, 0]
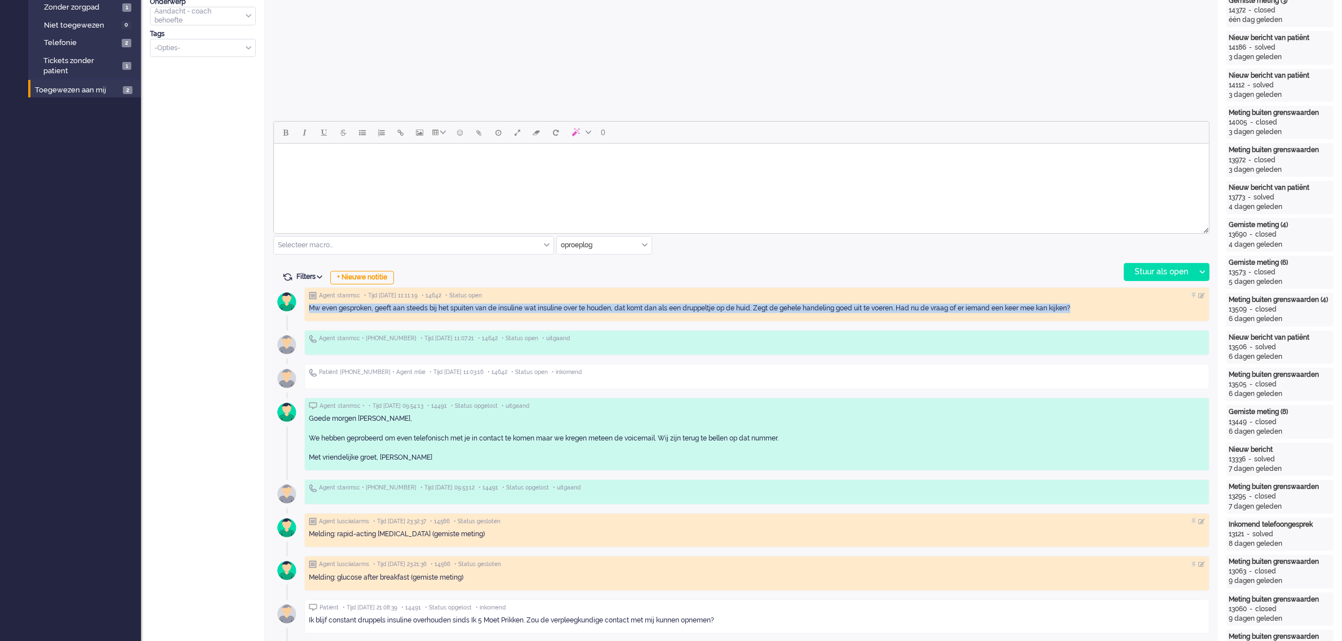
drag, startPoint x: 308, startPoint y: 308, endPoint x: 1091, endPoint y: 313, distance: 782.6
click at [1091, 313] on div "Mw even gesproken, geeft aan steeds bij het spuiten van de insuline wat insulin…" at bounding box center [757, 308] width 896 height 17
copy div "Mw even gesproken, geeft aan steeds bij het spuiten van de insuline wat insulin…"
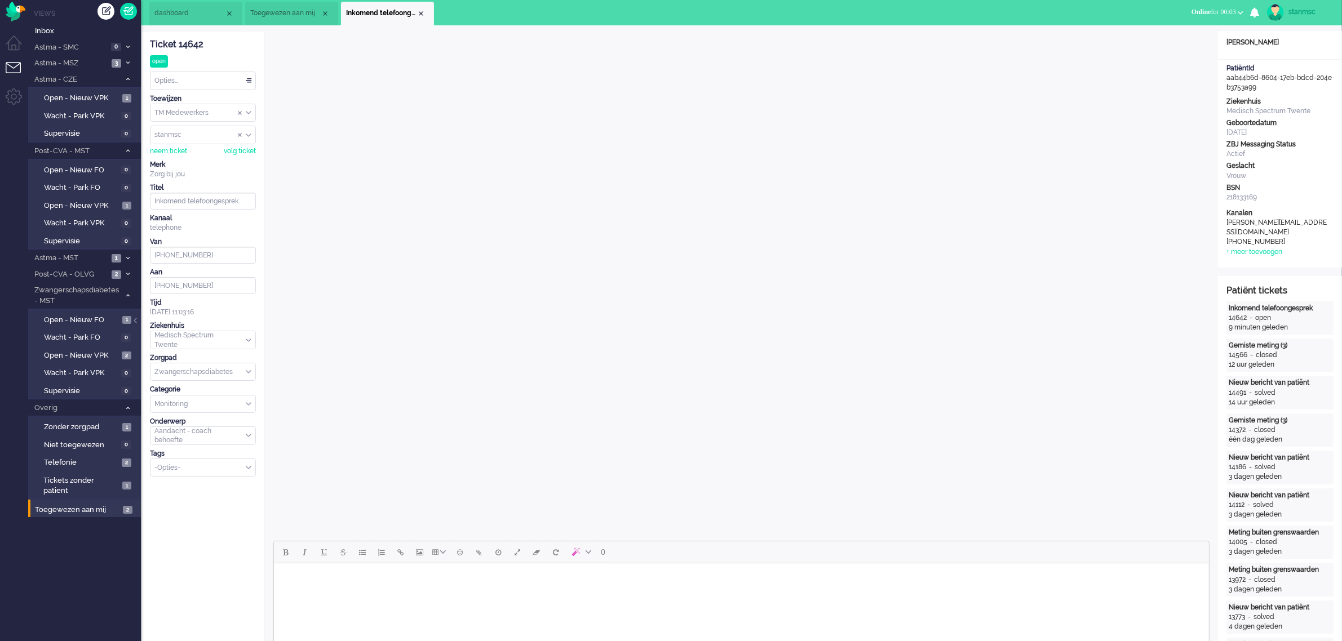
scroll to position [0, 0]
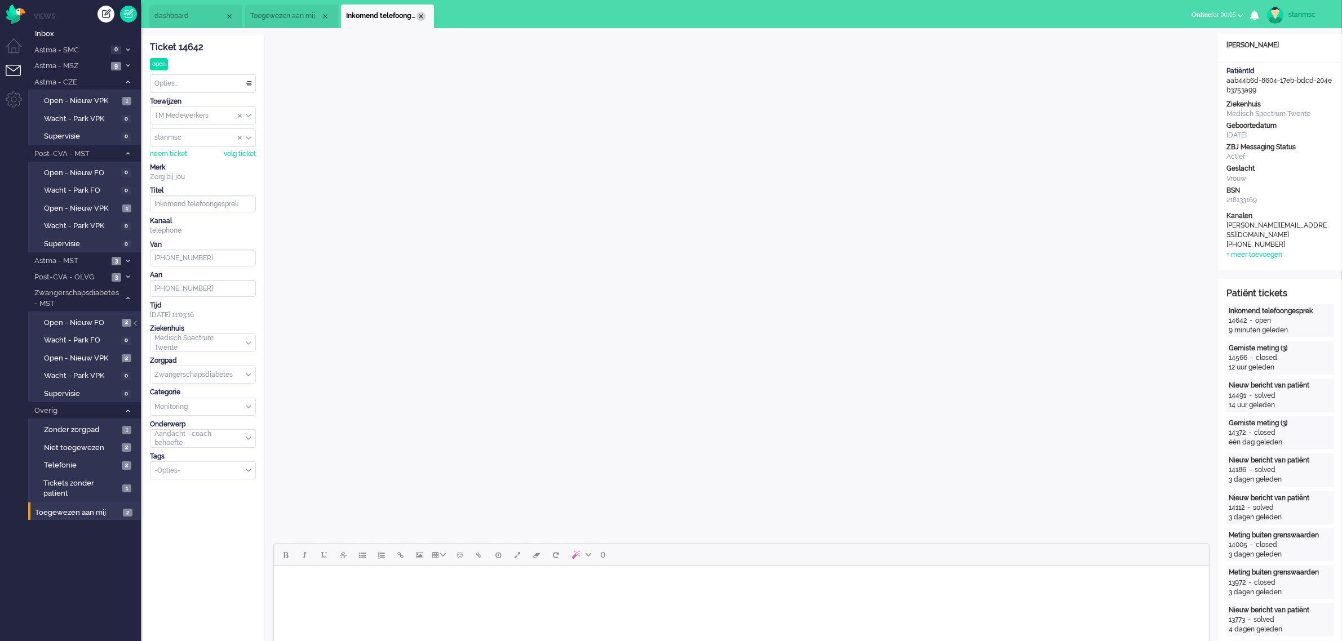
click at [419, 15] on div "Close tab" at bounding box center [420, 16] width 9 height 9
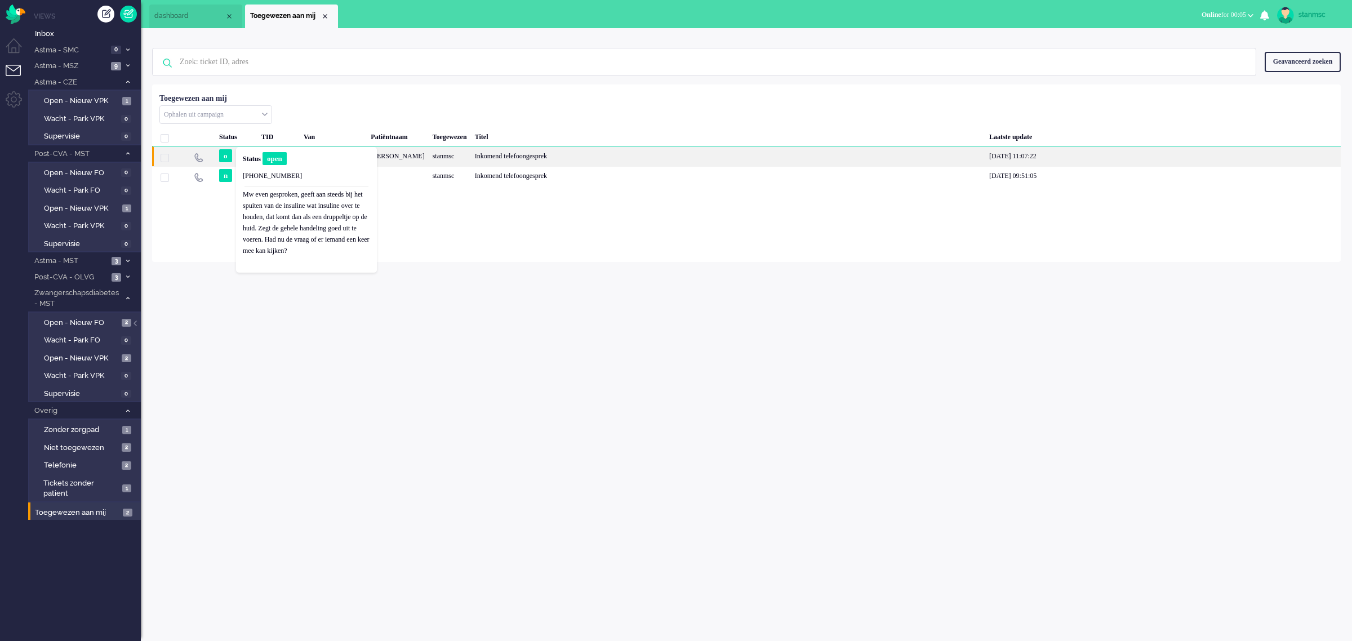
click at [235, 161] on div "o" at bounding box center [236, 156] width 42 height 20
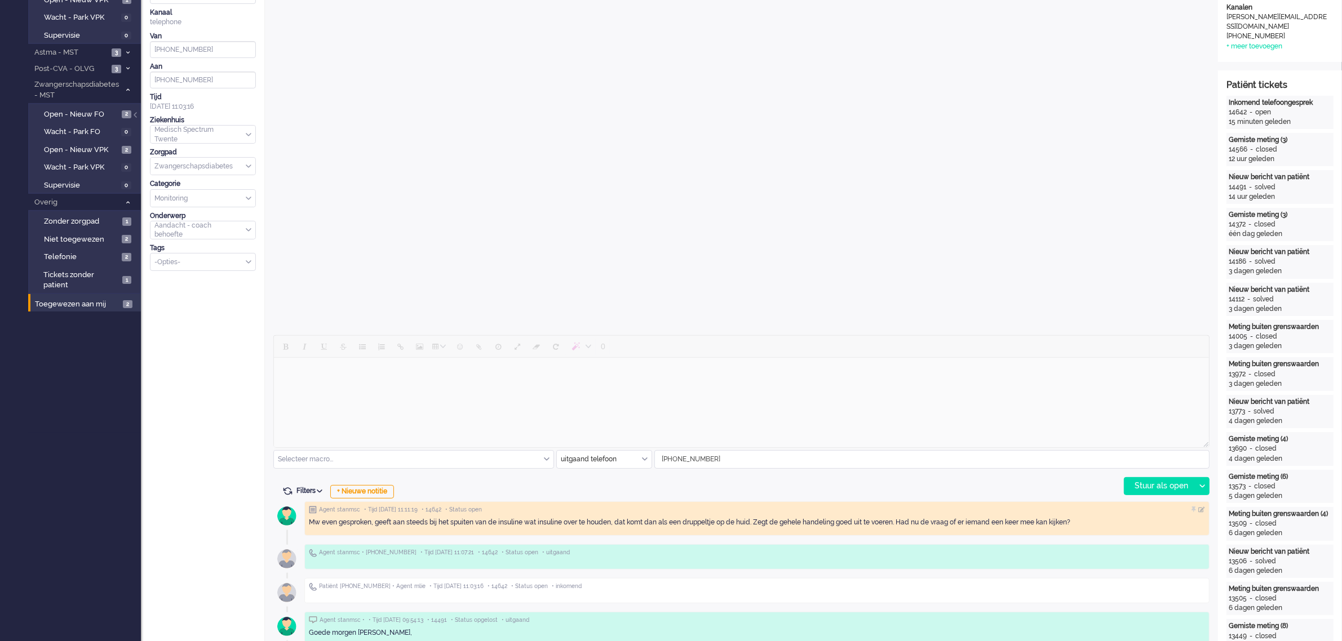
scroll to position [211, 0]
click at [1200, 508] on div at bounding box center [1201, 507] width 7 height 7
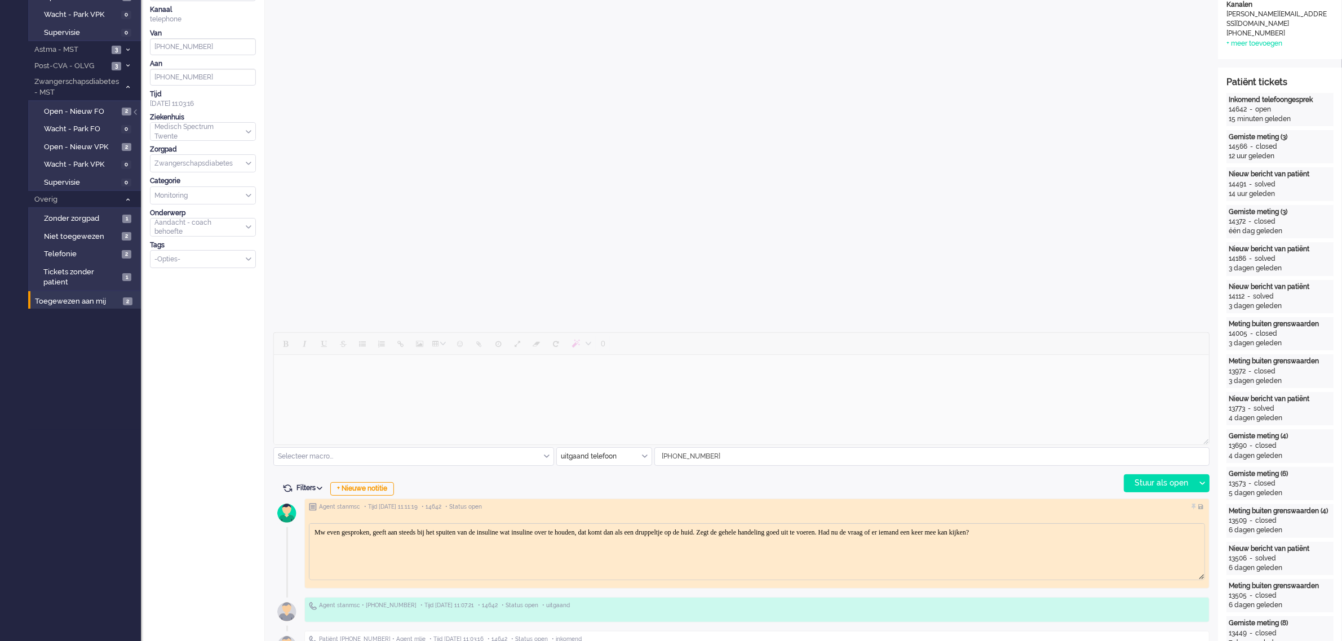
scroll to position [0, 0]
click at [1156, 530] on body "Mw even gesproken, geeft aan steeds bij het spuiten van de insuline wat insulin…" at bounding box center [756, 532] width 886 height 8
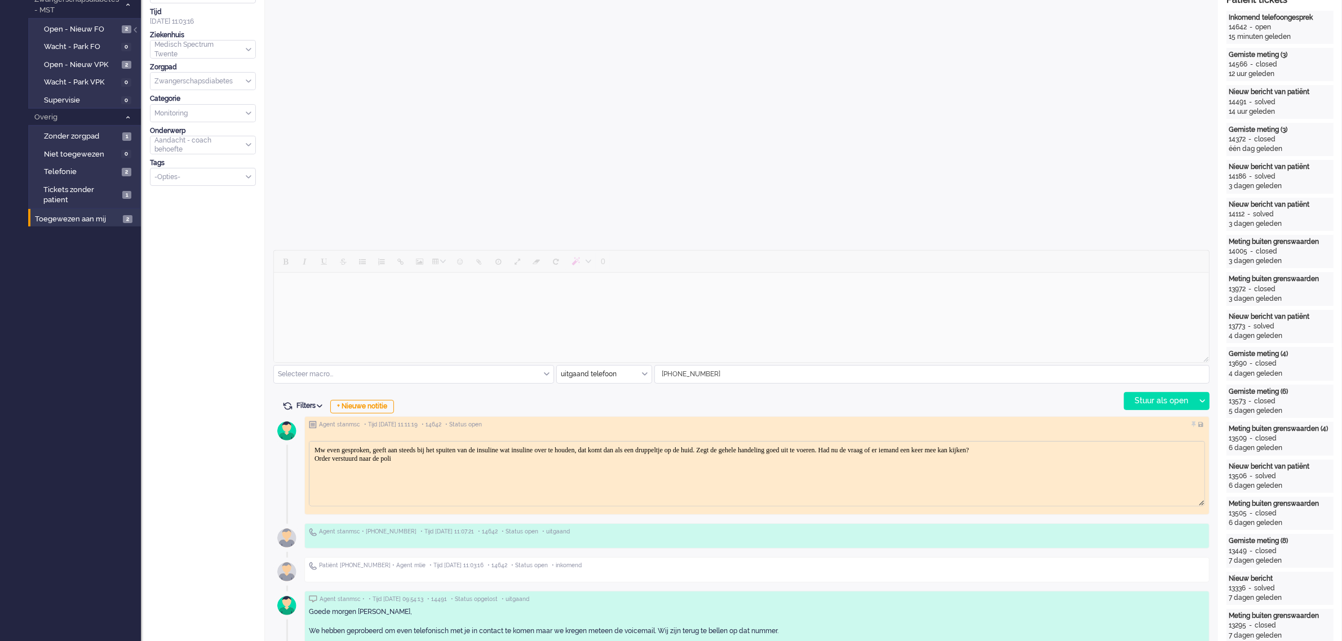
scroll to position [423, 0]
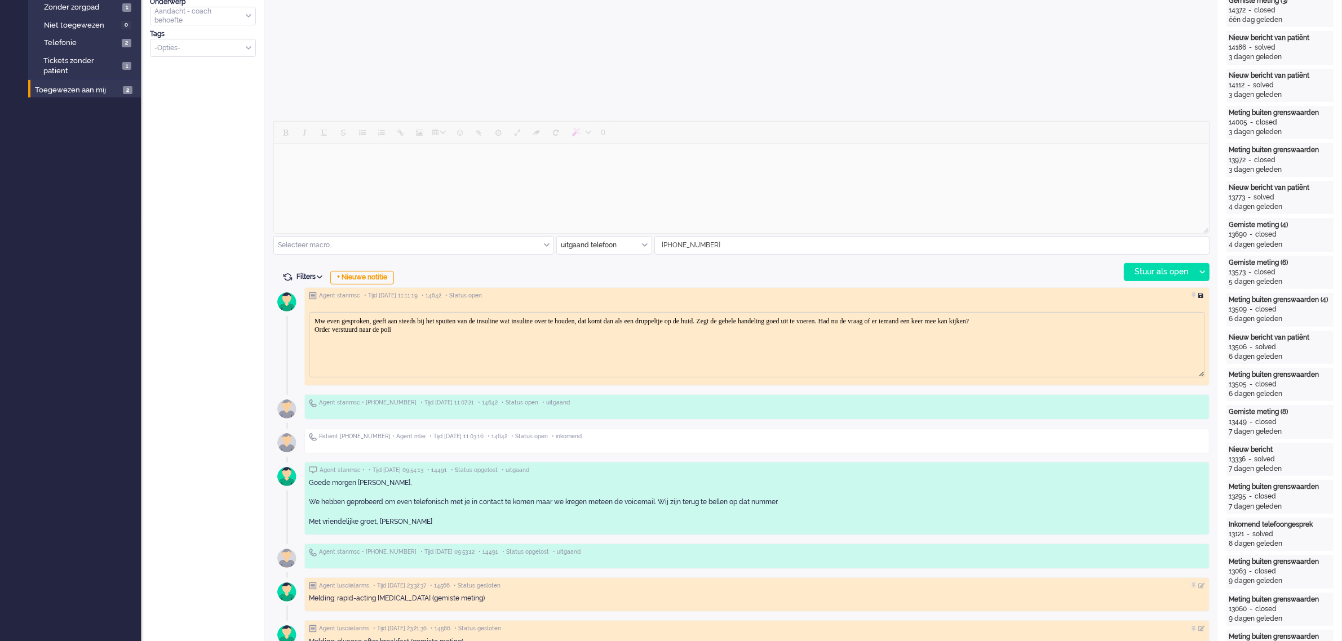
click at [1198, 296] on div at bounding box center [1201, 295] width 7 height 7
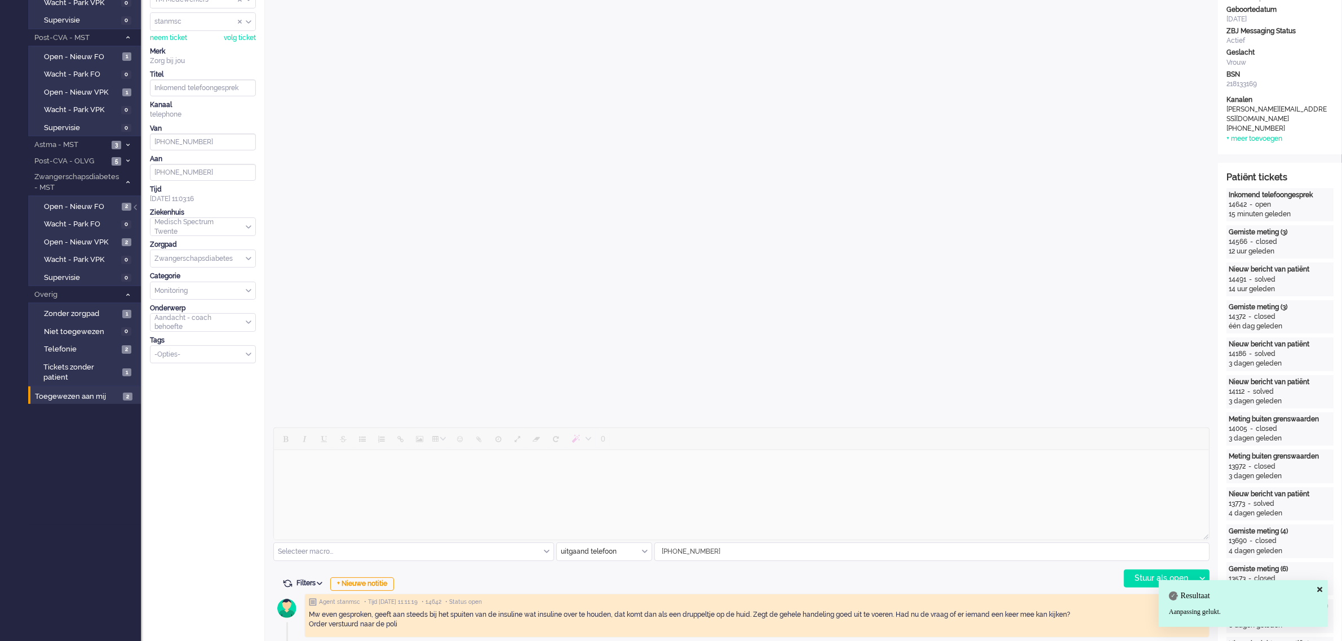
scroll to position [0, 0]
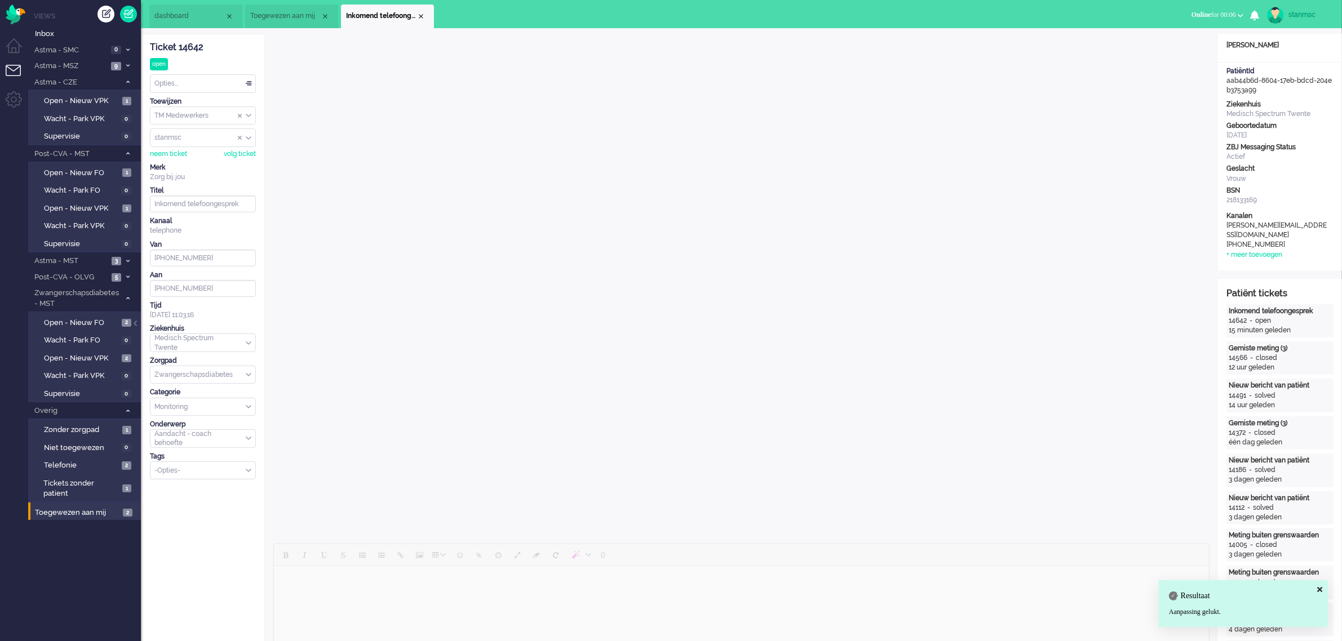
click at [203, 82] on div "Opties..." at bounding box center [202, 83] width 105 height 17
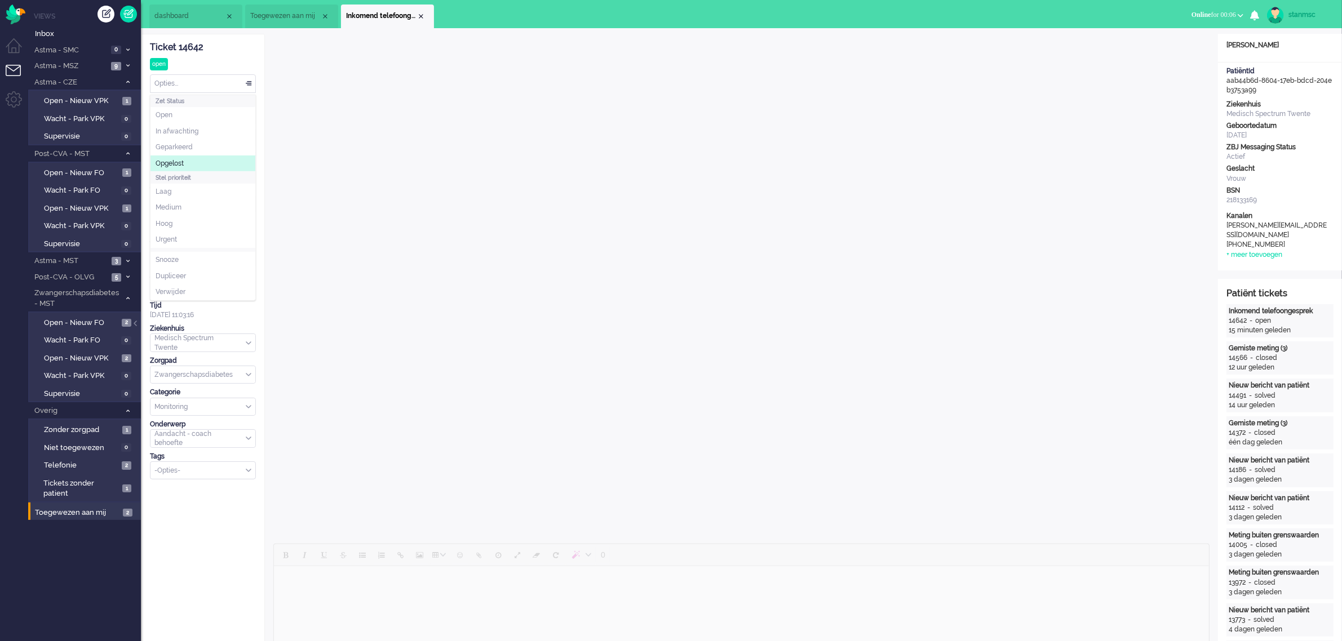
click at [190, 162] on li "Opgelost" at bounding box center [202, 164] width 105 height 16
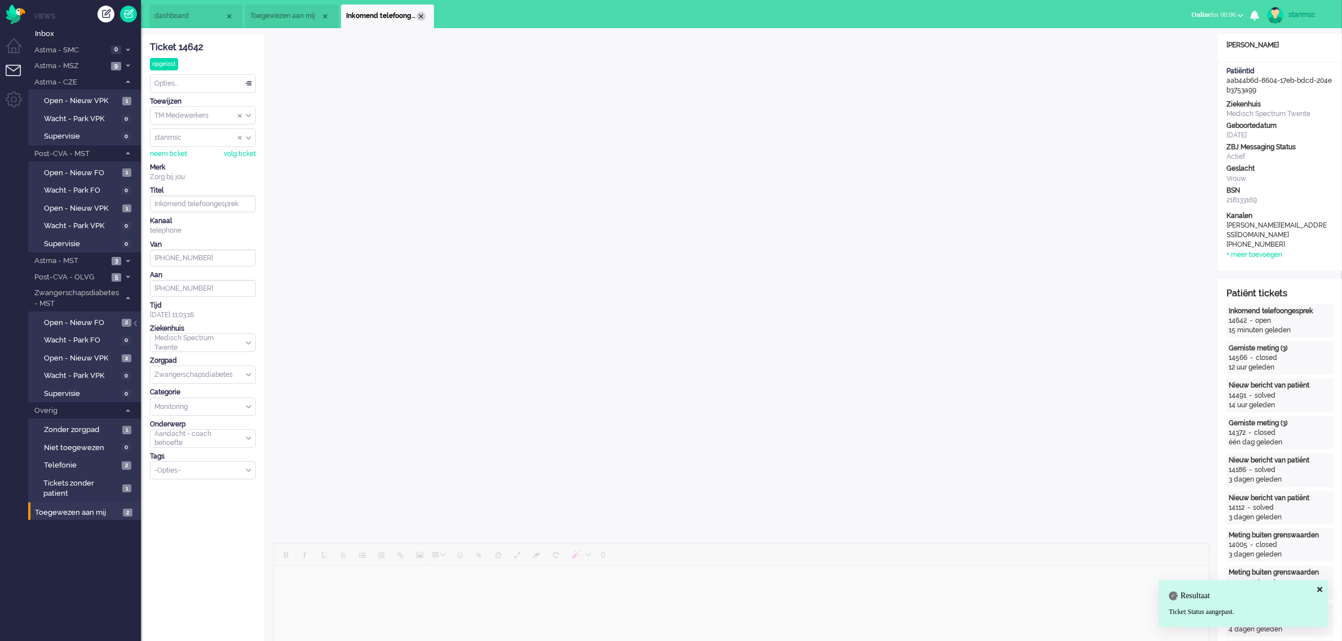
click at [421, 15] on div "Close tab" at bounding box center [420, 16] width 9 height 9
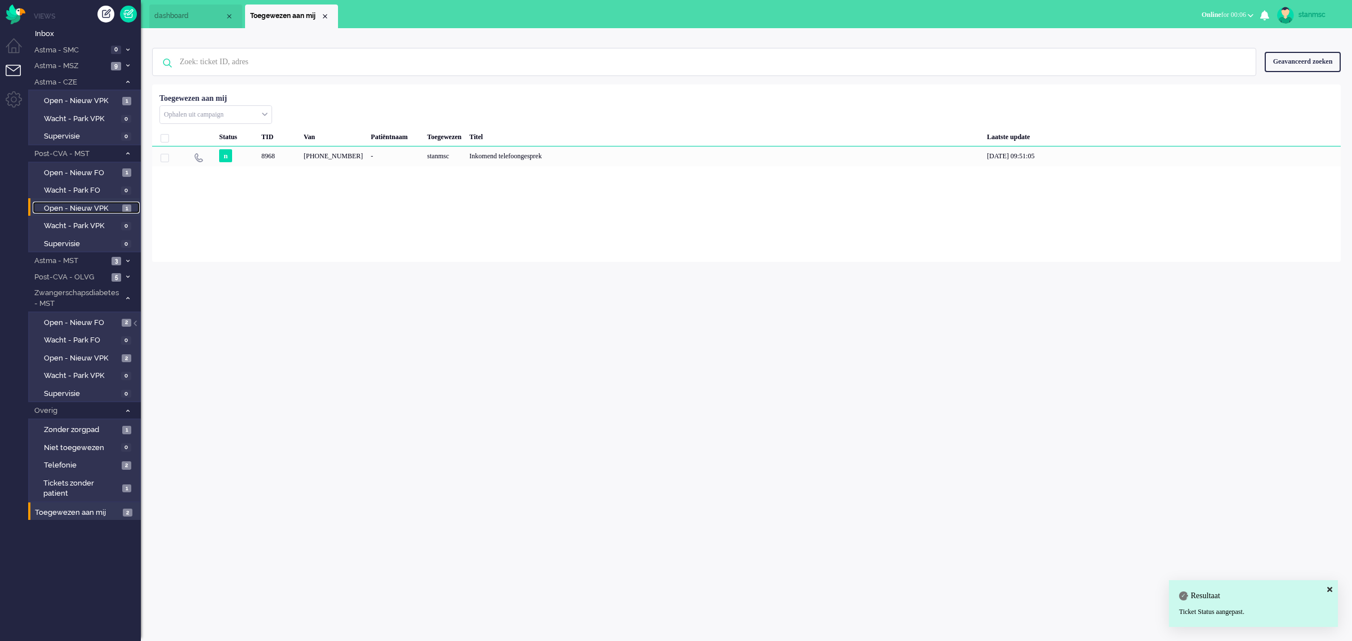
click at [96, 207] on span "Open - Nieuw VPK" at bounding box center [82, 208] width 76 height 11
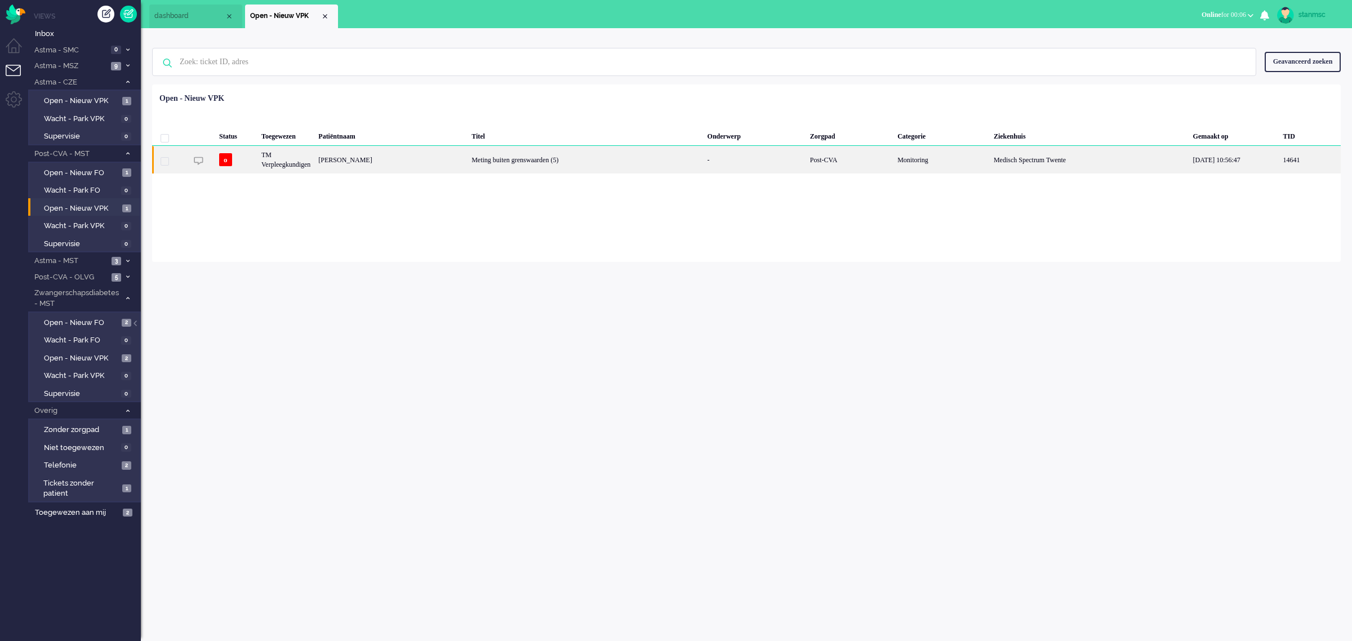
click at [314, 158] on div "TM Verpleegkundigen" at bounding box center [285, 160] width 57 height 28
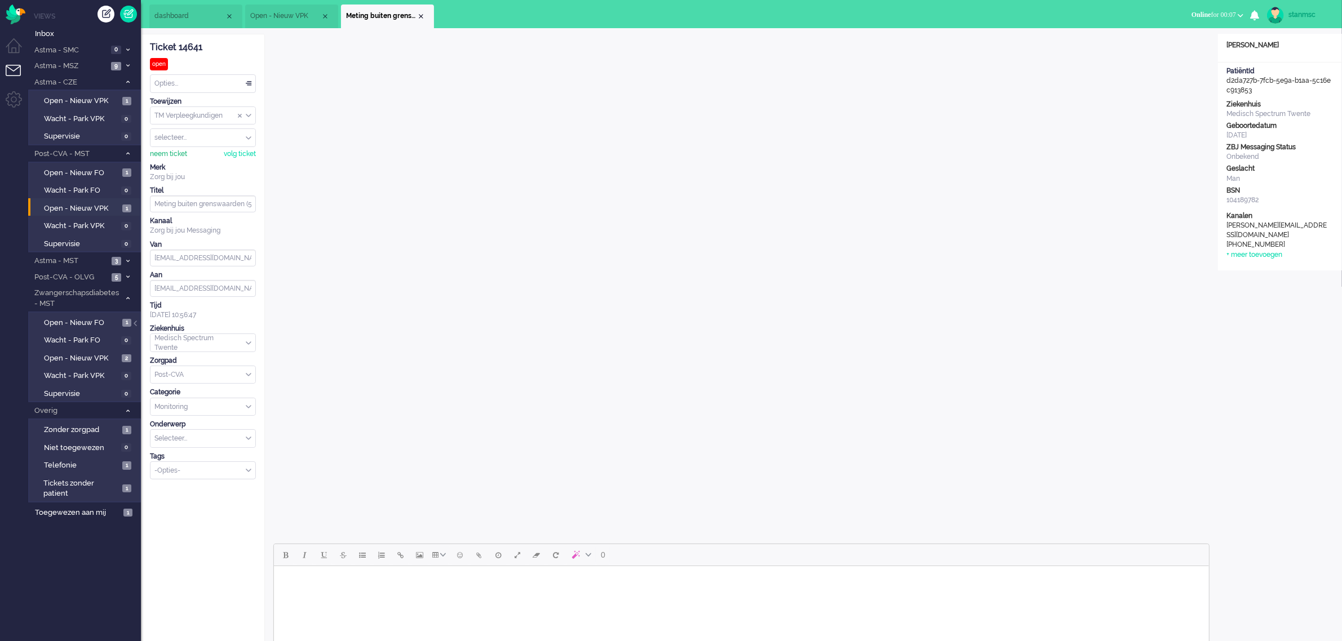
click at [168, 150] on div "neem ticket" at bounding box center [168, 154] width 37 height 10
click at [179, 85] on div "Opties..." at bounding box center [202, 83] width 105 height 17
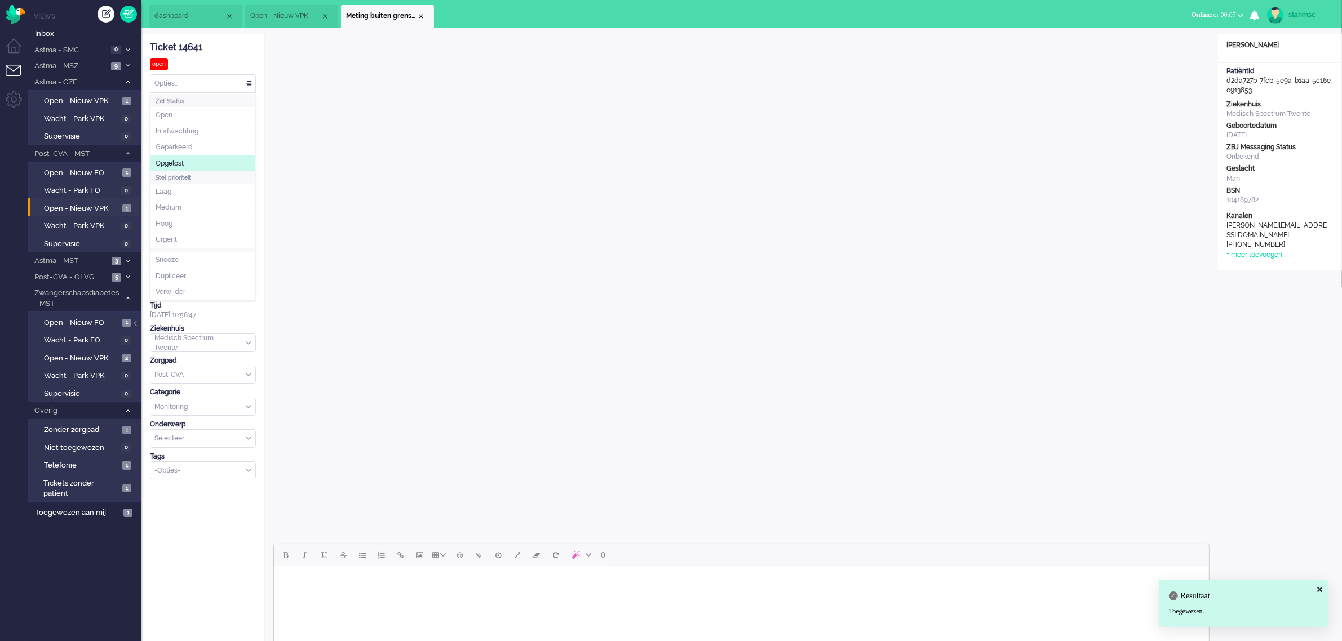
click at [184, 161] on span "Opgelost" at bounding box center [170, 164] width 28 height 10
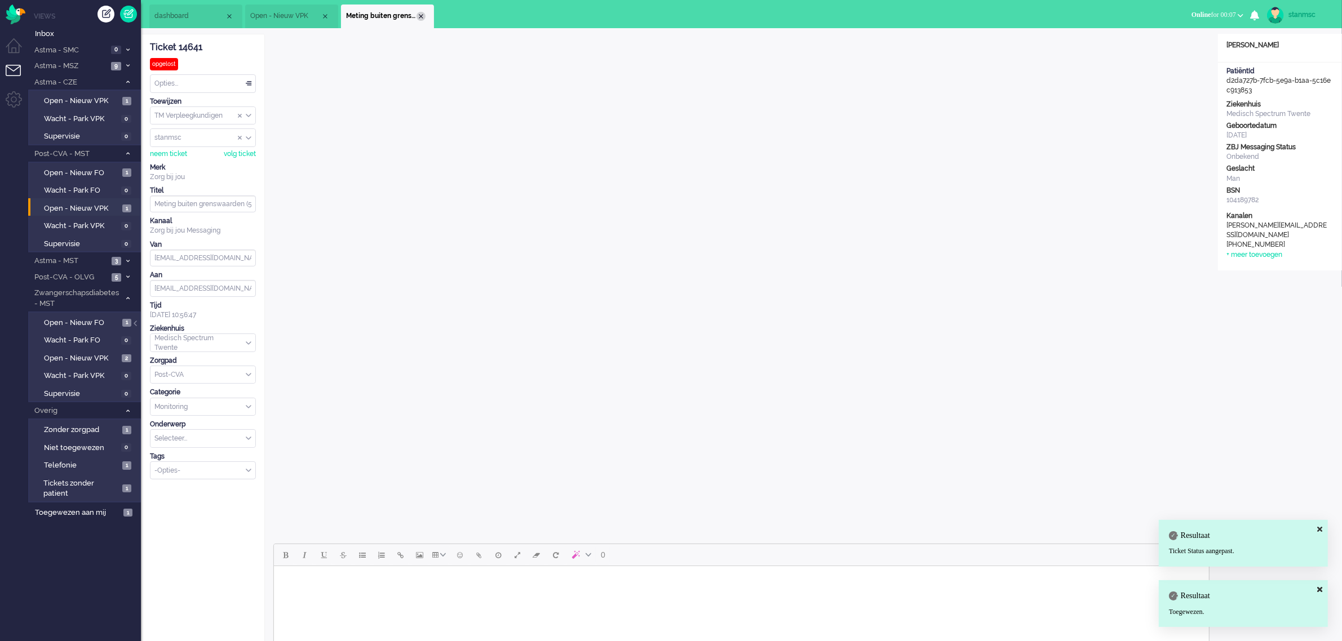
click at [420, 15] on div "Close tab" at bounding box center [420, 16] width 9 height 9
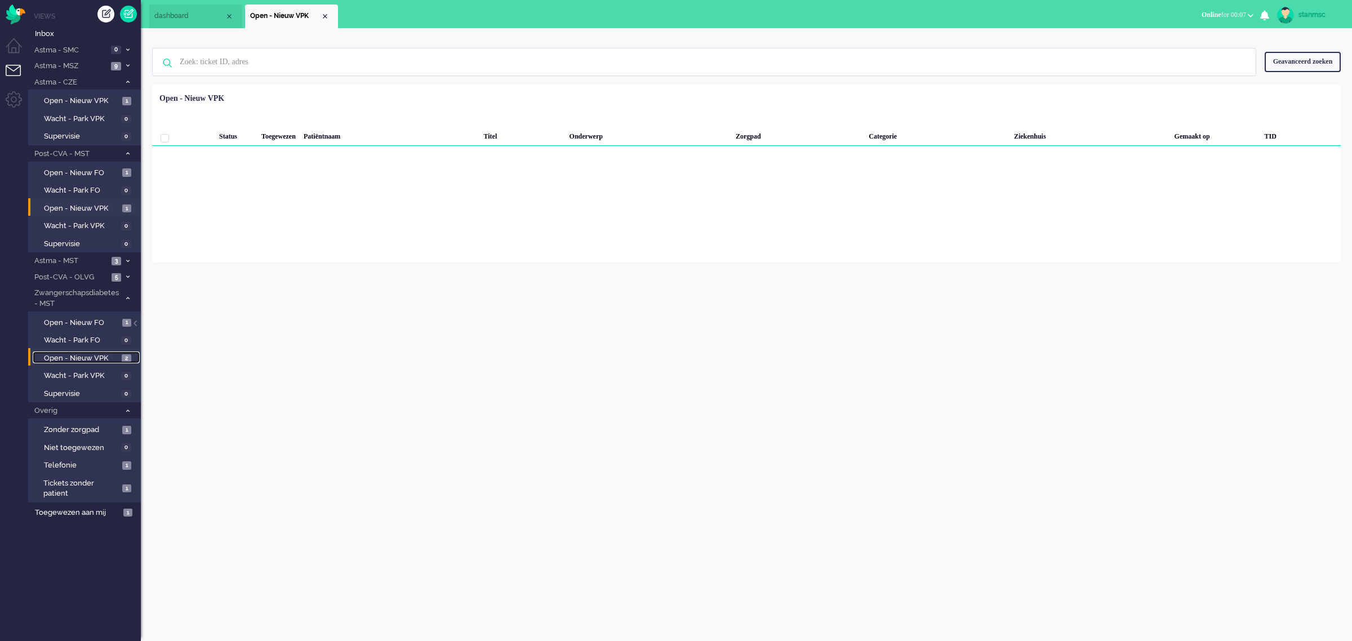
click at [79, 353] on span "Open - Nieuw VPK" at bounding box center [81, 358] width 75 height 11
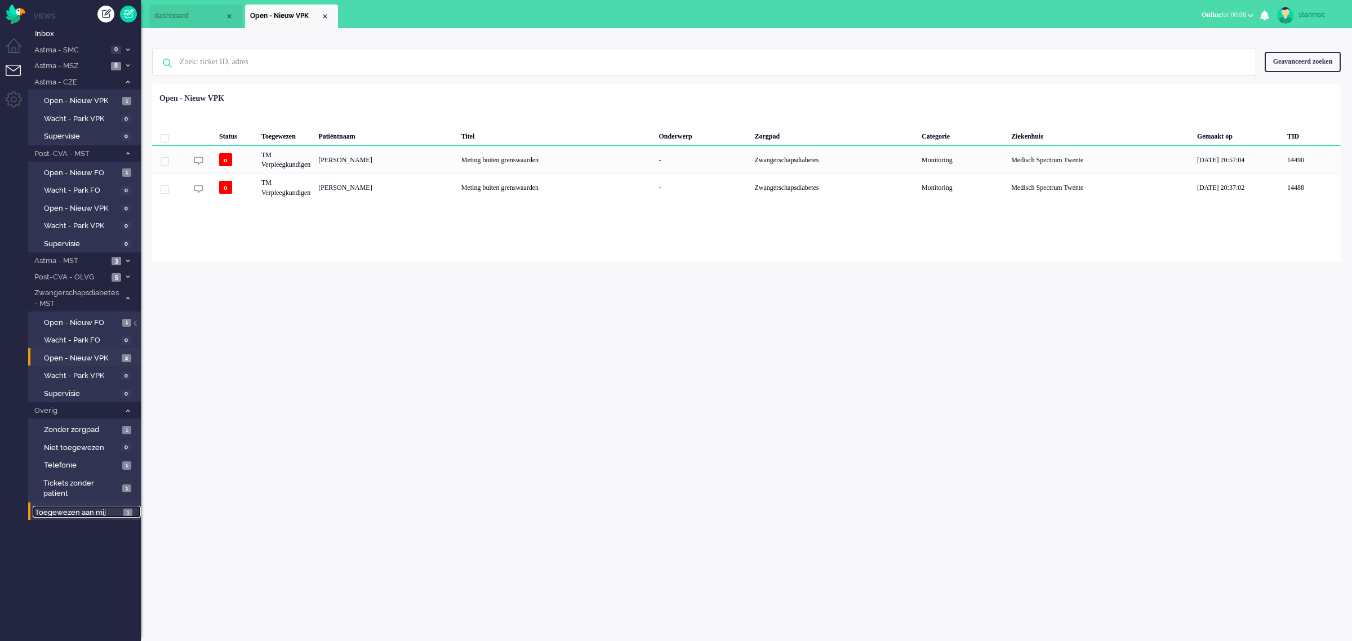
click at [81, 508] on span "Toegewezen aan mij" at bounding box center [77, 513] width 85 height 11
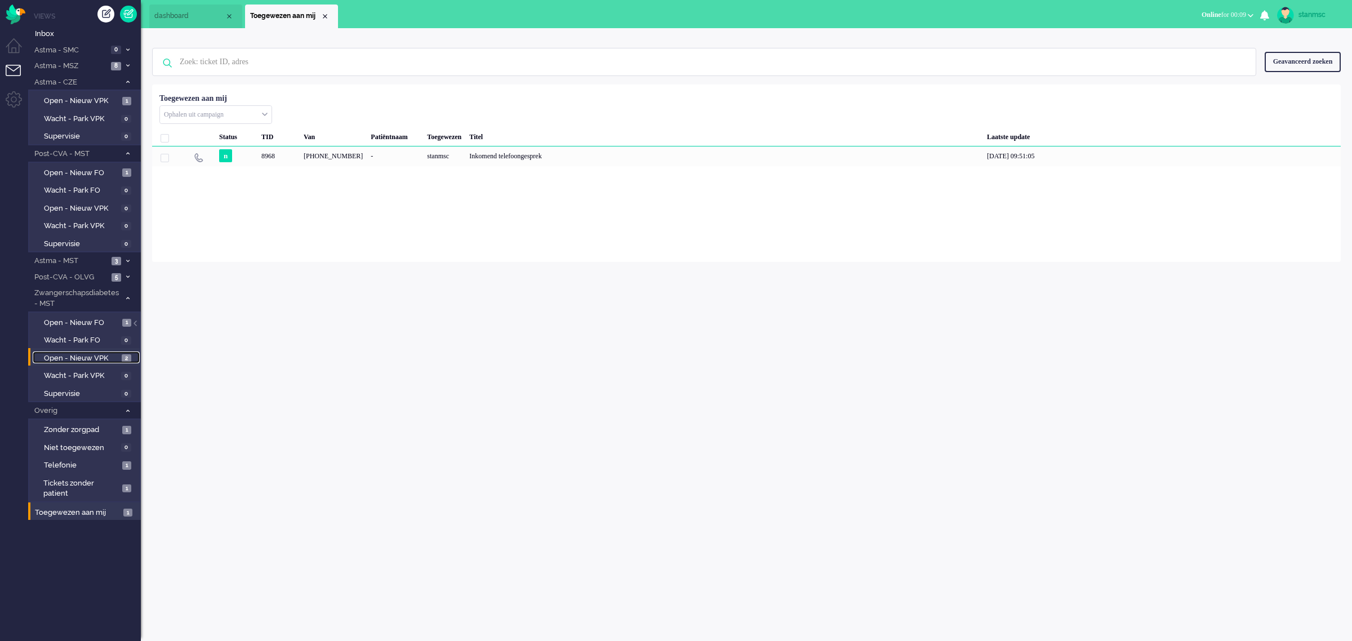
click at [91, 357] on span "Open - Nieuw VPK" at bounding box center [81, 358] width 75 height 11
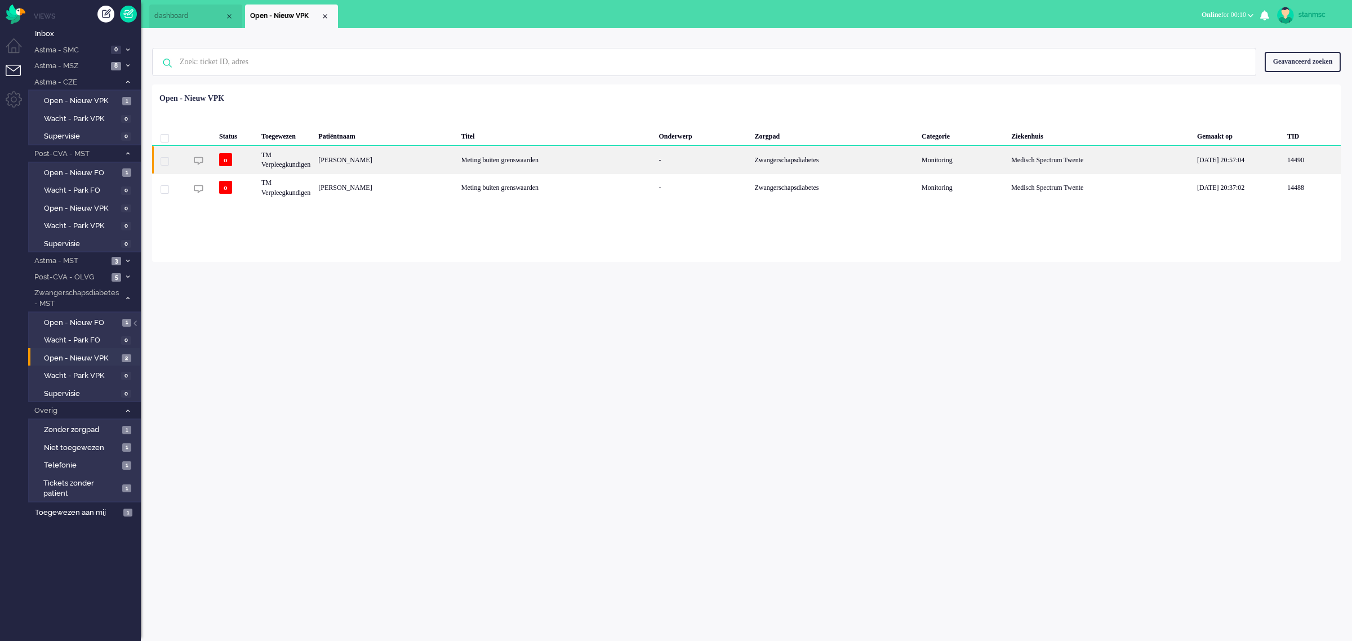
click at [392, 164] on div "[PERSON_NAME]" at bounding box center [385, 160] width 143 height 28
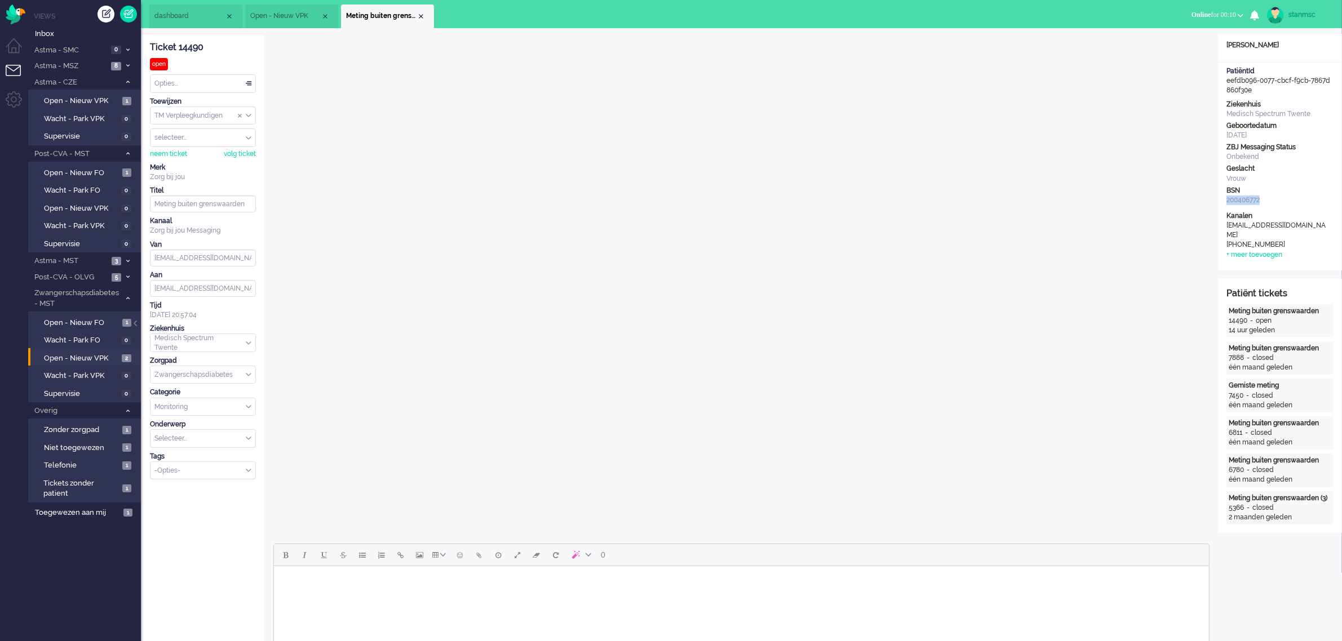
drag, startPoint x: 1262, startPoint y: 200, endPoint x: 1225, endPoint y: 198, distance: 36.7
click at [1225, 198] on div "Ziekenhuis Medisch Spectrum Twente Geboortedatum [DATE] ZBJ Messaging Status On…" at bounding box center [1280, 154] width 124 height 108
copy div "200406772"
click at [177, 152] on div "neem ticket" at bounding box center [168, 154] width 37 height 10
click at [196, 85] on div "Opties..." at bounding box center [202, 83] width 105 height 17
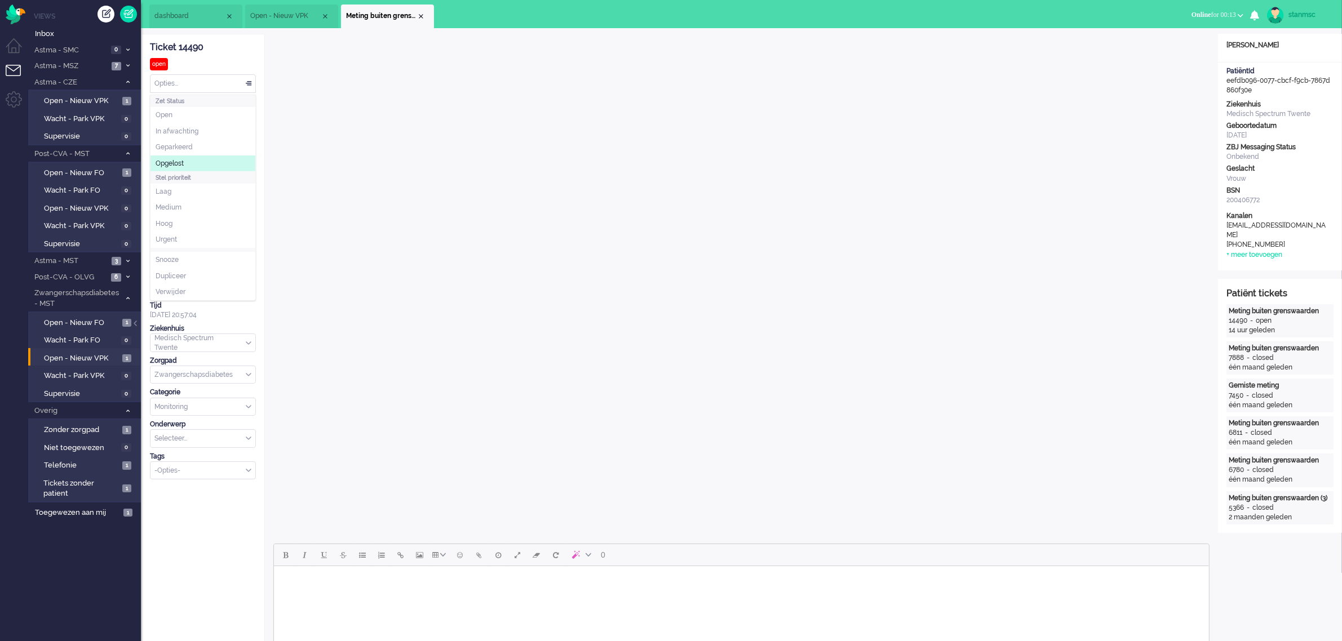
click at [196, 164] on li "Opgelost" at bounding box center [202, 164] width 105 height 16
click at [421, 15] on div "Close tab" at bounding box center [420, 16] width 9 height 9
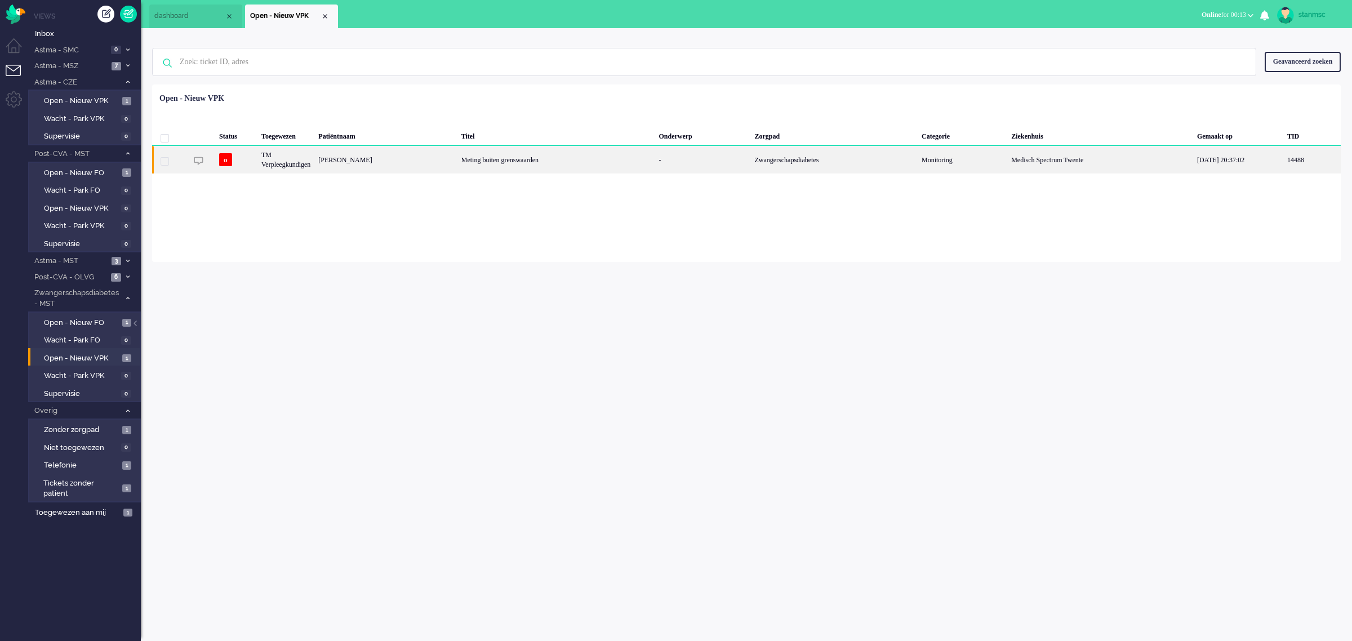
click at [341, 165] on div "[PERSON_NAME]" at bounding box center [385, 160] width 143 height 28
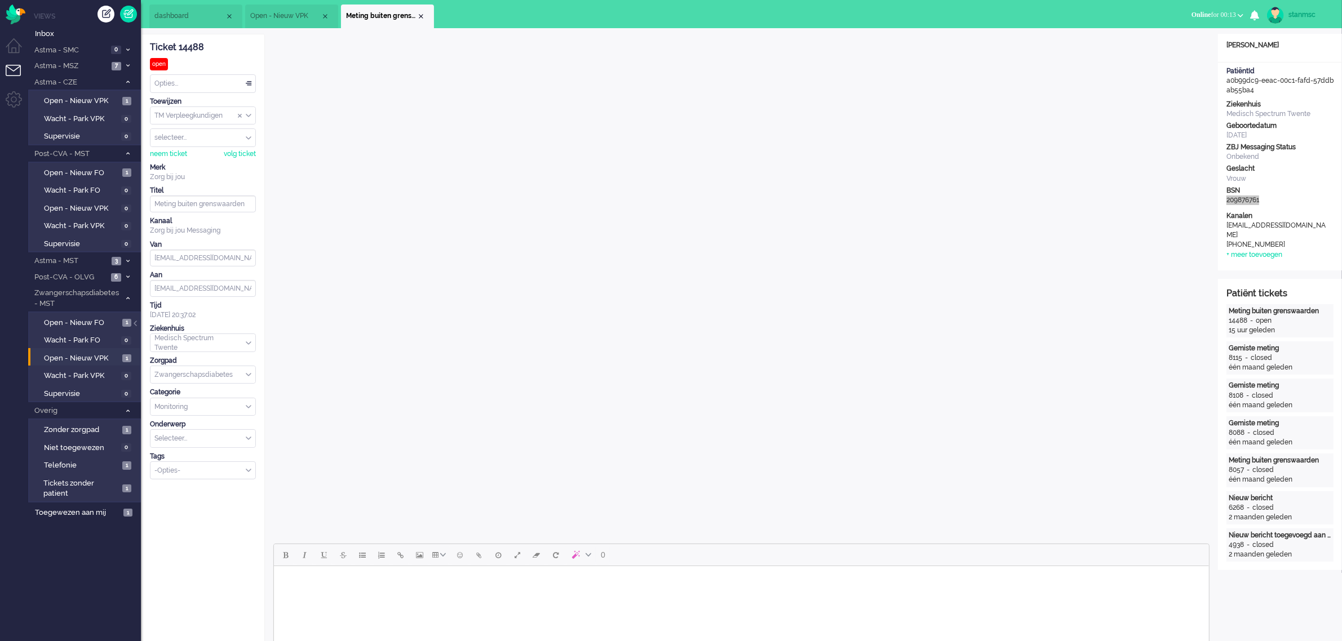
drag, startPoint x: 1262, startPoint y: 201, endPoint x: 1224, endPoint y: 205, distance: 38.0
click at [1224, 205] on div "Ziekenhuis Medisch Spectrum Twente Geboortedatum [DATE] ZBJ Messaging Status On…" at bounding box center [1280, 154] width 124 height 108
copy div "209876761"
click at [169, 155] on div "neem ticket" at bounding box center [168, 154] width 37 height 10
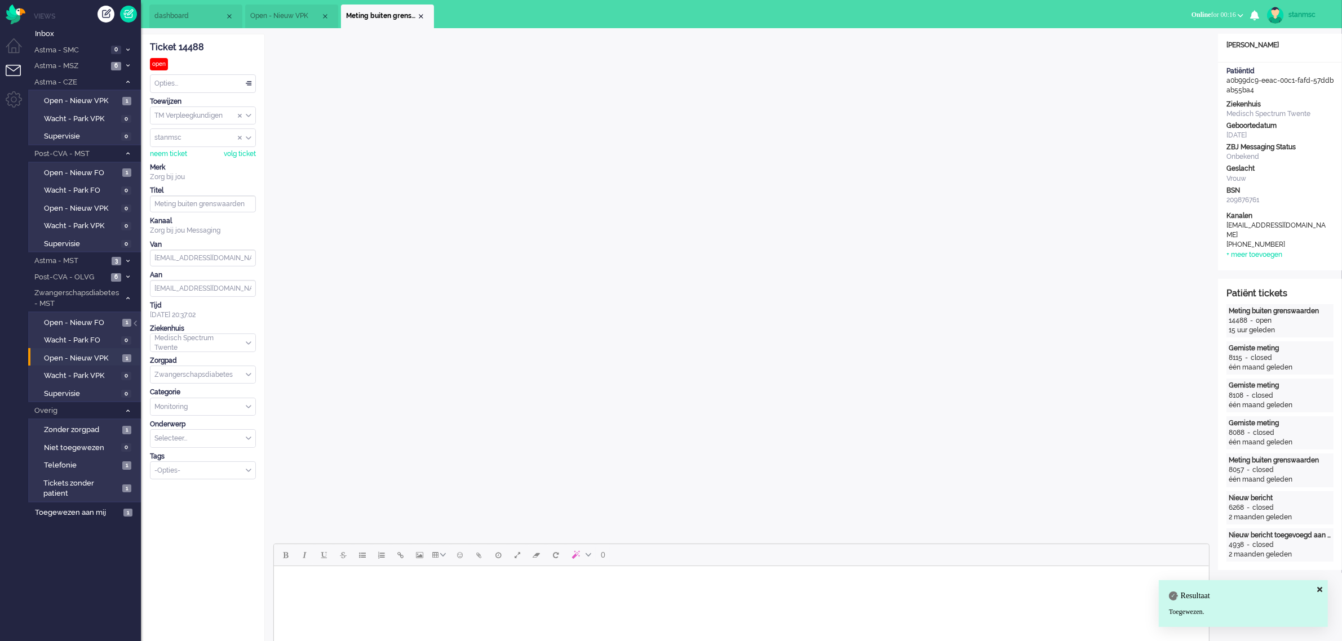
click at [192, 86] on div "Opties..." at bounding box center [202, 83] width 105 height 17
click at [197, 163] on li "Opgelost" at bounding box center [202, 164] width 105 height 16
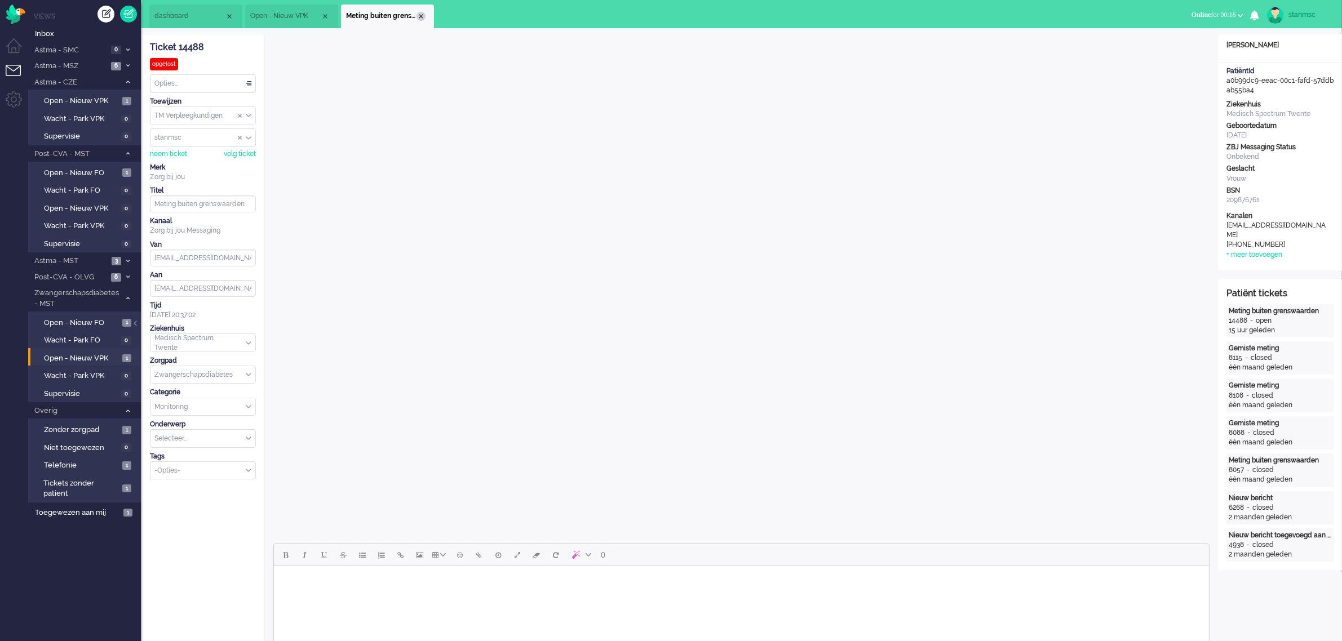
click at [420, 12] on div "Close tab" at bounding box center [420, 16] width 9 height 9
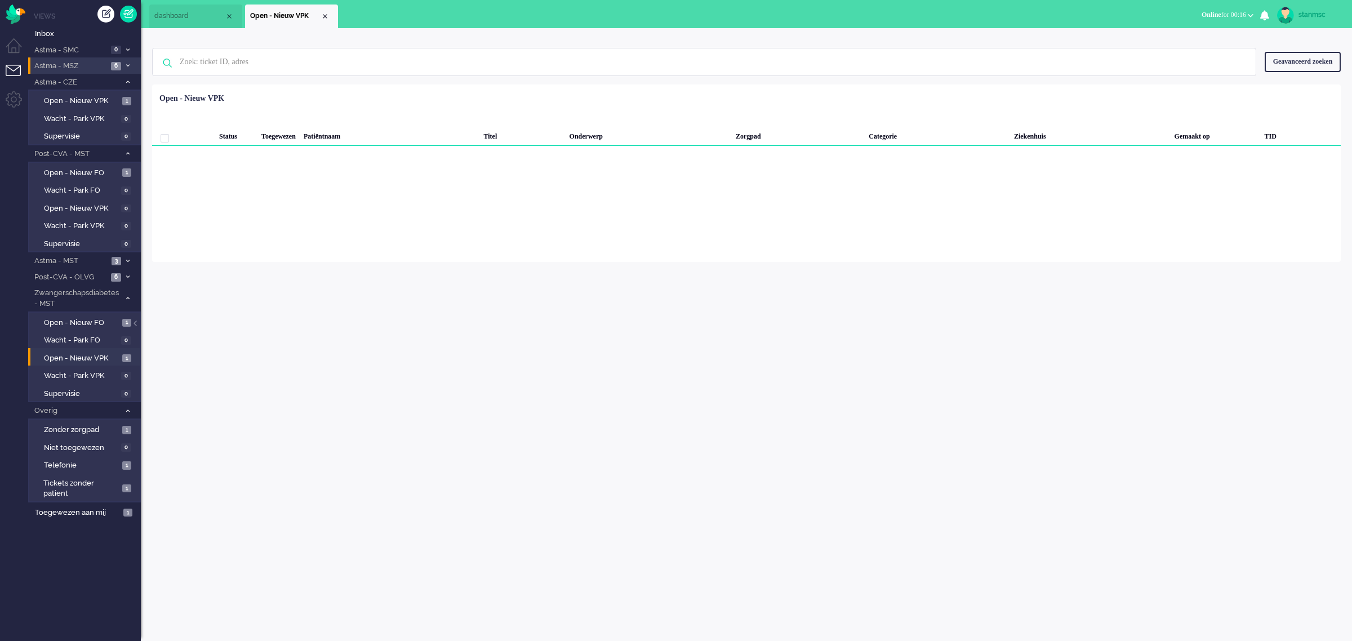
click at [89, 63] on span "Astma - MSZ" at bounding box center [70, 66] width 75 height 11
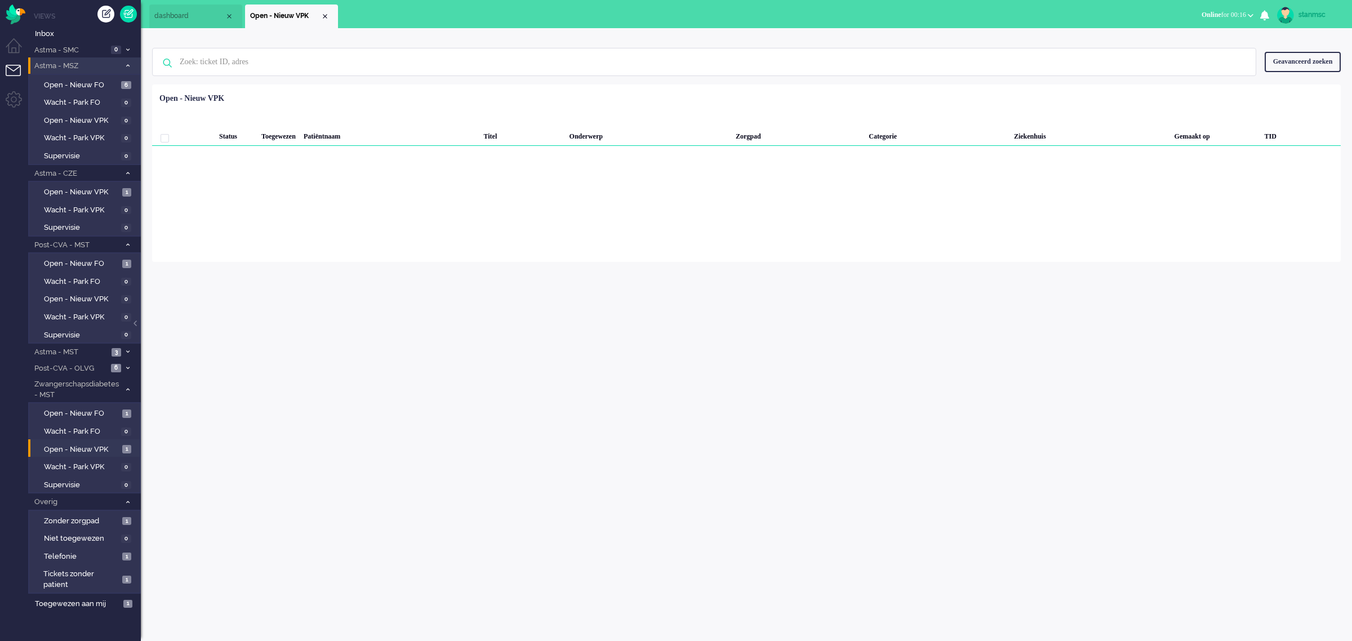
click at [89, 63] on span "Astma - MSZ" at bounding box center [76, 66] width 87 height 11
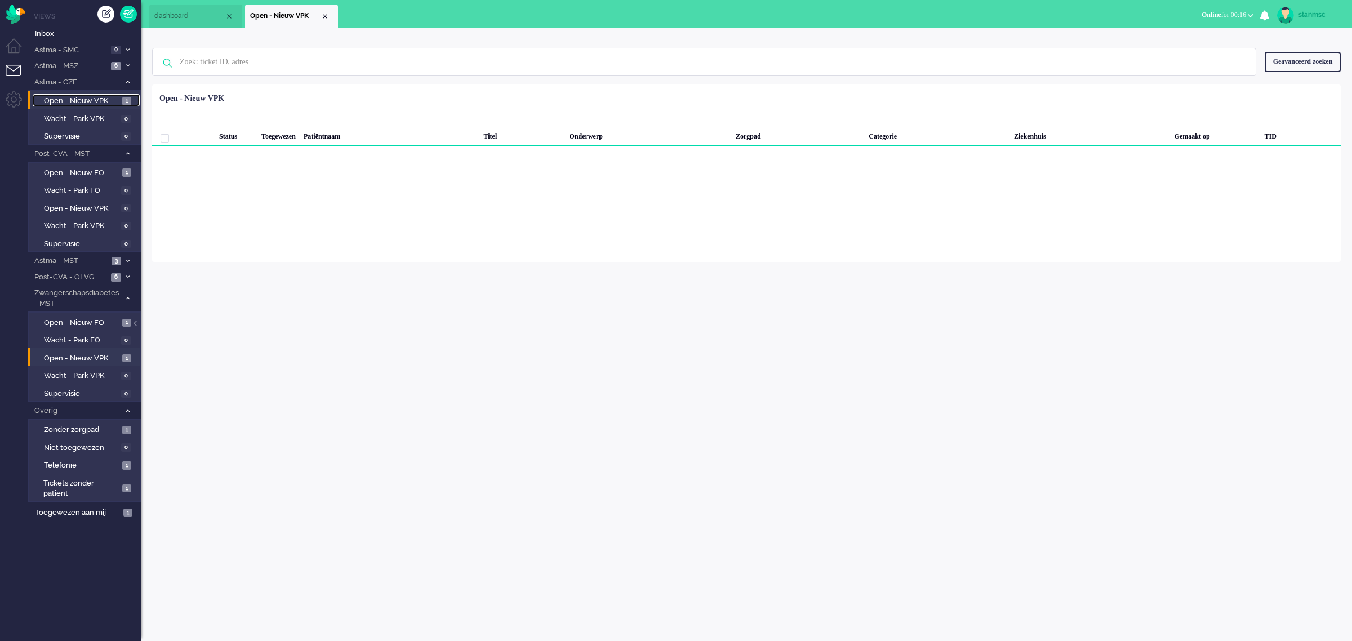
click at [100, 99] on span "Open - Nieuw VPK" at bounding box center [82, 101] width 76 height 11
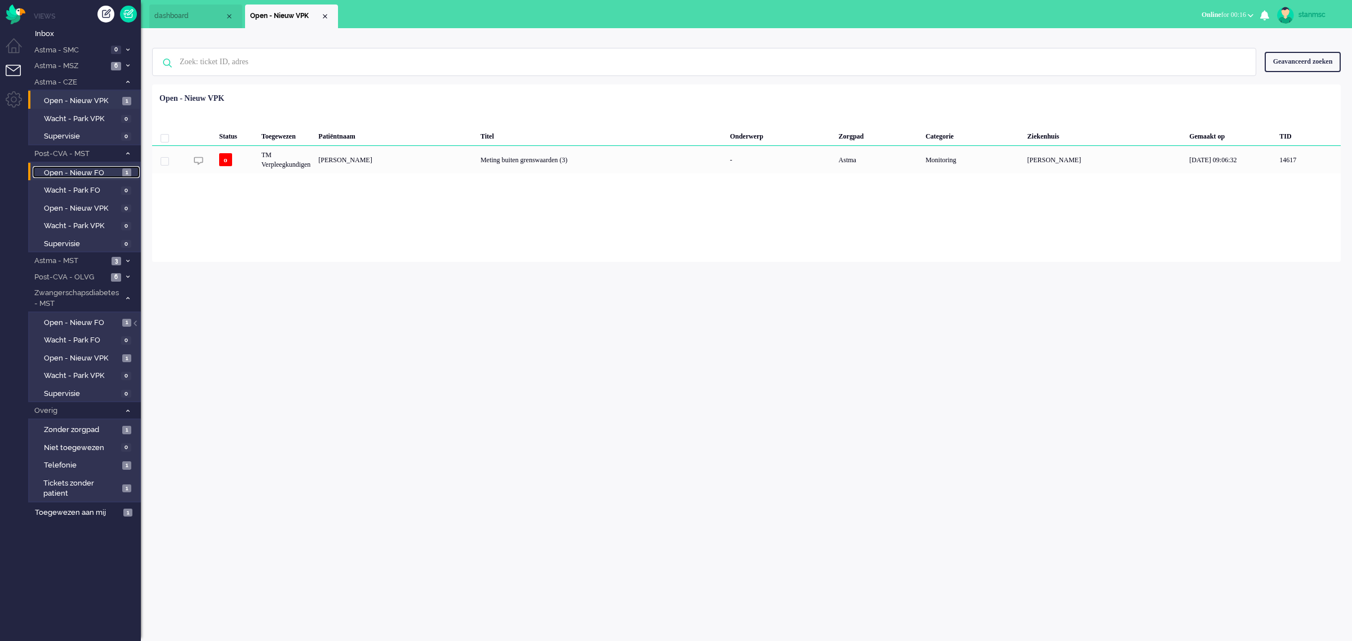
click at [97, 170] on span "Open - Nieuw FO" at bounding box center [82, 173] width 76 height 11
click at [190, 18] on span "dashboard" at bounding box center [189, 16] width 70 height 10
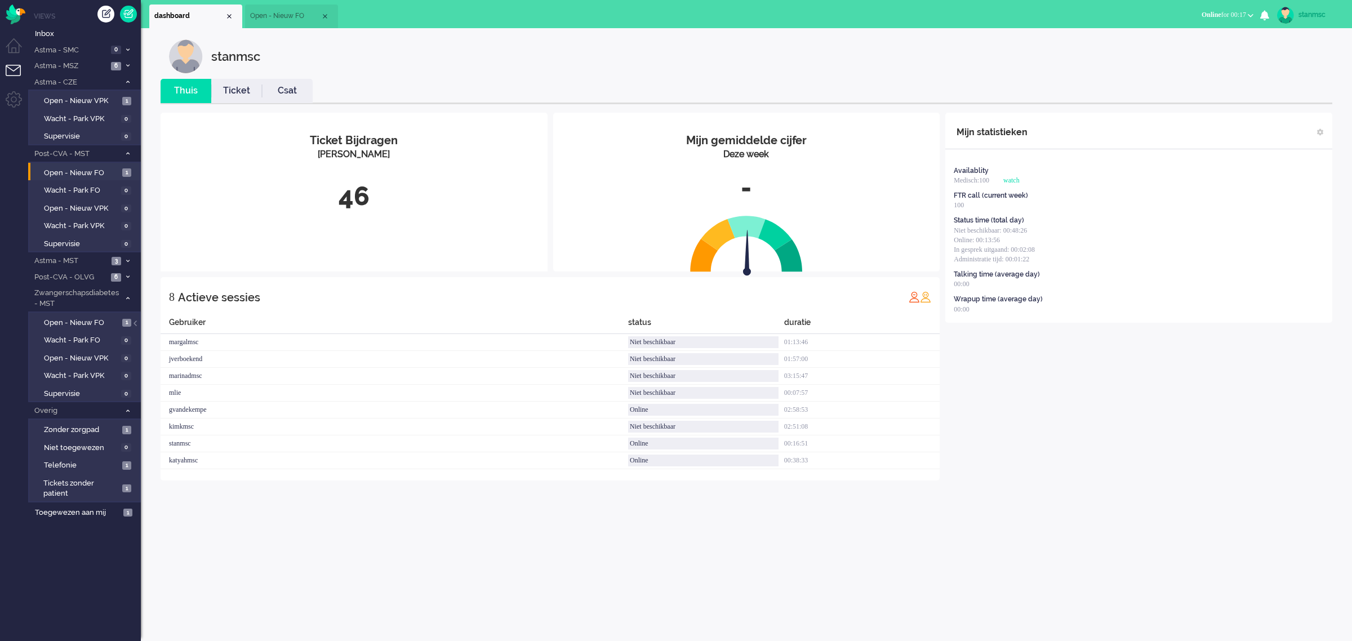
click at [243, 89] on link "Ticket" at bounding box center [236, 91] width 51 height 13
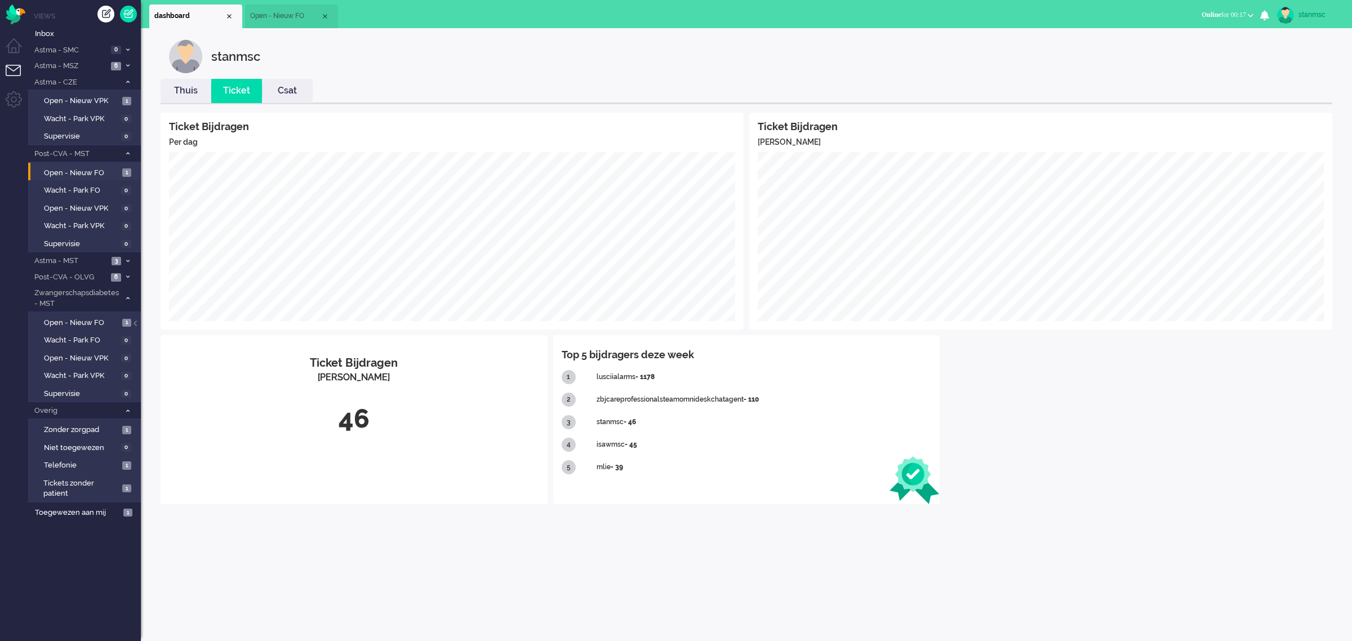
click at [190, 91] on link "Thuis" at bounding box center [186, 91] width 51 height 13
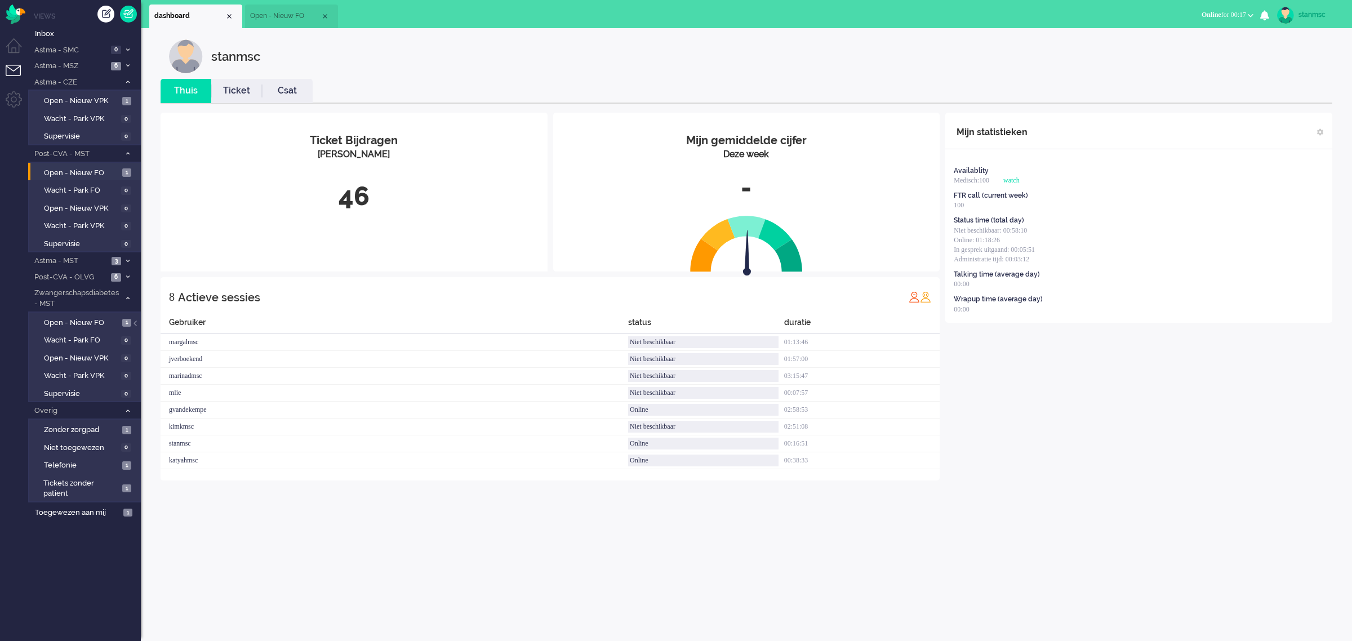
click at [292, 19] on span "Open - Nieuw FO" at bounding box center [285, 16] width 70 height 10
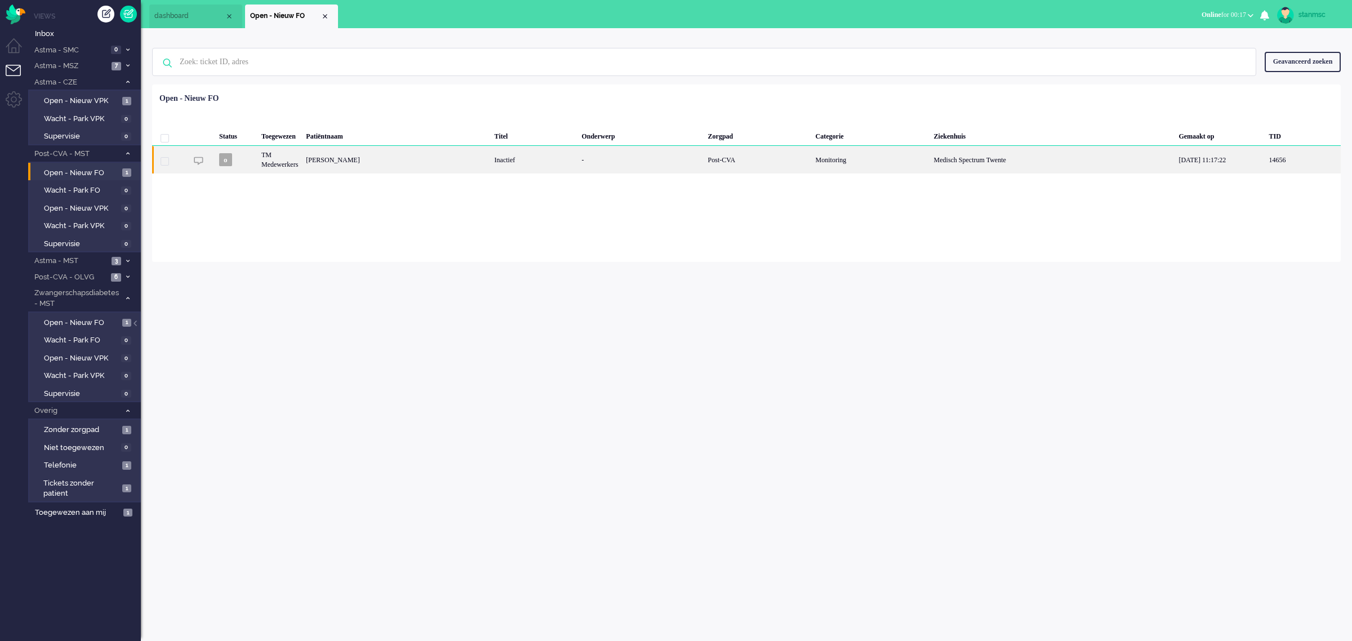
click at [364, 157] on div "[PERSON_NAME]" at bounding box center [396, 160] width 188 height 28
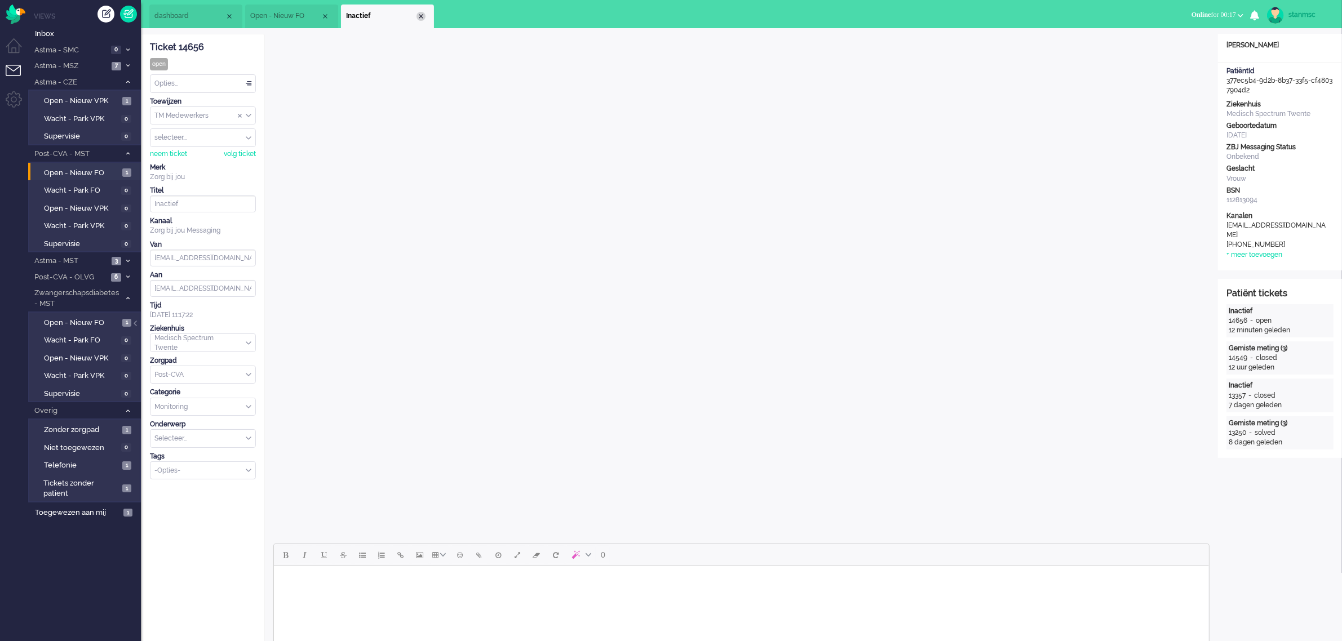
click at [418, 12] on div "Close tab" at bounding box center [420, 16] width 9 height 9
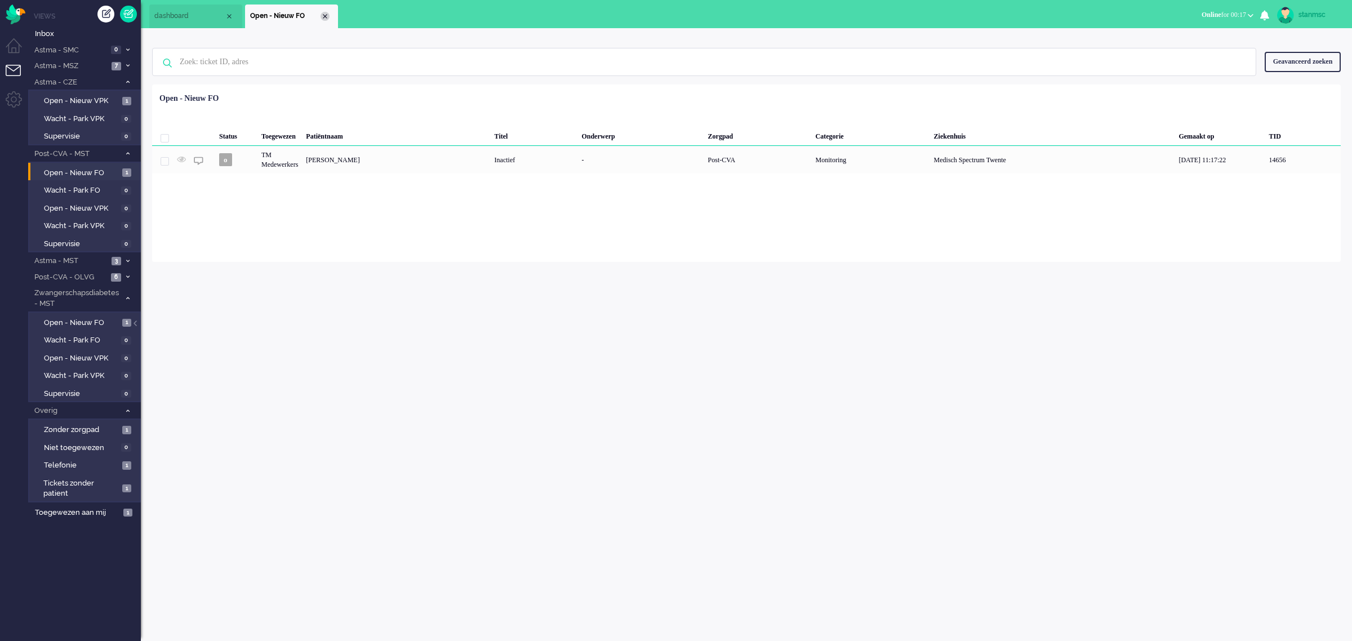
click at [322, 17] on div "Close tab" at bounding box center [325, 16] width 9 height 9
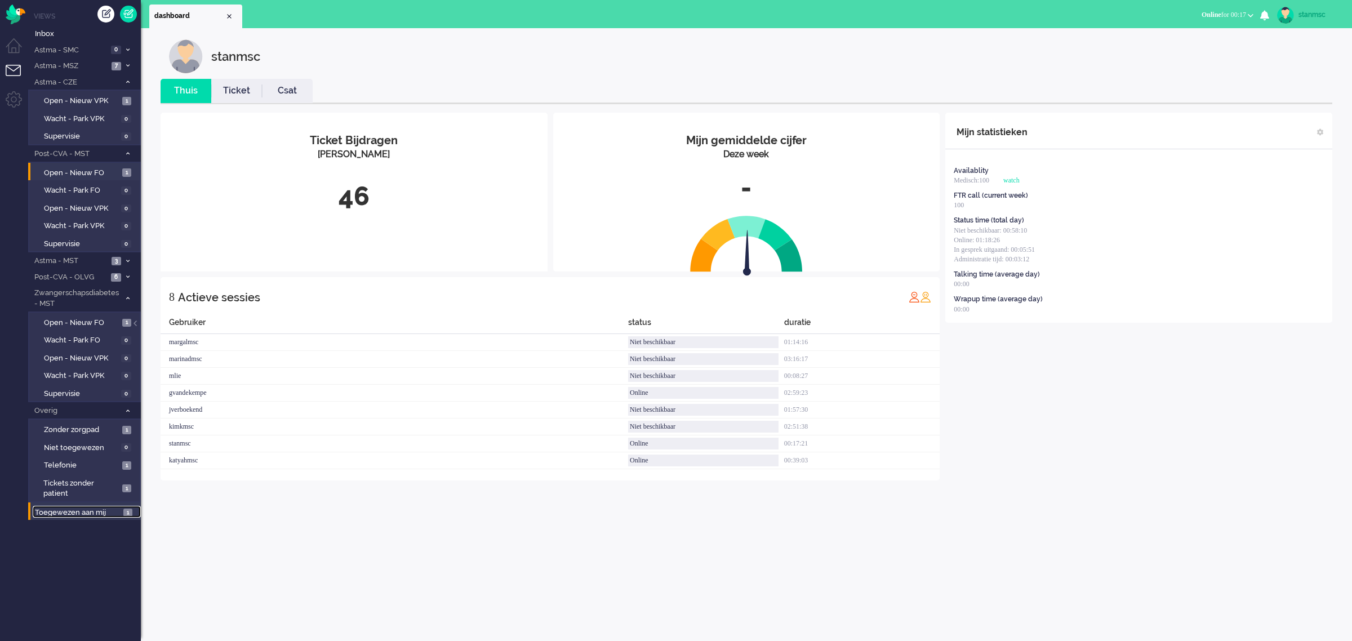
click at [74, 508] on span "Toegewezen aan mij" at bounding box center [77, 513] width 85 height 11
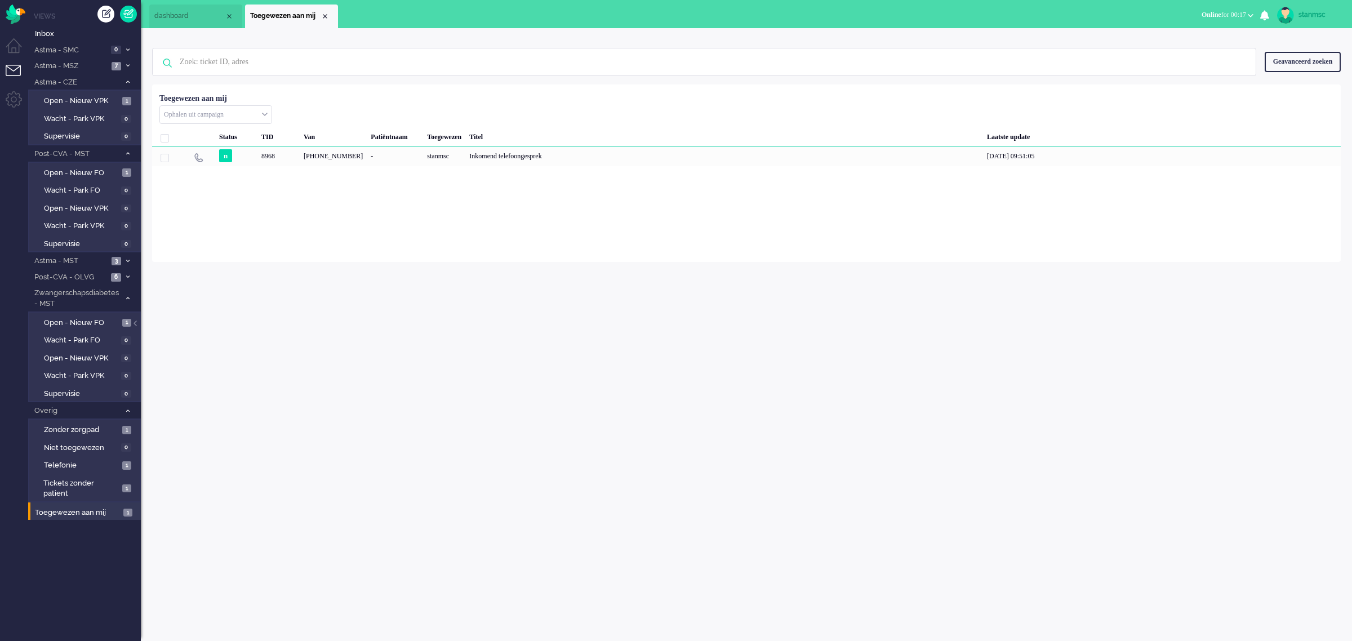
click at [265, 114] on div "Ophalen uit campaign" at bounding box center [216, 114] width 112 height 17
click at [306, 110] on div "Geselecteerd 0 Set Status: open pending holding solved Verwijder Selecteer... U…" at bounding box center [746, 112] width 1189 height 23
click at [72, 275] on span "Post-CVA - OLVG" at bounding box center [70, 277] width 75 height 11
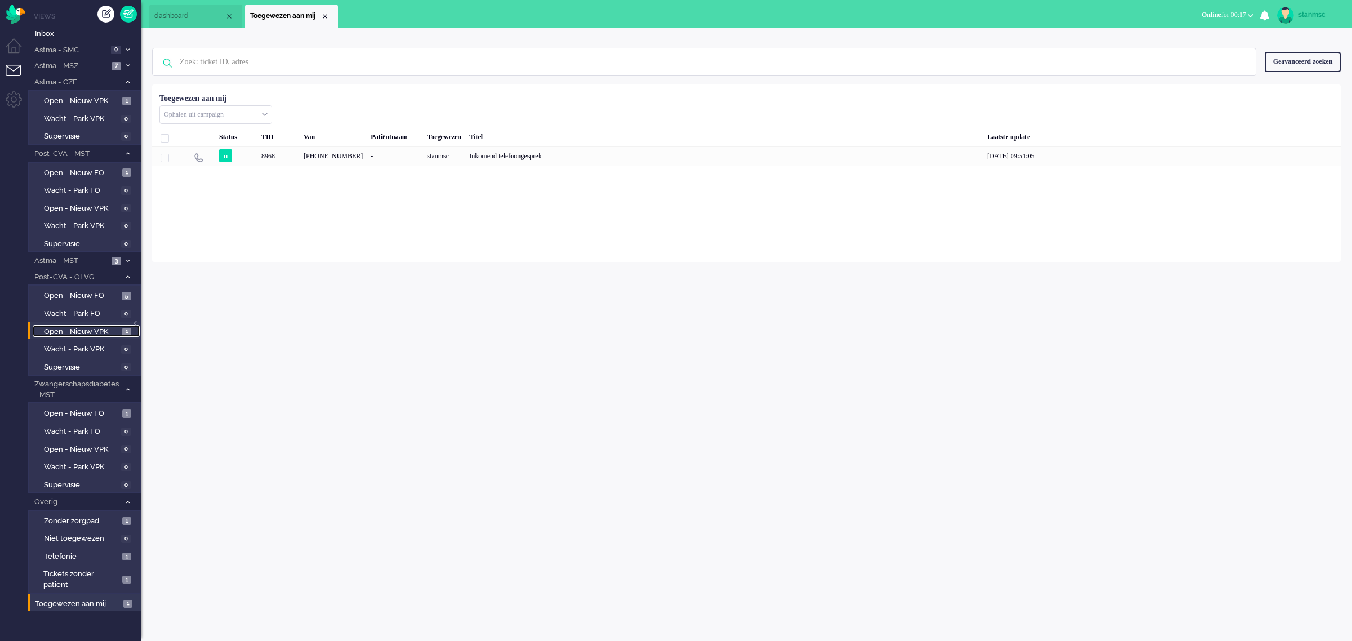
click at [77, 330] on span "Open - Nieuw VPK" at bounding box center [82, 332] width 76 height 11
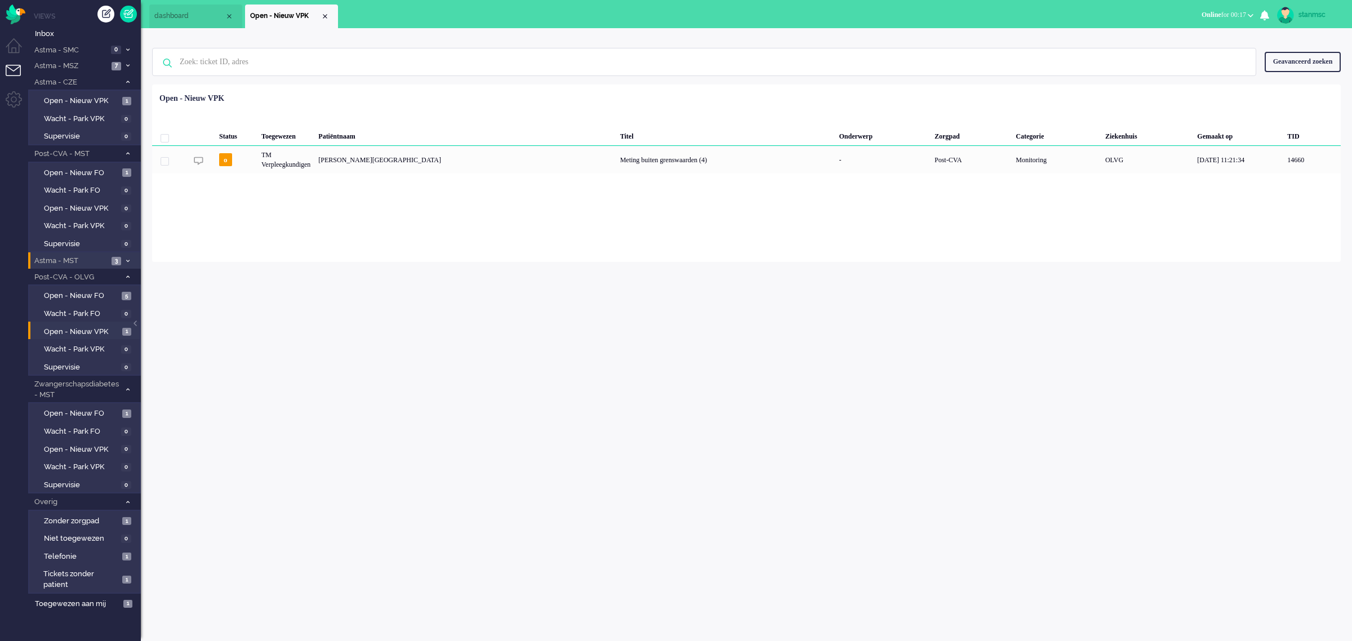
click at [88, 260] on span "Astma - MST" at bounding box center [71, 261] width 76 height 11
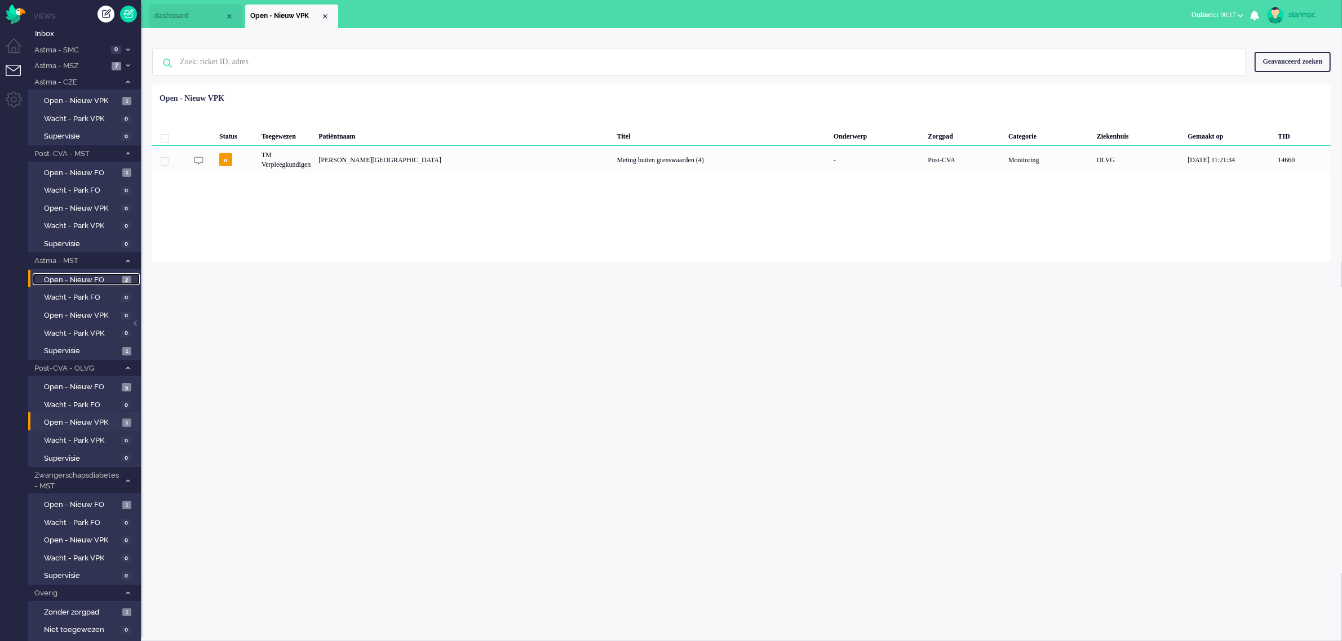
click at [88, 281] on span "Open - Nieuw FO" at bounding box center [81, 280] width 75 height 11
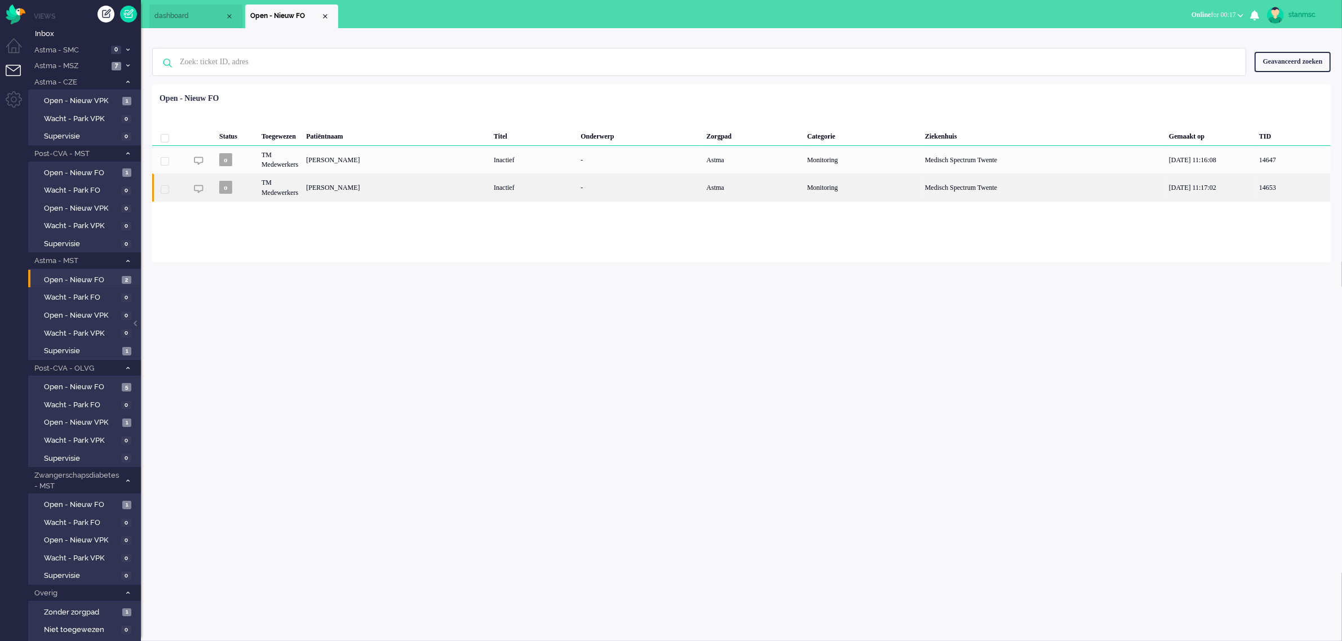
click at [382, 187] on div "[PERSON_NAME]" at bounding box center [396, 188] width 188 height 28
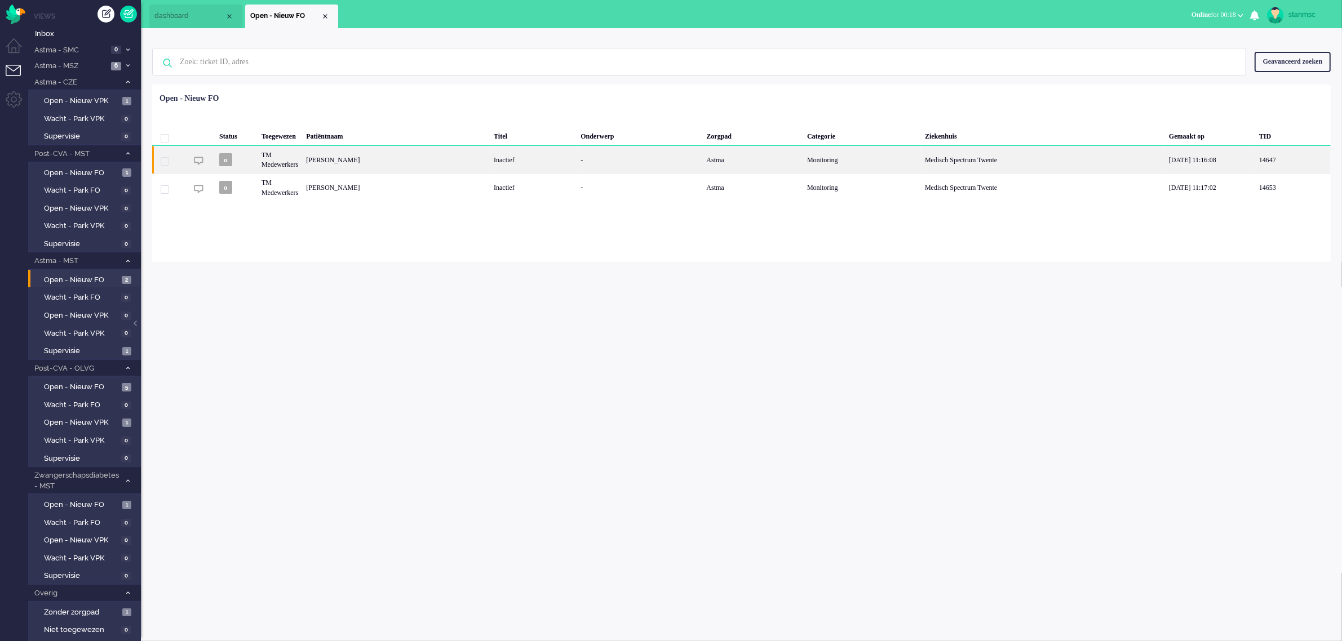
click at [349, 159] on div "[PERSON_NAME]" at bounding box center [396, 160] width 188 height 28
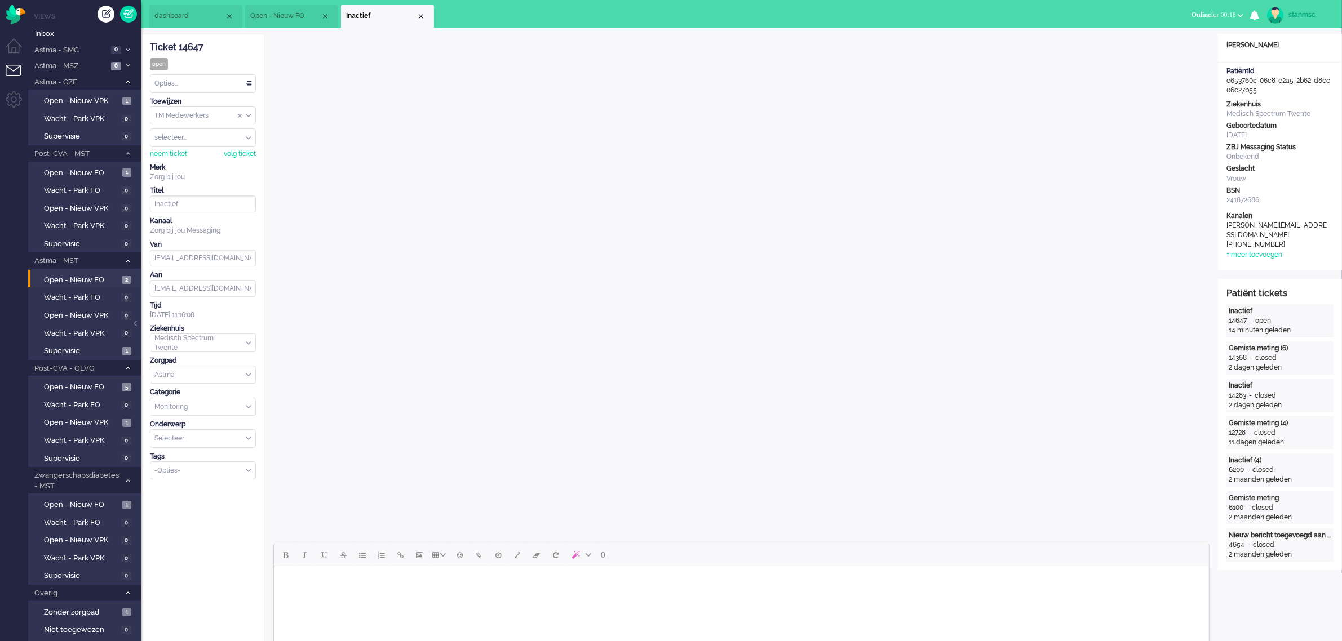
click at [424, 13] on div "Close tab" at bounding box center [420, 16] width 9 height 9
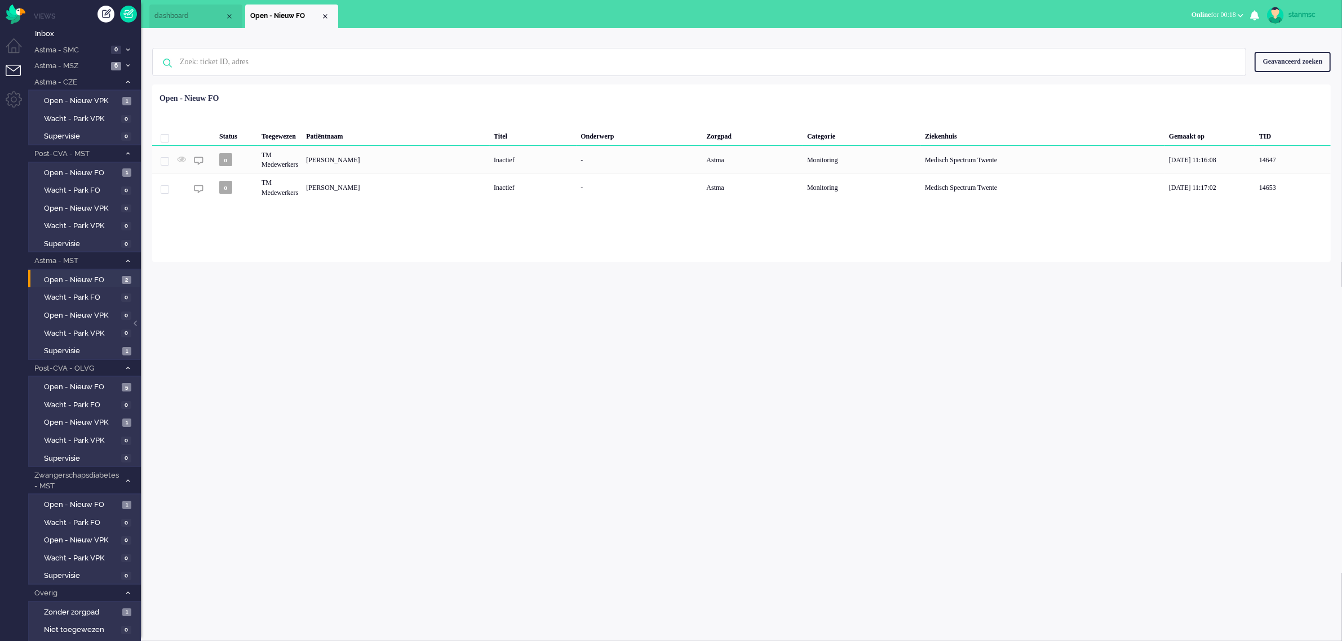
click at [328, 17] on div "Close tab" at bounding box center [325, 16] width 9 height 9
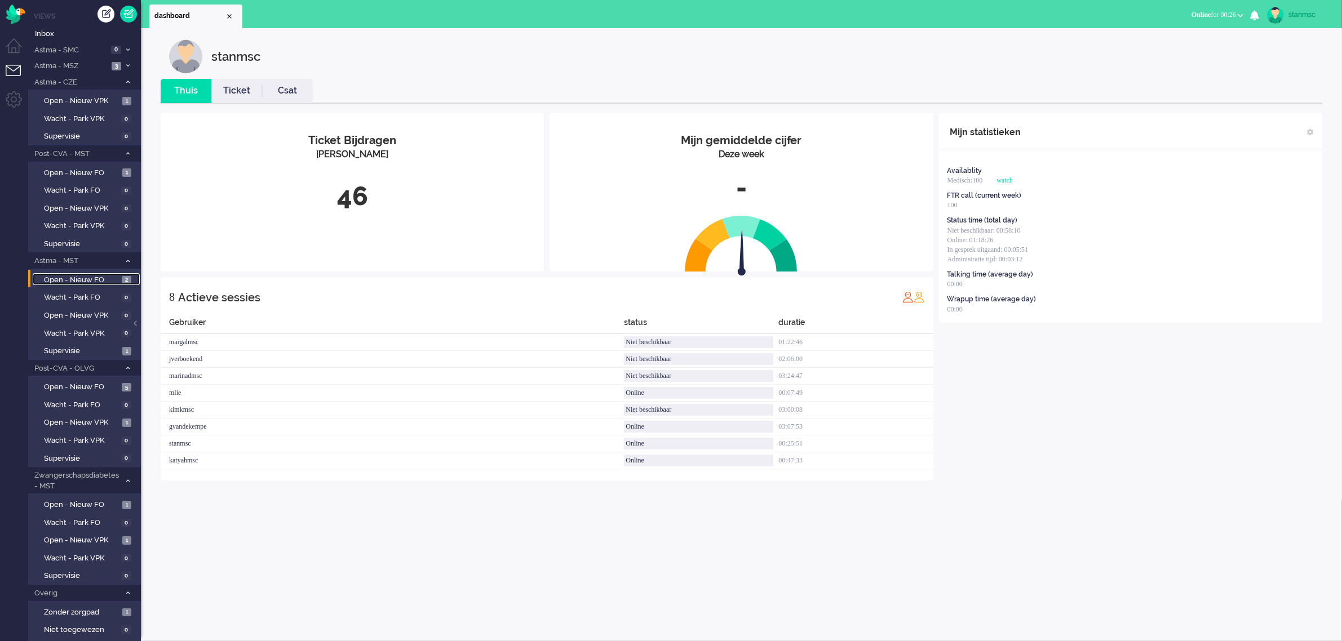
click at [72, 276] on span "Open - Nieuw FO" at bounding box center [81, 280] width 75 height 11
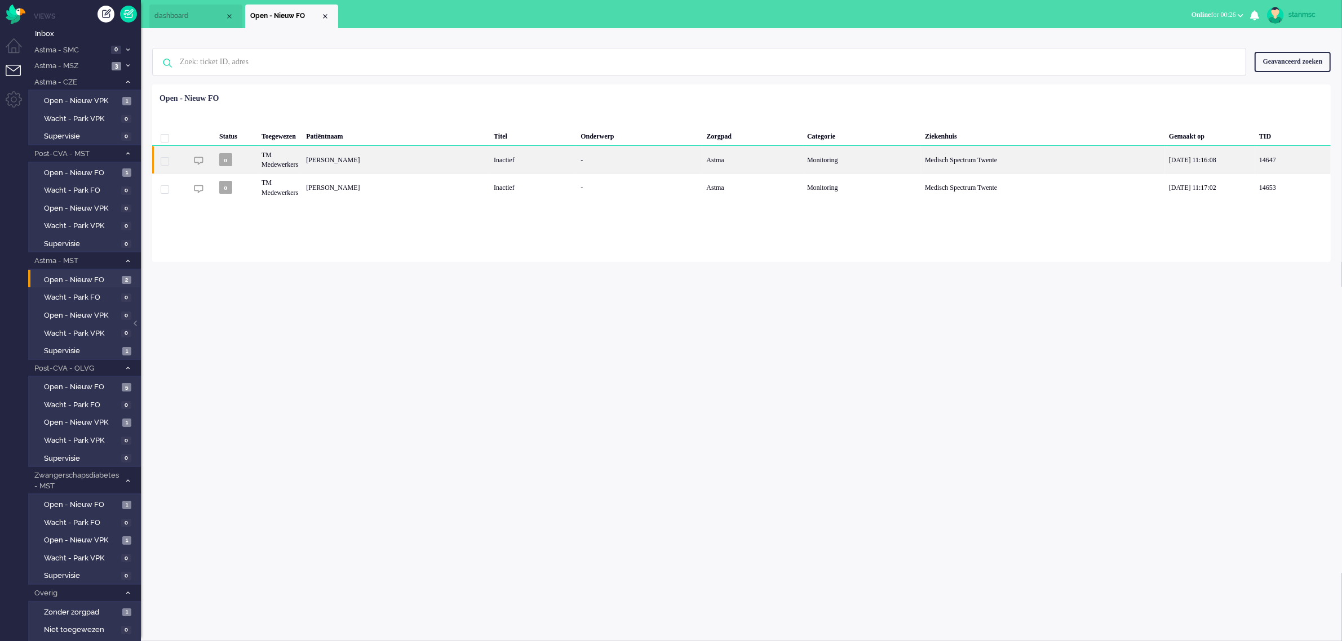
click at [363, 159] on div "[PERSON_NAME]" at bounding box center [396, 160] width 188 height 28
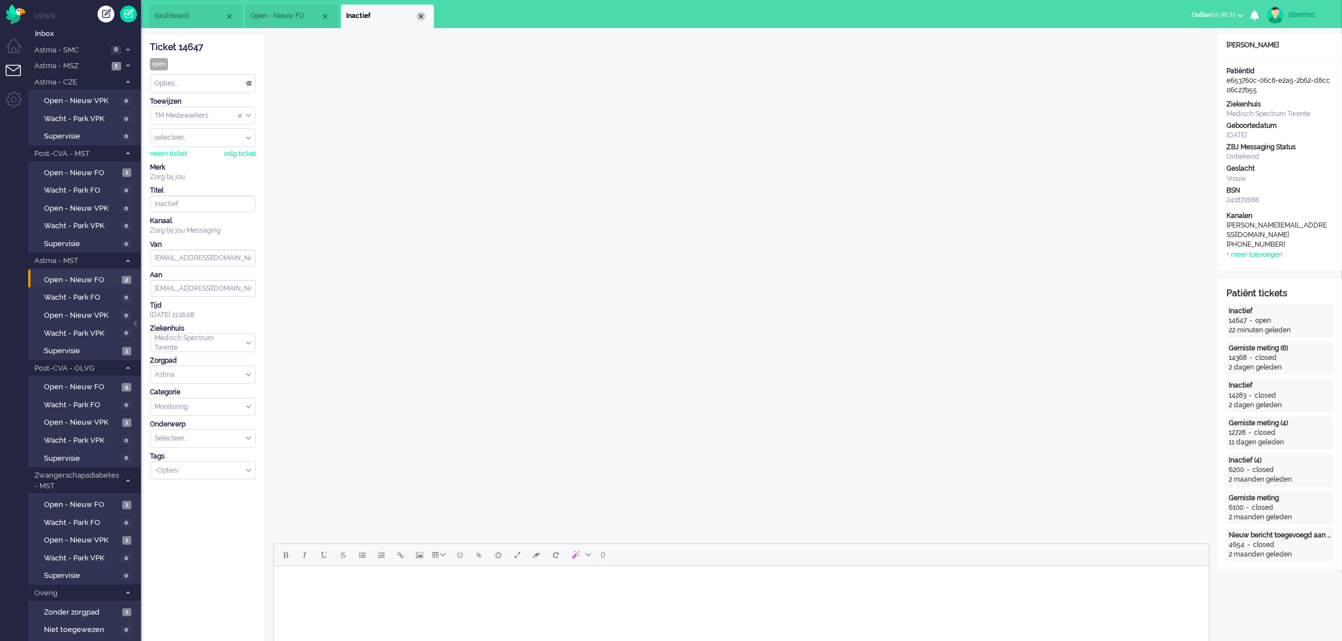
click at [420, 15] on div "Close tab" at bounding box center [420, 16] width 9 height 9
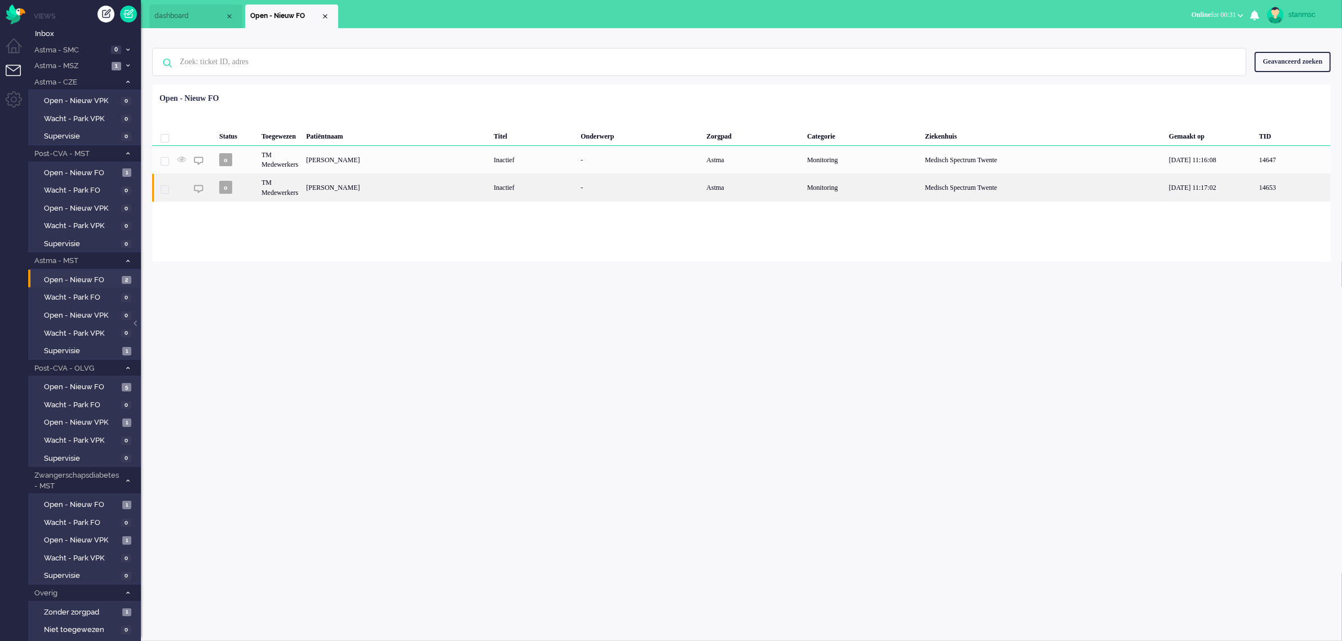
click at [328, 190] on div "[PERSON_NAME]" at bounding box center [396, 188] width 188 height 28
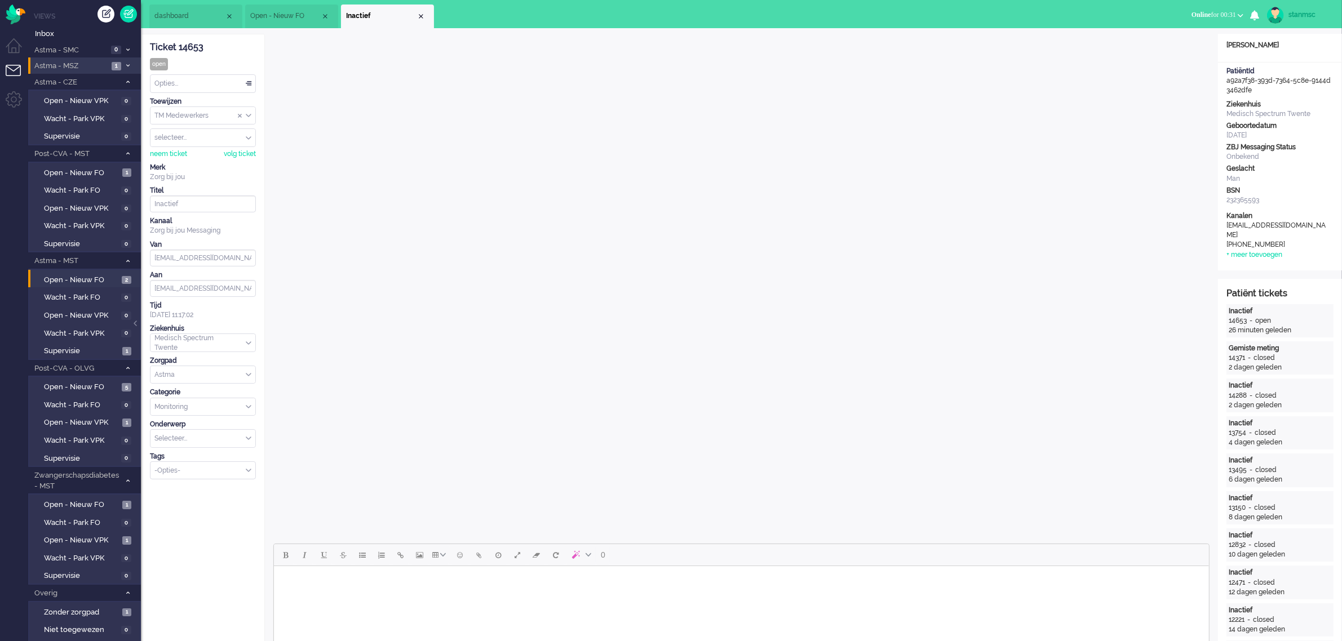
click at [74, 65] on span "Astma - MSZ" at bounding box center [71, 66] width 76 height 11
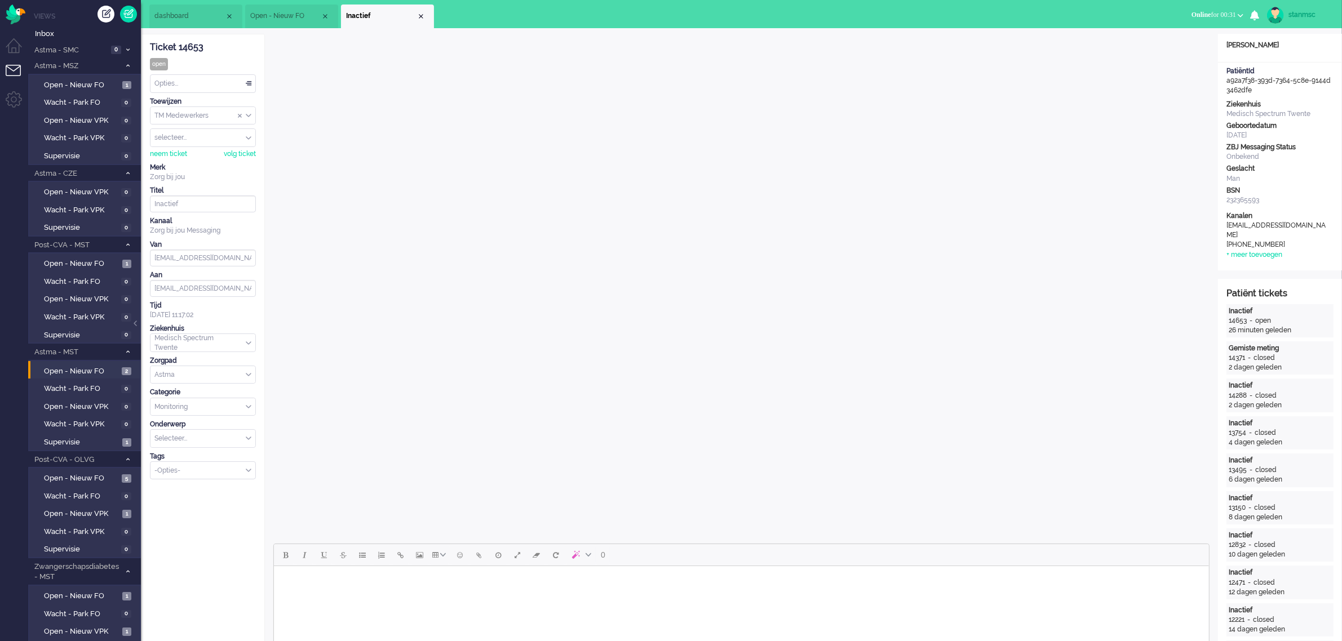
click at [1291, 17] on div "stanmsc" at bounding box center [1309, 14] width 42 height 11
click at [1285, 76] on link "Instellingen" at bounding box center [1297, 75] width 78 height 11
select select "nl"
select select "nl_NL"
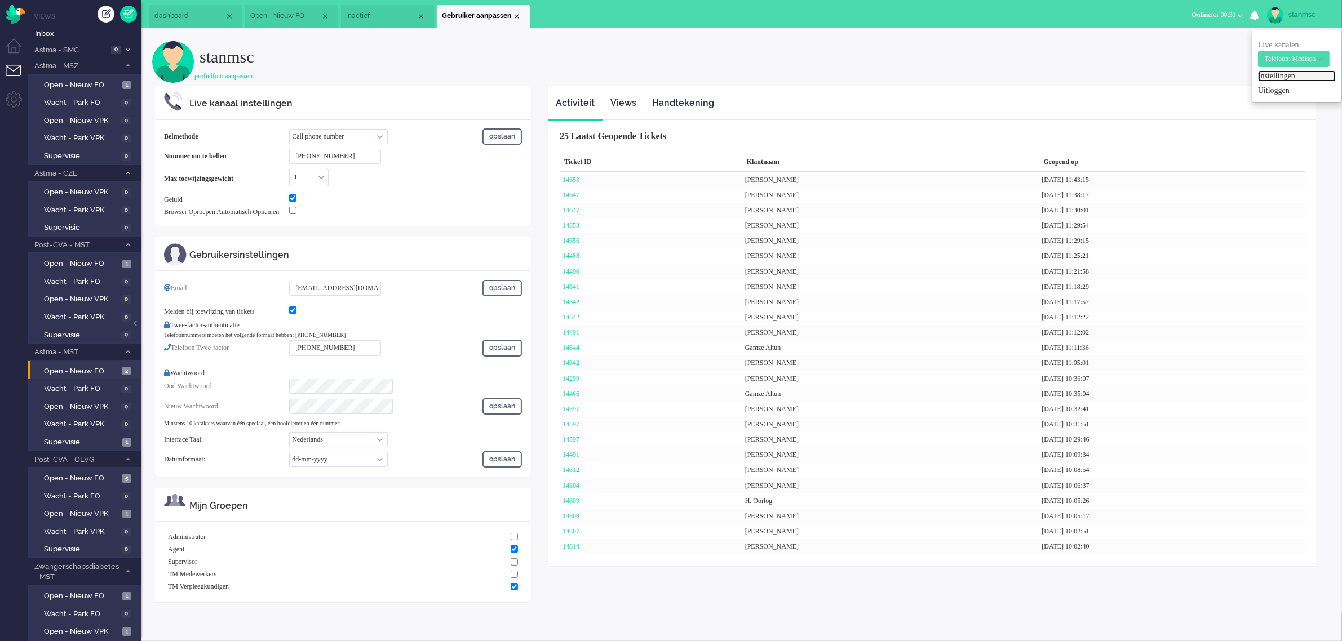
click at [192, 11] on span "dashboard" at bounding box center [189, 16] width 70 height 10
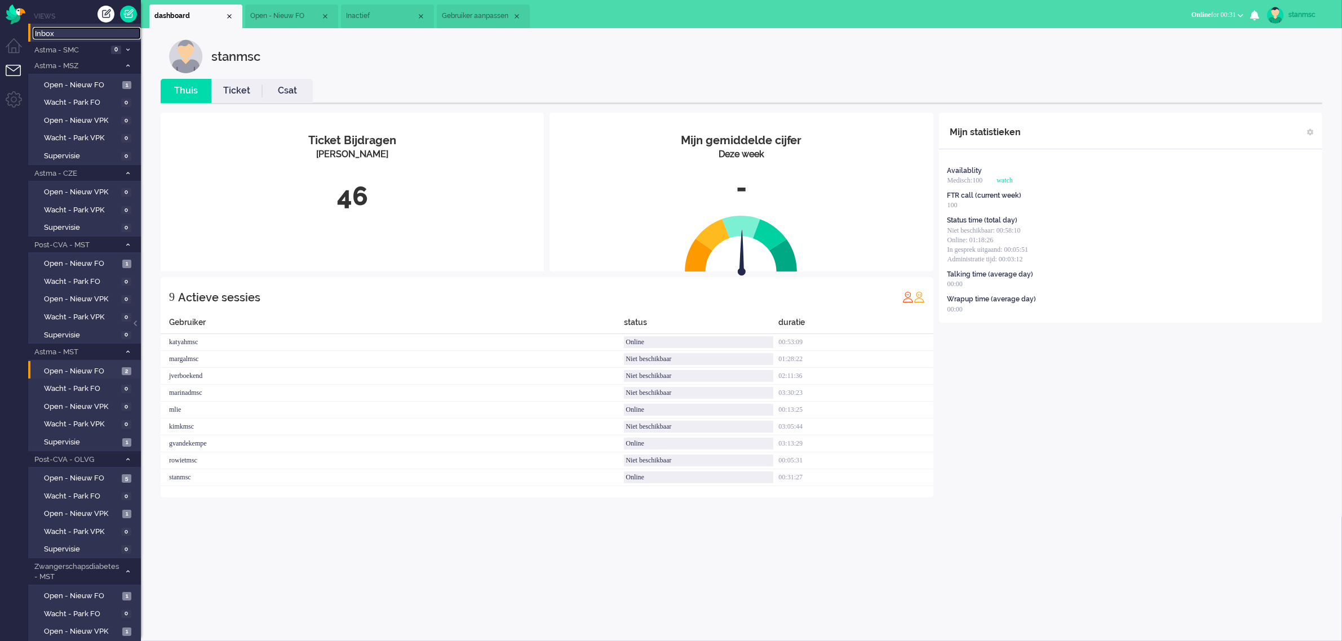
click at [60, 35] on span "Inbox" at bounding box center [88, 34] width 106 height 11
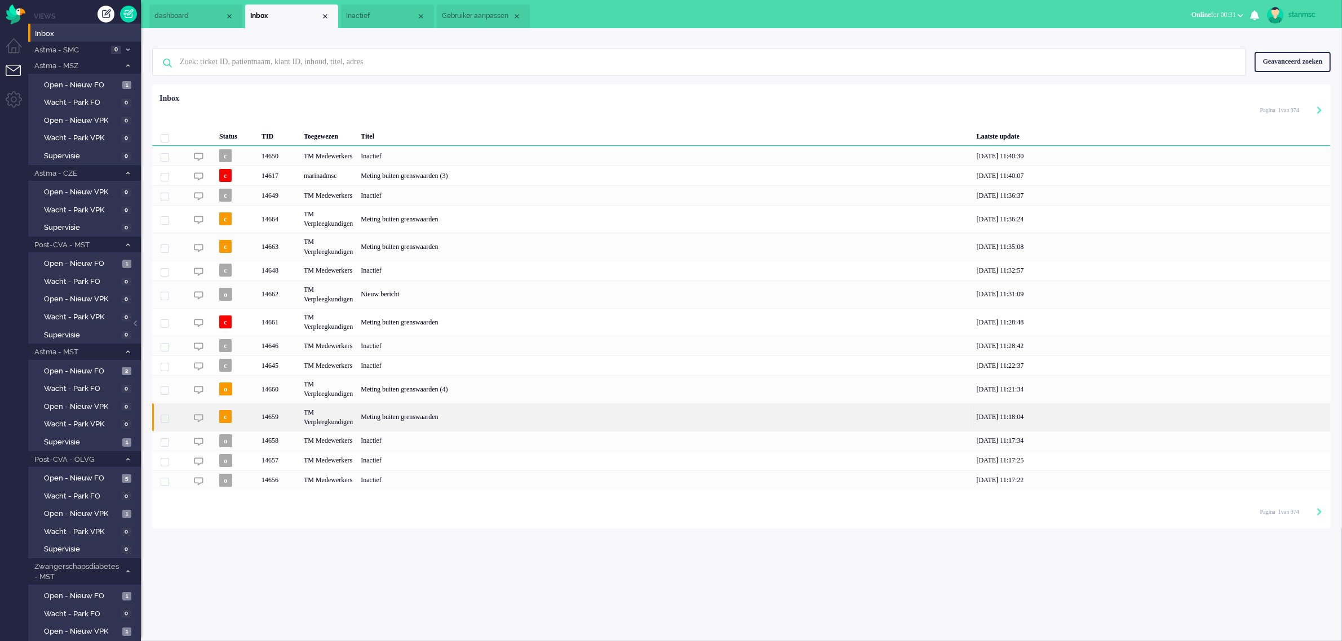
click at [319, 419] on div "TM Verpleegkundigen" at bounding box center [328, 417] width 57 height 28
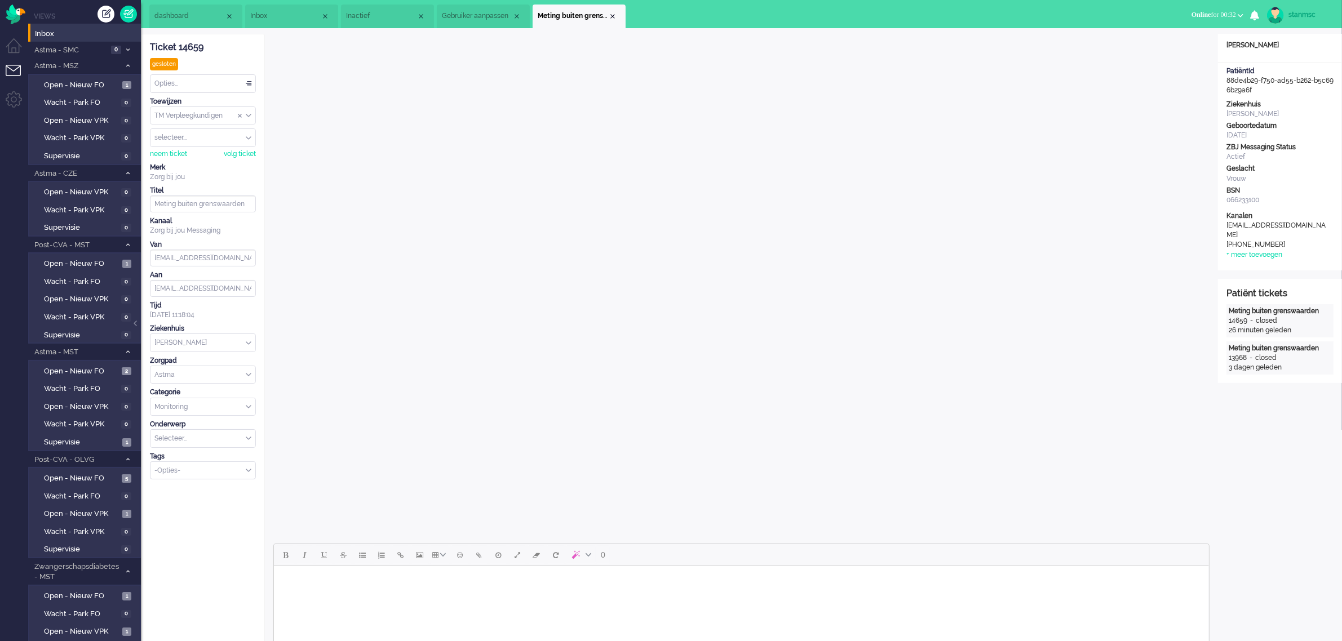
click at [614, 12] on div "Close tab" at bounding box center [612, 16] width 9 height 9
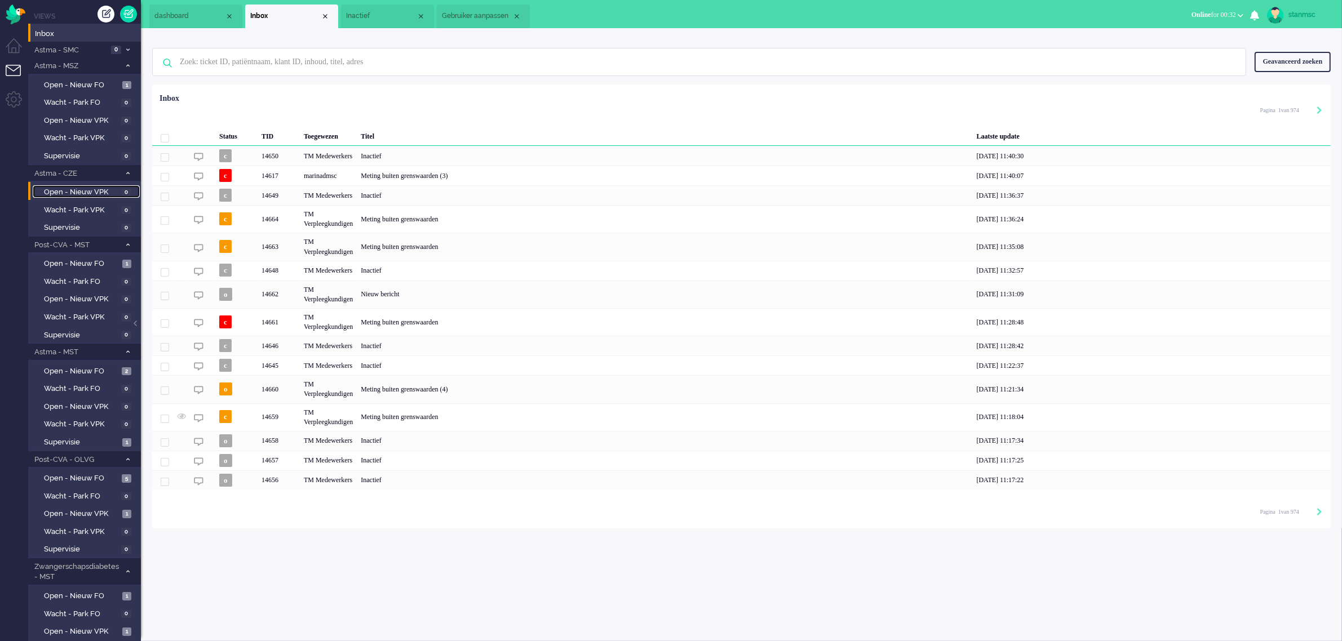
click at [82, 189] on span "Open - Nieuw VPK" at bounding box center [81, 192] width 74 height 11
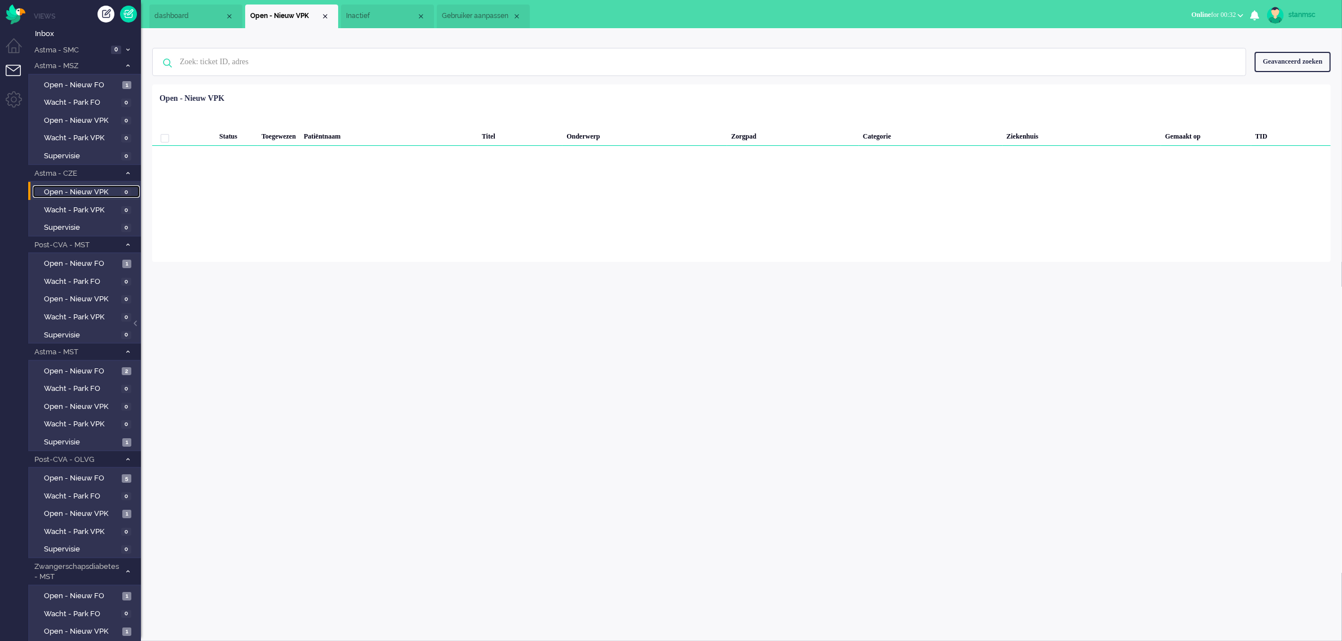
click at [190, 15] on span "dashboard" at bounding box center [189, 16] width 70 height 10
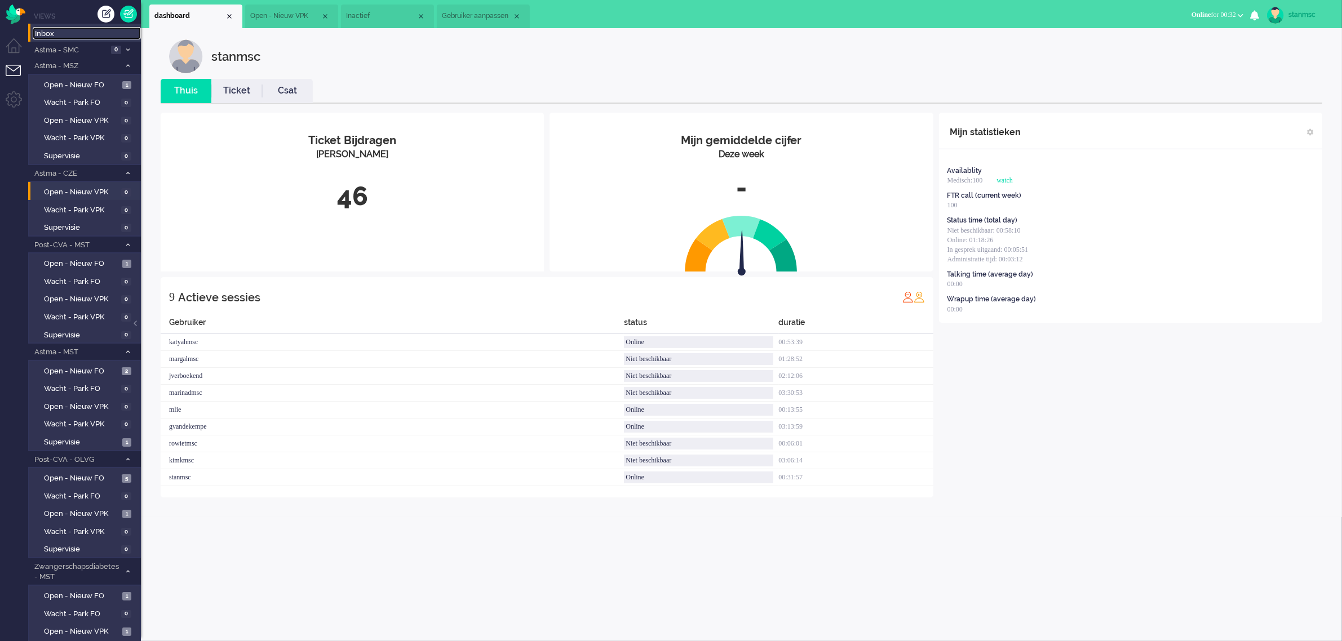
click at [58, 38] on span "Inbox" at bounding box center [88, 34] width 106 height 11
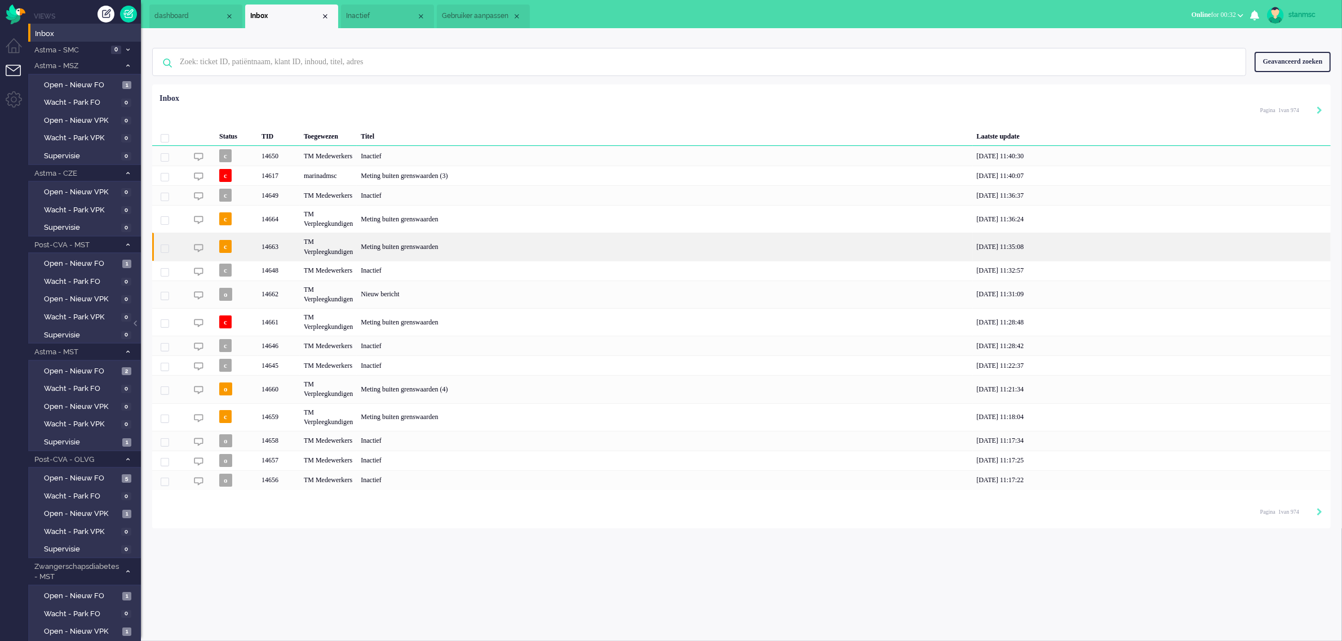
click at [339, 251] on div "TM Verpleegkundigen" at bounding box center [328, 247] width 57 height 28
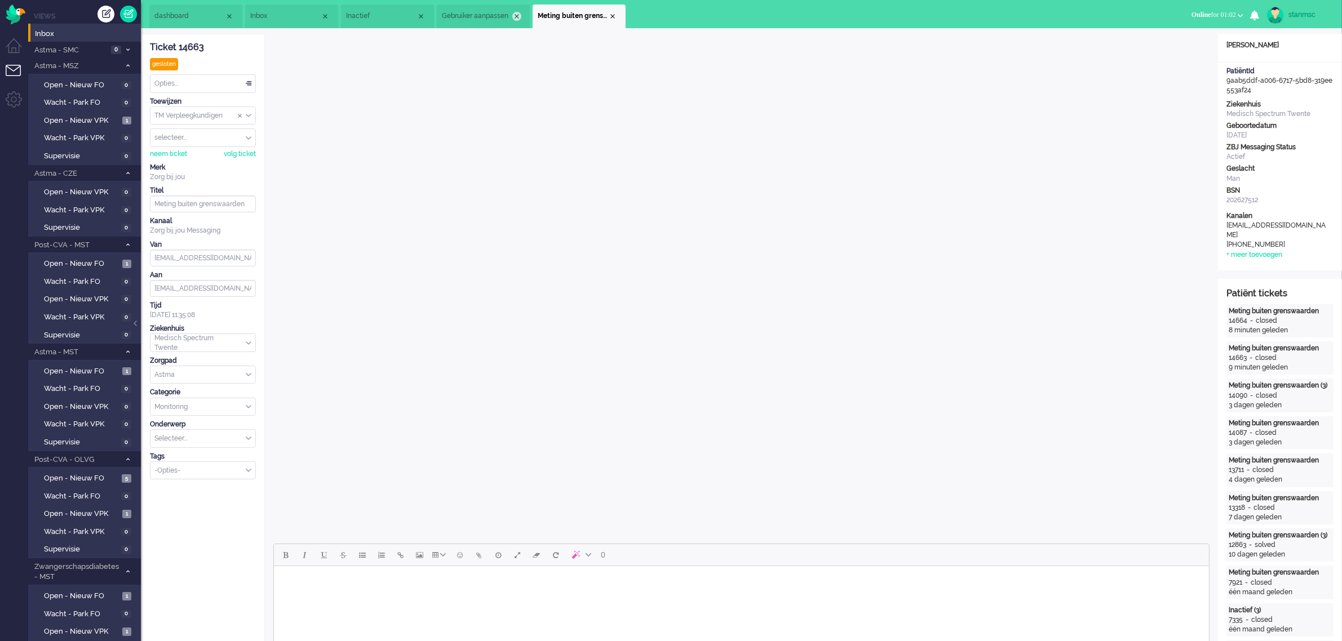
click at [516, 15] on div "Close tab" at bounding box center [516, 16] width 9 height 9
click at [421, 12] on div "Close tab" at bounding box center [420, 16] width 9 height 9
click at [323, 13] on div "Close tab" at bounding box center [325, 16] width 9 height 9
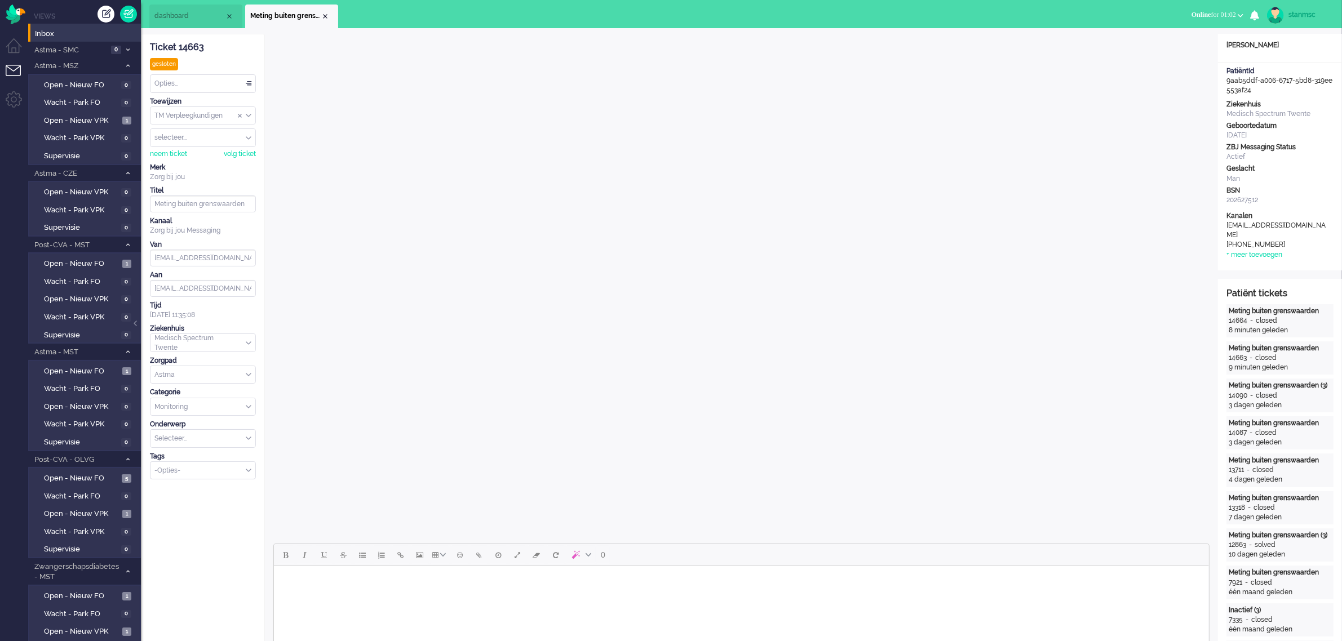
click at [184, 10] on li "dashboard" at bounding box center [195, 17] width 93 height 24
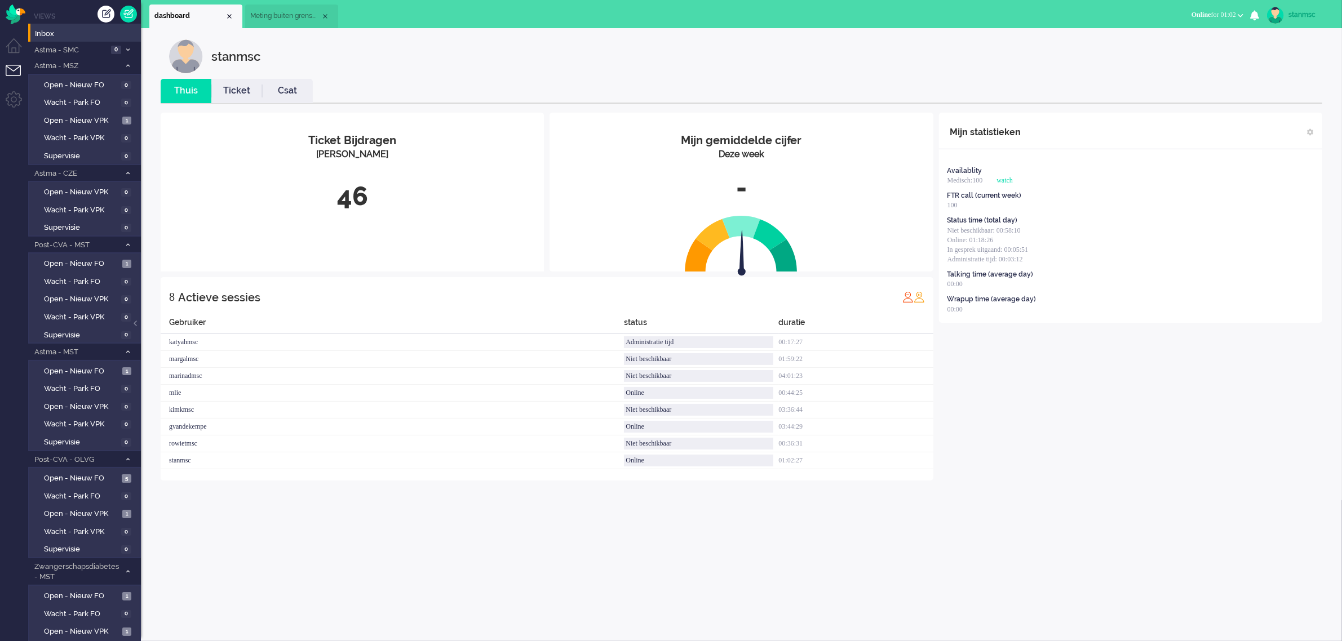
click at [241, 91] on link "Ticket" at bounding box center [236, 91] width 51 height 13
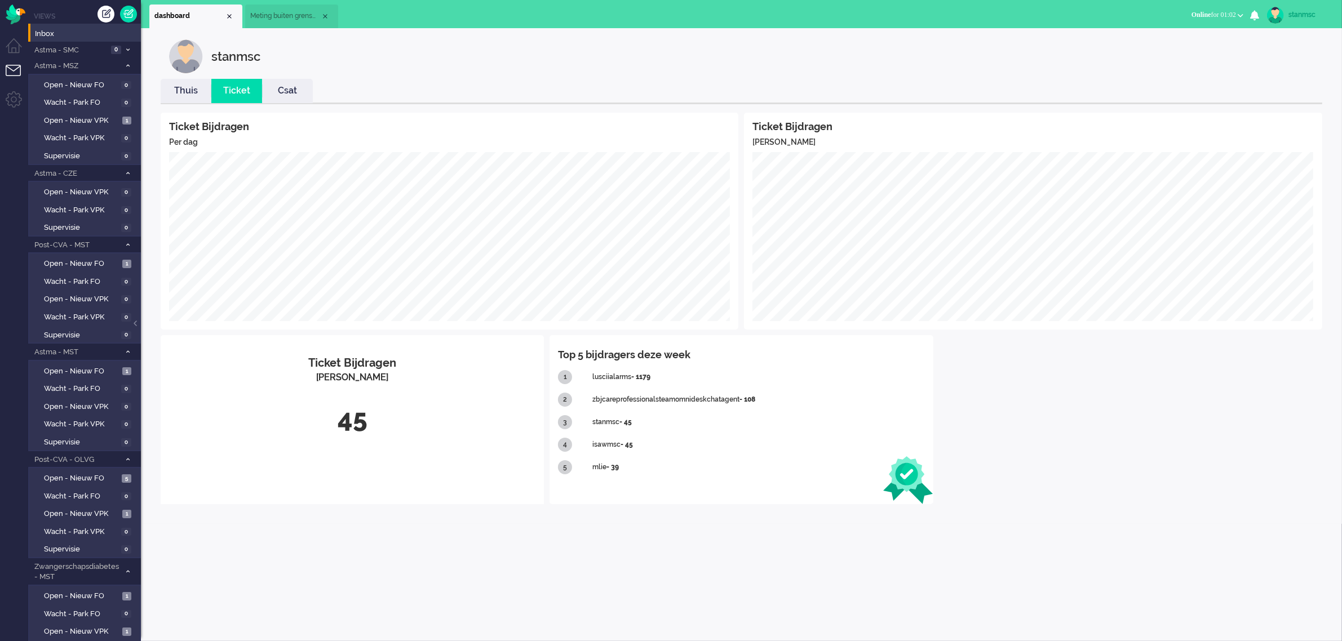
click at [192, 91] on link "Thuis" at bounding box center [186, 91] width 51 height 13
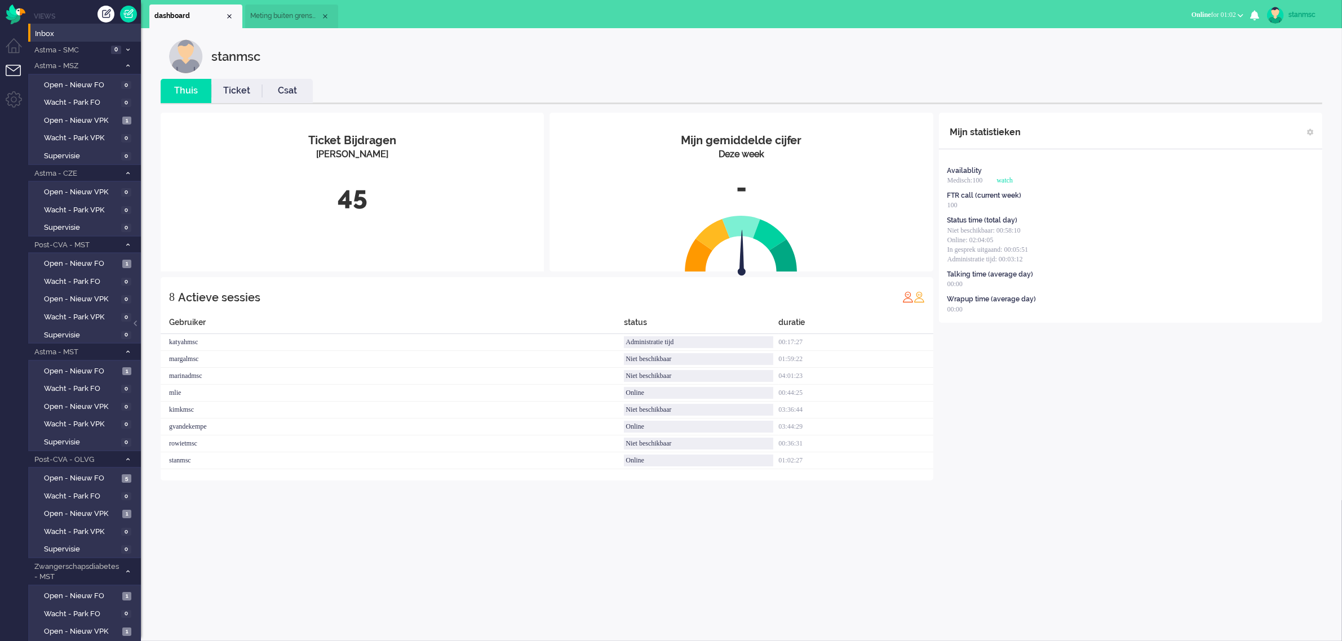
click at [286, 18] on span "Meting buiten grenswaarden" at bounding box center [285, 16] width 70 height 10
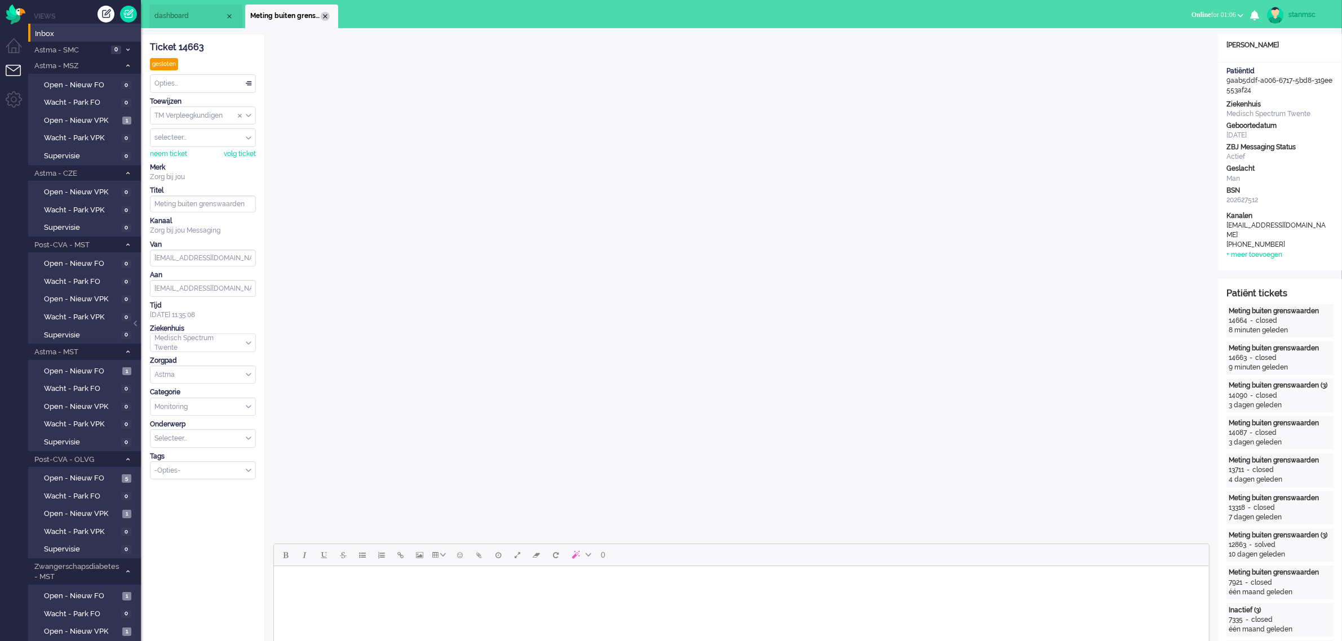
click at [325, 14] on div "Close tab" at bounding box center [325, 16] width 9 height 9
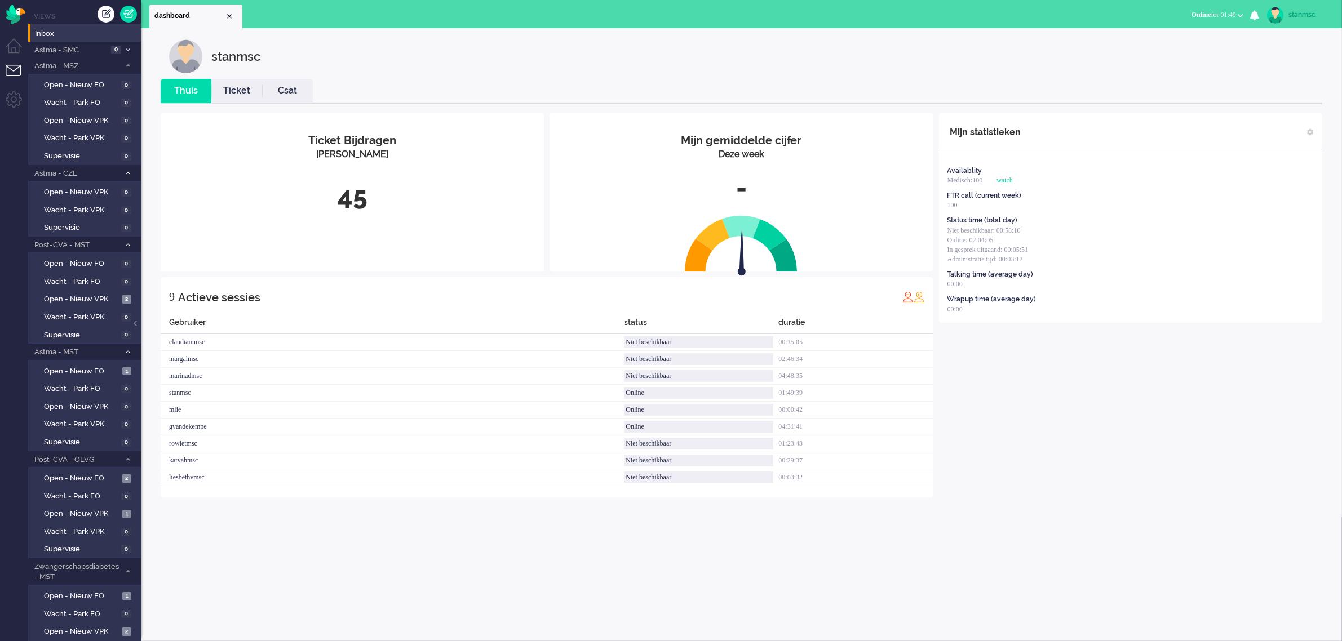
click at [1220, 12] on span "Online for 01:49" at bounding box center [1213, 15] width 45 height 8
click at [1185, 37] on label "Niet beschikbaar" at bounding box center [1196, 38] width 89 height 10
